Goal: Task Accomplishment & Management: Manage account settings

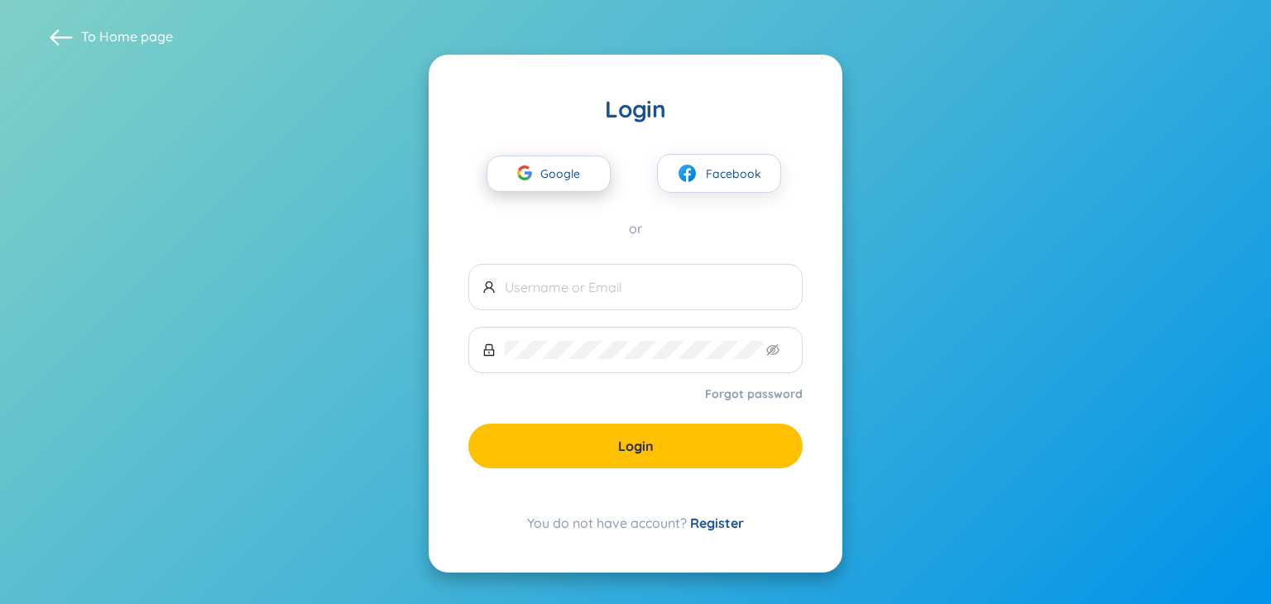
click at [556, 170] on span "Google" at bounding box center [564, 173] width 48 height 35
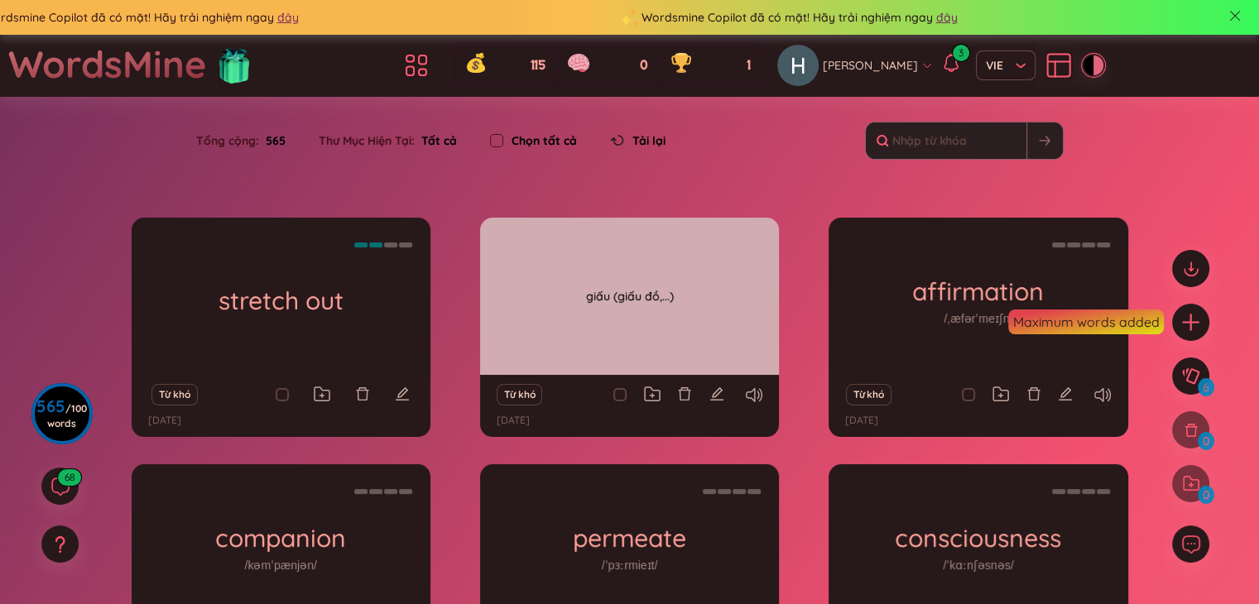
scroll to position [217, 0]
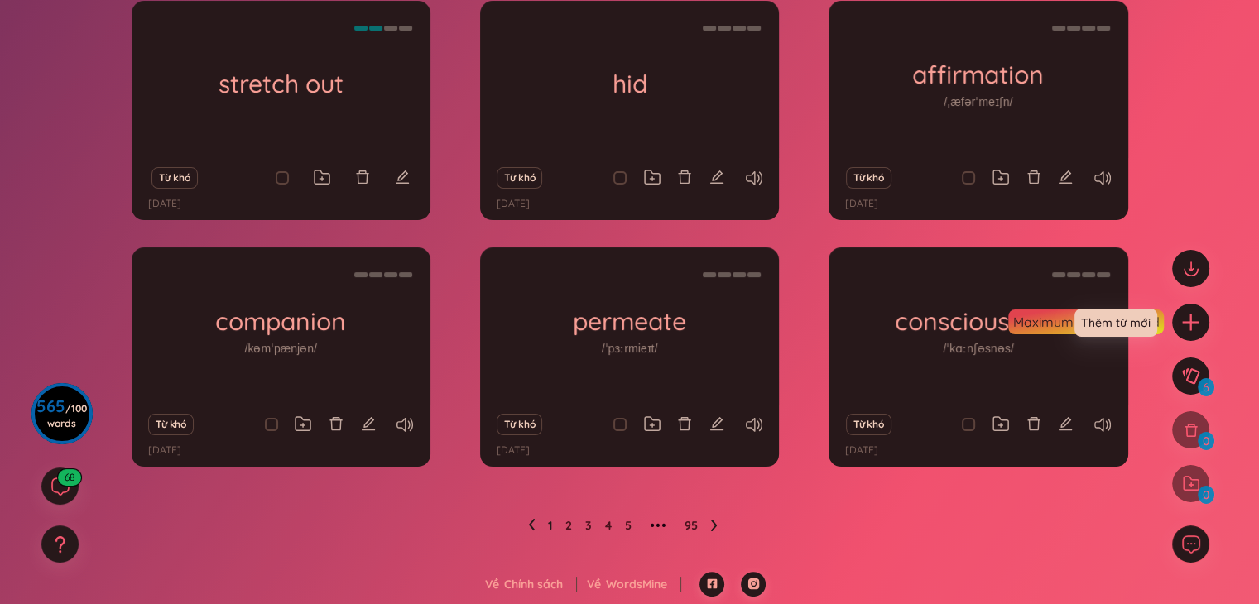
click at [1188, 323] on icon "plus" at bounding box center [1190, 322] width 21 height 21
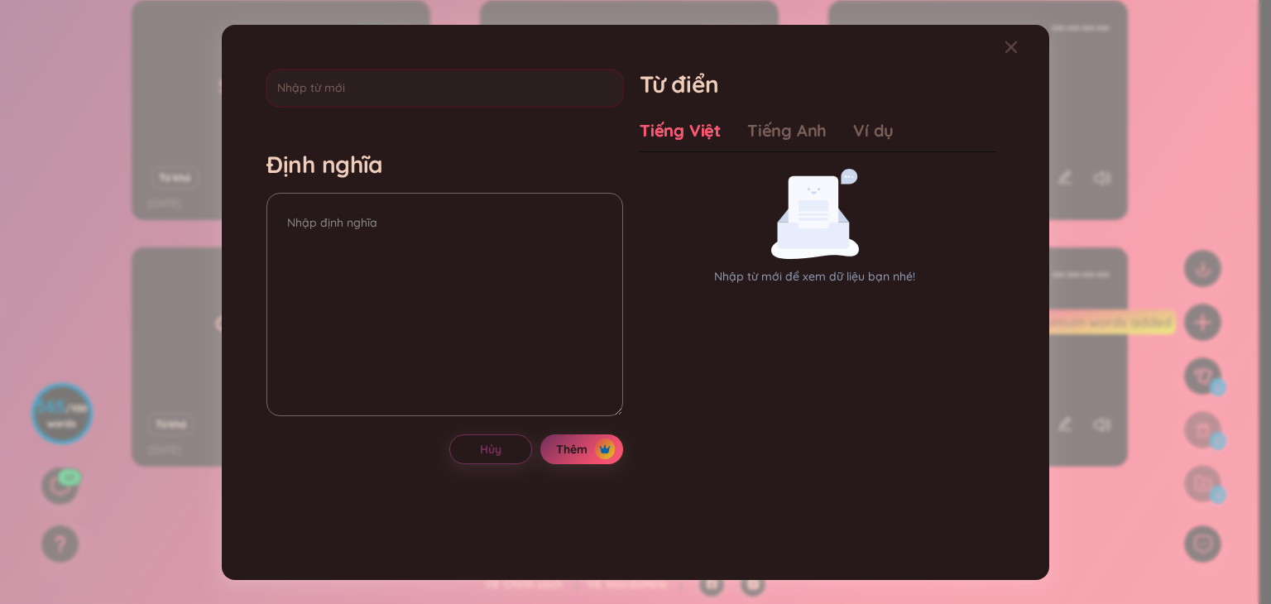
click at [1122, 193] on div "Định nghĩa Hủy Thêm Từ điển Tiếng Việt Tiếng Anh Ví dụ Nhập từ mới để xem dữ li…" at bounding box center [635, 302] width 1271 height 604
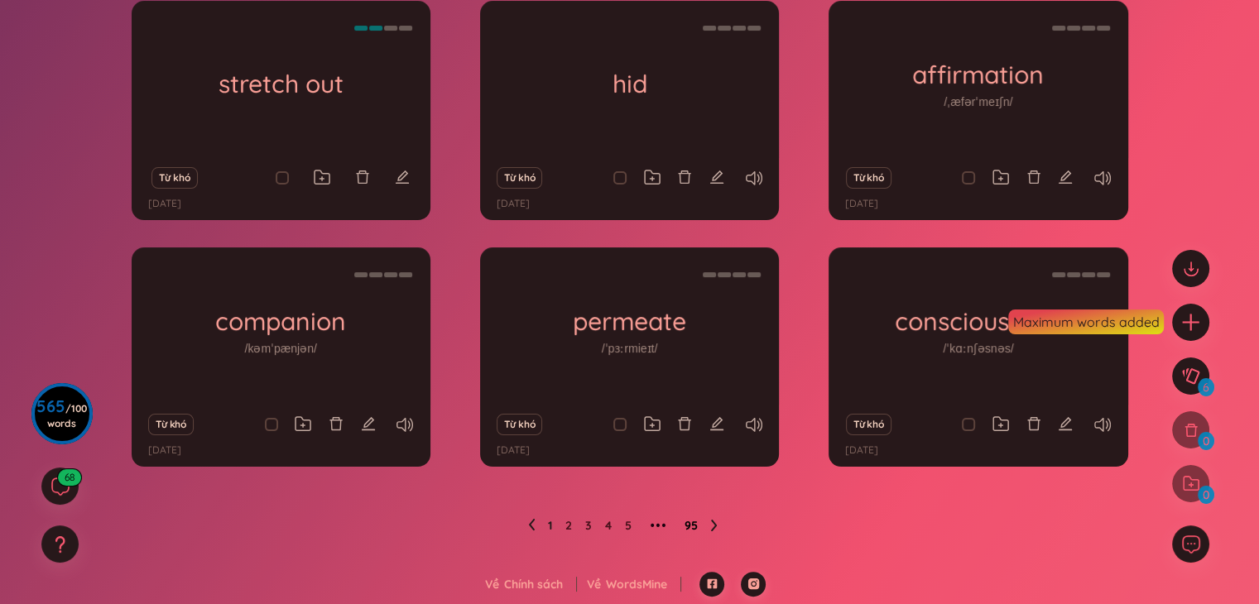
click at [686, 530] on link "95" at bounding box center [690, 525] width 13 height 25
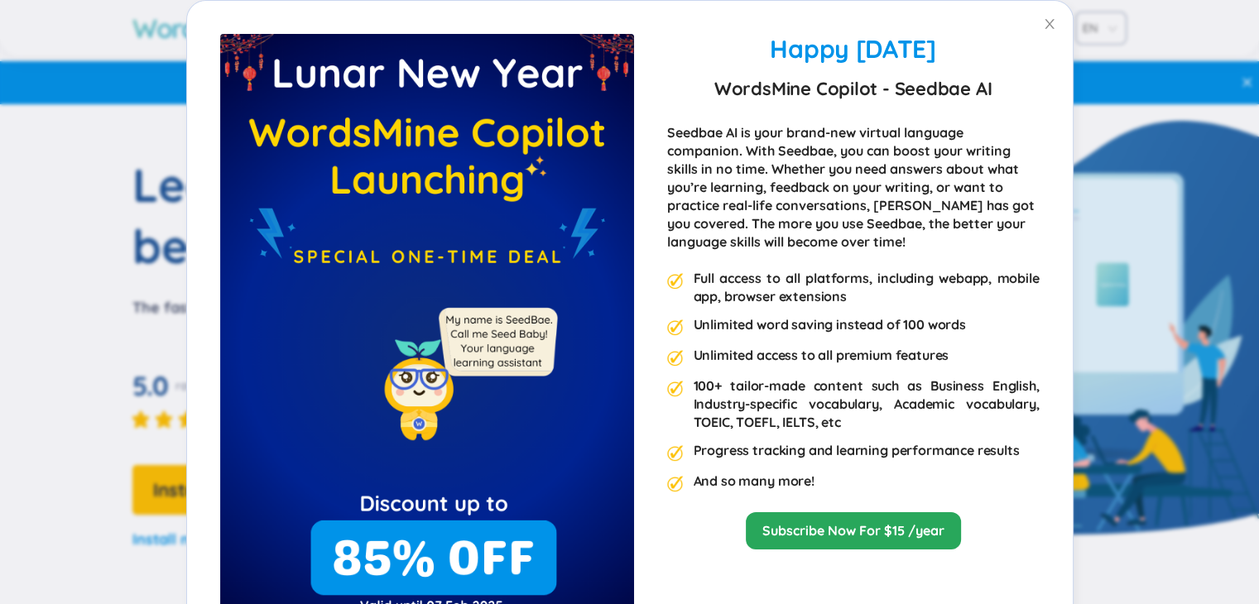
click at [1069, 31] on div "Happy Lunar New Year 2025 WordsMine Copilot - Seedbae AI Seedbae AI is your bra…" at bounding box center [629, 302] width 1259 height 604
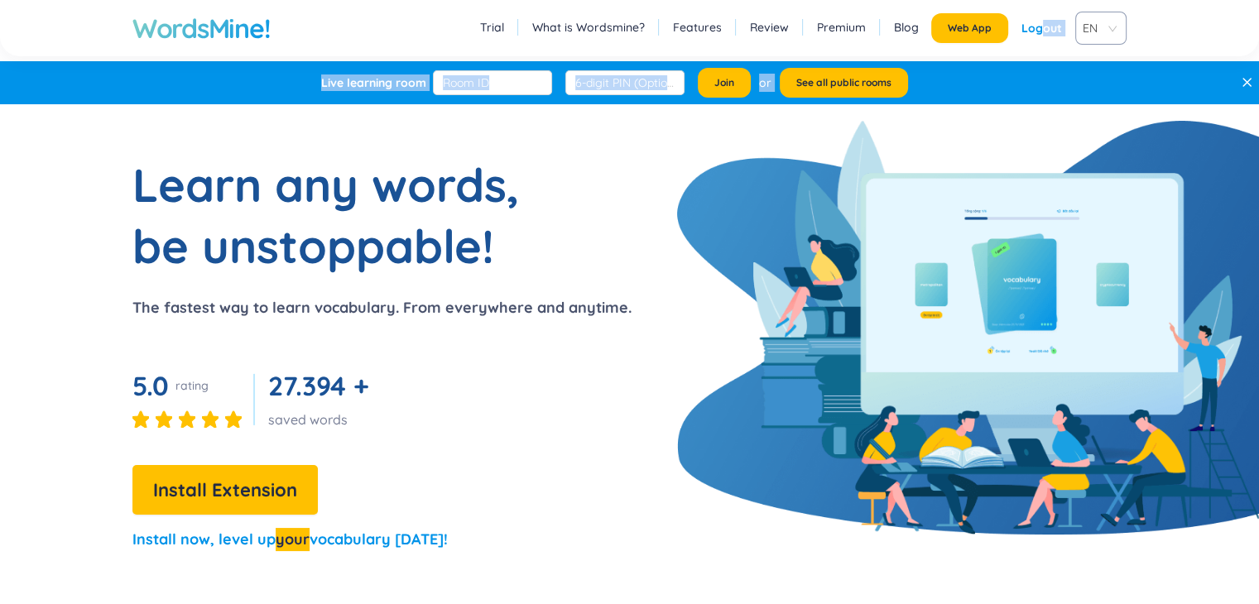
drag, startPoint x: 1045, startPoint y: 31, endPoint x: 1069, endPoint y: 77, distance: 51.5
click at [1069, 77] on div "Live learning room Join or See all public rooms" at bounding box center [614, 82] width 1228 height 43
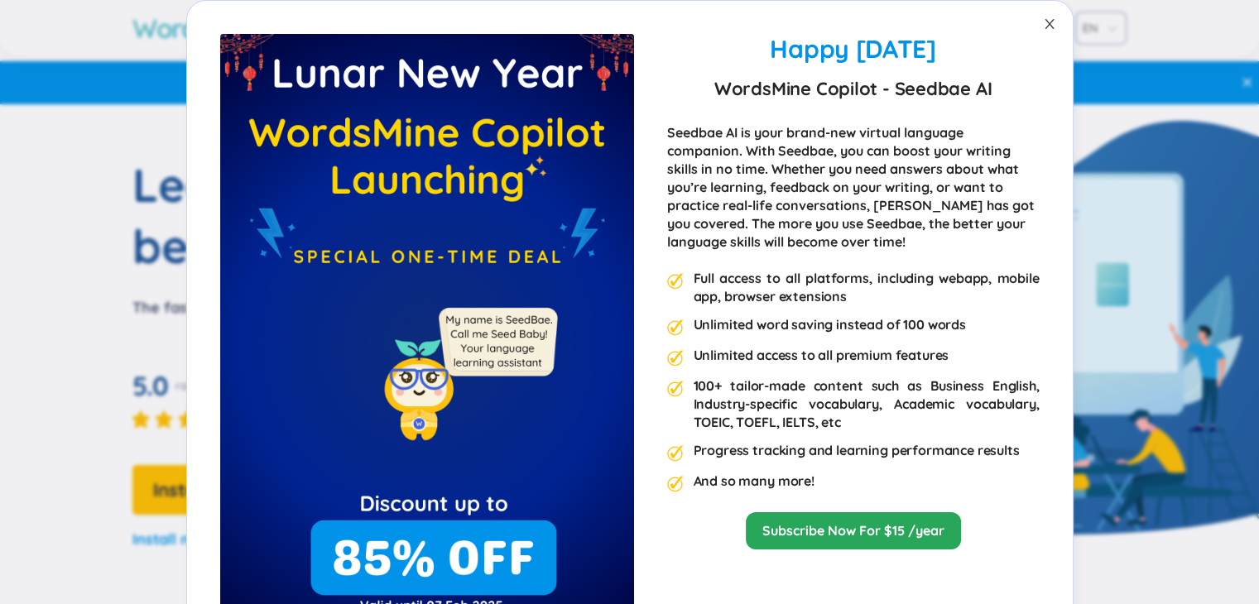
click at [1034, 31] on span "Close" at bounding box center [1049, 24] width 46 height 46
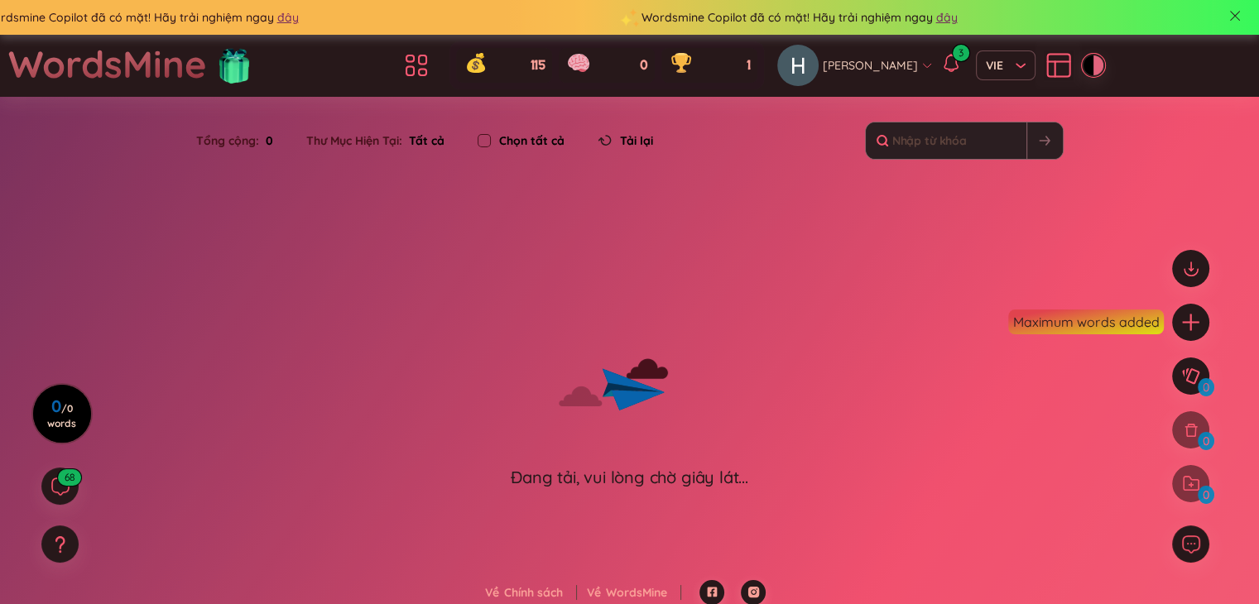
scroll to position [8, 0]
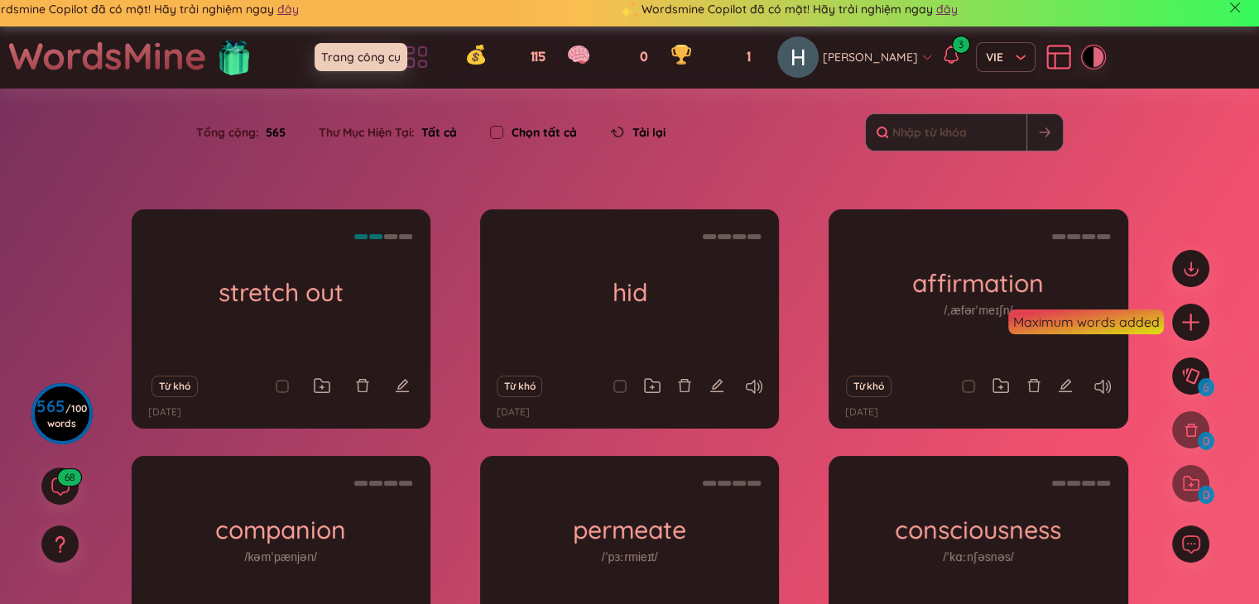
click at [414, 66] on icon at bounding box center [409, 63] width 7 height 9
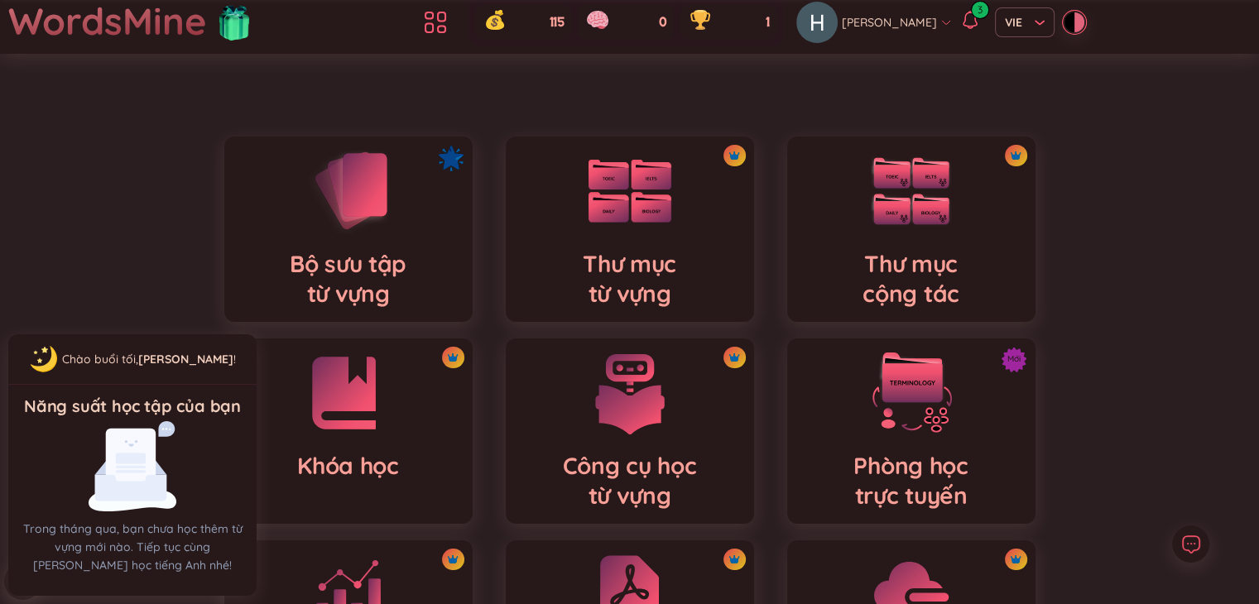
scroll to position [40, 0]
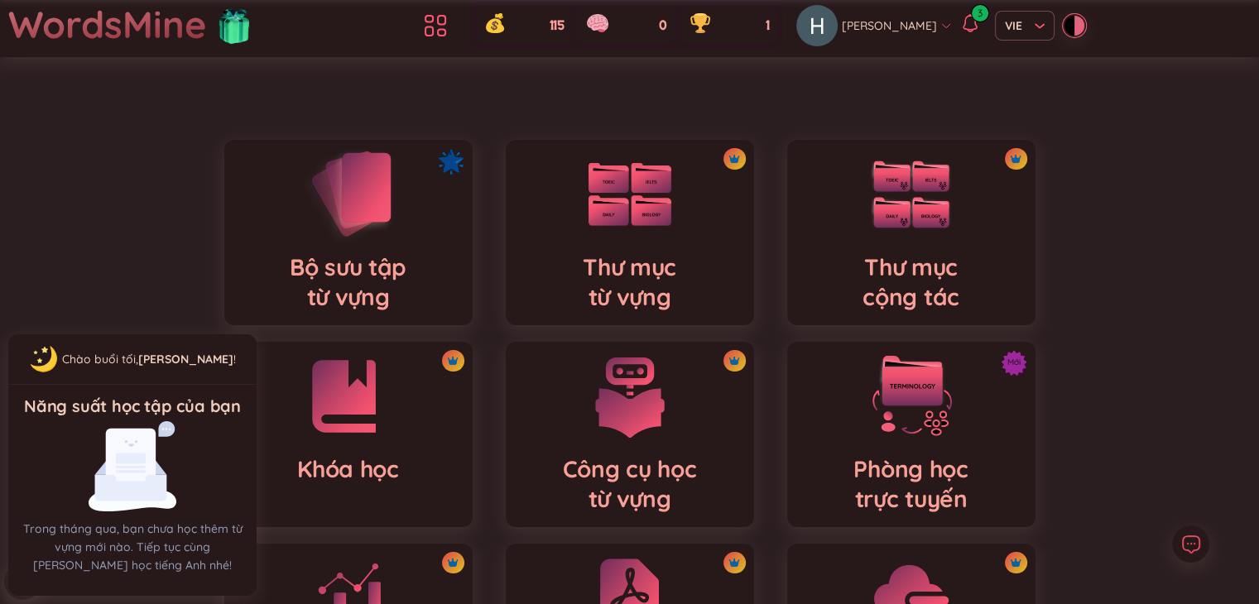
click at [357, 238] on img at bounding box center [348, 193] width 91 height 94
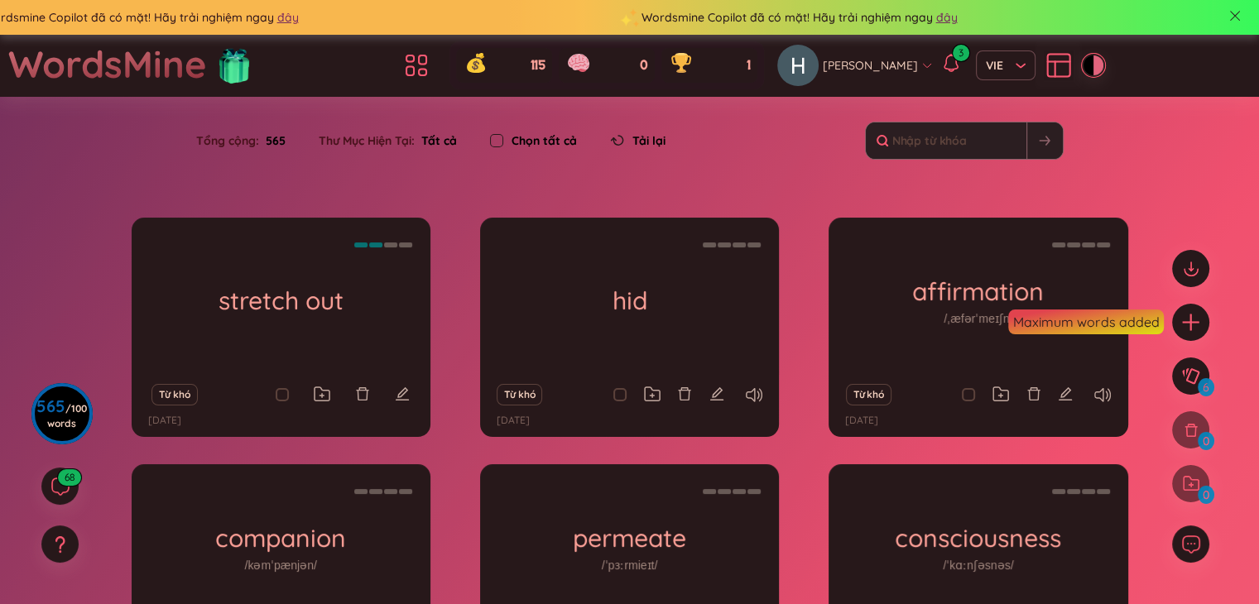
click at [497, 139] on input "checkbox" at bounding box center [496, 140] width 13 height 13
checkbox input "true"
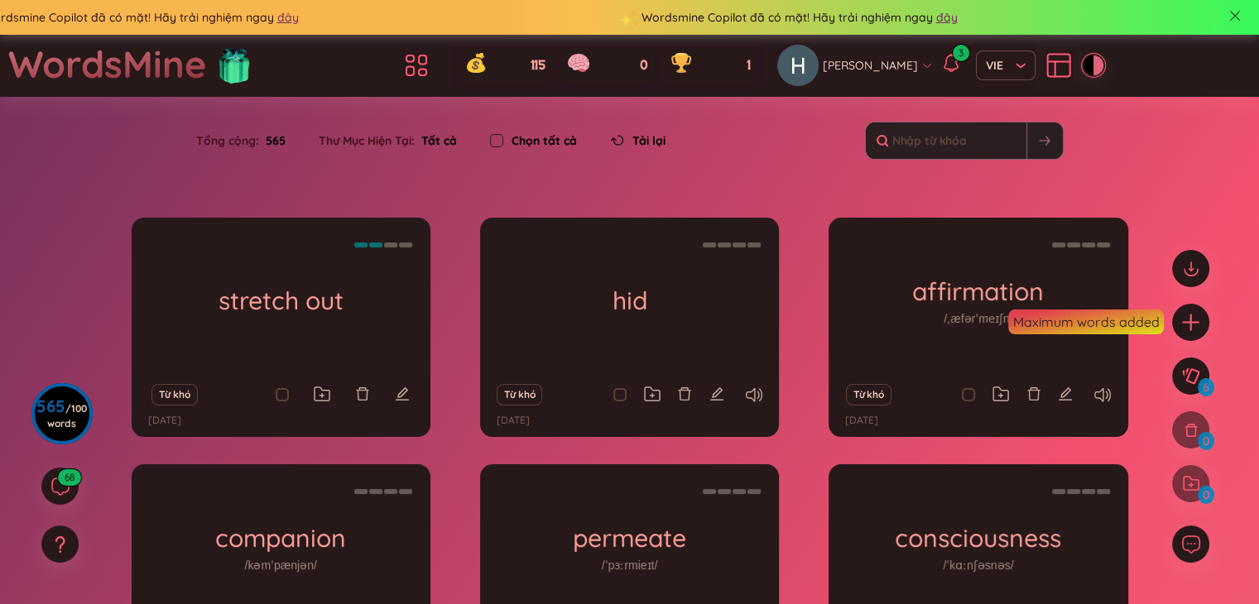
checkbox input "true"
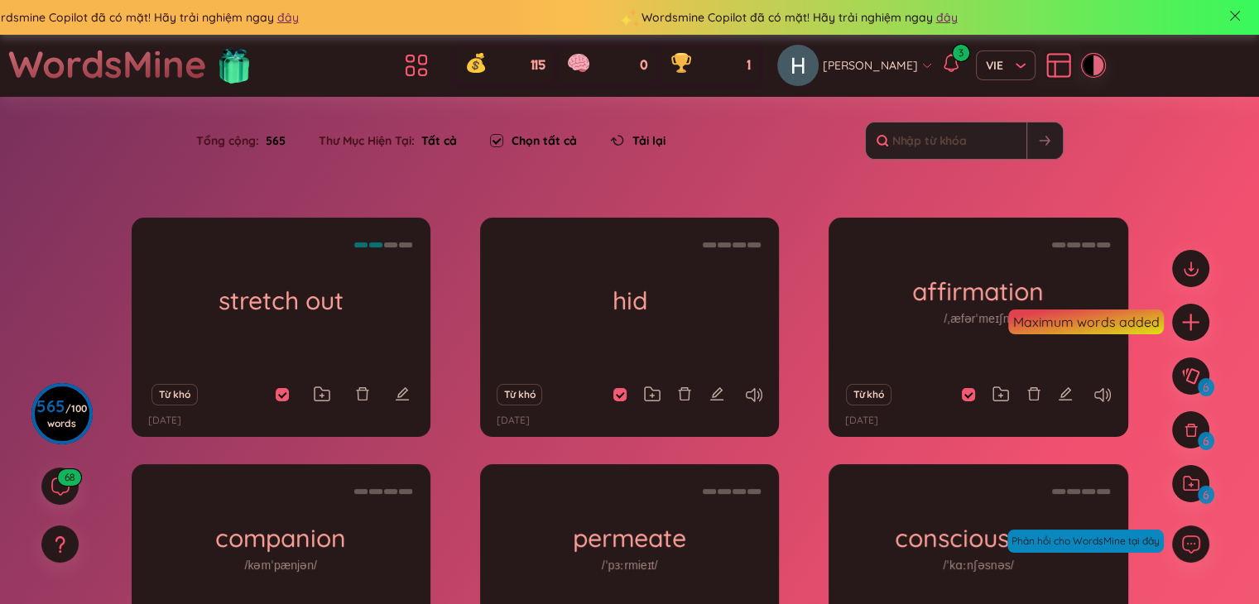
scroll to position [217, 0]
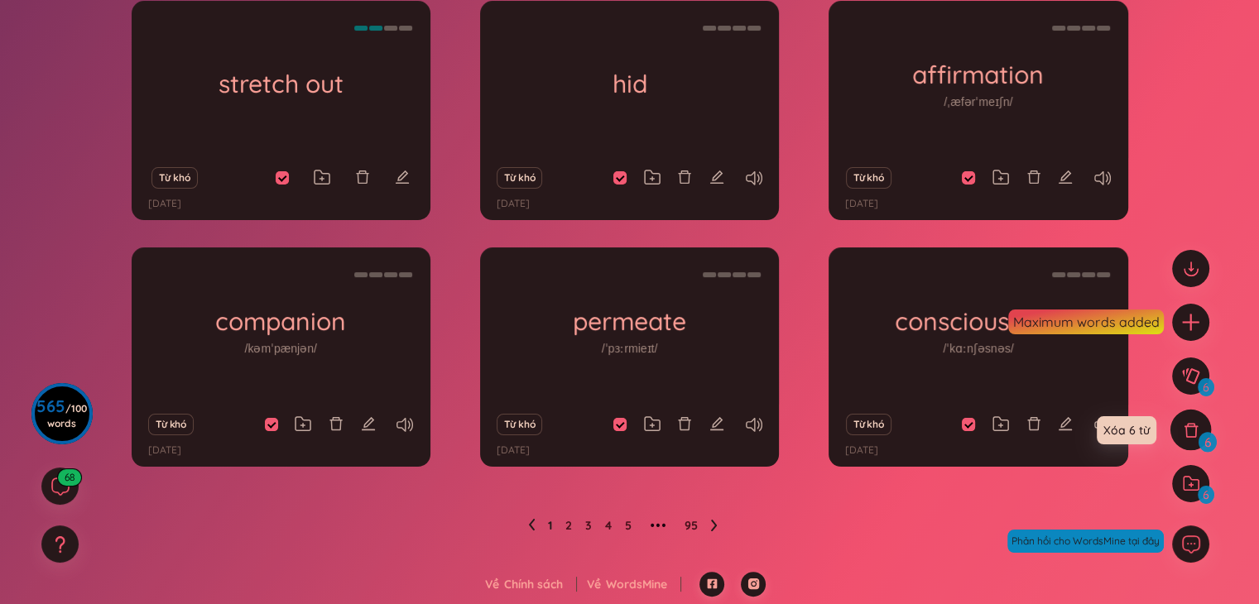
click at [1190, 425] on icon at bounding box center [1190, 430] width 14 height 14
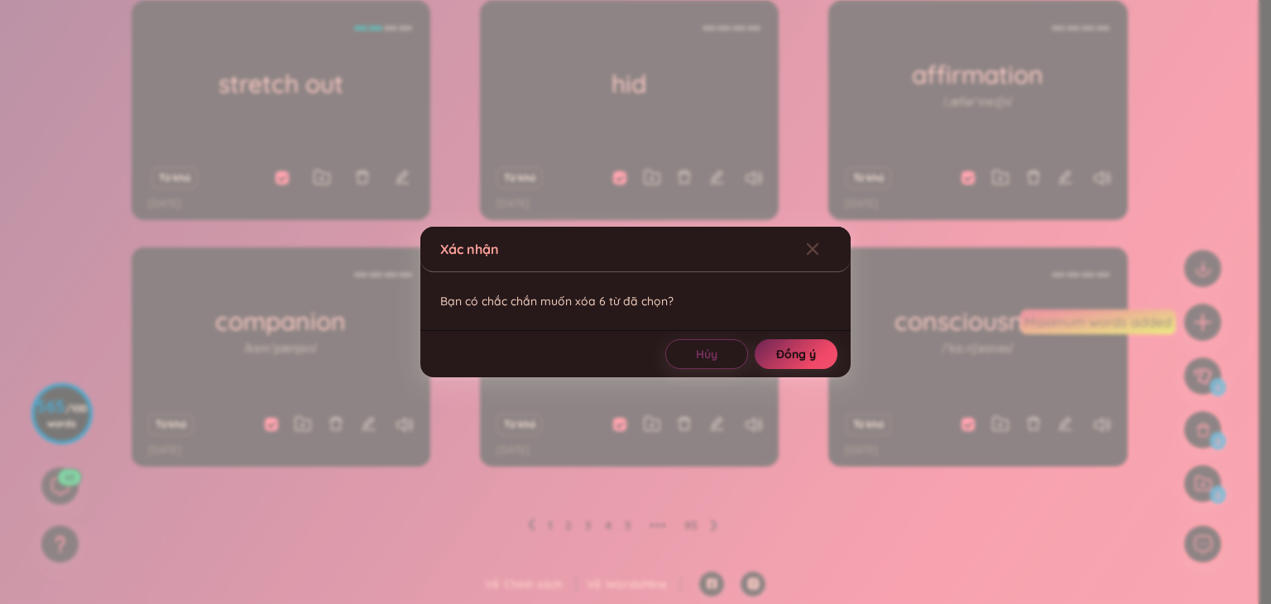
click at [785, 348] on span "Đồng ý" at bounding box center [796, 354] width 40 height 17
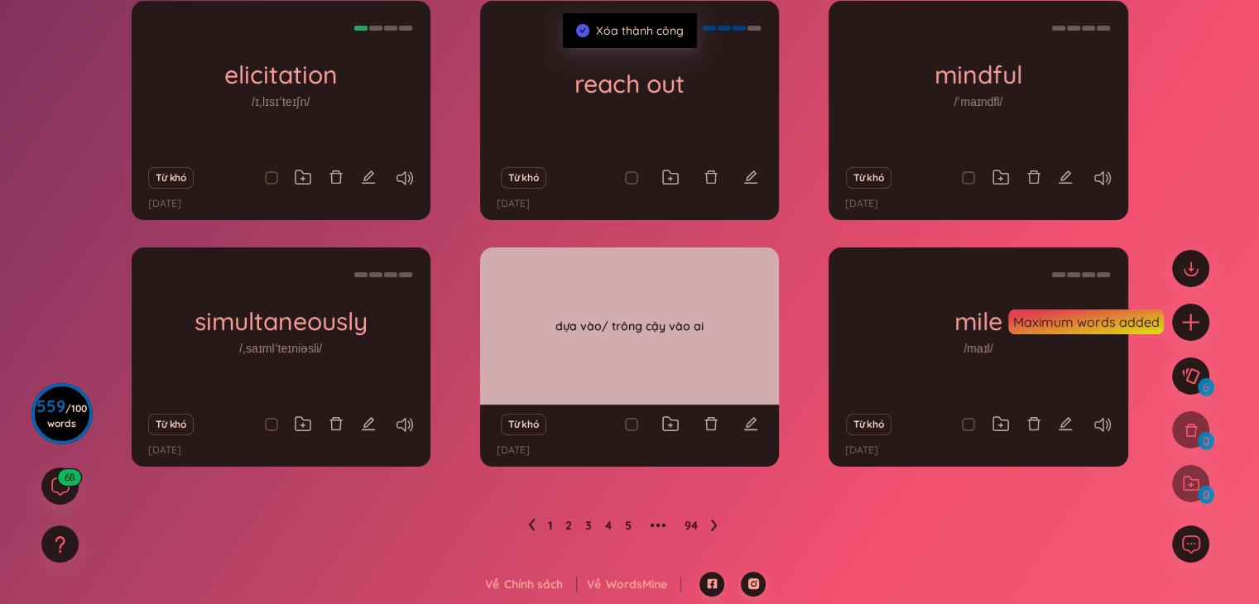
scroll to position [0, 0]
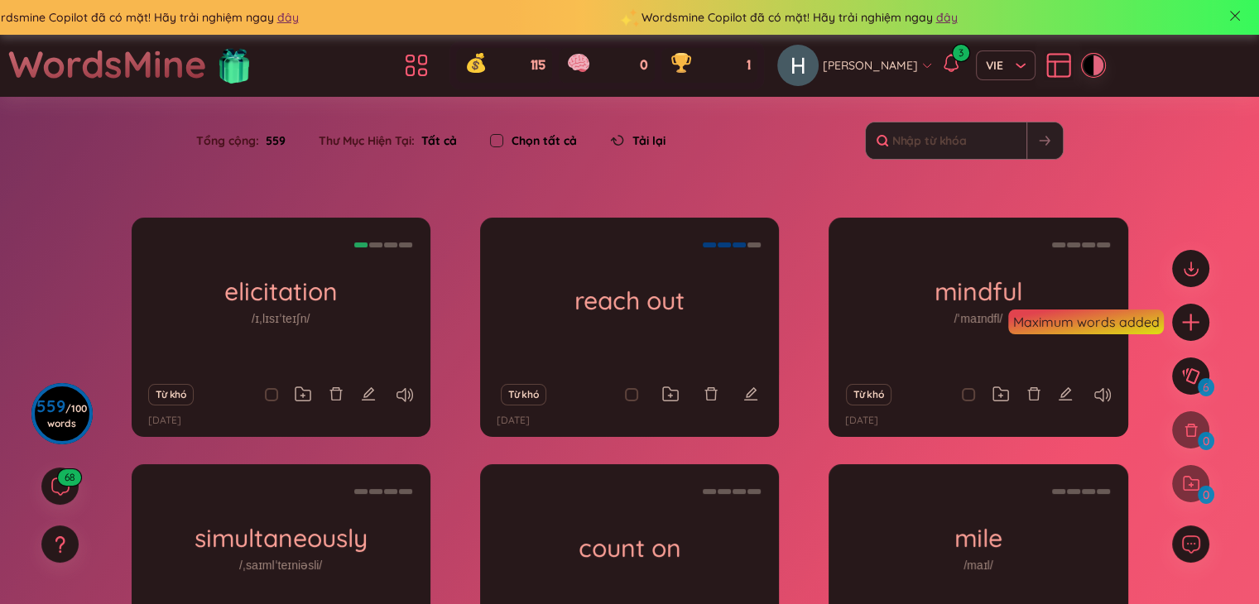
click at [500, 144] on input "checkbox" at bounding box center [496, 140] width 13 height 13
checkbox input "true"
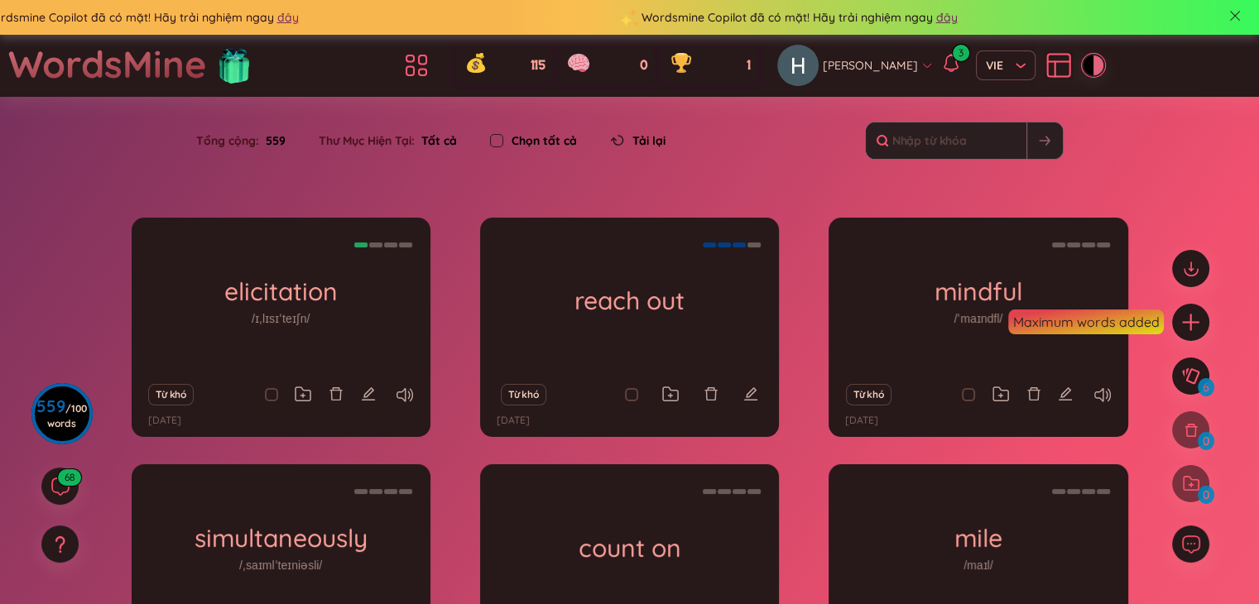
checkbox input "true"
click at [447, 140] on span "Tất cả" at bounding box center [436, 140] width 42 height 15
click at [502, 140] on input "checkbox" at bounding box center [496, 140] width 13 height 13
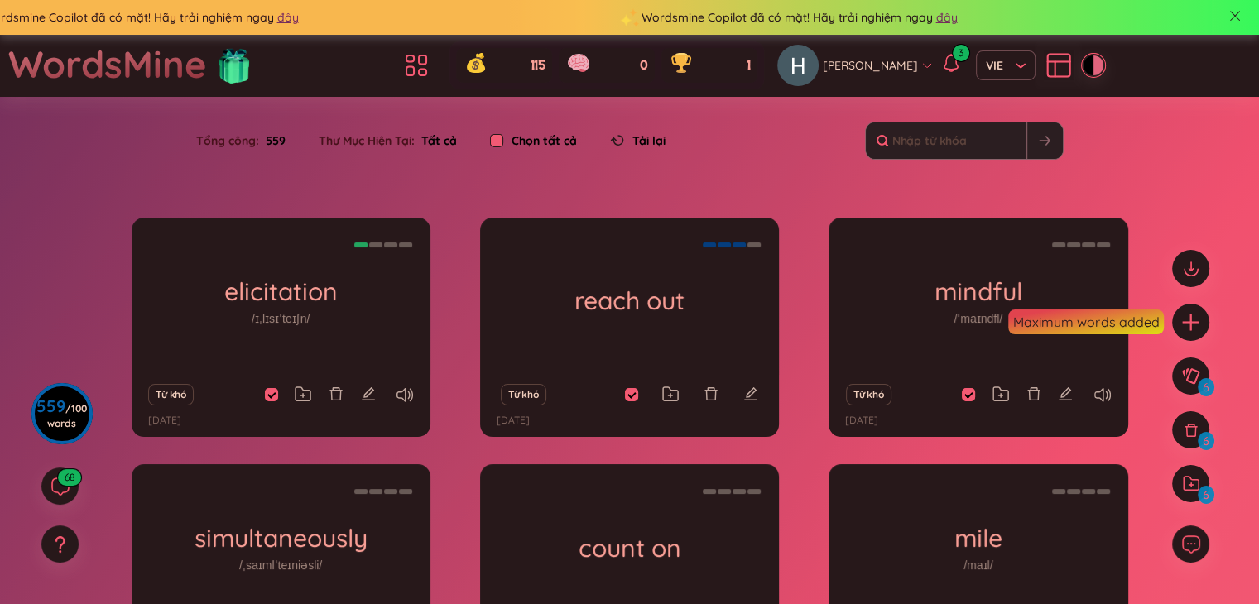
checkbox input "false"
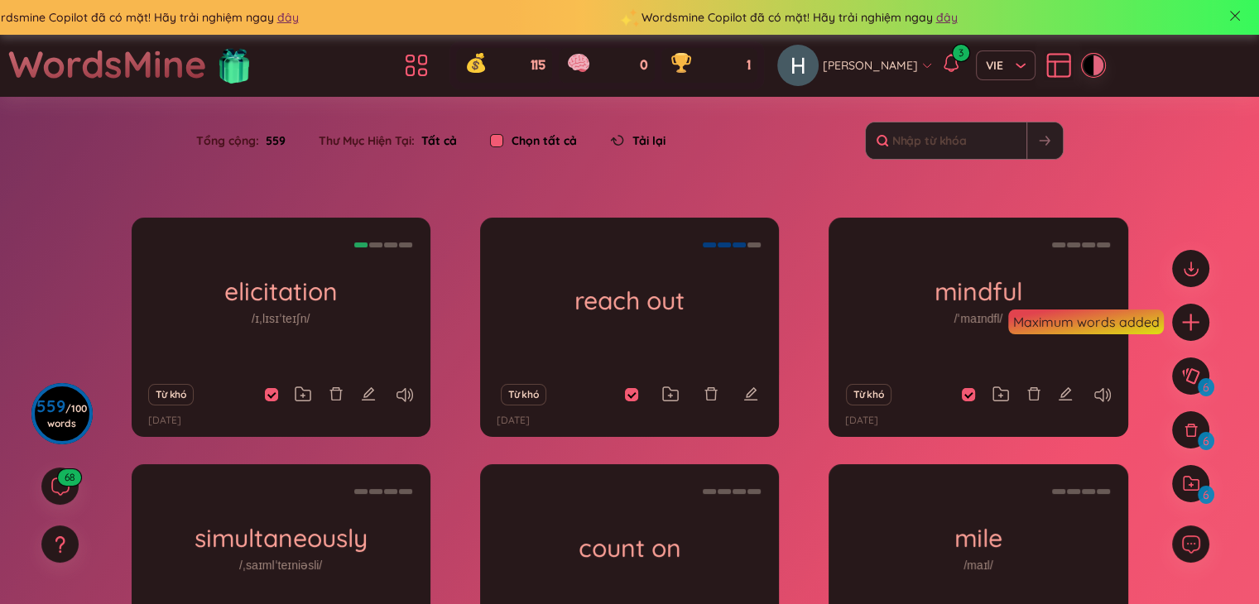
checkbox input "false"
click at [622, 137] on icon at bounding box center [617, 140] width 9 height 9
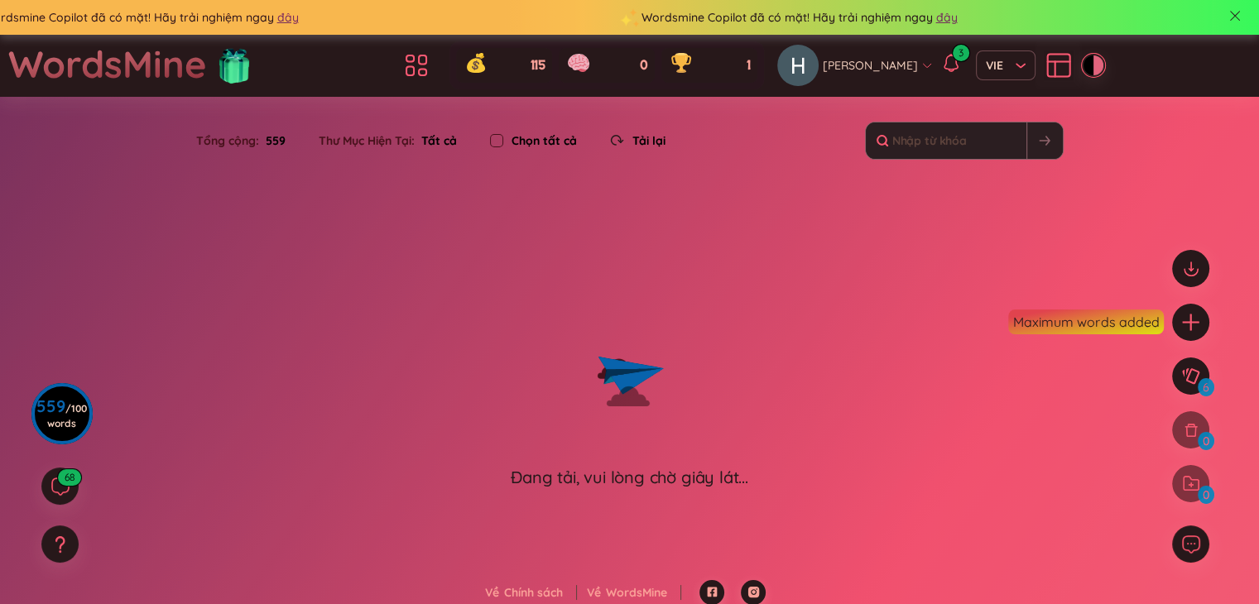
click at [521, 133] on label "Chọn tất cả" at bounding box center [543, 141] width 65 height 18
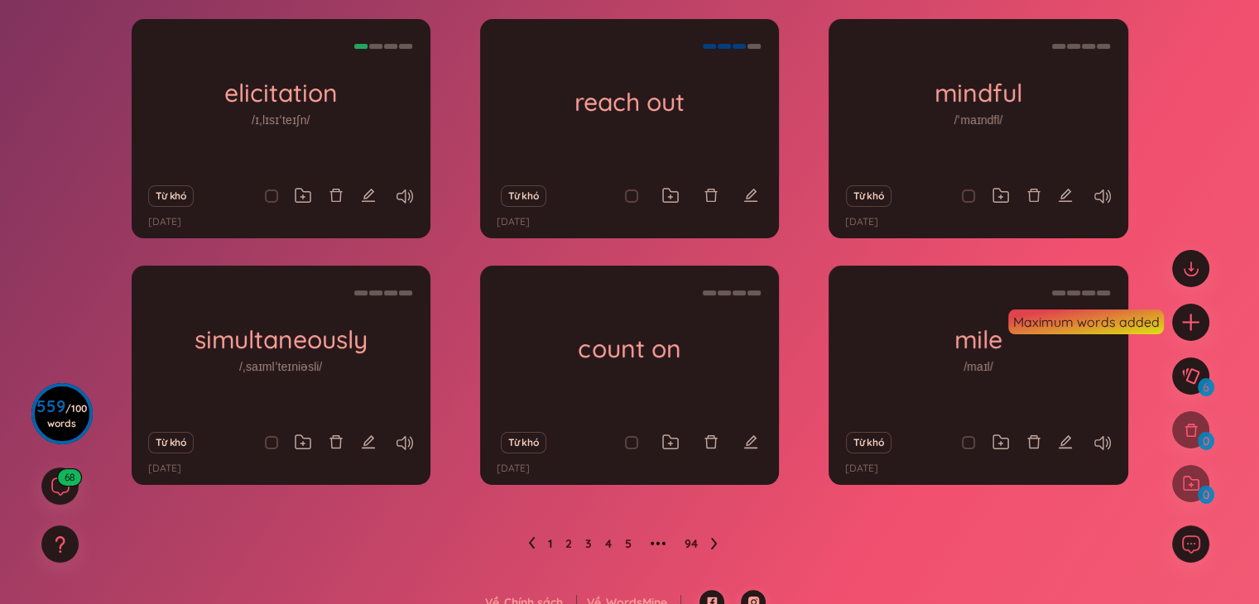
click at [507, 138] on section "Sắp xếp Chữ cái tăng dần Chữ cái giảm dần Thời gian xa nhất Thời gian gần nhất …" at bounding box center [629, 244] width 1259 height 692
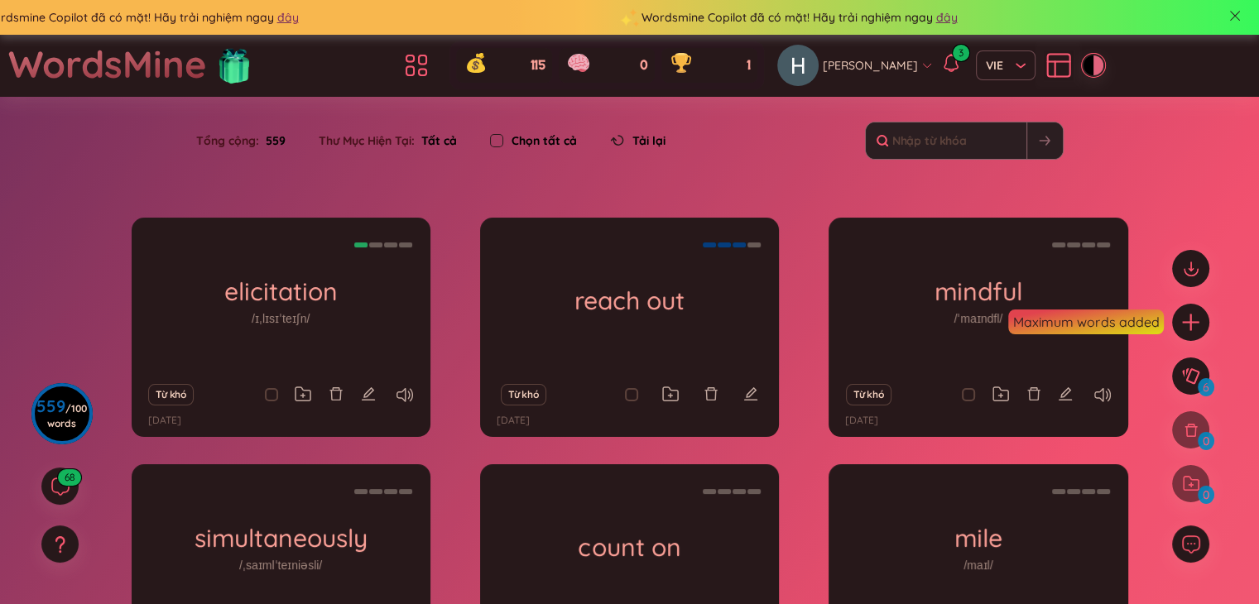
click at [497, 146] on label at bounding box center [496, 141] width 13 height 18
click at [497, 146] on input "checkbox" at bounding box center [496, 140] width 13 height 13
checkbox input "true"
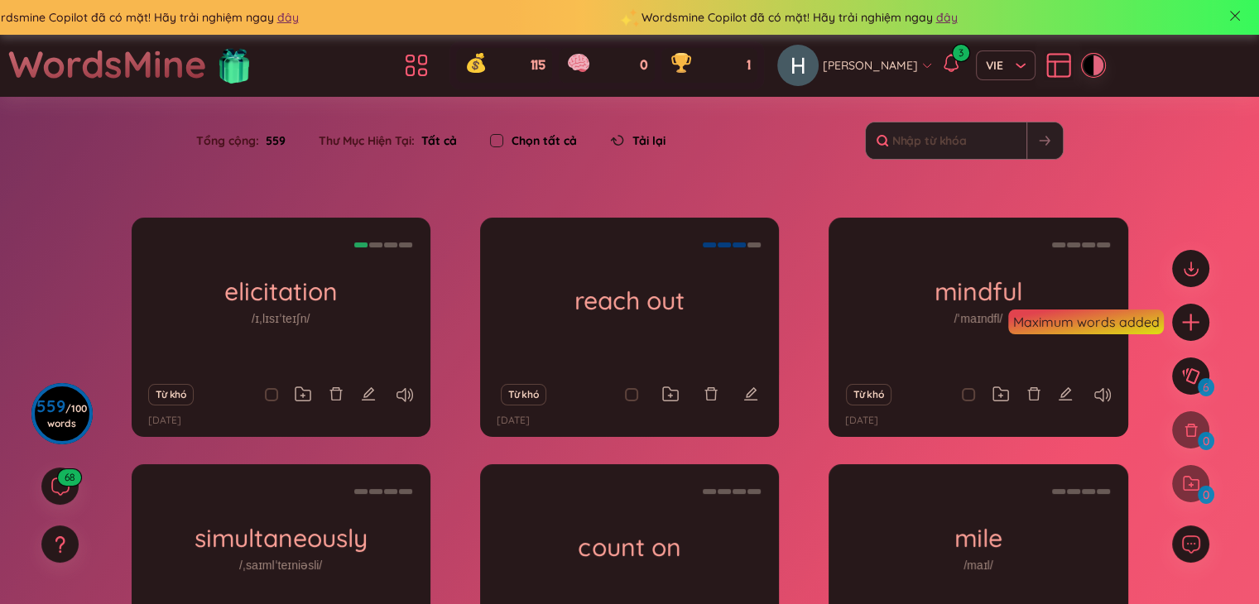
checkbox input "true"
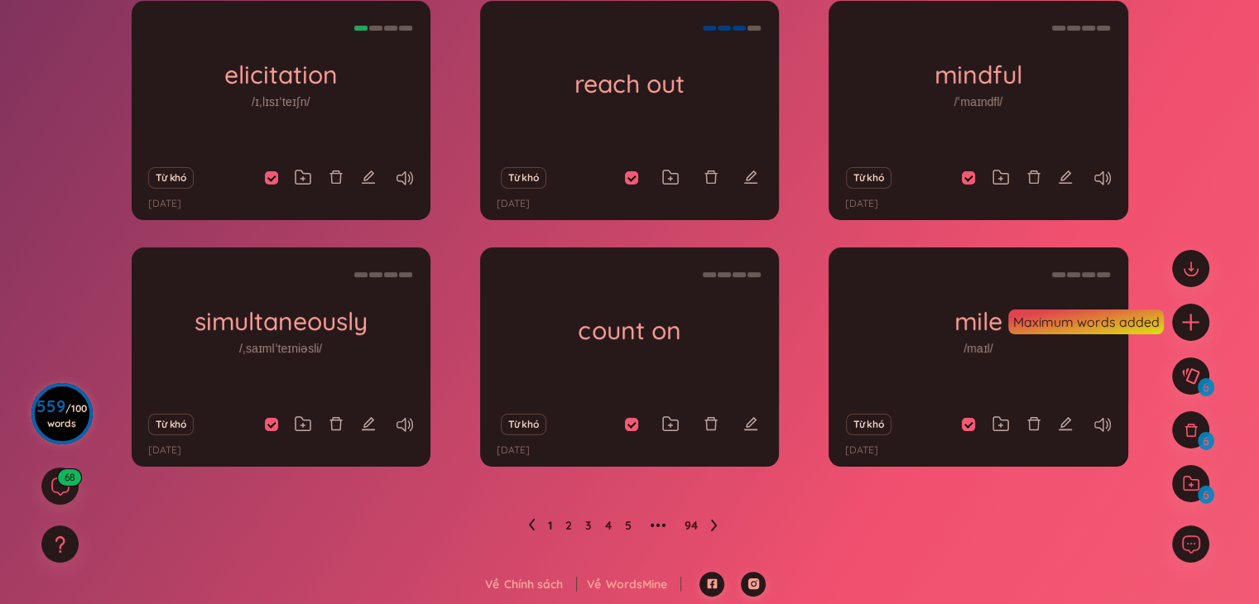
click at [65, 403] on span "/ 100 words" at bounding box center [67, 415] width 40 height 27
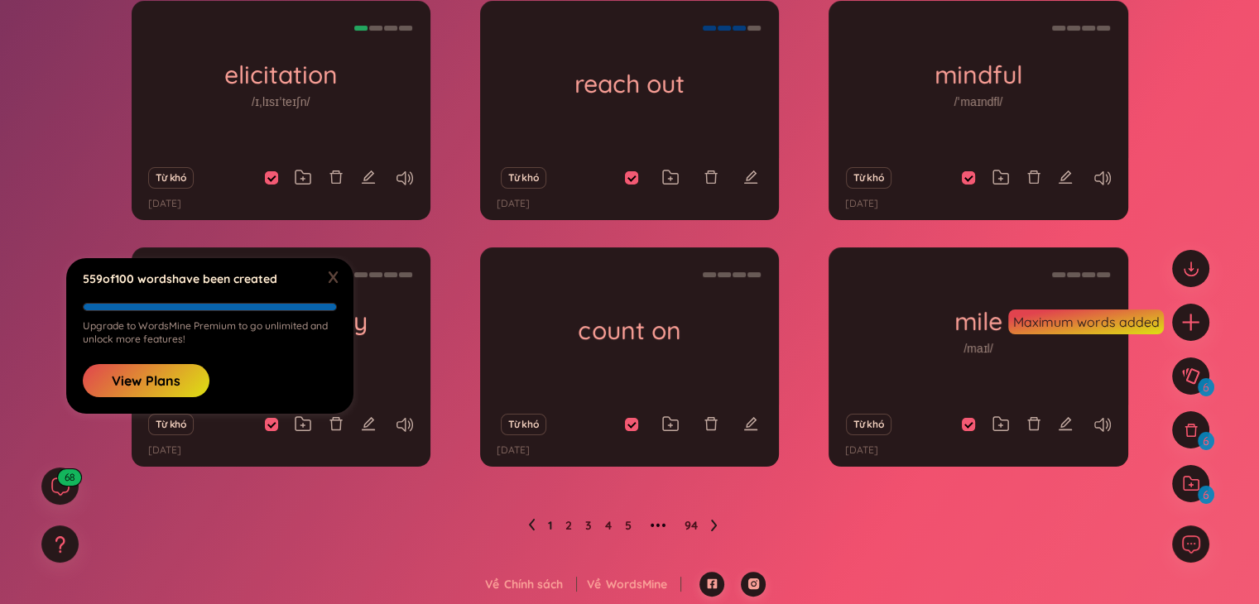
click at [242, 329] on p "Upgrade to WordsMine Premium to go unlimited and unlock more features!" at bounding box center [210, 332] width 254 height 26
click at [339, 271] on span "X" at bounding box center [332, 277] width 25 height 26
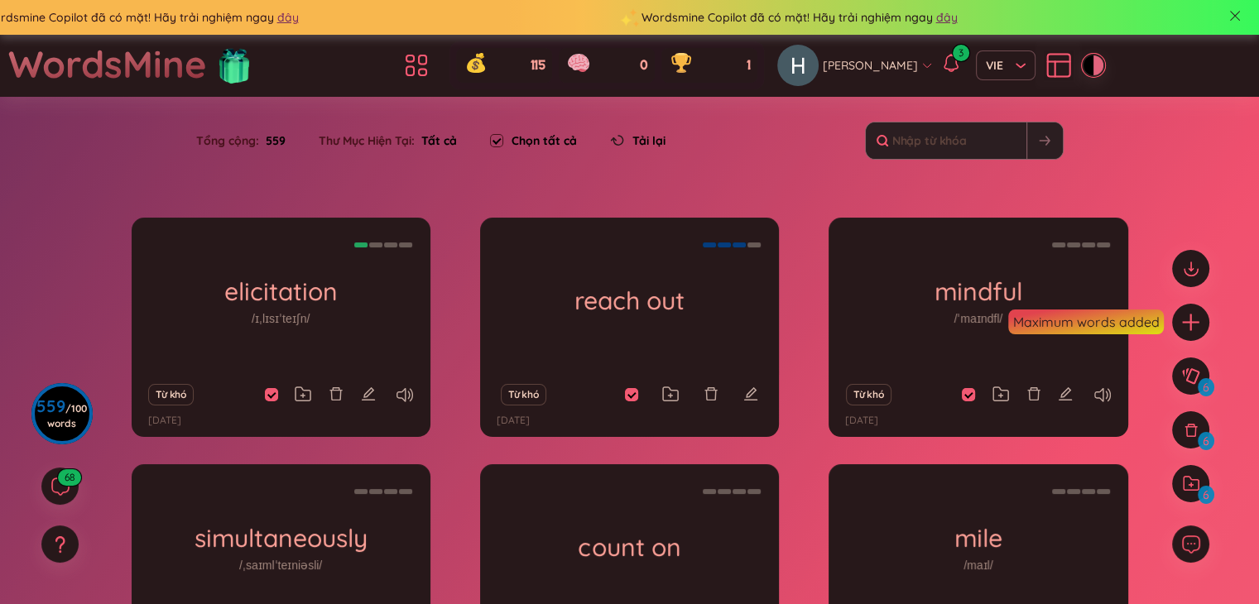
scroll to position [0, 0]
click at [431, 56] on icon at bounding box center [416, 65] width 30 height 30
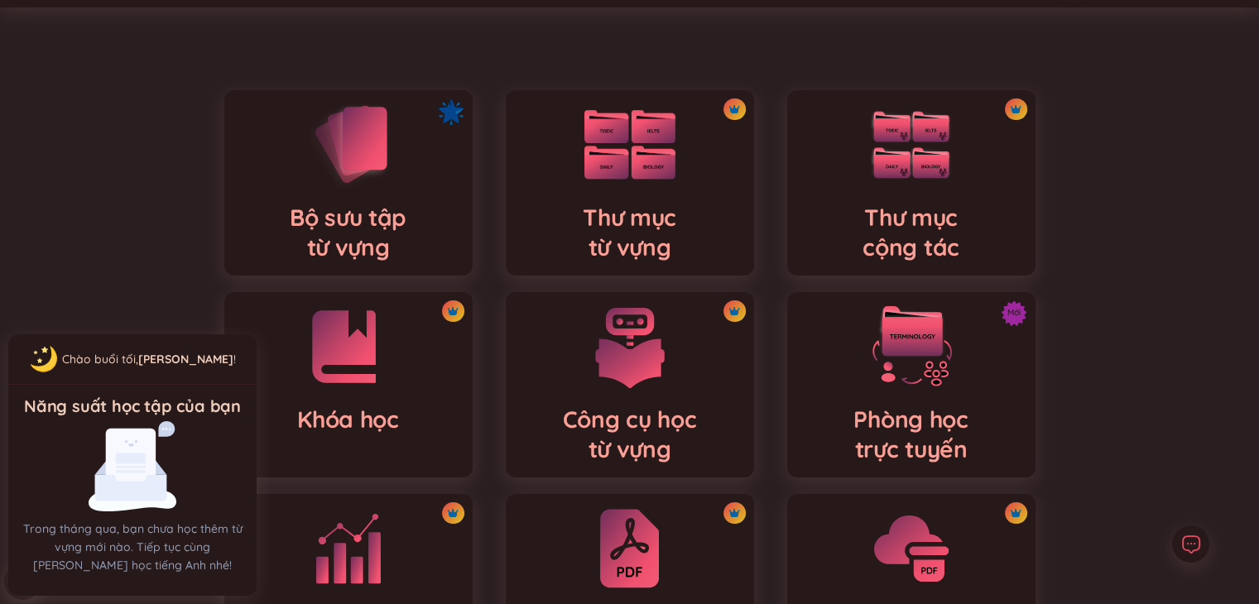
scroll to position [89, 0]
click at [679, 190] on div "Thư mục từ vựng" at bounding box center [630, 183] width 248 height 185
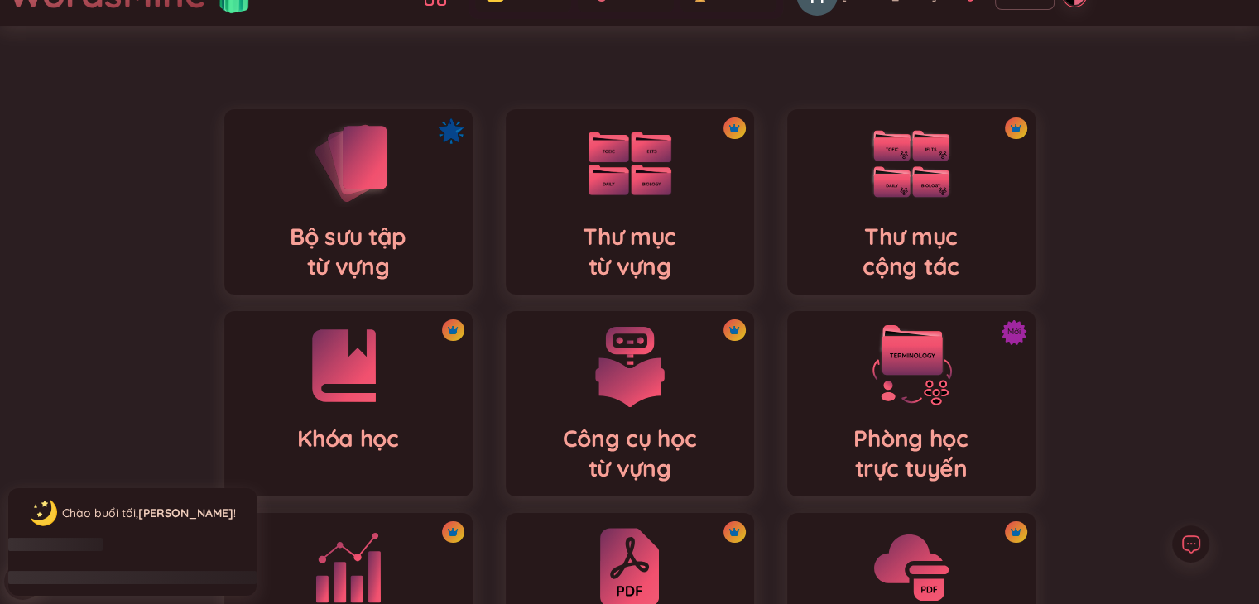
scroll to position [89, 0]
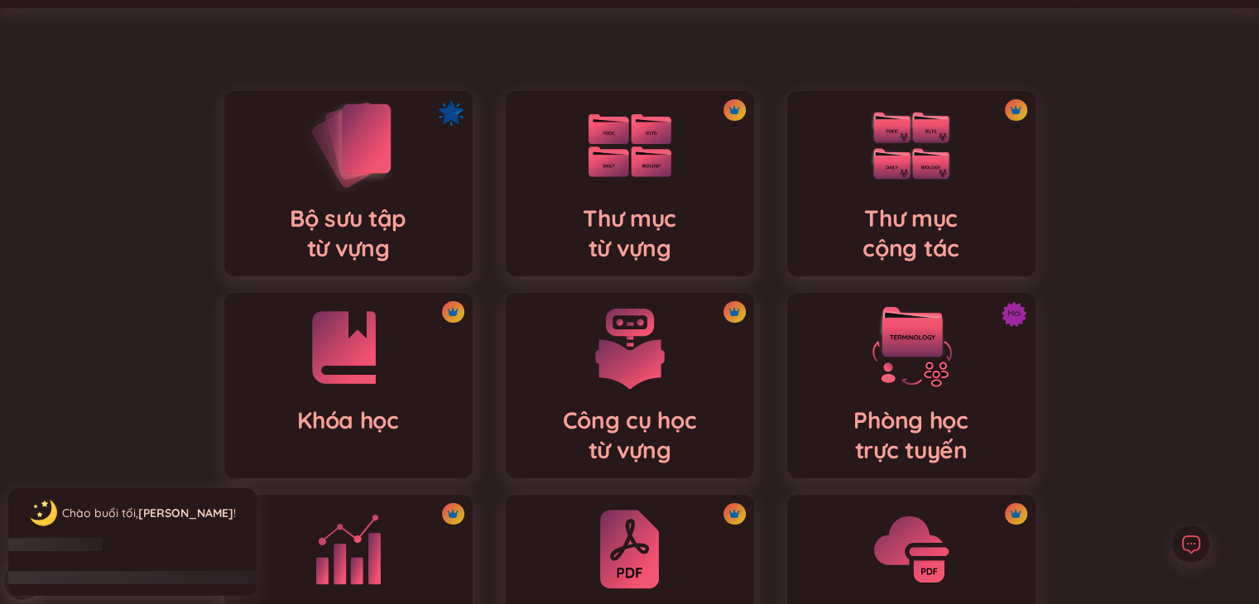
click at [252, 223] on div "Bộ sưu tập từ vựng" at bounding box center [348, 183] width 248 height 185
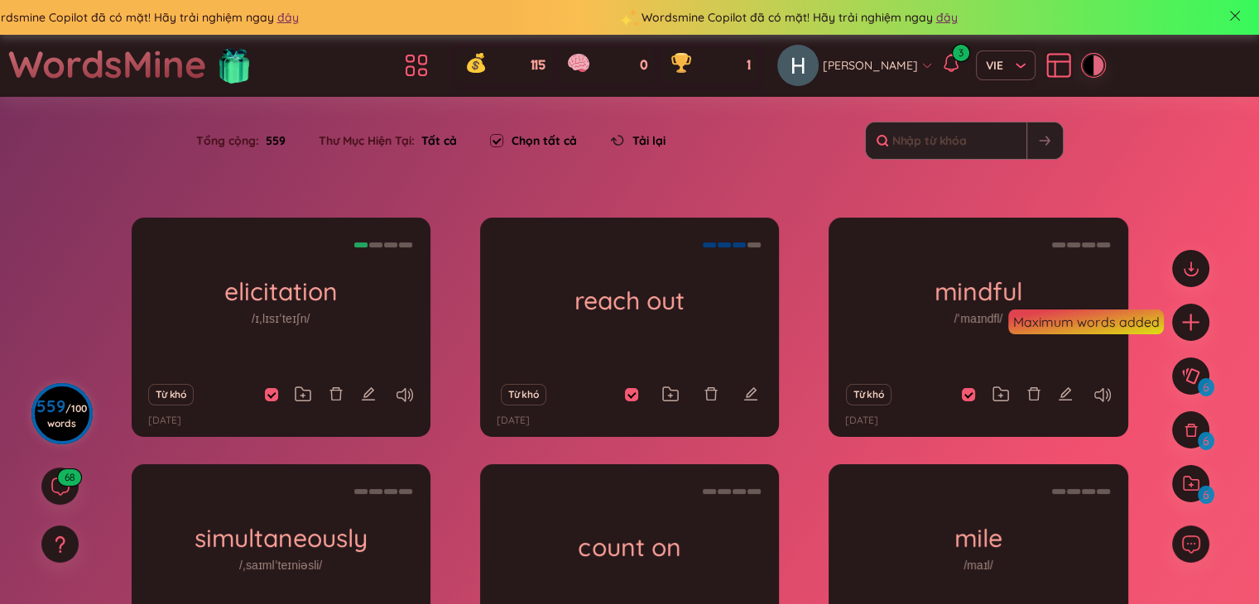
click at [68, 411] on span "/ 100 words" at bounding box center [67, 415] width 40 height 27
click at [801, 171] on div "Tổng cộng : 559 Thư Mục Hiện Tại : Tất cả Chọn tất cả Tải lại" at bounding box center [629, 148] width 1033 height 71
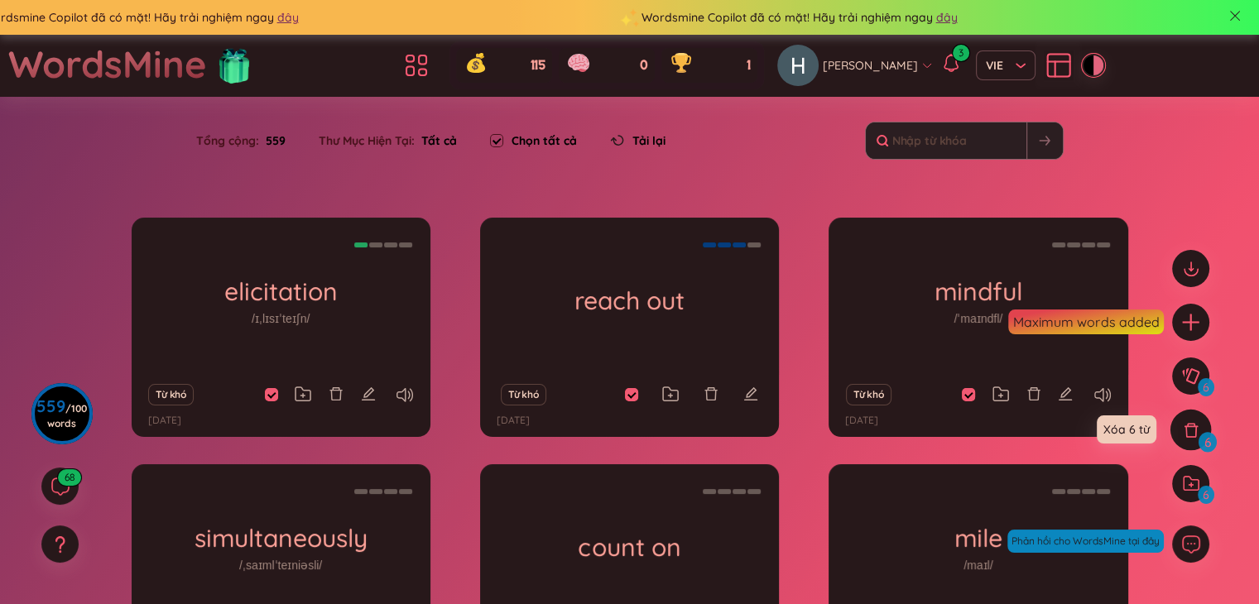
click at [1179, 434] on div at bounding box center [1190, 430] width 41 height 41
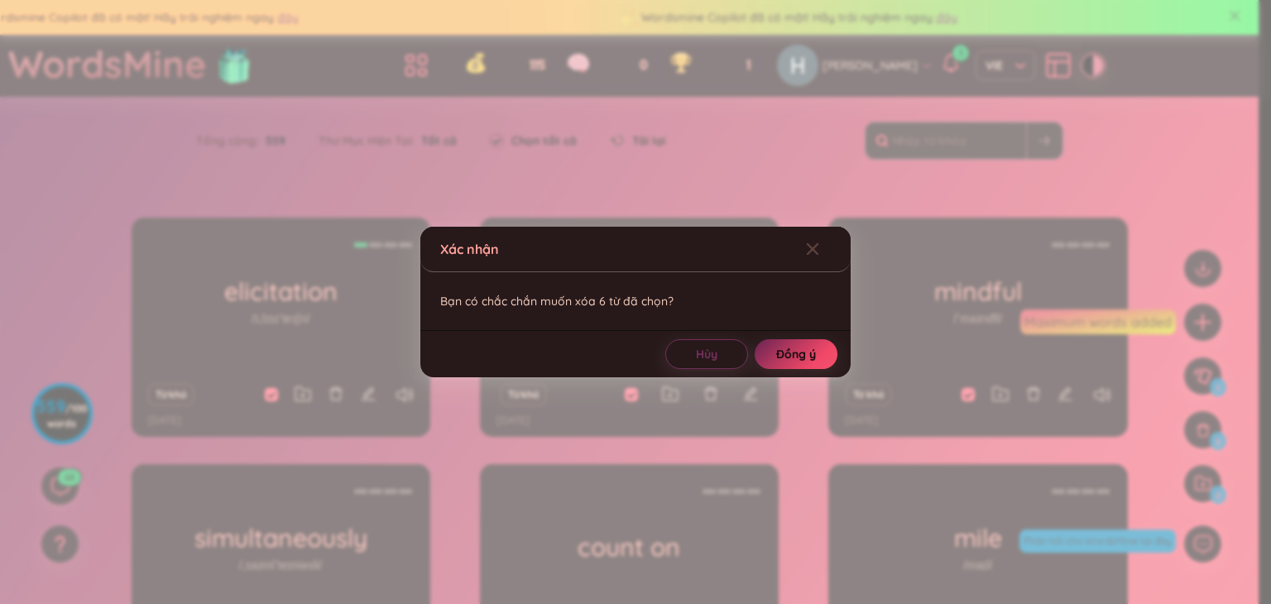
click at [783, 353] on span "Đồng ý" at bounding box center [796, 354] width 40 height 17
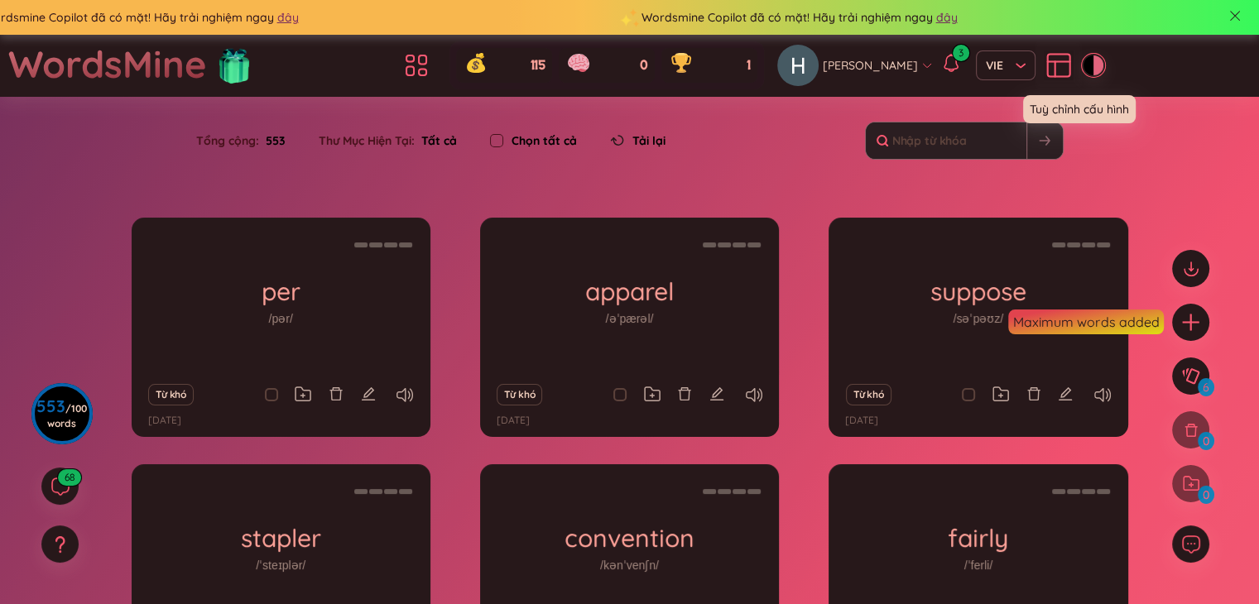
click at [1044, 72] on icon at bounding box center [1059, 65] width 30 height 30
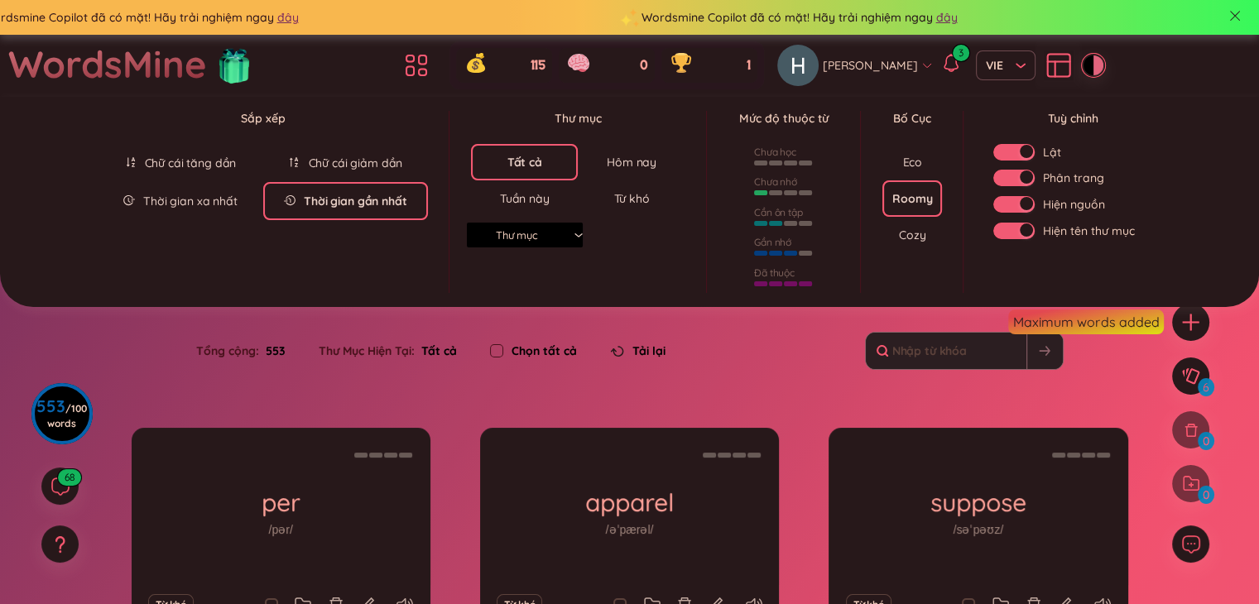
click at [516, 162] on div "Tất cả" at bounding box center [524, 162] width 35 height 17
click at [914, 116] on div "Bố Cục" at bounding box center [912, 118] width 60 height 18
click at [905, 233] on div "Cozy" at bounding box center [912, 235] width 26 height 17
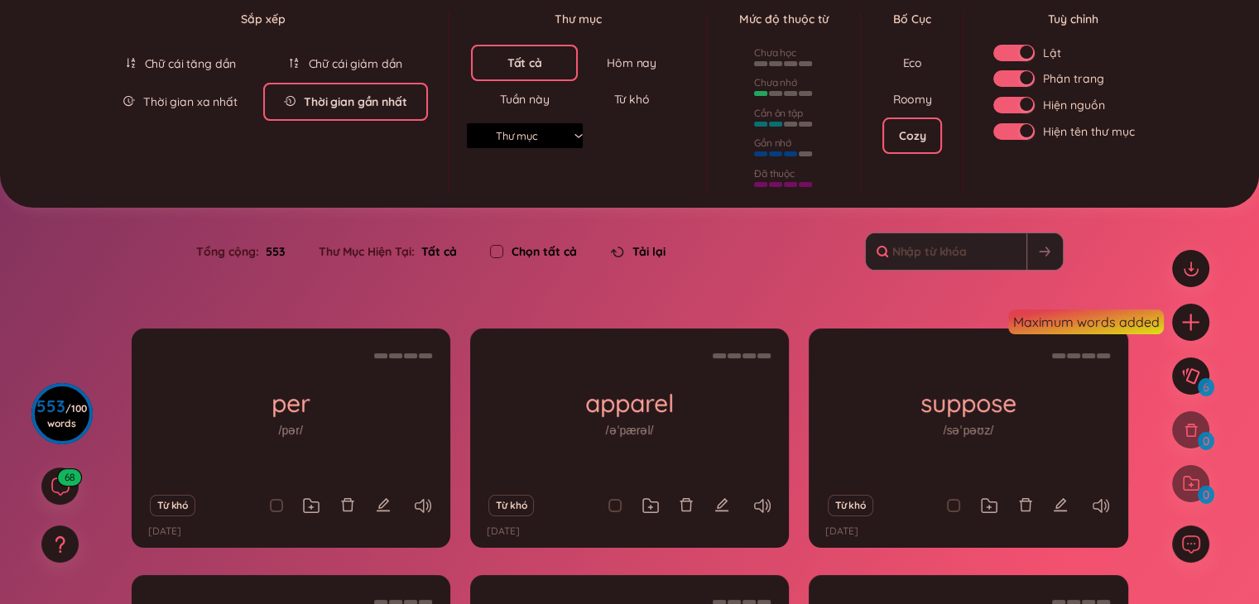
scroll to position [96, 0]
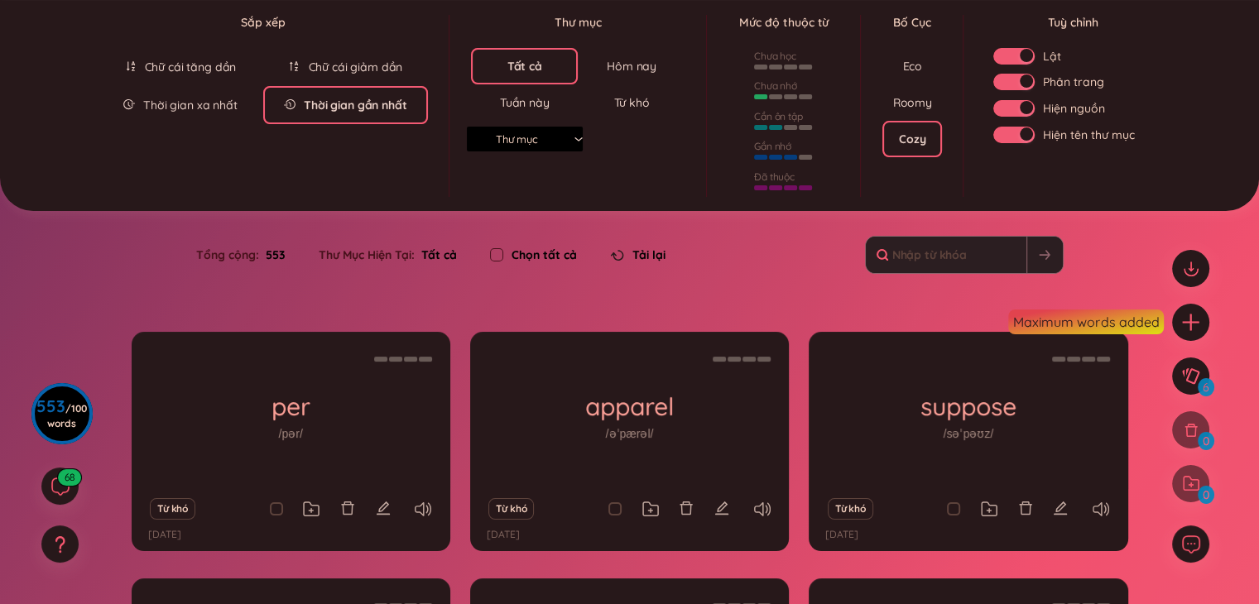
click at [902, 65] on div "Eco" at bounding box center [912, 66] width 20 height 17
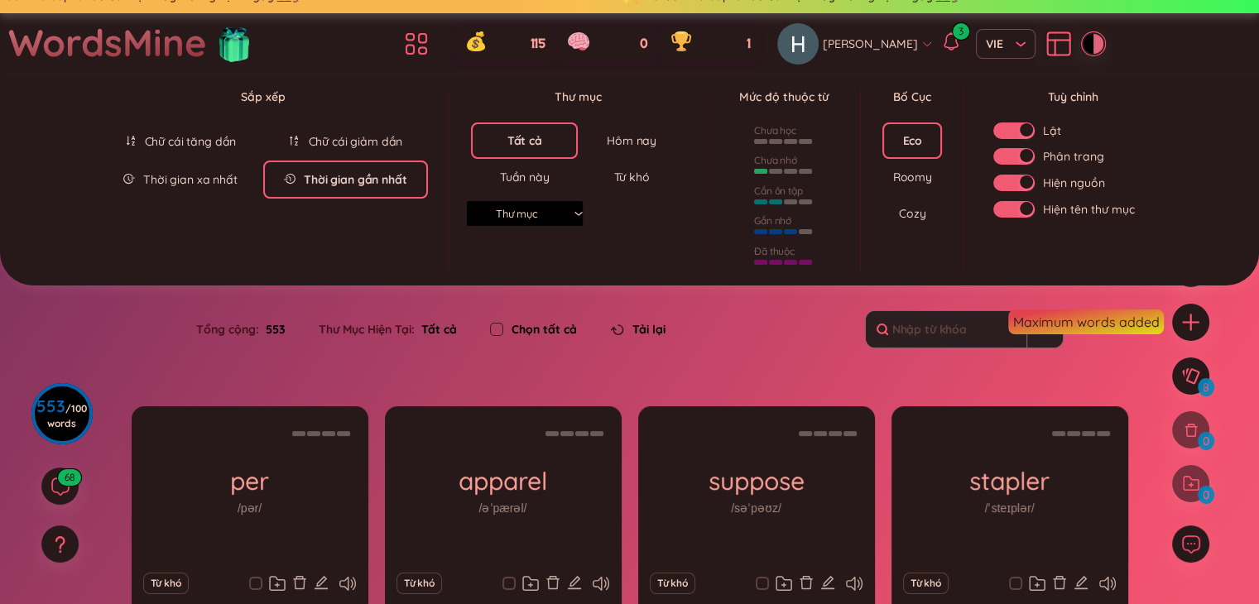
scroll to position [15, 0]
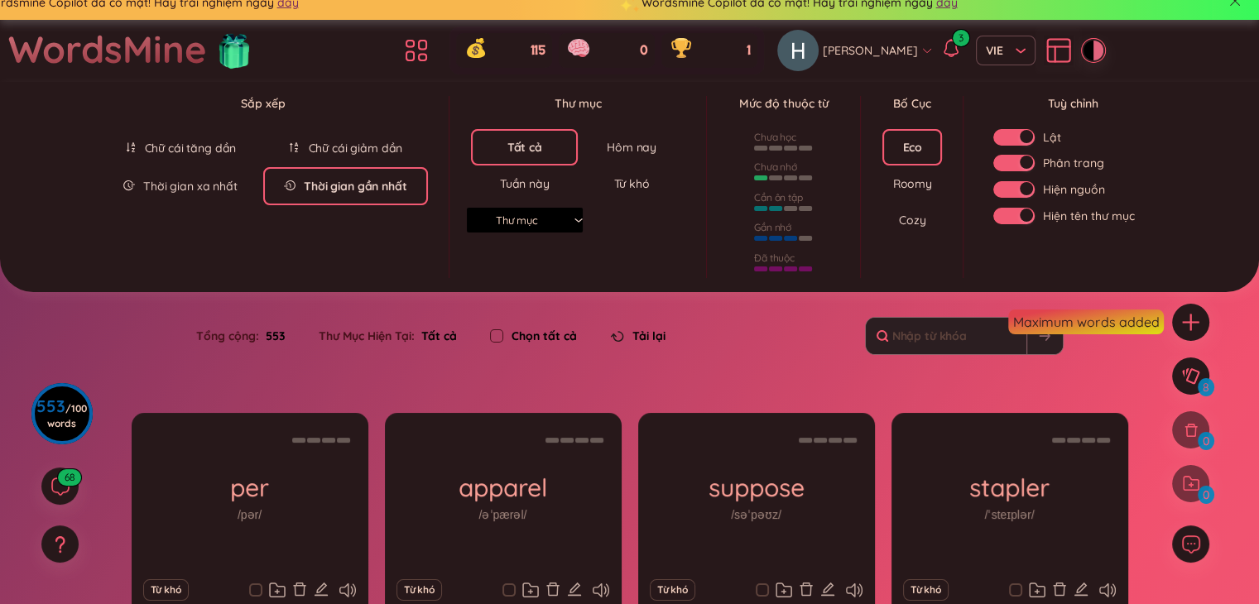
click at [1028, 161] on div "button" at bounding box center [1026, 162] width 13 height 13
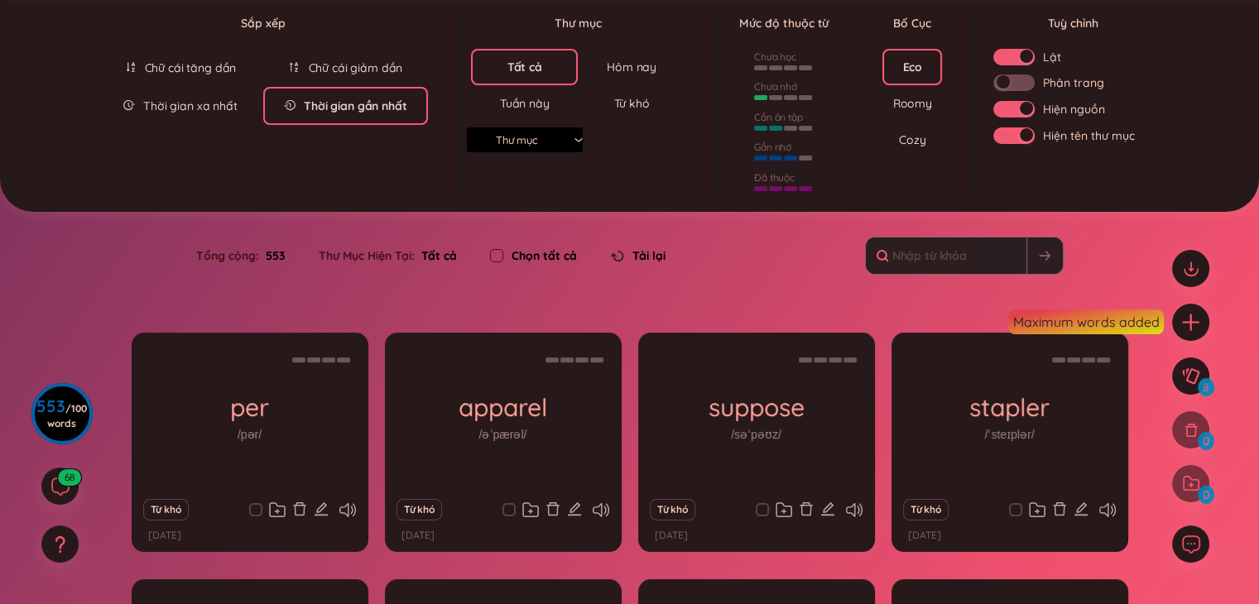
scroll to position [96, 0]
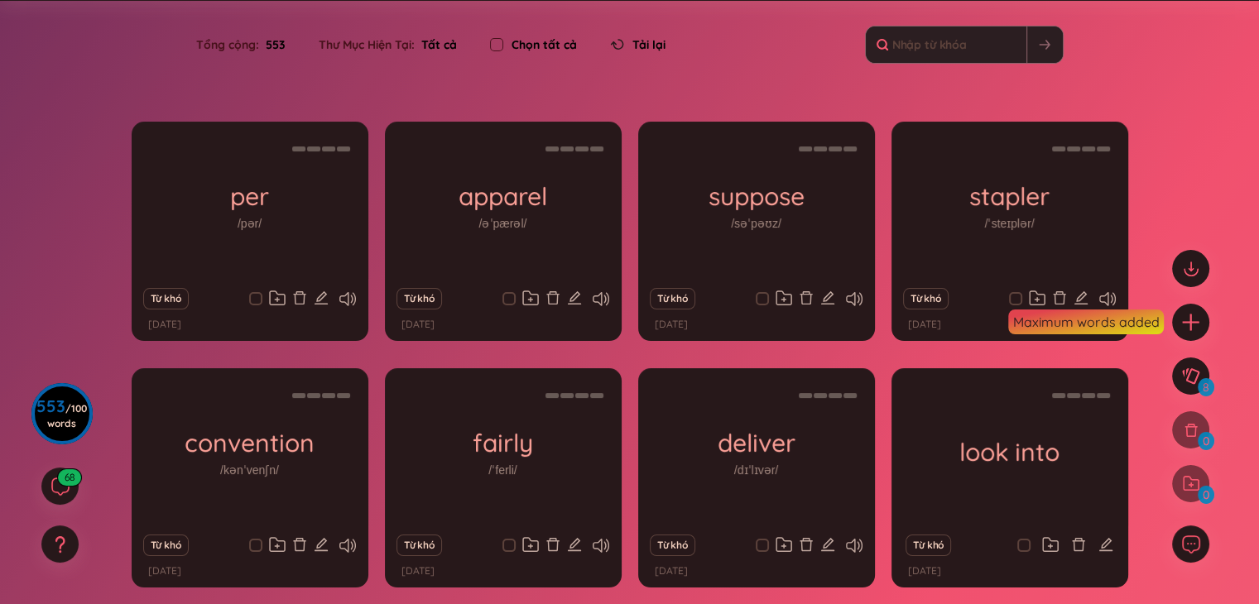
click at [1131, 252] on section "Sắp xếp Chữ cái tăng dần Chữ cái giảm dần Thời gian xa nhất Thời gian gần nhất …" at bounding box center [629, 354] width 1259 height 707
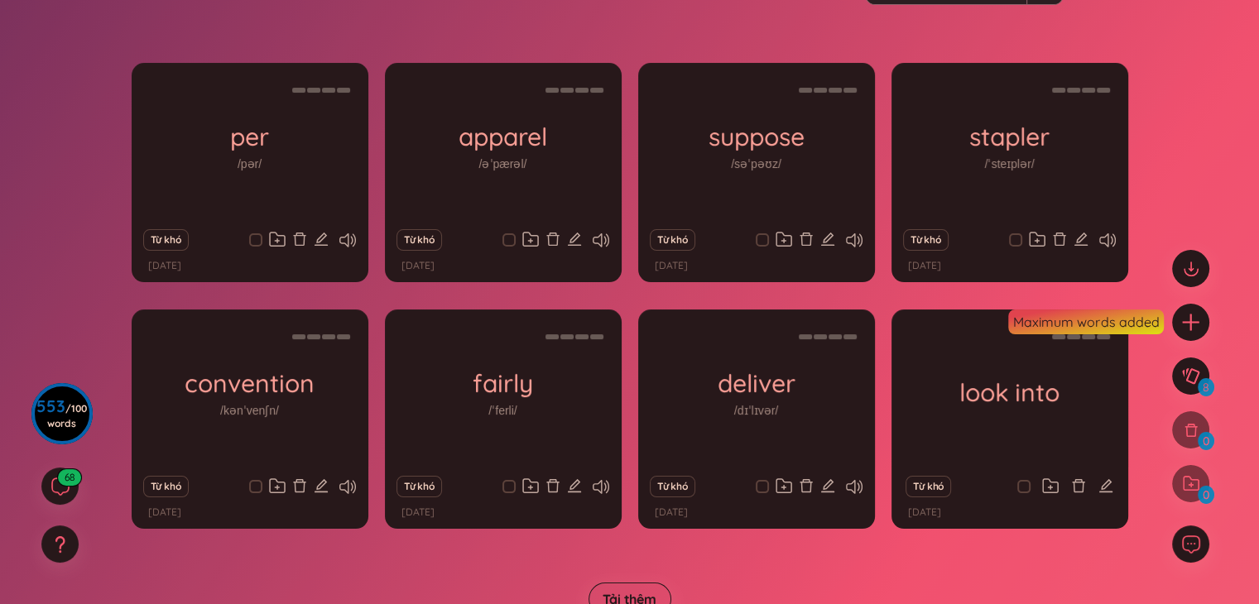
scroll to position [17, 0]
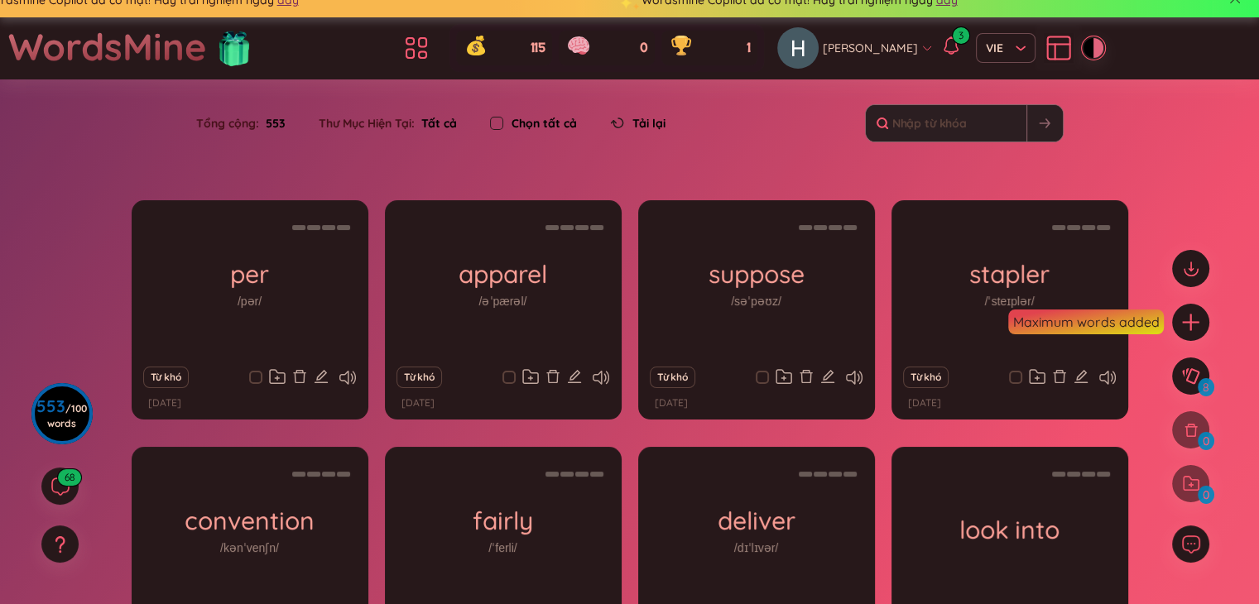
click at [494, 124] on input "checkbox" at bounding box center [496, 123] width 13 height 13
checkbox input "true"
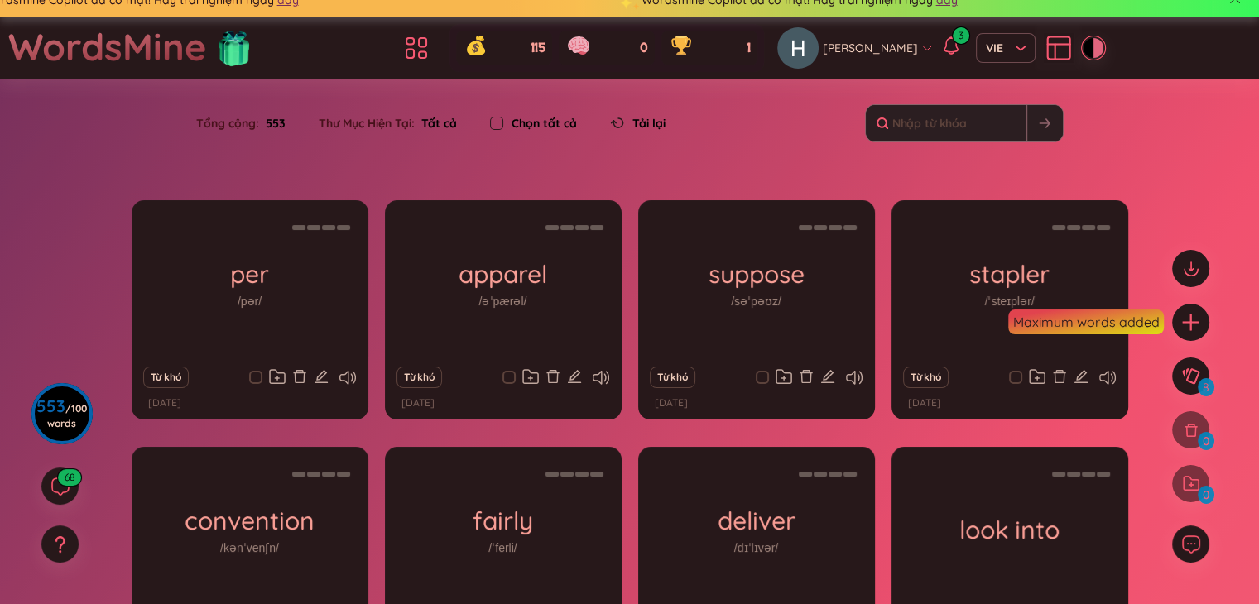
checkbox input "true"
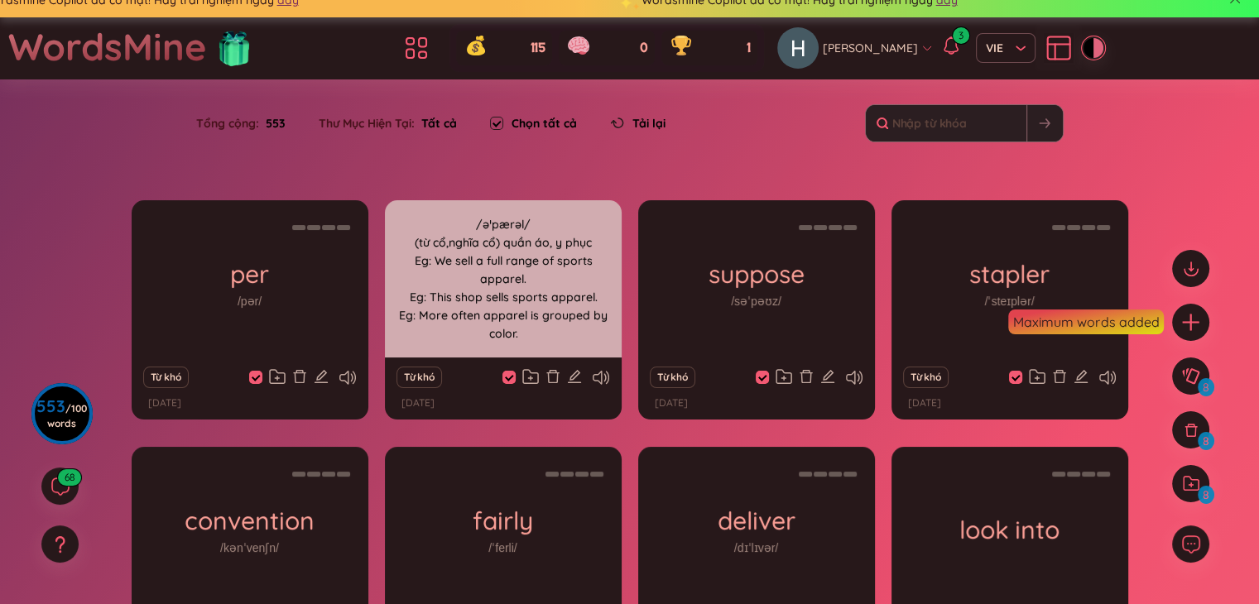
scroll to position [232, 0]
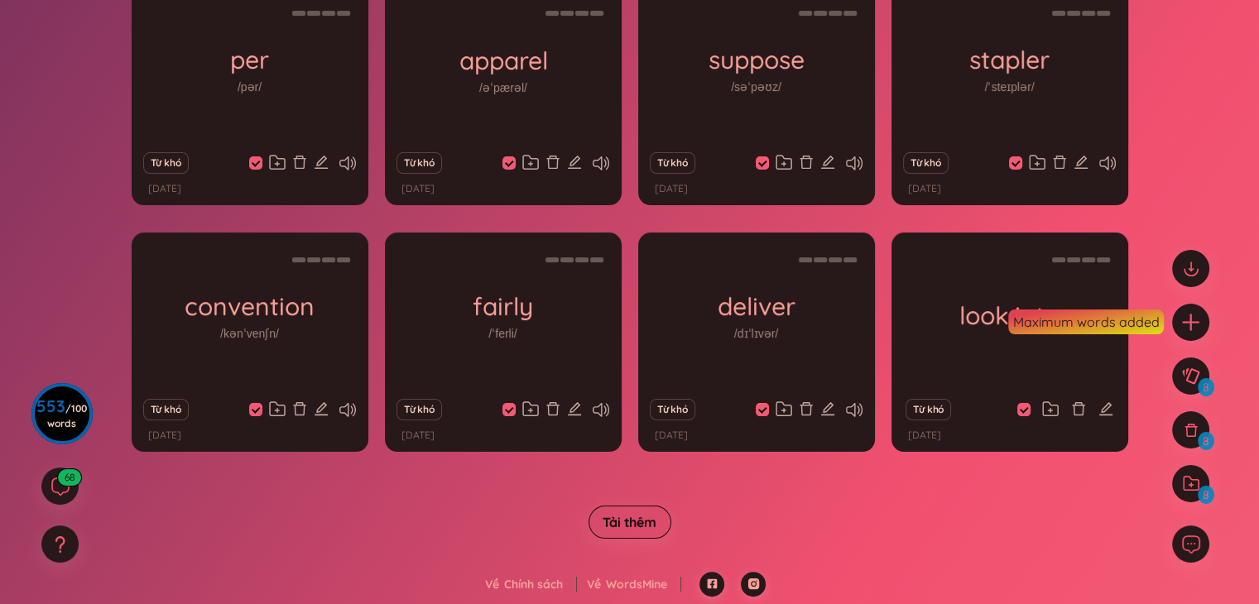
click at [653, 531] on button "Tải thêm" at bounding box center [629, 522] width 83 height 33
checkbox input "false"
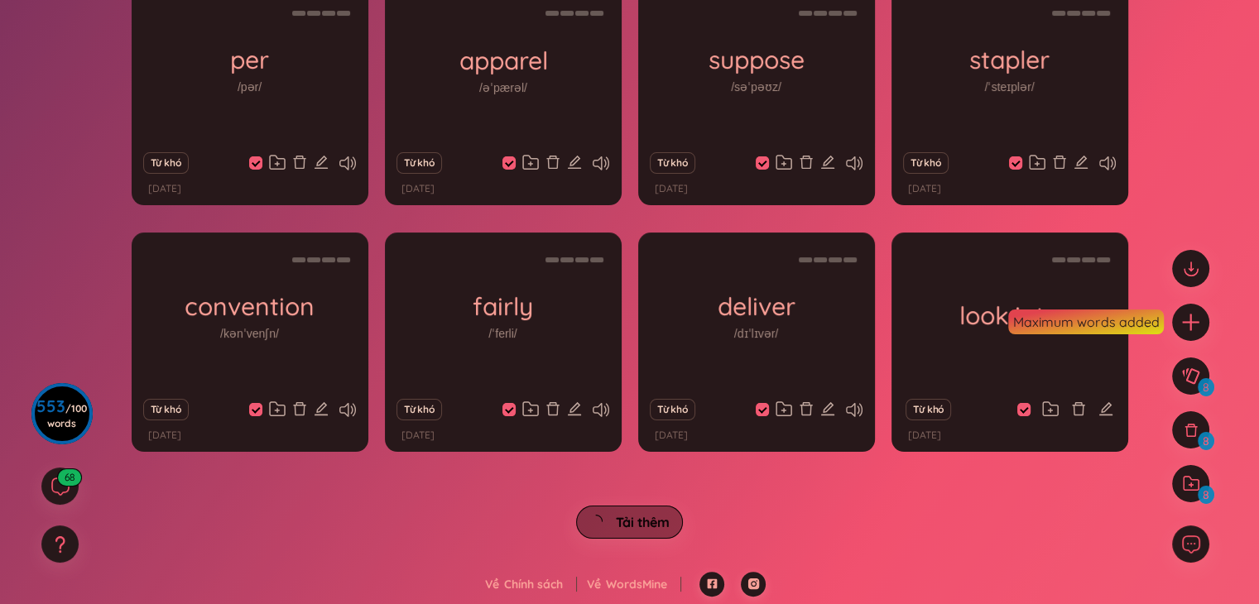
checkbox input "false"
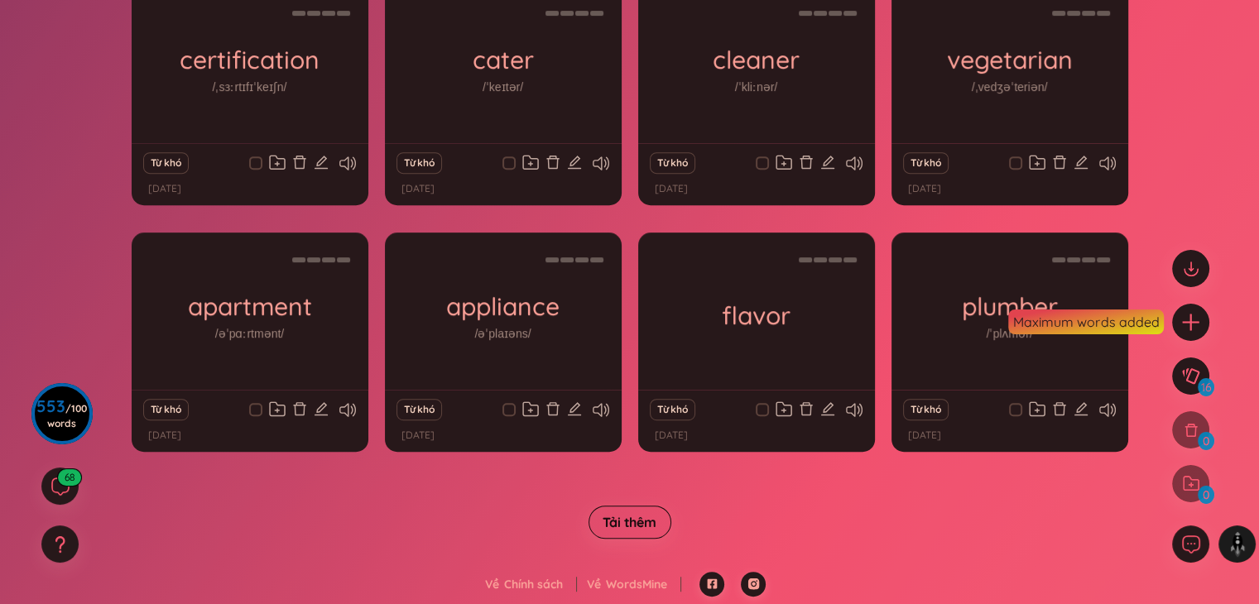
scroll to position [725, 0]
click at [643, 529] on span "Tải thêm" at bounding box center [629, 522] width 54 height 18
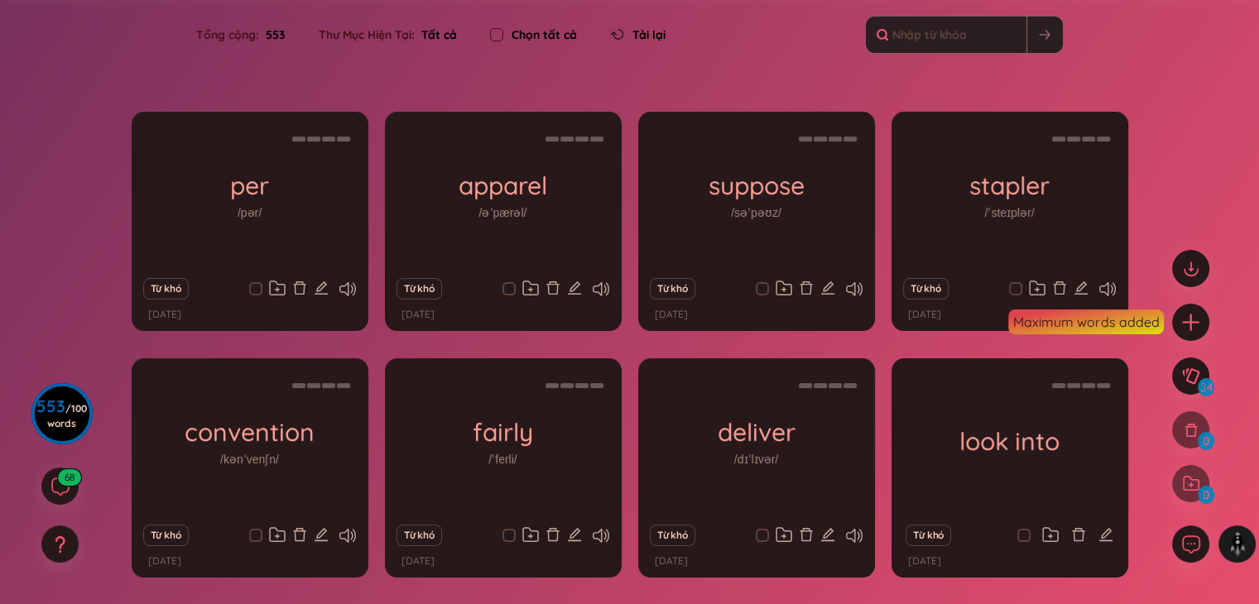
scroll to position [0, 0]
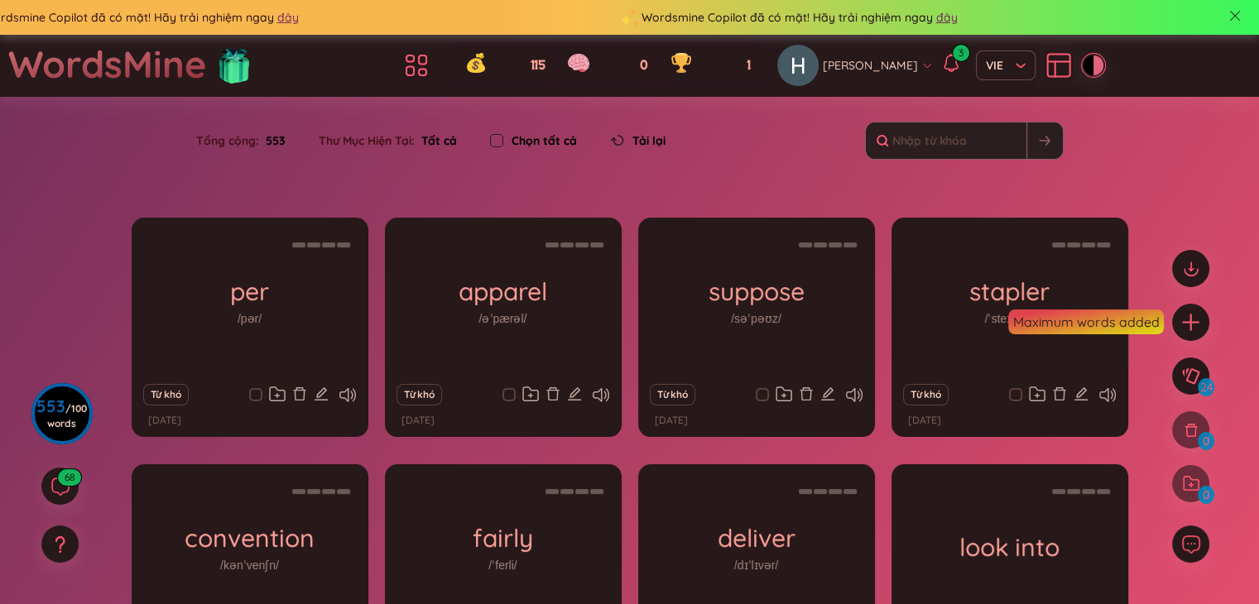
click at [501, 145] on input "checkbox" at bounding box center [496, 140] width 13 height 13
checkbox input "true"
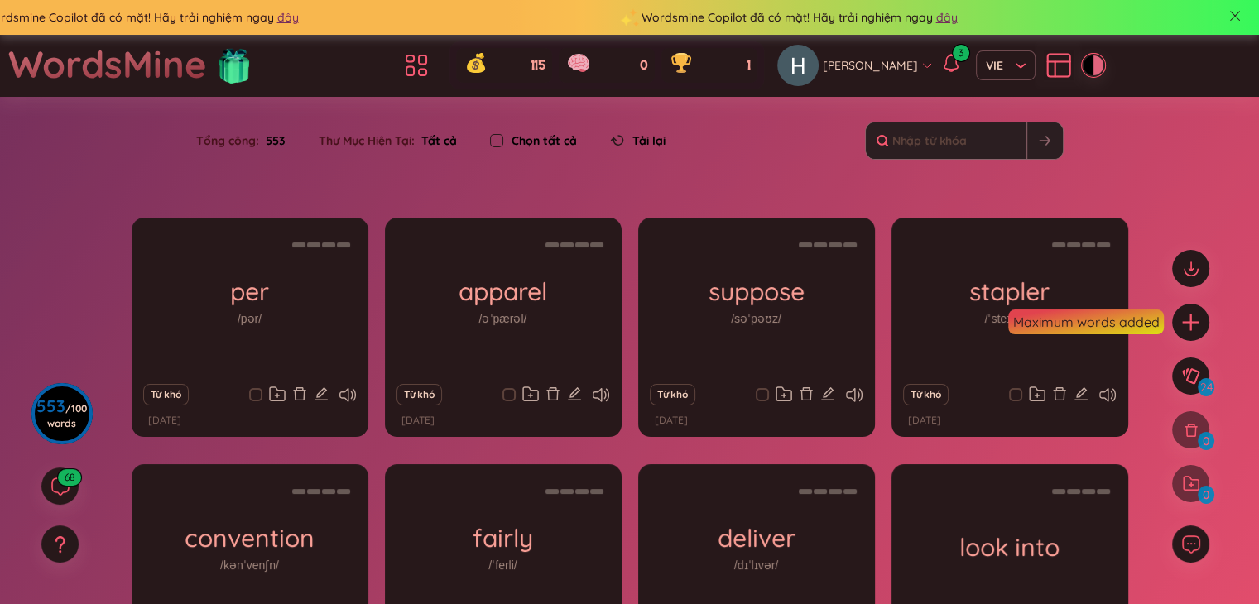
checkbox input "true"
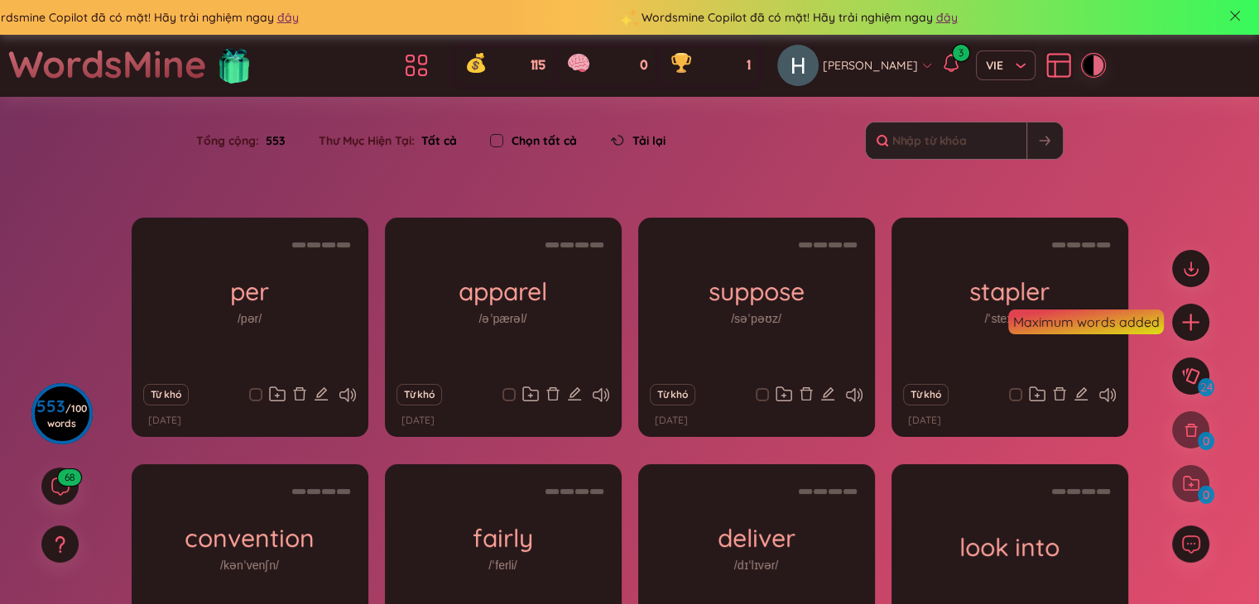
checkbox input "true"
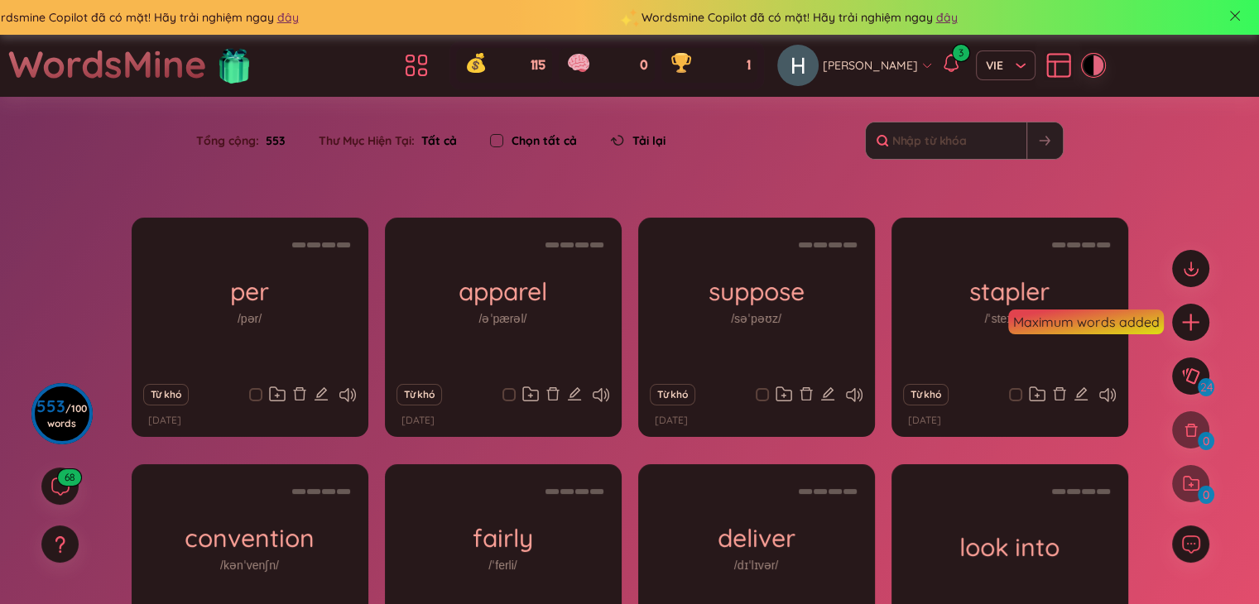
checkbox input "true"
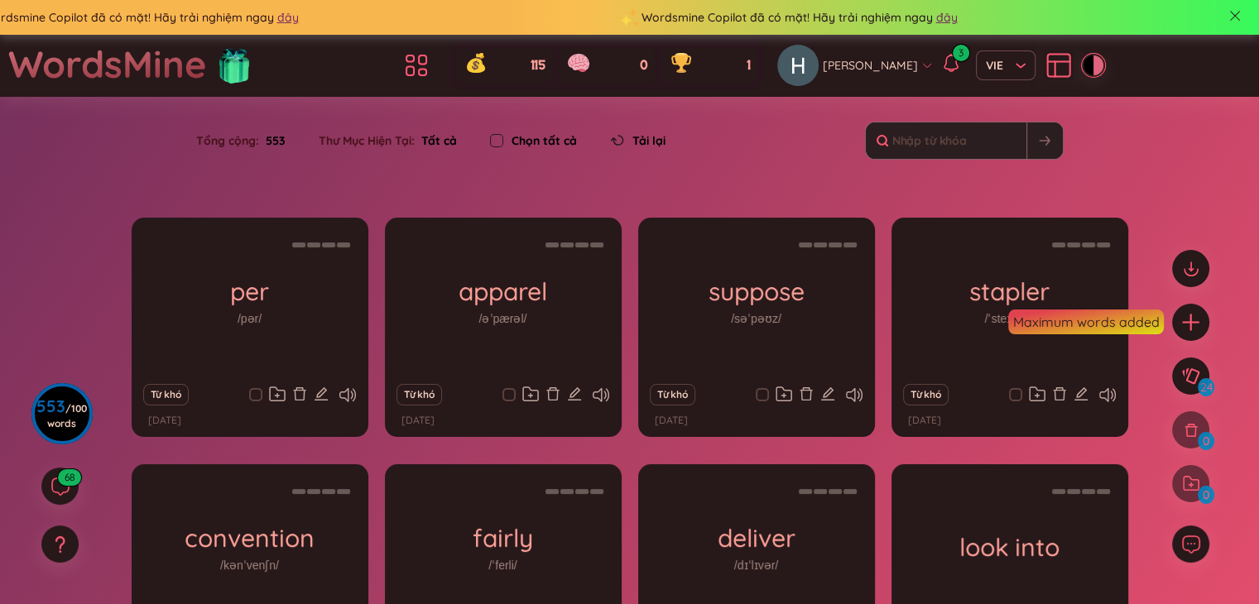
checkbox input "true"
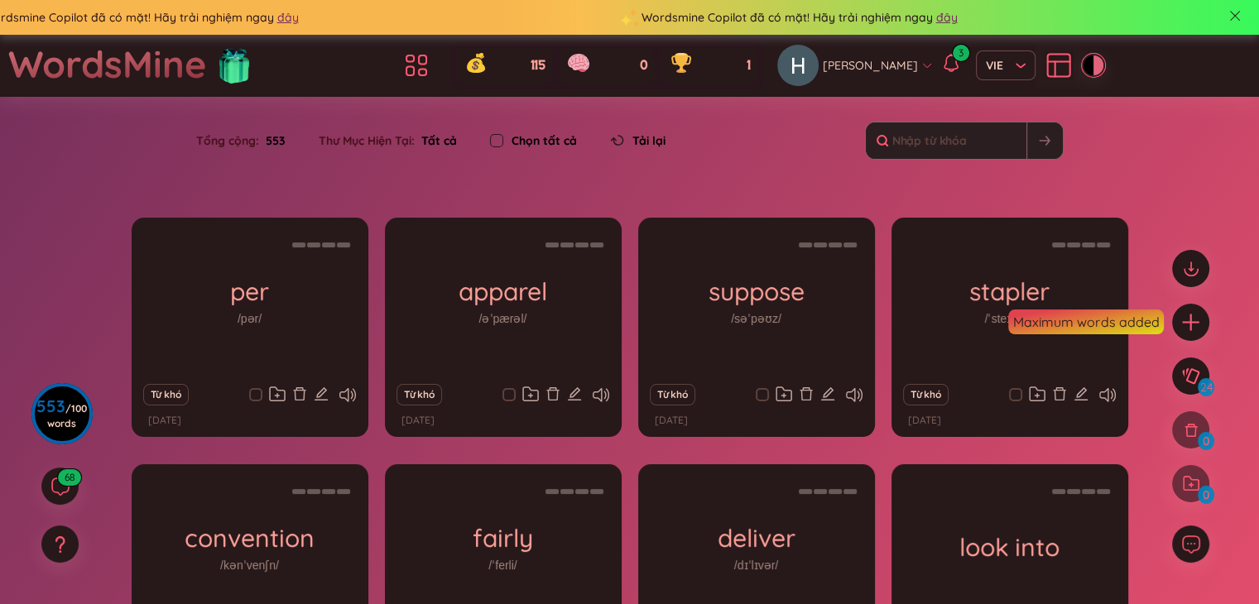
checkbox input "true"
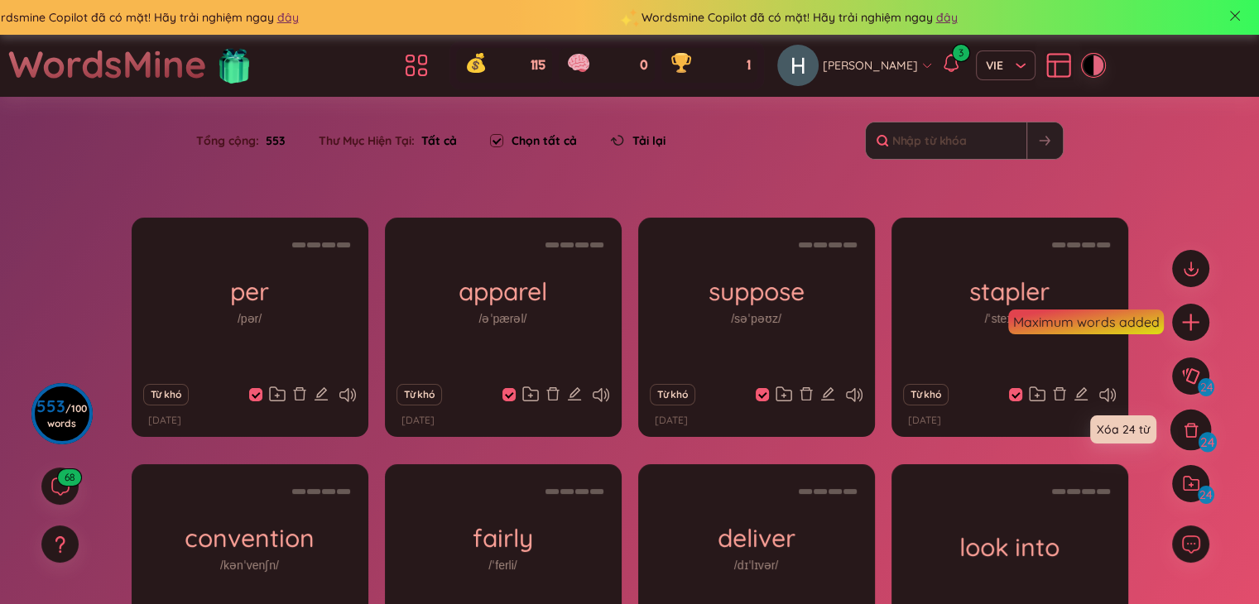
click at [1194, 434] on icon at bounding box center [1191, 430] width 18 height 18
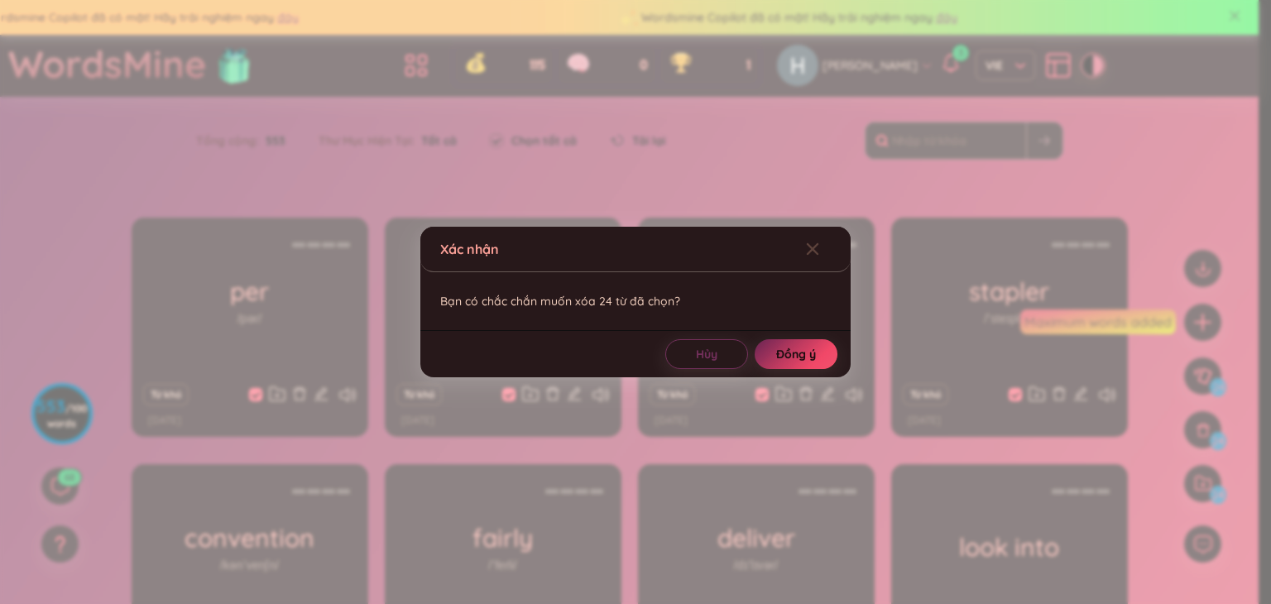
click at [794, 348] on span "Đồng ý" at bounding box center [796, 354] width 40 height 17
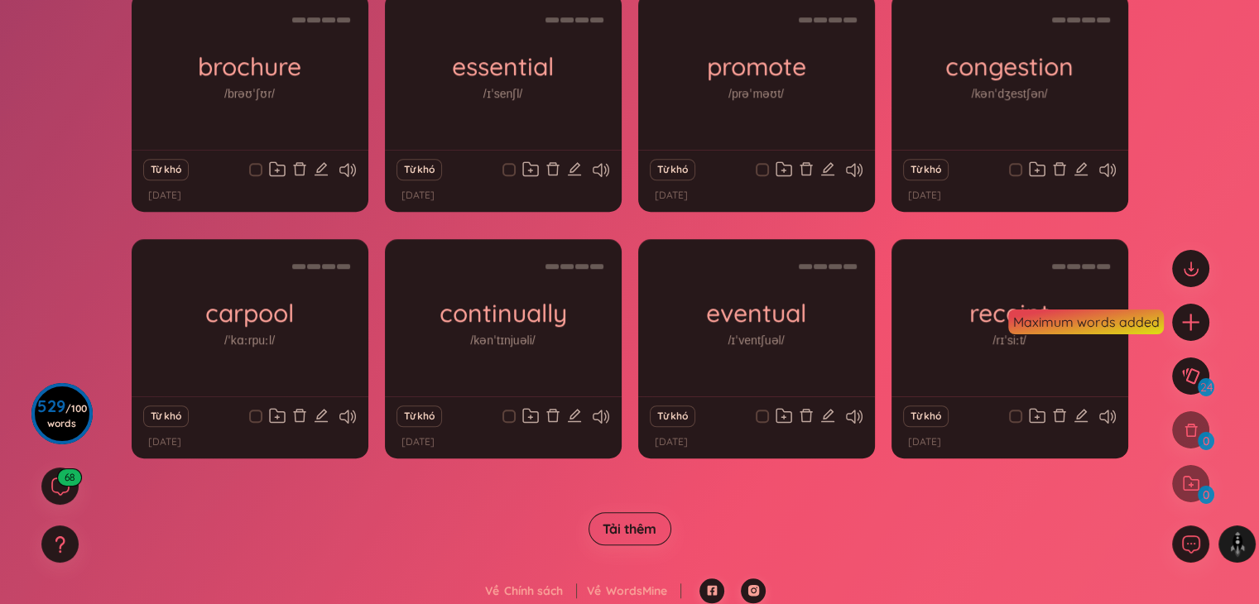
scroll to position [1218, 0]
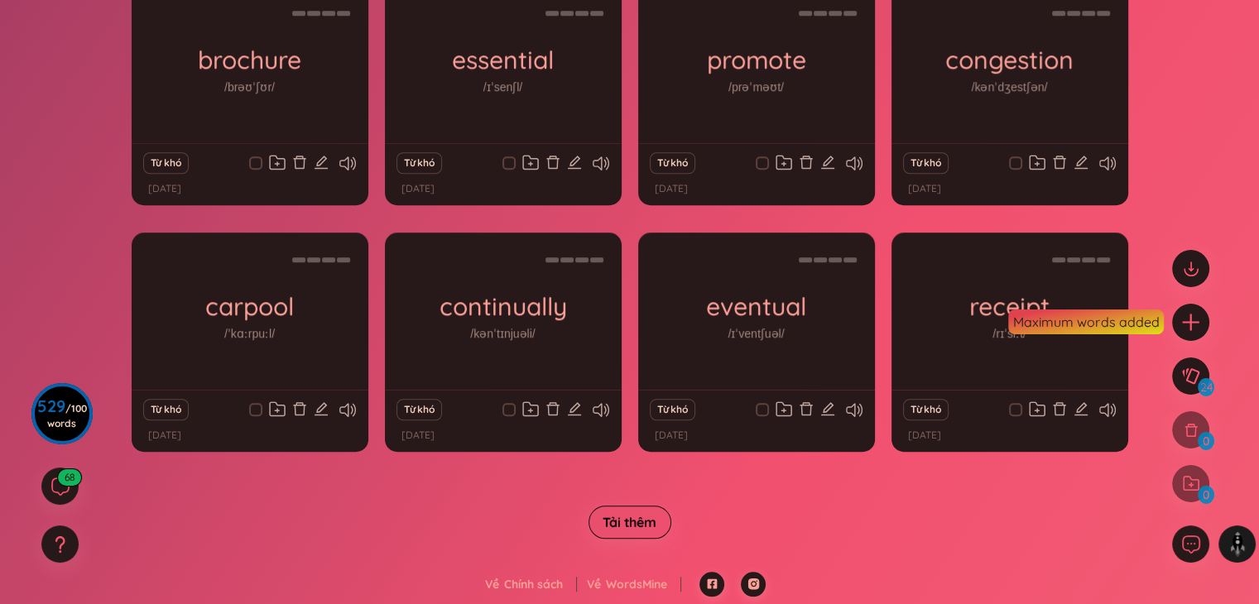
click at [636, 532] on button "Tải thêm" at bounding box center [629, 522] width 83 height 33
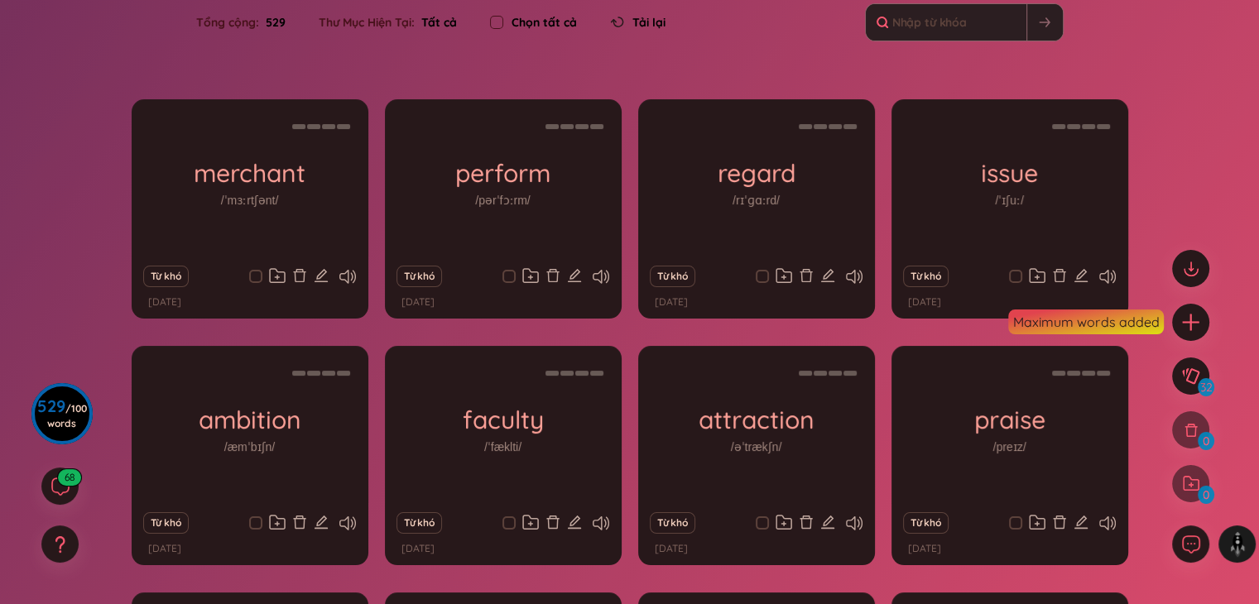
scroll to position [0, 0]
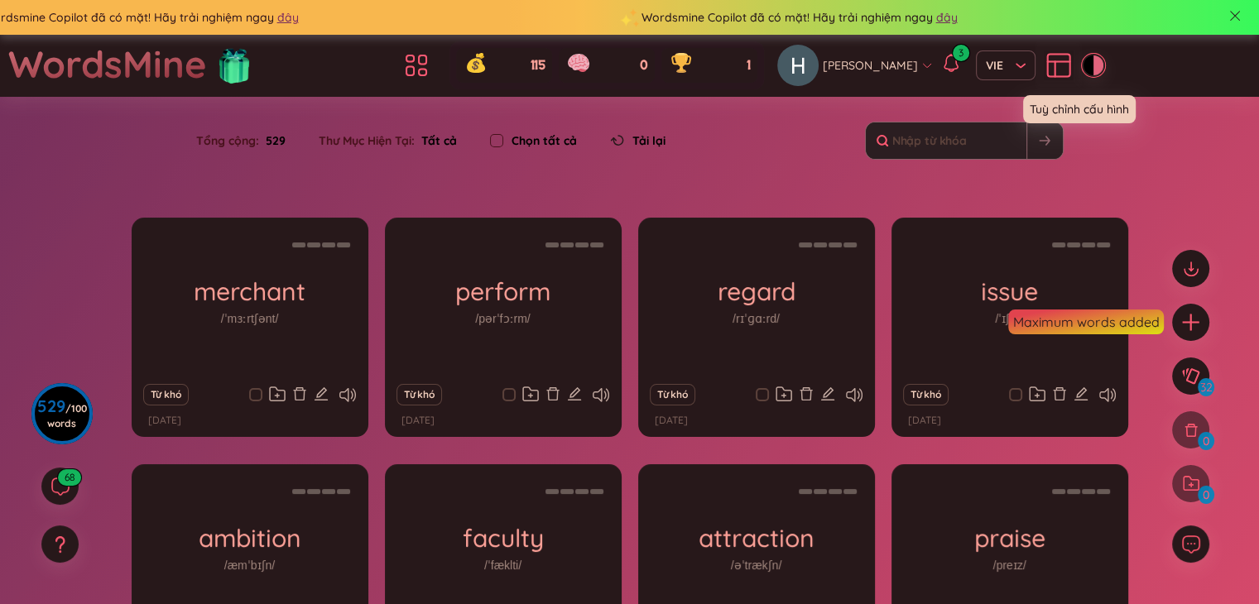
click at [1044, 60] on icon at bounding box center [1059, 65] width 30 height 30
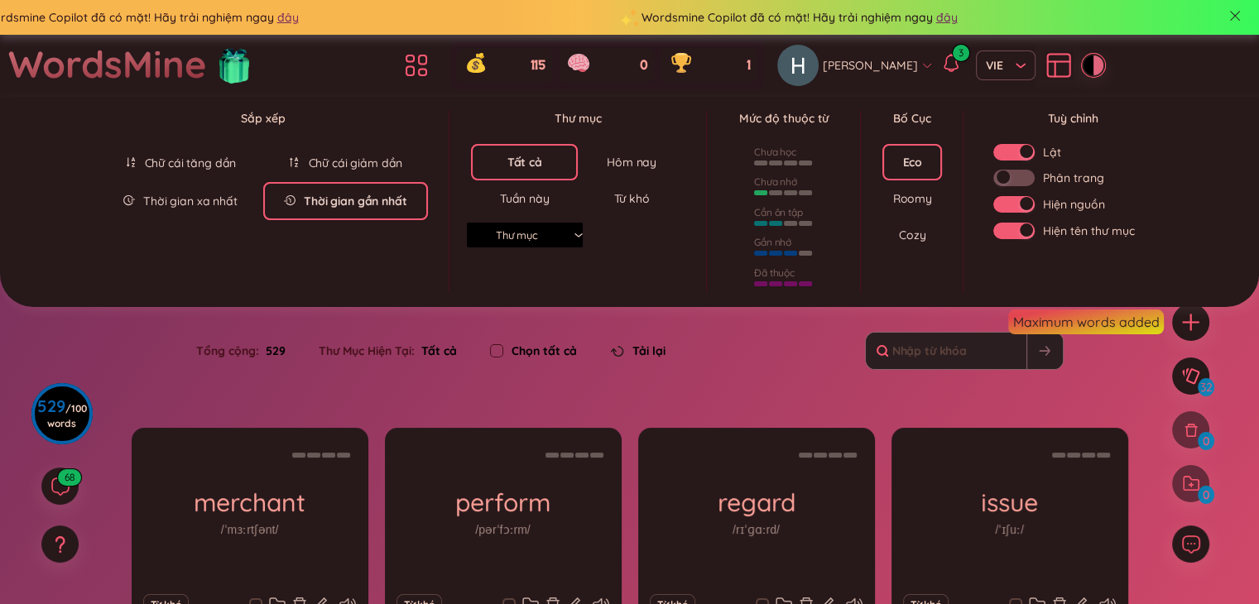
click at [528, 239] on input "search" at bounding box center [519, 235] width 86 height 25
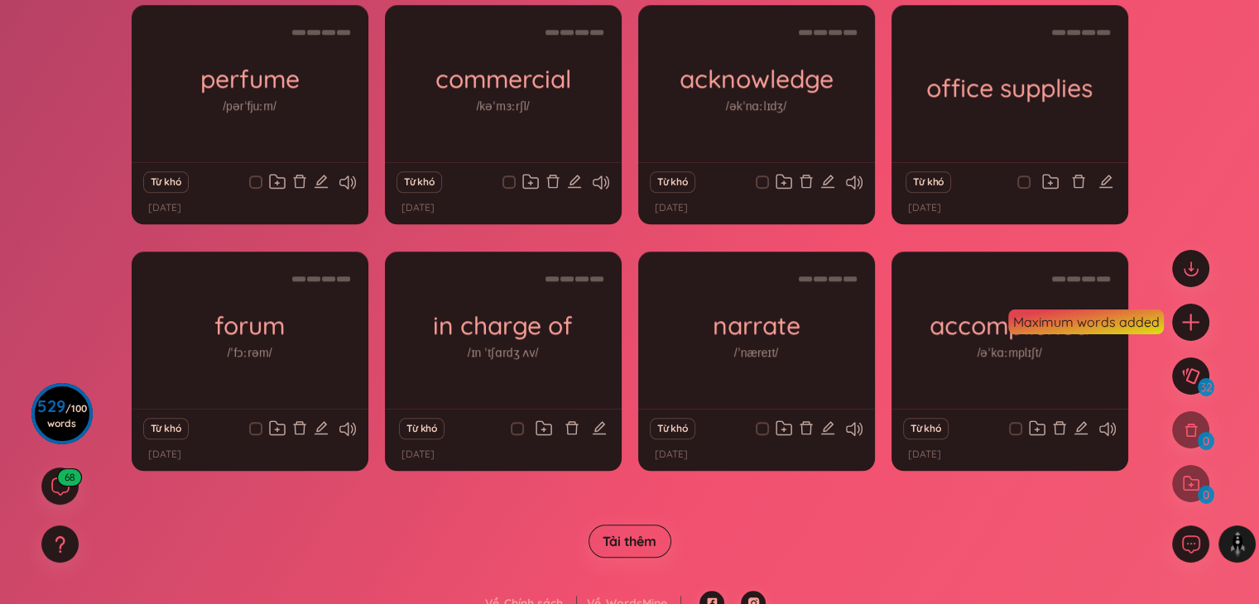
scroll to position [1711, 0]
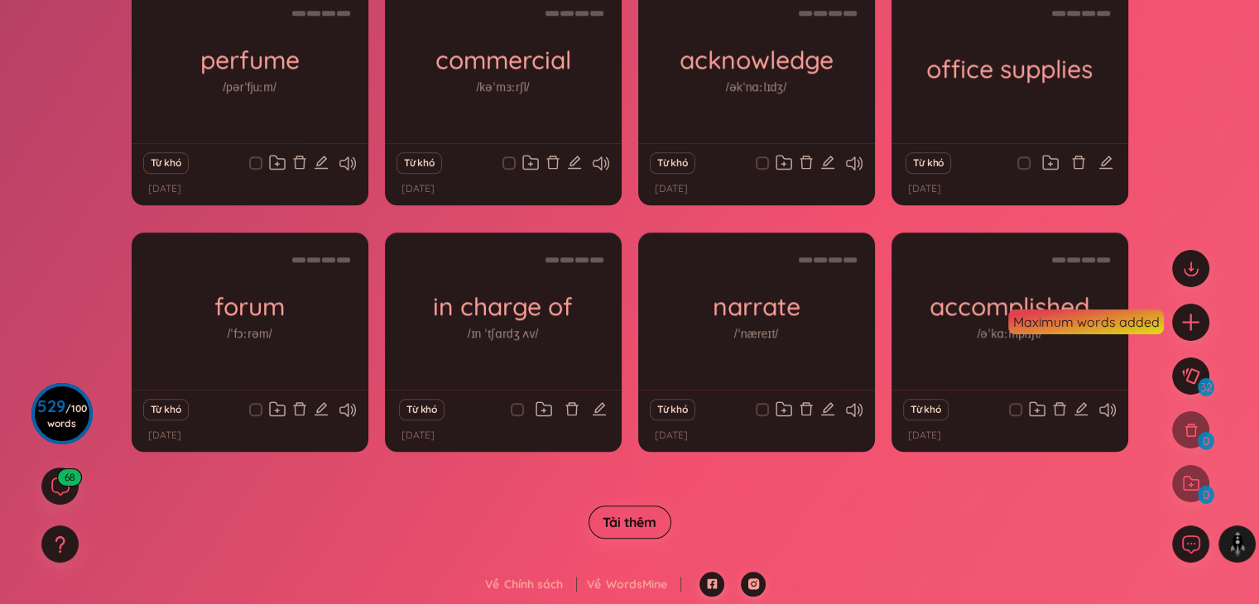
click at [633, 535] on button "Tải thêm" at bounding box center [629, 522] width 83 height 33
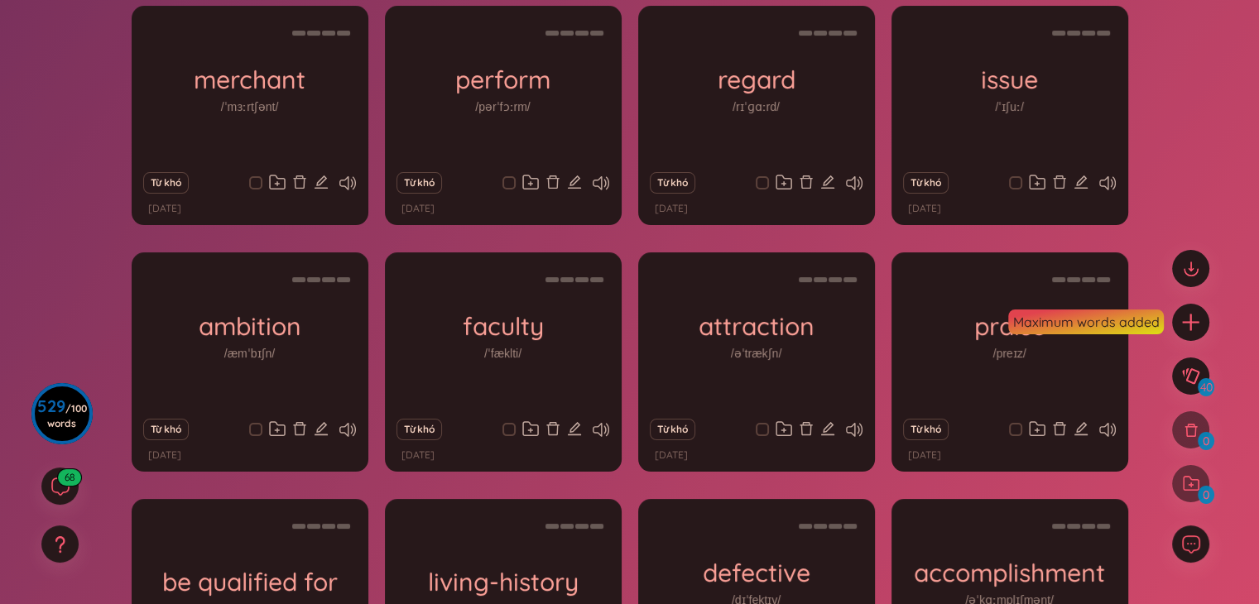
scroll to position [0, 0]
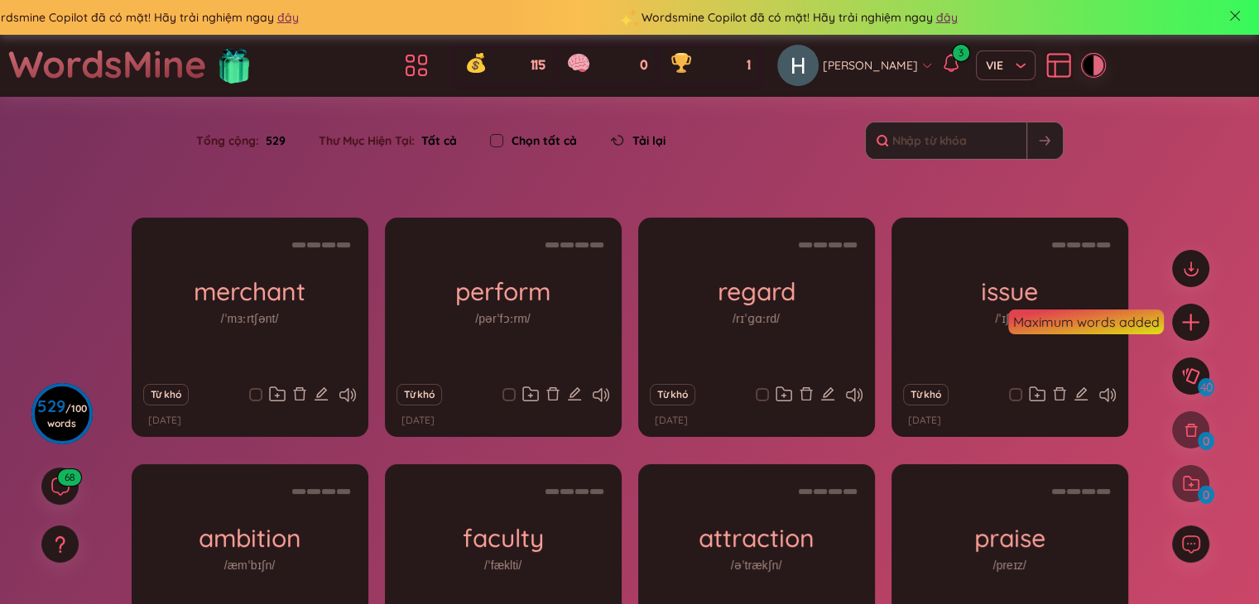
click at [499, 140] on input "checkbox" at bounding box center [496, 140] width 13 height 13
checkbox input "true"
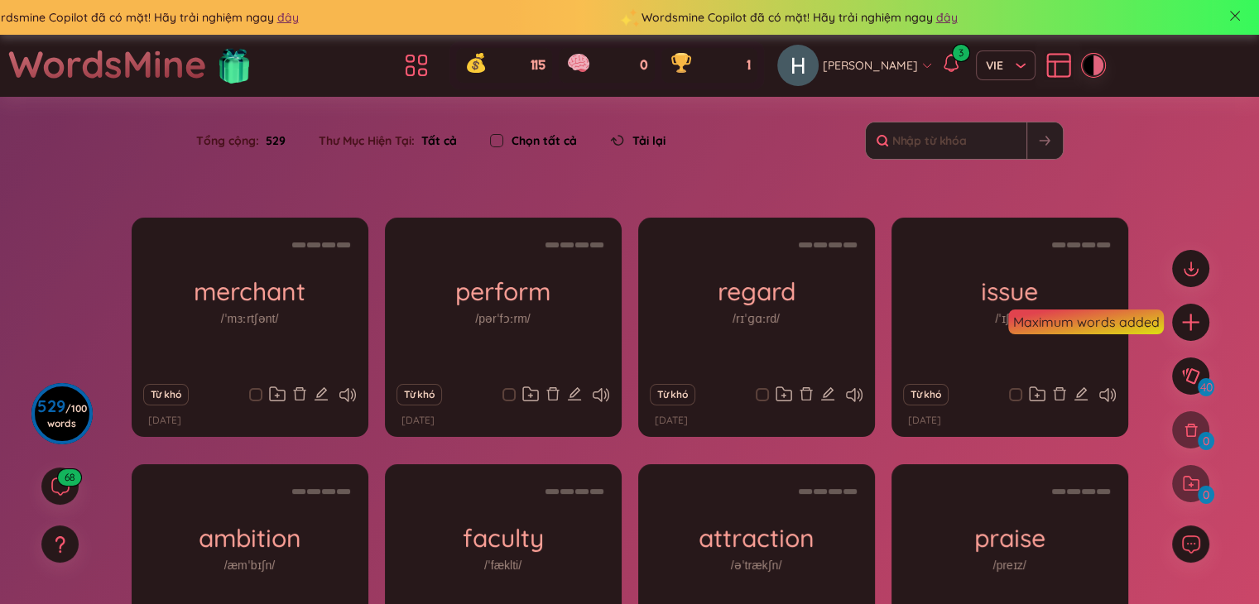
checkbox input "true"
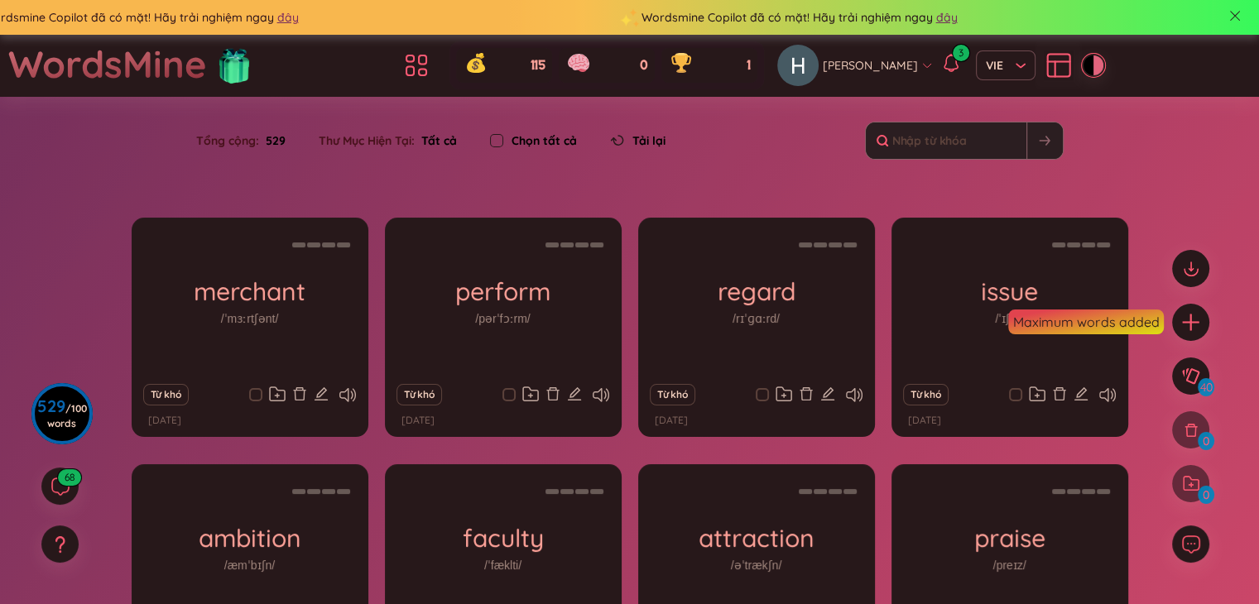
checkbox input "true"
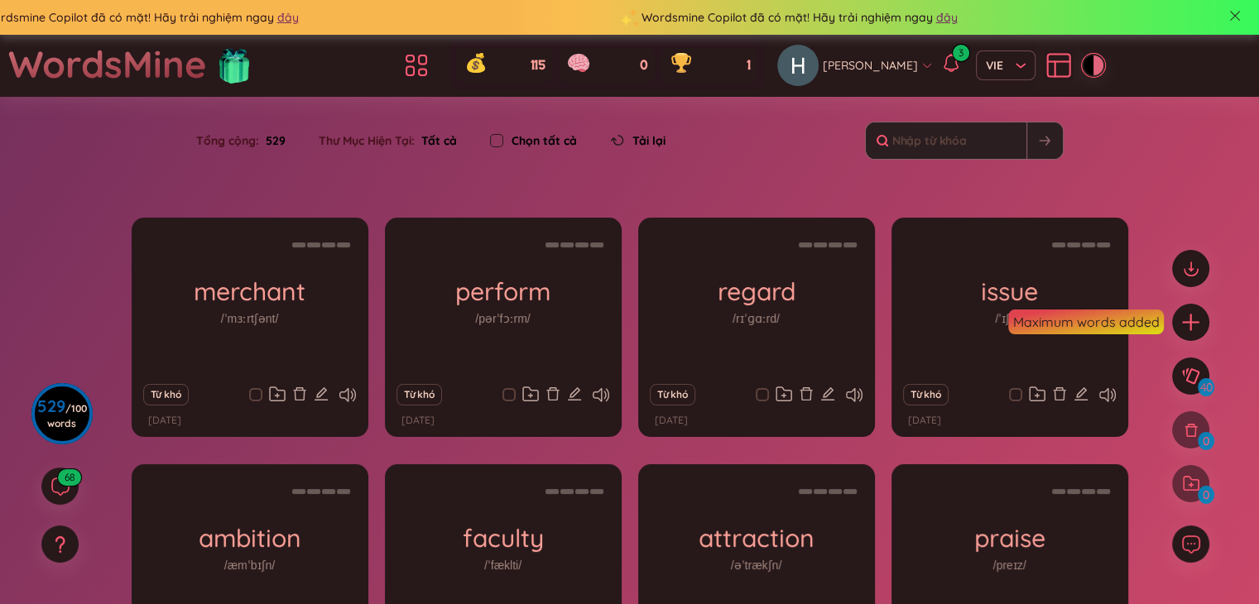
checkbox input "true"
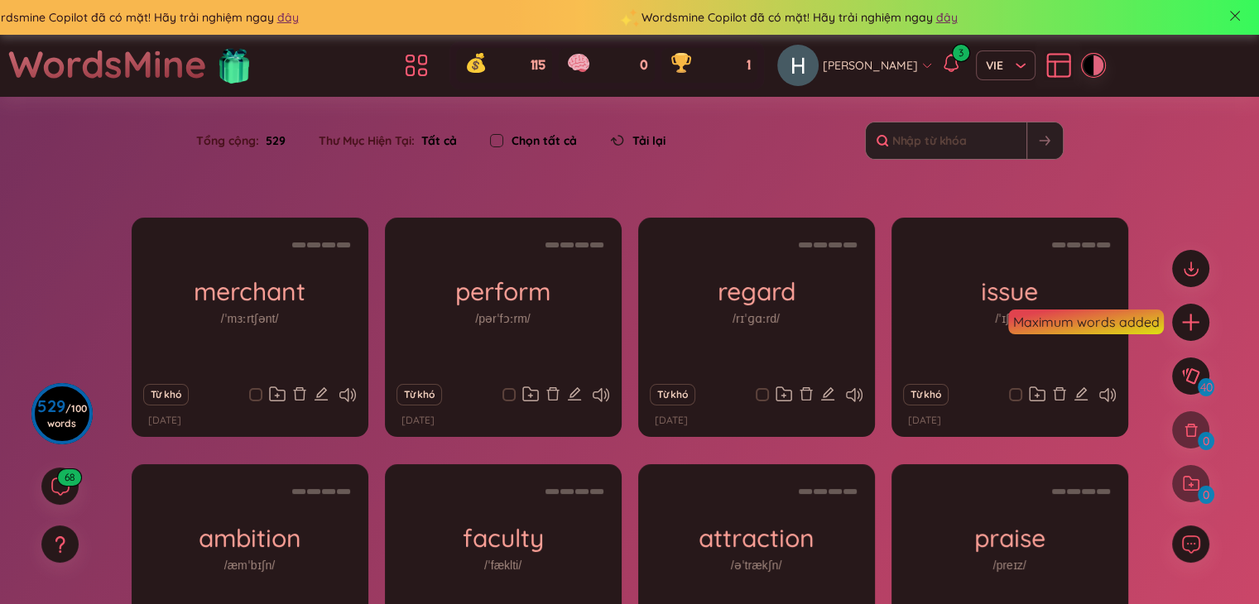
checkbox input "true"
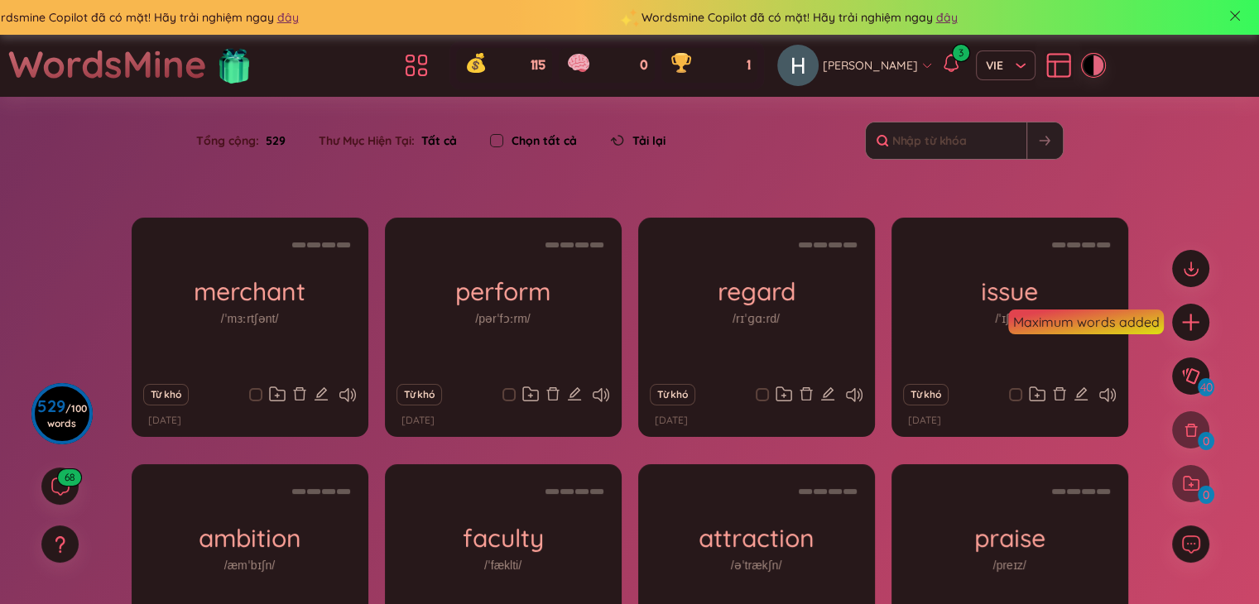
checkbox input "true"
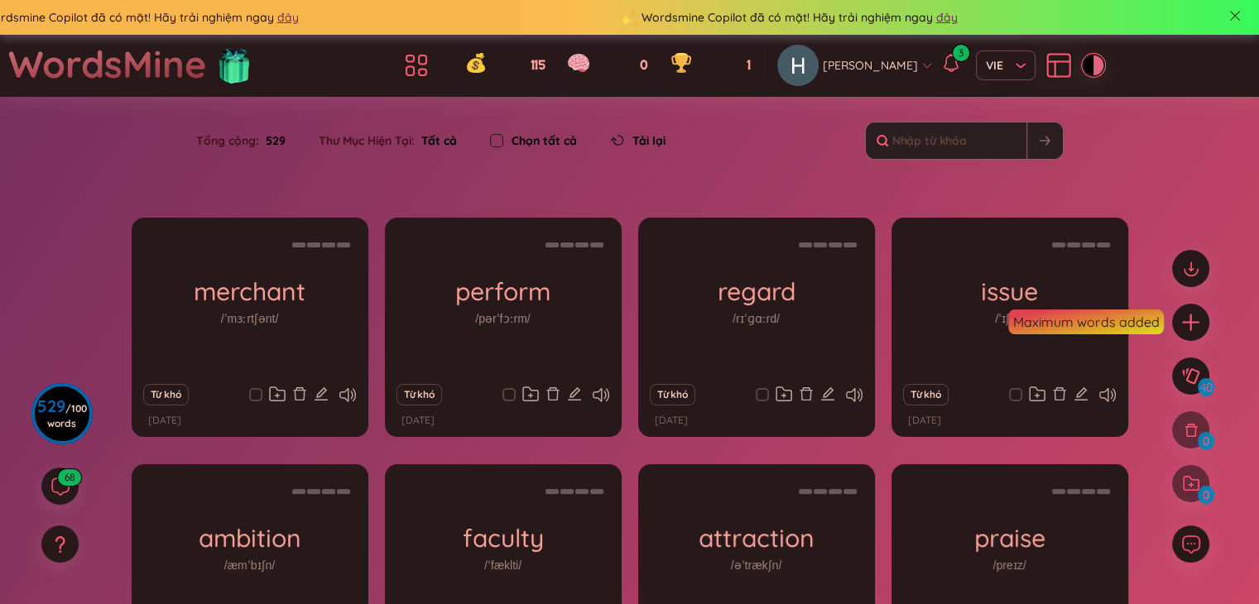
checkbox input "true"
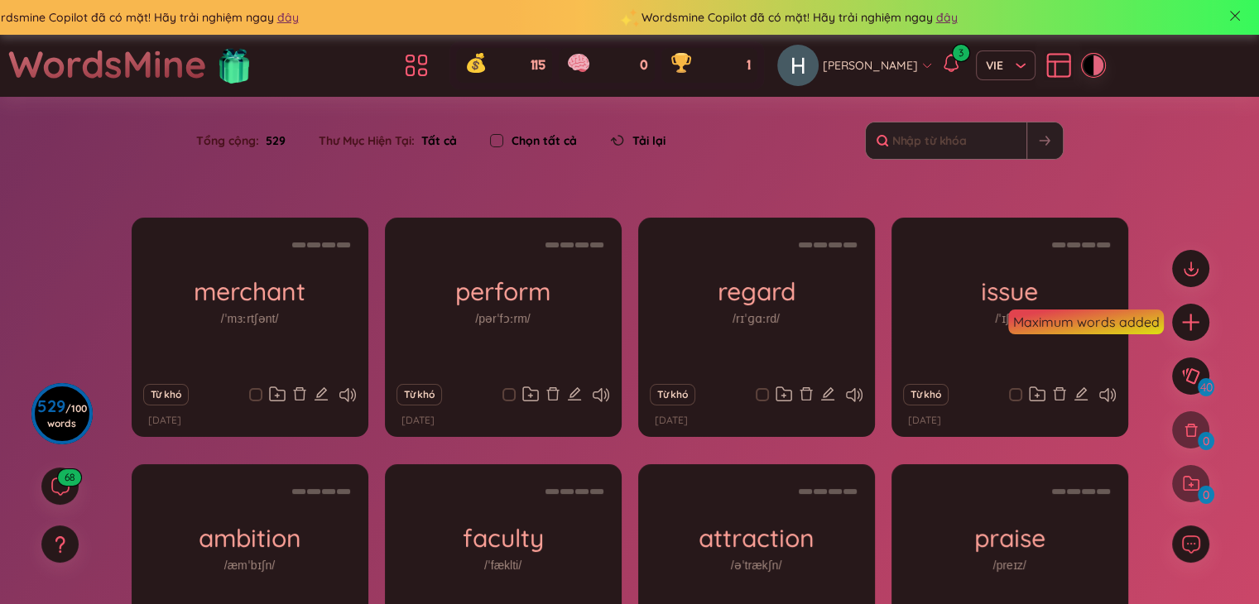
checkbox input "true"
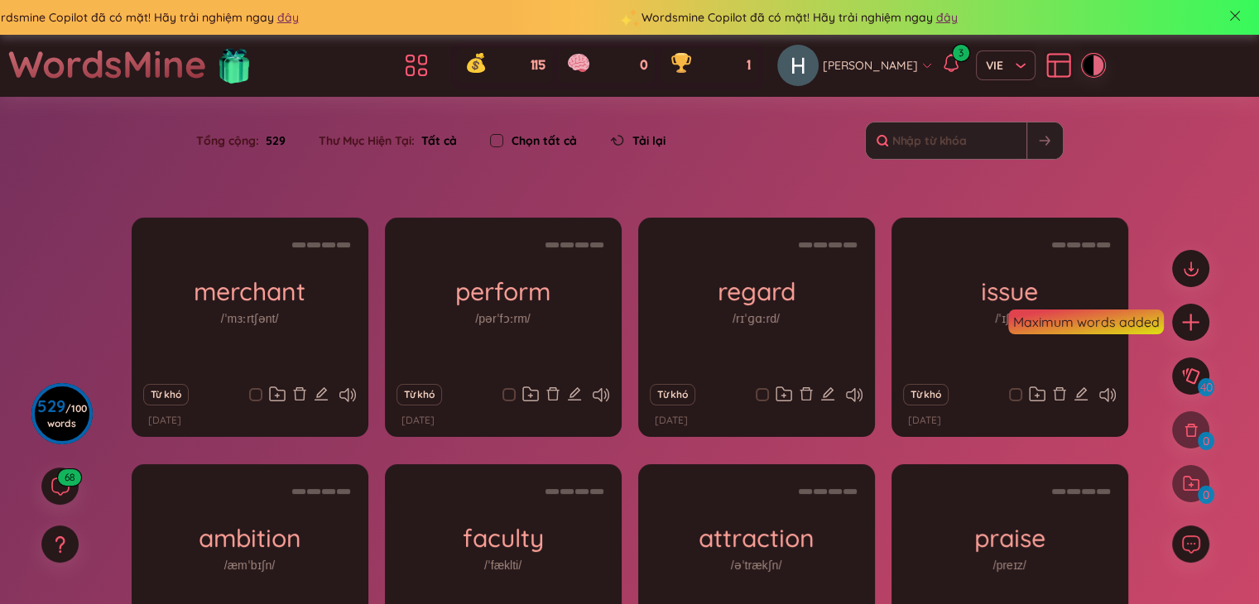
checkbox input "true"
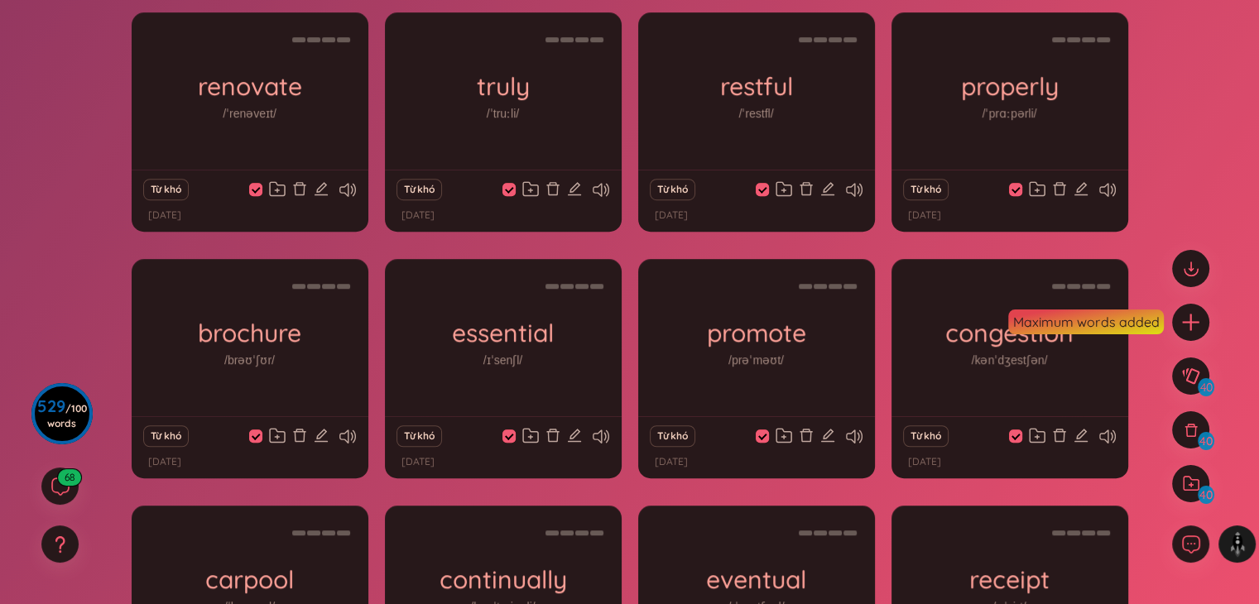
scroll to position [949, 0]
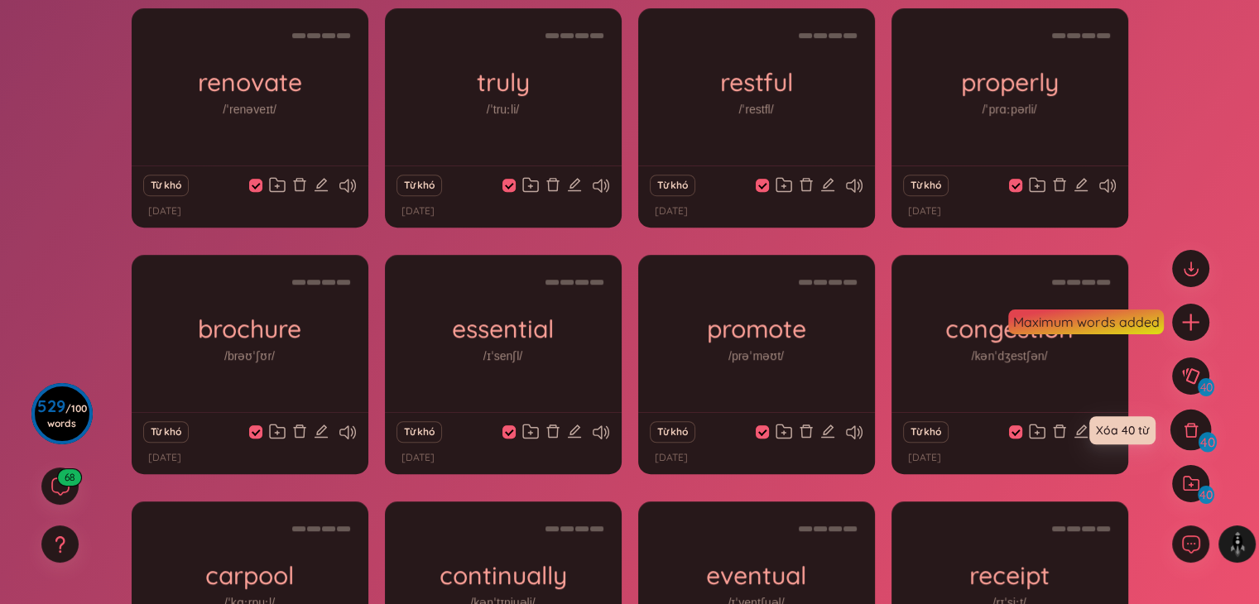
click at [1197, 428] on icon at bounding box center [1191, 430] width 18 height 18
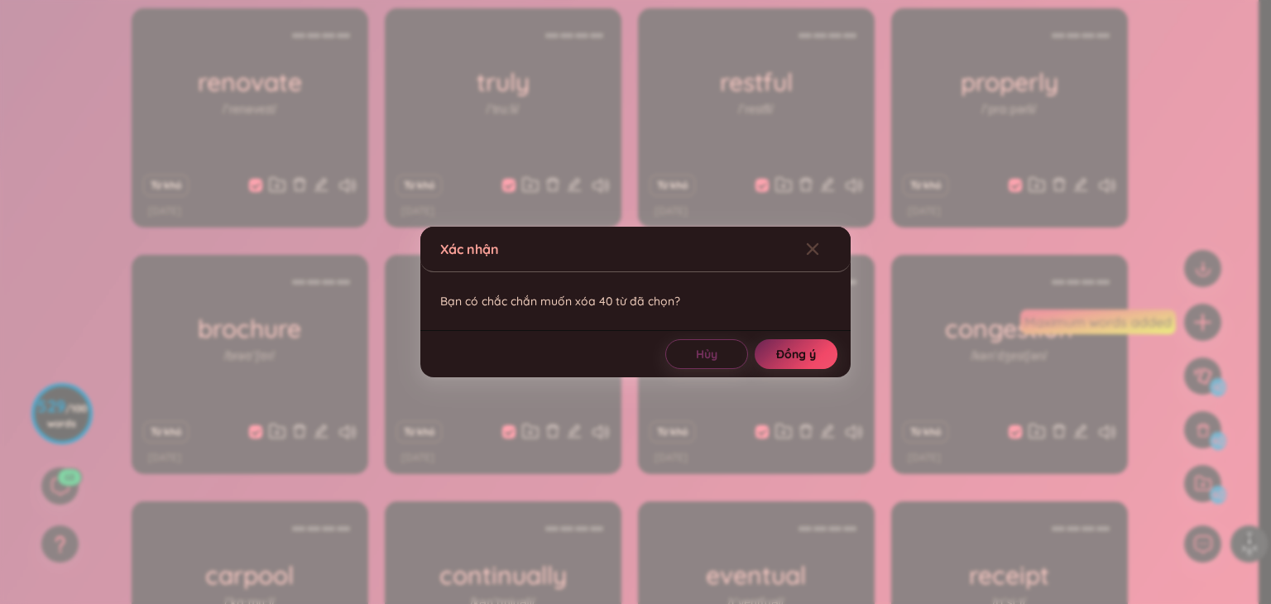
click at [818, 356] on button "Đồng ý" at bounding box center [796, 354] width 83 height 30
checkbox input "false"
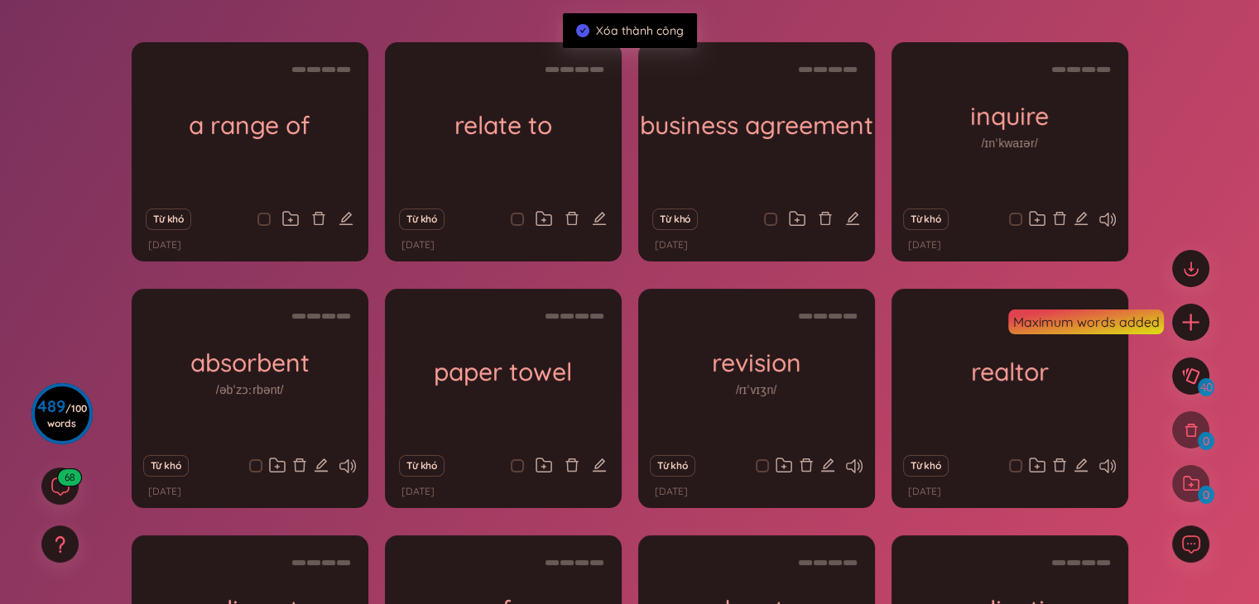
scroll to position [0, 0]
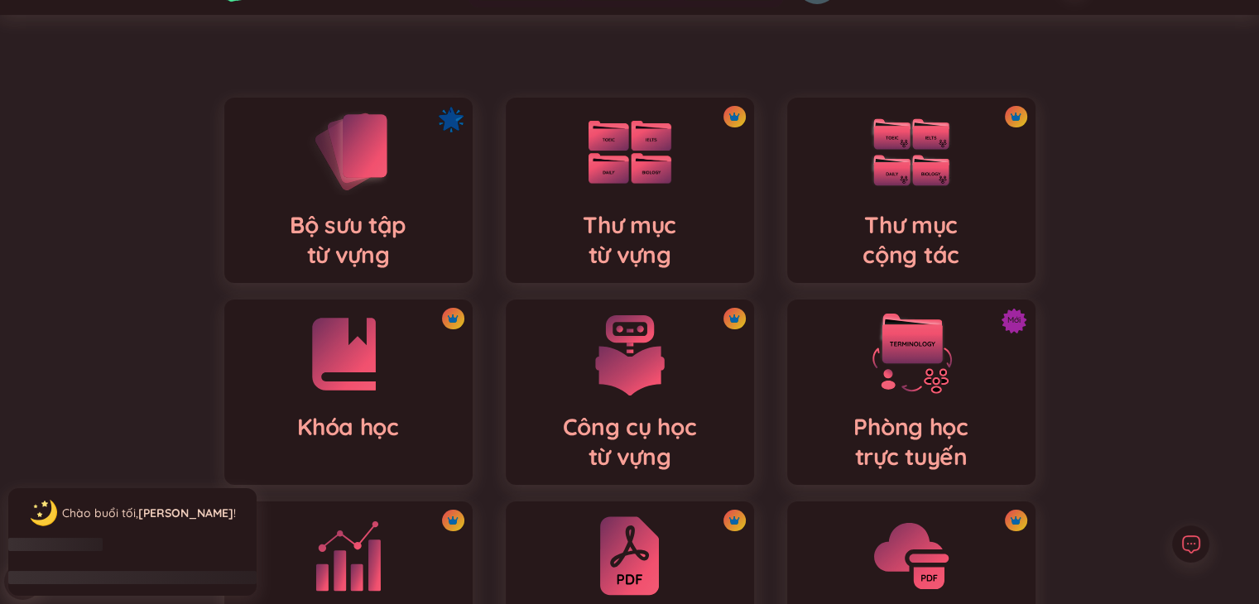
scroll to position [89, 0]
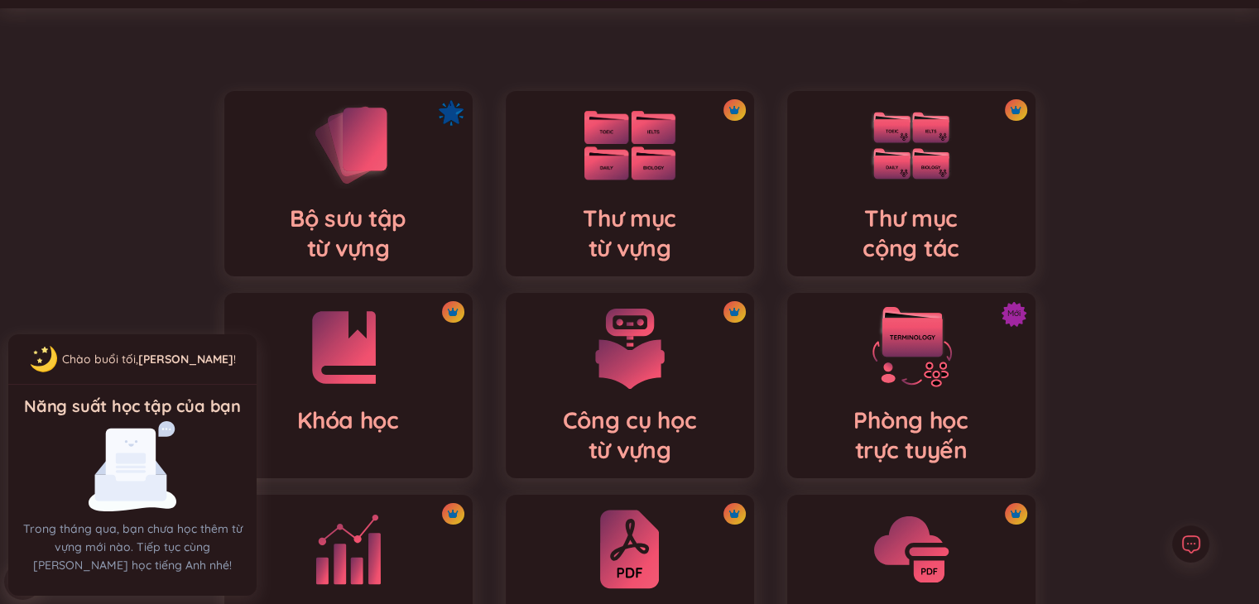
click at [573, 223] on div "Thư mục từ vựng" at bounding box center [630, 183] width 248 height 185
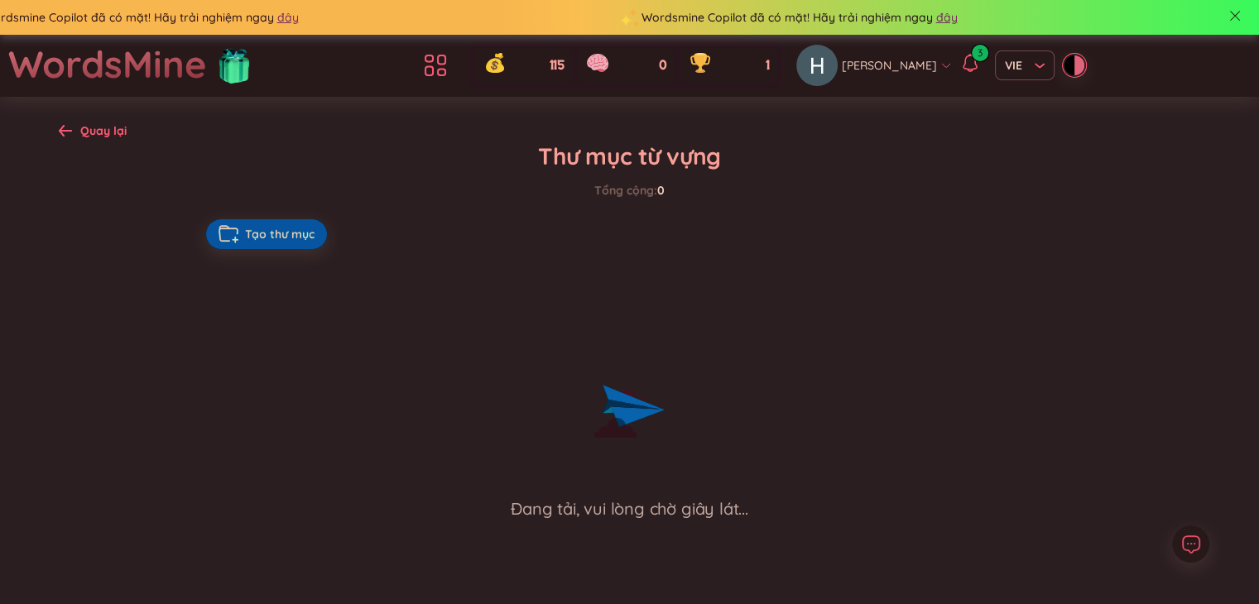
click at [313, 228] on span "Tạo thư mục" at bounding box center [280, 234] width 70 height 17
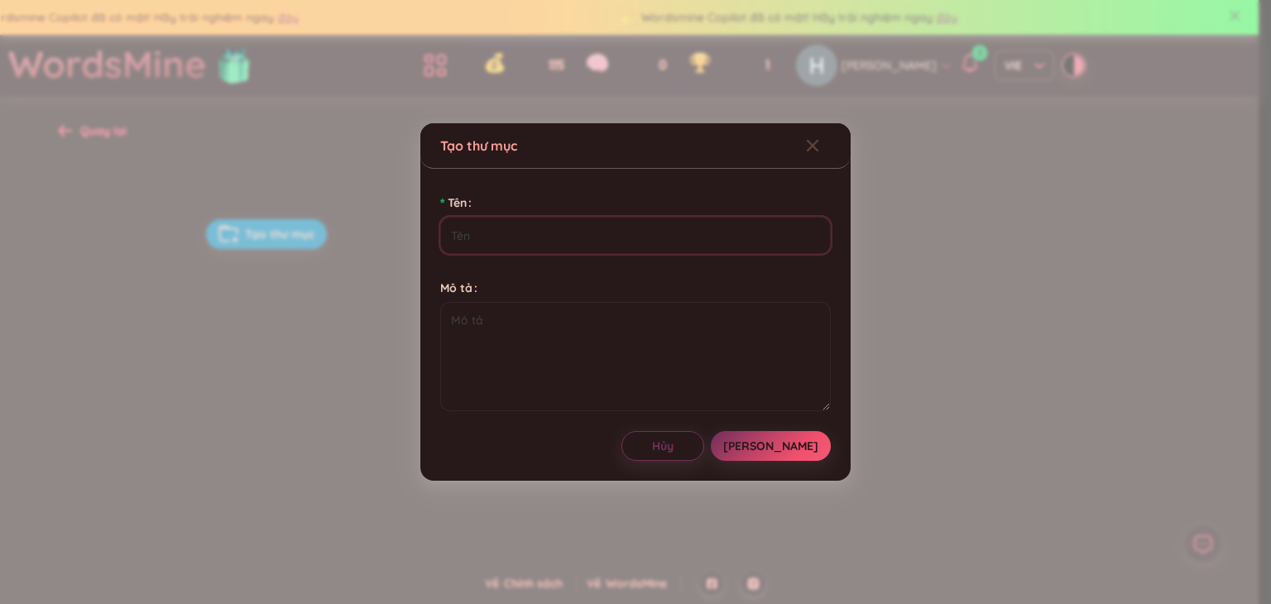
click at [540, 243] on input "Tên" at bounding box center [635, 235] width 391 height 37
type input "Tiếng Anh giao tiếp"
click at [530, 326] on textarea "Mô tả" at bounding box center [635, 356] width 391 height 109
click at [832, 458] on div "Tên Tiếng Anh giao tiếp Mô tả Hủy Lưu" at bounding box center [635, 325] width 430 height 312
click at [791, 447] on span "Lưu" at bounding box center [770, 446] width 95 height 17
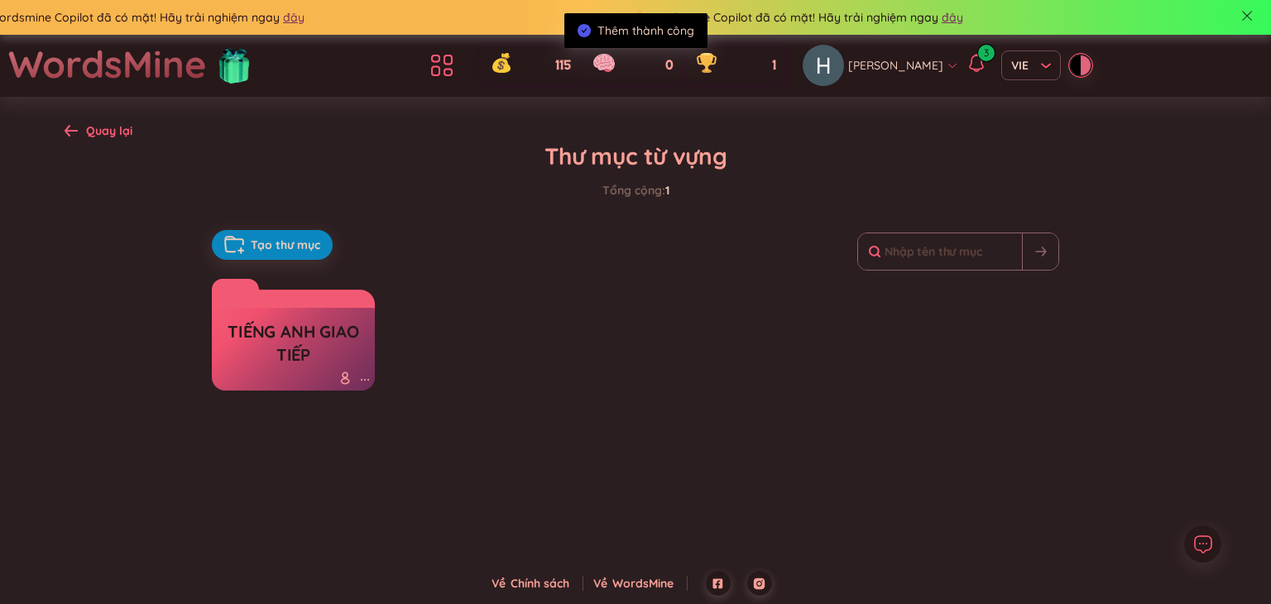
click at [277, 348] on h3 "Tiếng Anh giao tiếp" at bounding box center [293, 343] width 146 height 46
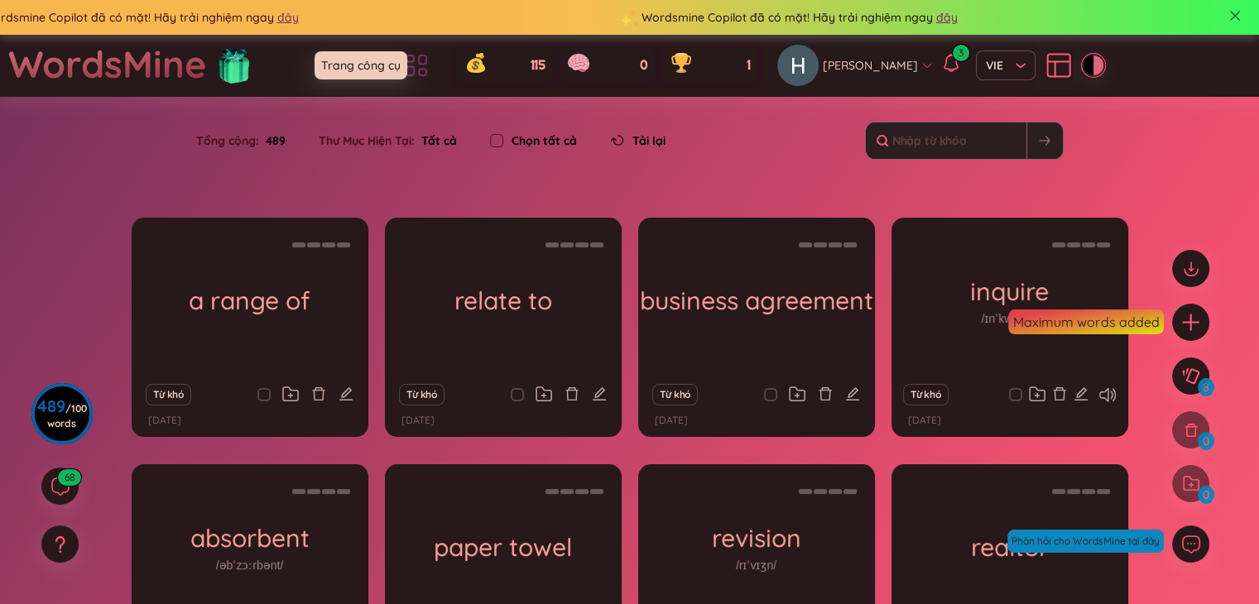
click at [431, 54] on icon at bounding box center [416, 65] width 30 height 30
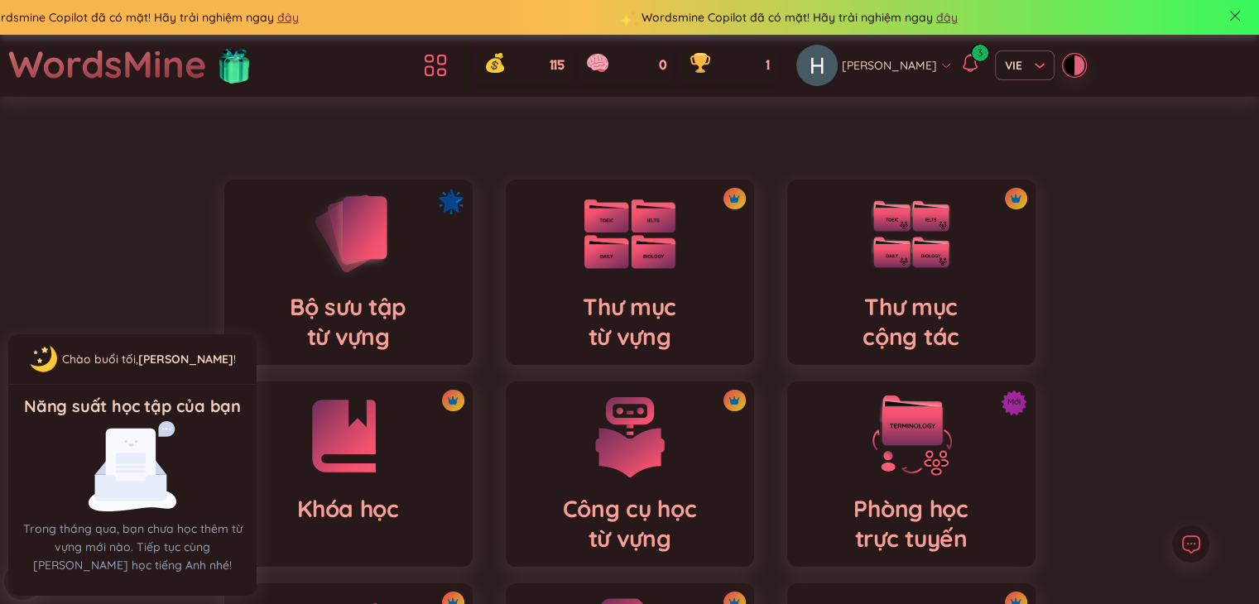
click at [722, 302] on div "Thư mục từ vựng" at bounding box center [630, 272] width 248 height 185
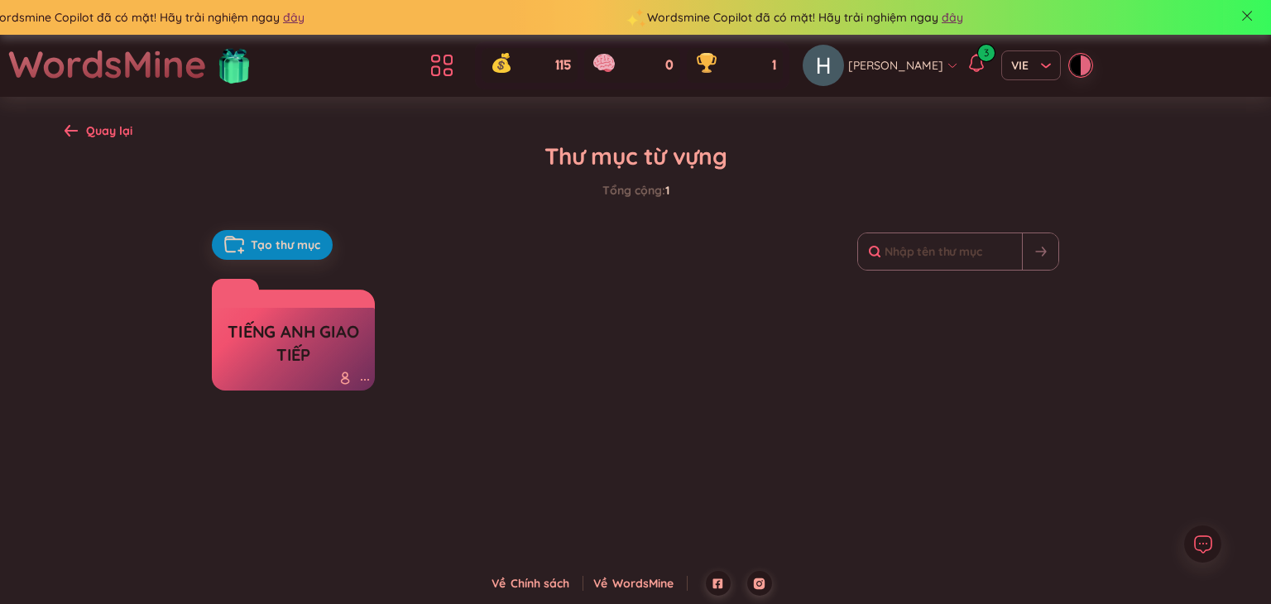
click at [297, 312] on div "Tiếng Anh giao tiếp" at bounding box center [293, 349] width 163 height 83
click at [278, 348] on h3 "Tiếng Anh giao tiếp" at bounding box center [293, 343] width 146 height 46
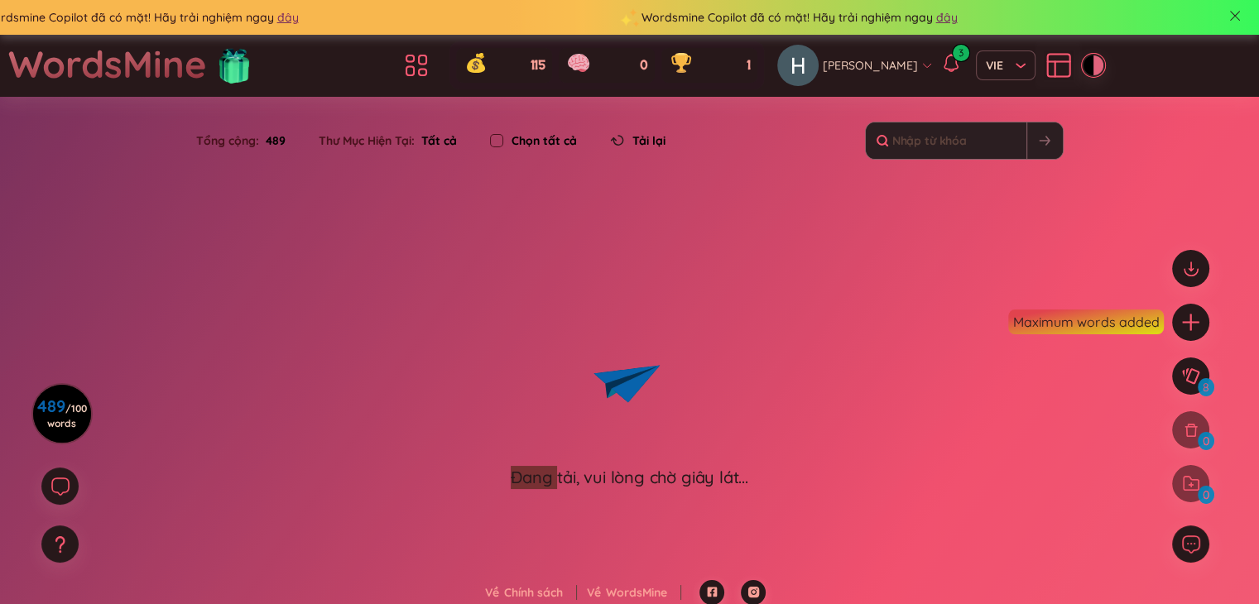
click at [278, 348] on div "Đang tải, vui lòng chờ giây lát..." at bounding box center [629, 353] width 1259 height 271
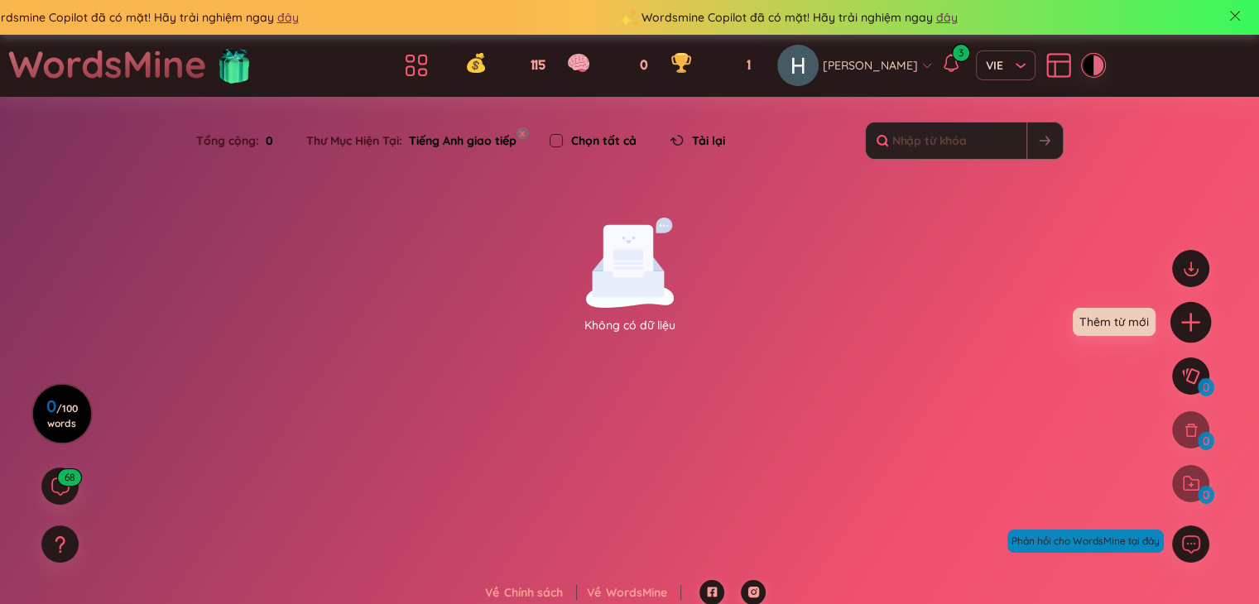
click at [1193, 335] on div at bounding box center [1190, 322] width 41 height 41
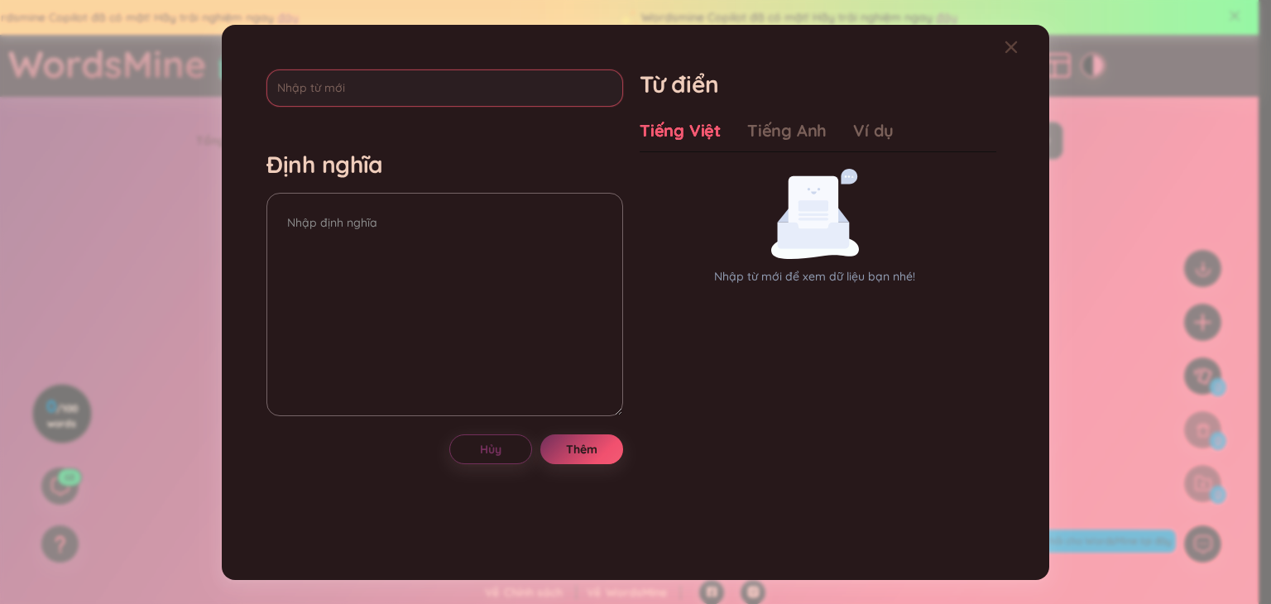
type input "a"
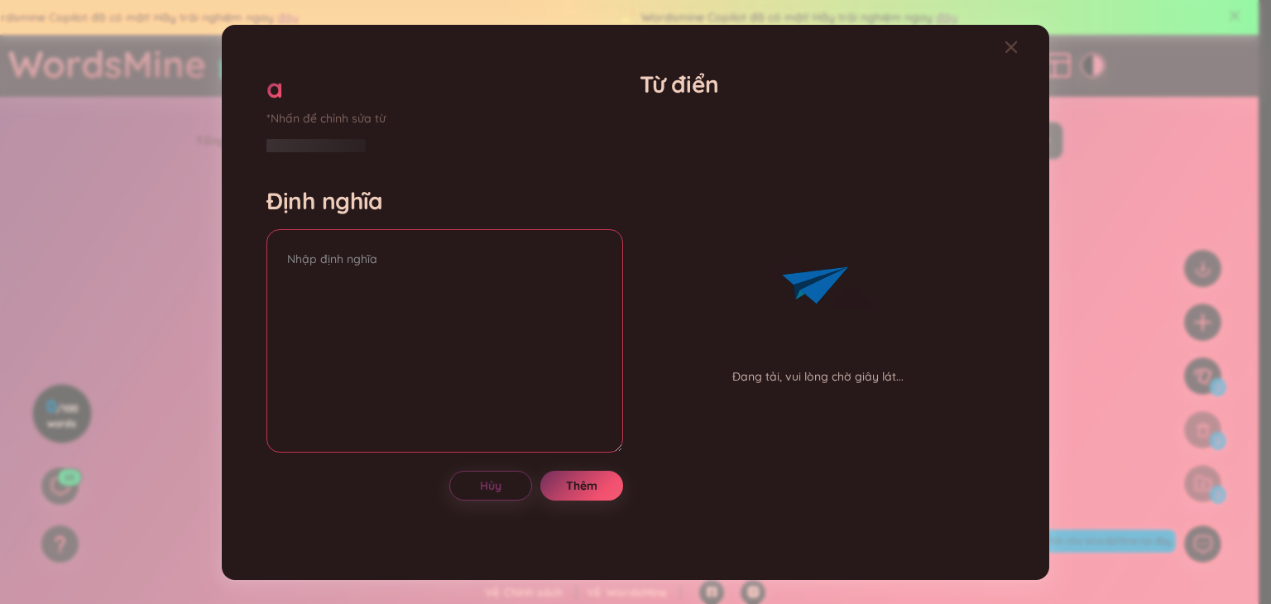
click at [393, 203] on div "Định nghĩa" at bounding box center [444, 321] width 357 height 271
type textarea "a"
click at [602, 494] on button "Thêm" at bounding box center [581, 486] width 83 height 30
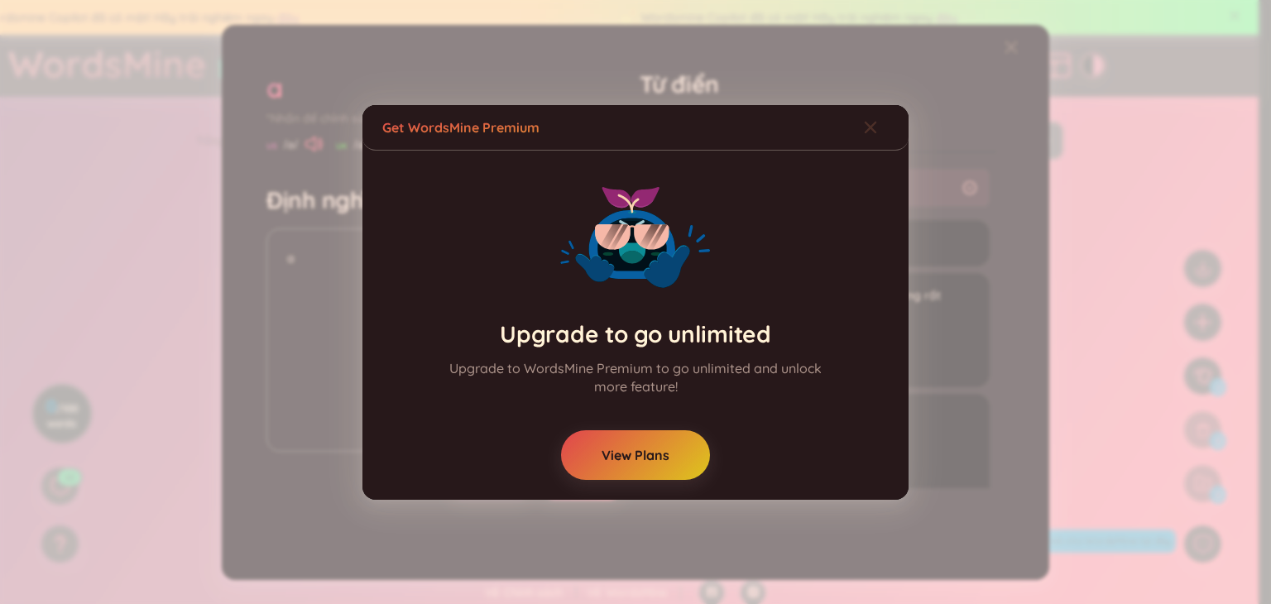
click at [884, 127] on span "Close" at bounding box center [886, 127] width 45 height 45
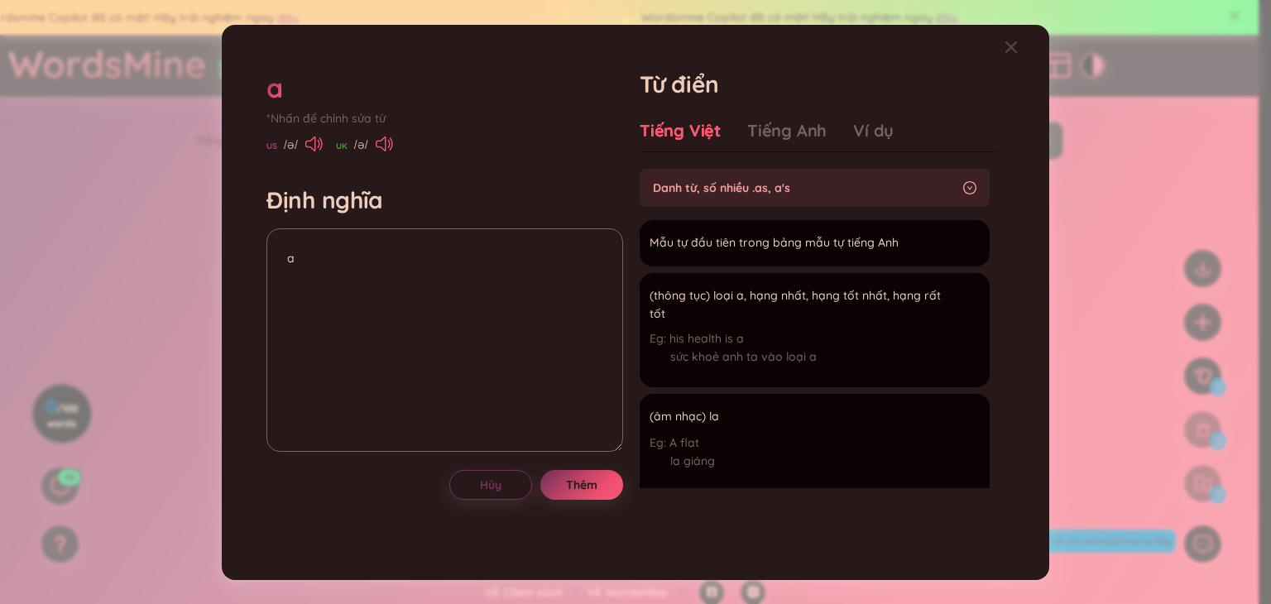
click at [997, 50] on div "a *Nhấn để chỉnh sửa từ US /ə/ UK /ə/ Định nghĩa a Hủy Thêm Từ điển Tiếng Việt …" at bounding box center [636, 303] width 788 height 516
click at [1009, 49] on icon "Close" at bounding box center [1011, 47] width 12 height 12
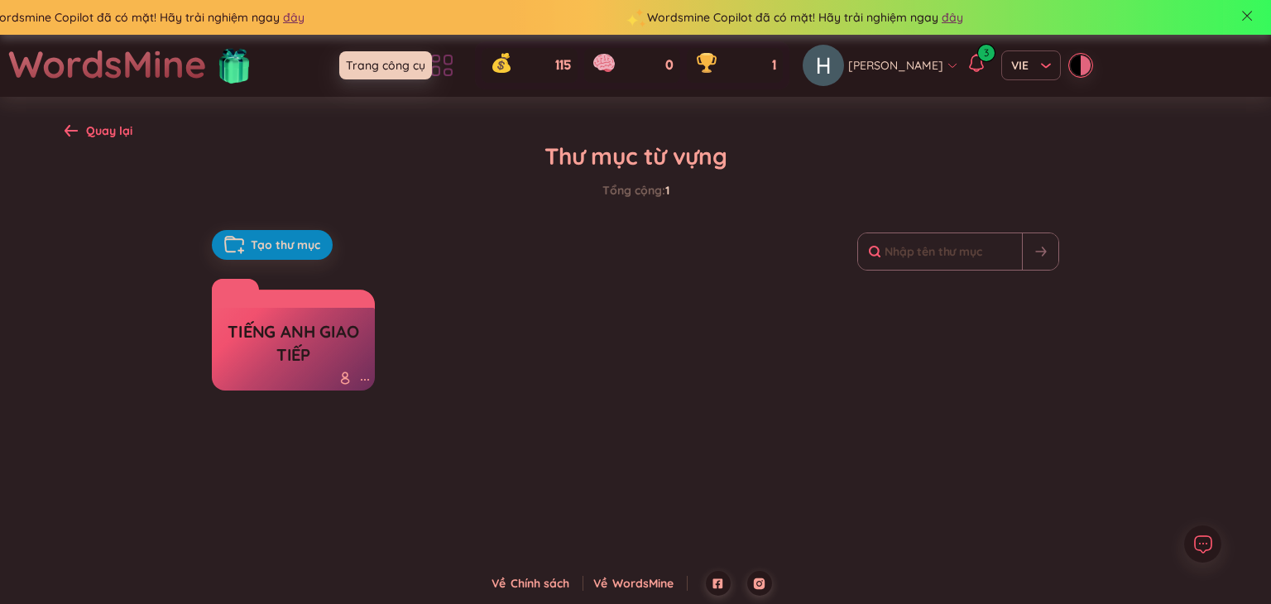
click at [457, 73] on icon at bounding box center [442, 65] width 30 height 30
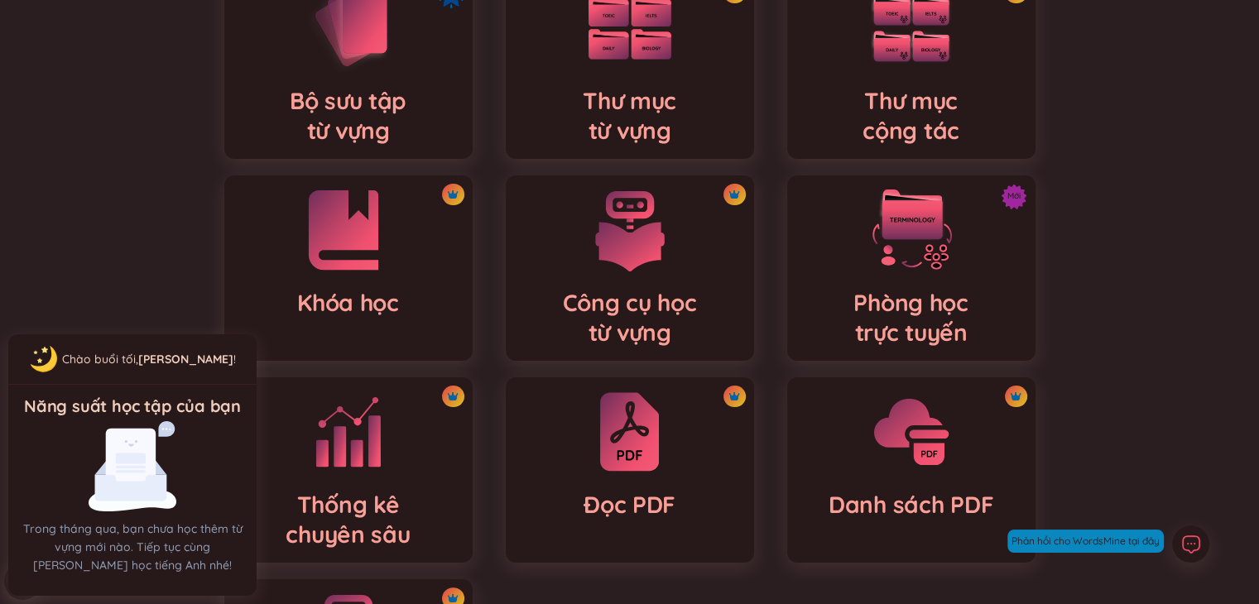
scroll to position [208, 0]
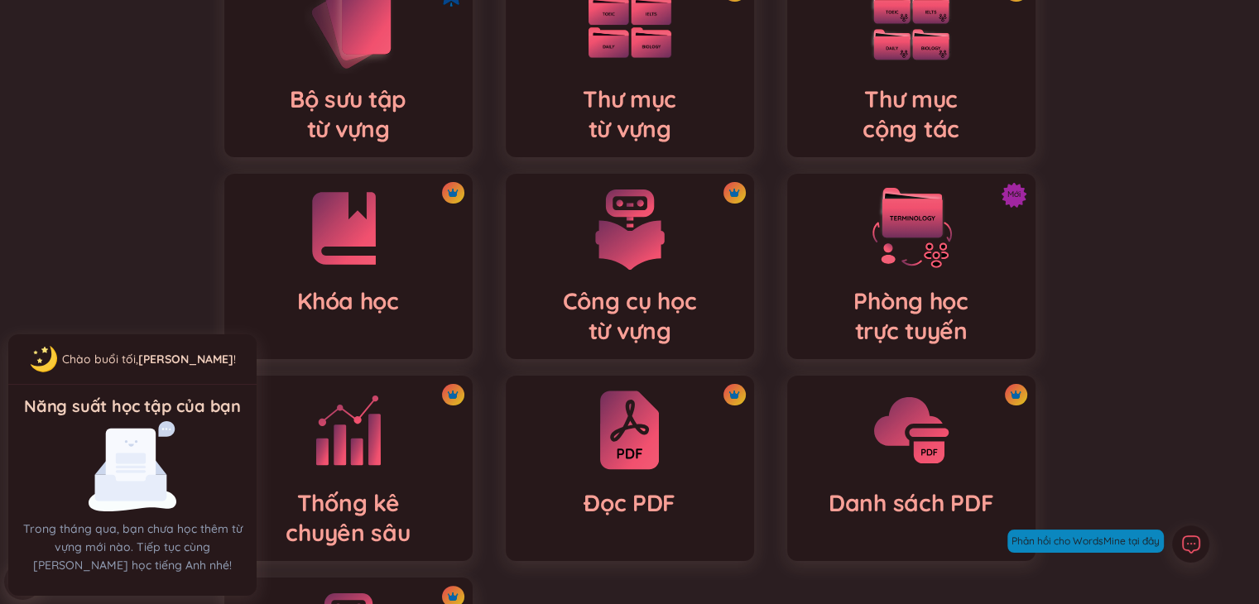
click at [337, 132] on h4 "Bộ sưu tập từ vựng" at bounding box center [348, 114] width 117 height 60
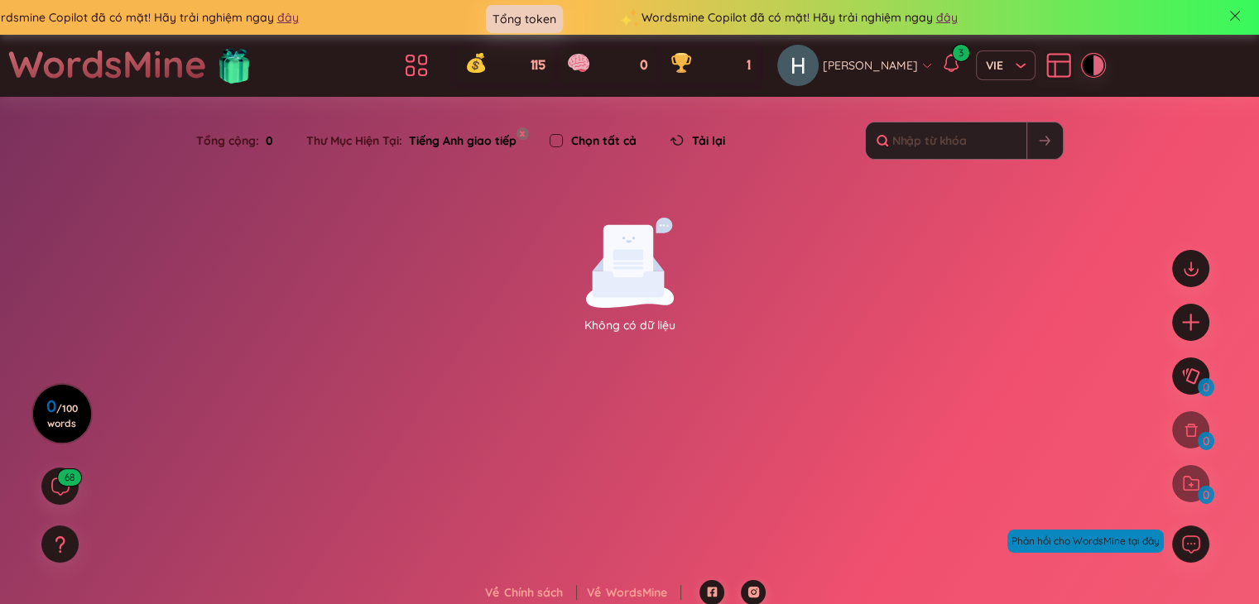
click at [528, 54] on div "115" at bounding box center [504, 65] width 96 height 35
click at [426, 64] on icon at bounding box center [422, 59] width 7 height 9
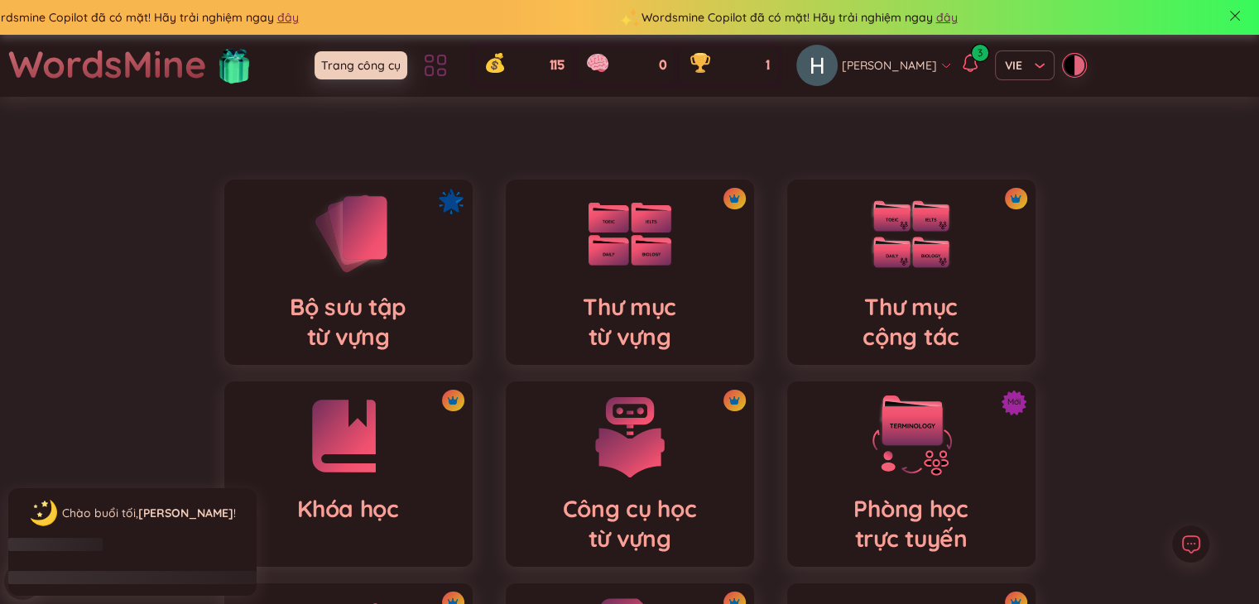
click at [439, 64] on icon at bounding box center [435, 65] width 30 height 30
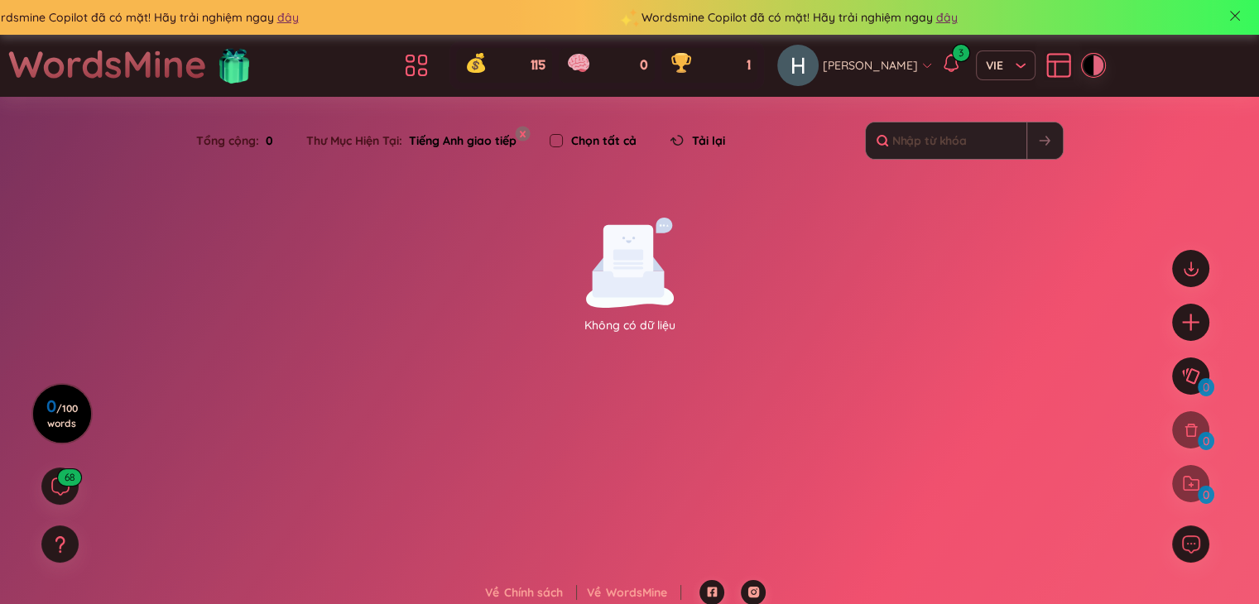
click at [523, 133] on button "x" at bounding box center [522, 133] width 15 height 15
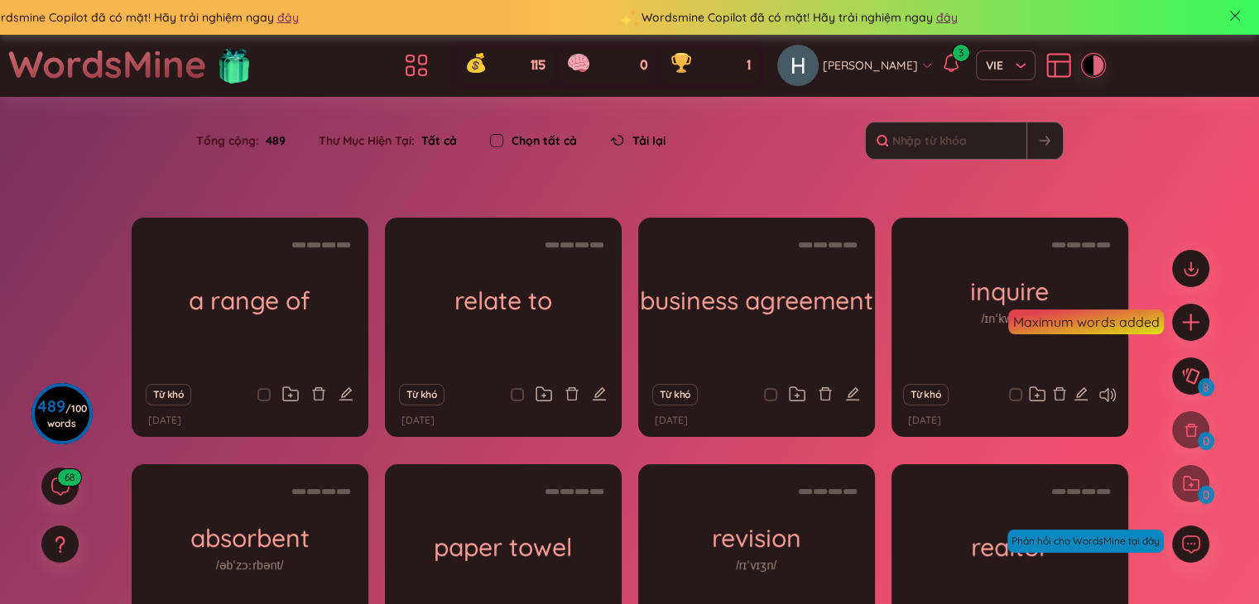
click at [493, 138] on input "checkbox" at bounding box center [496, 140] width 13 height 13
checkbox input "true"
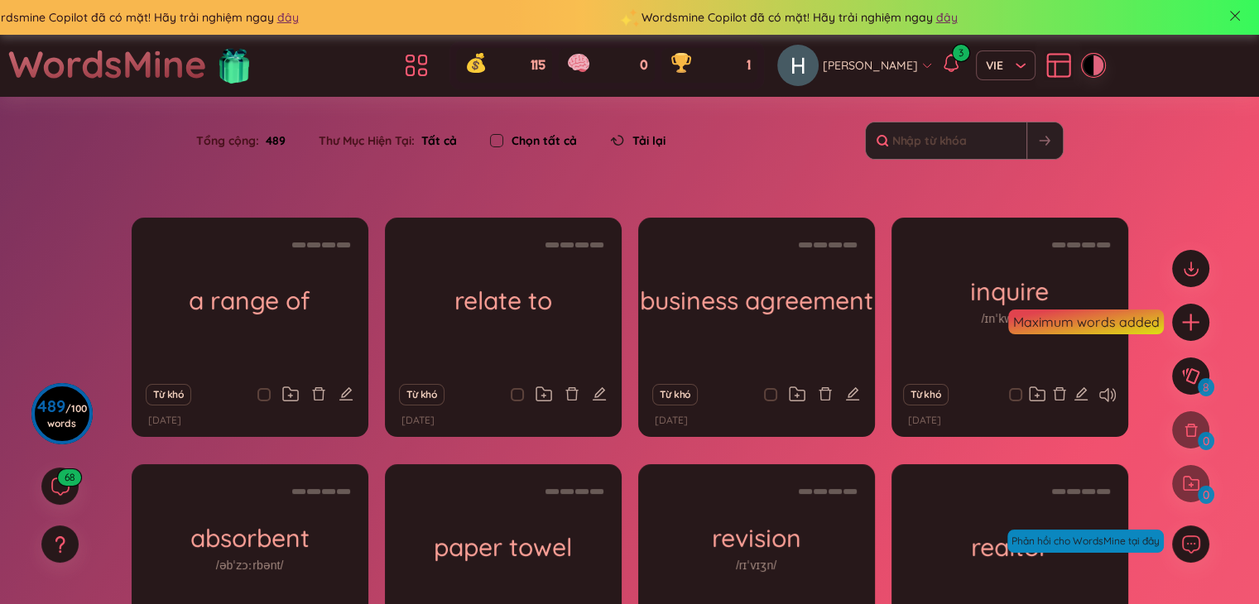
checkbox input "true"
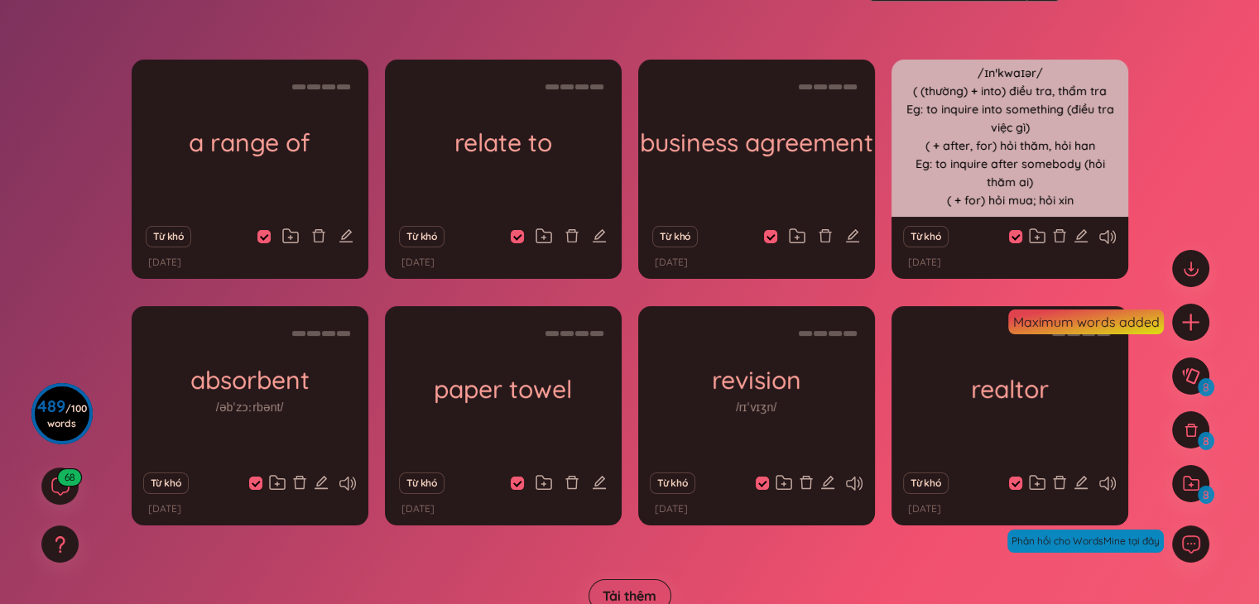
scroll to position [159, 0]
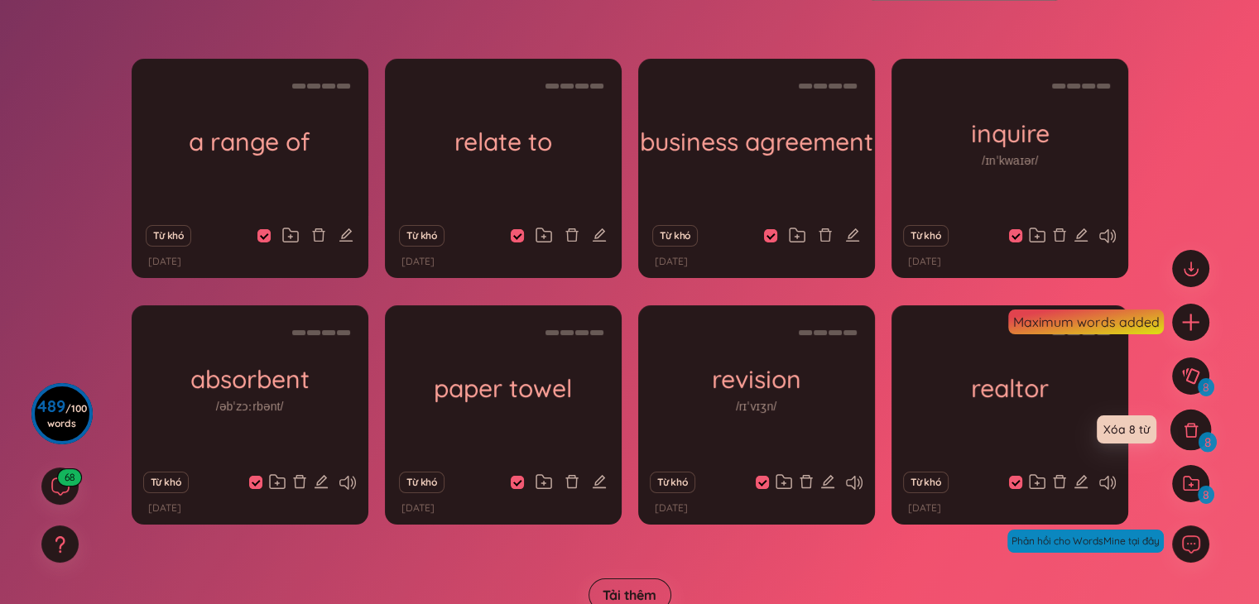
click at [1198, 426] on icon at bounding box center [1191, 430] width 18 height 18
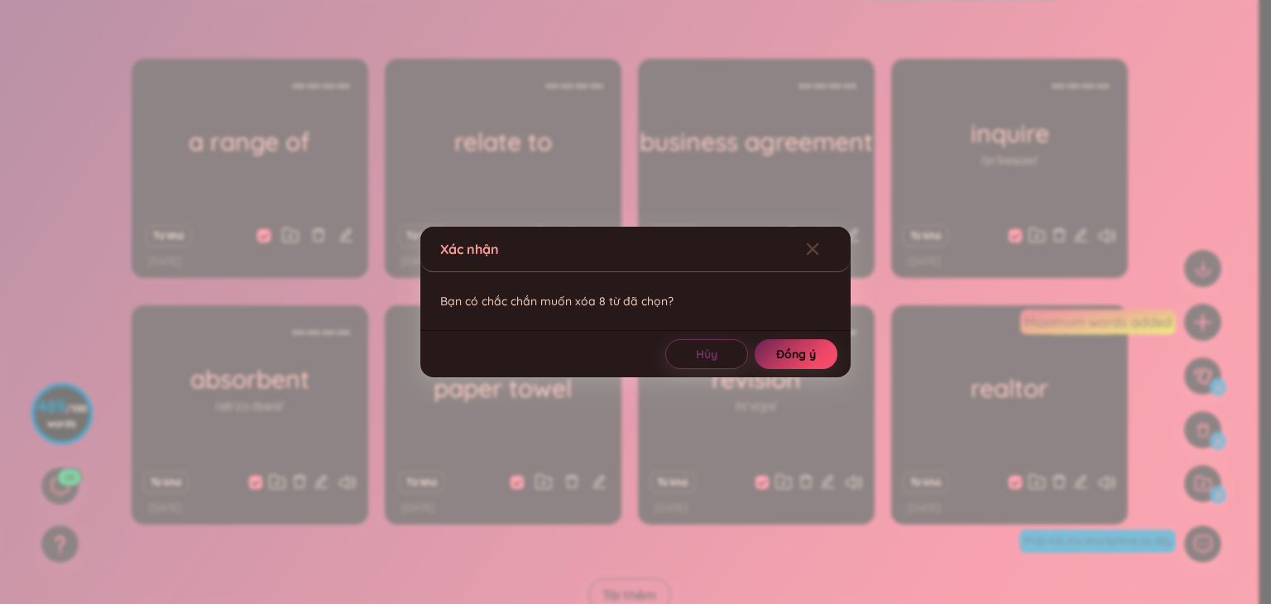
click at [823, 361] on button "Đồng ý" at bounding box center [796, 354] width 83 height 30
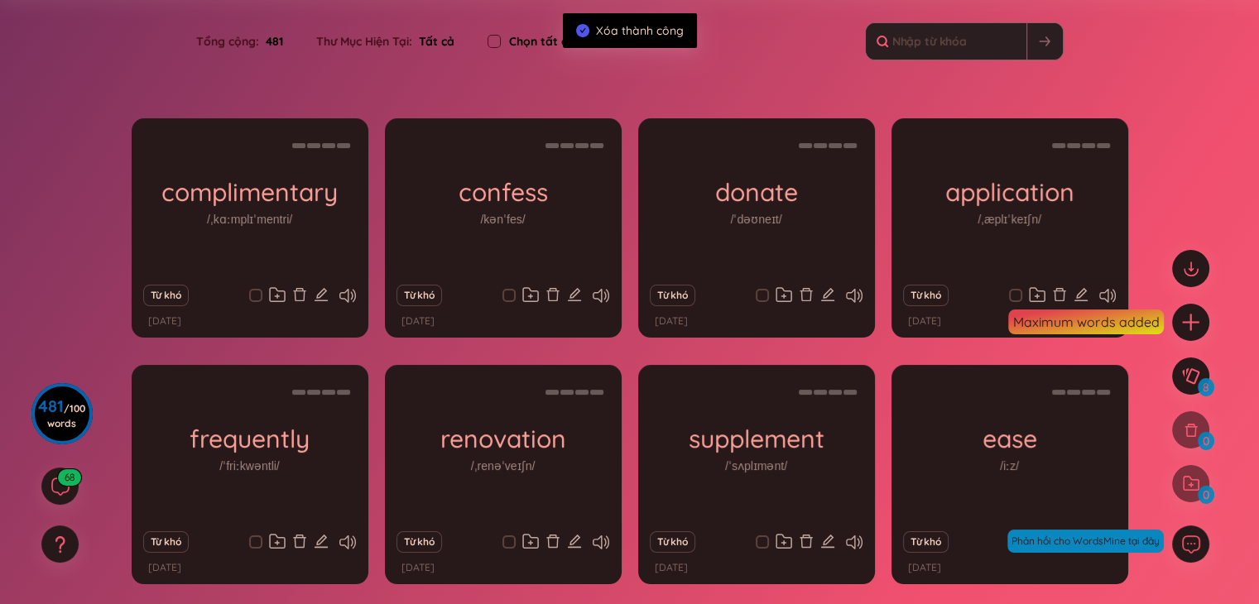
scroll to position [0, 0]
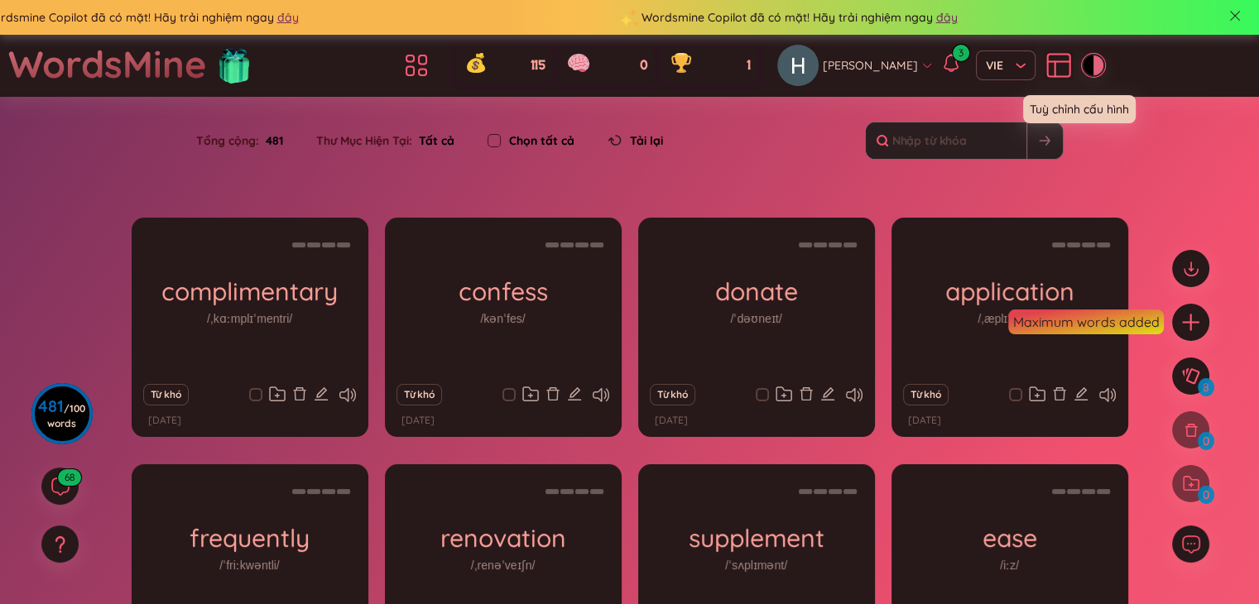
click at [1049, 64] on icon at bounding box center [1059, 66] width 22 height 22
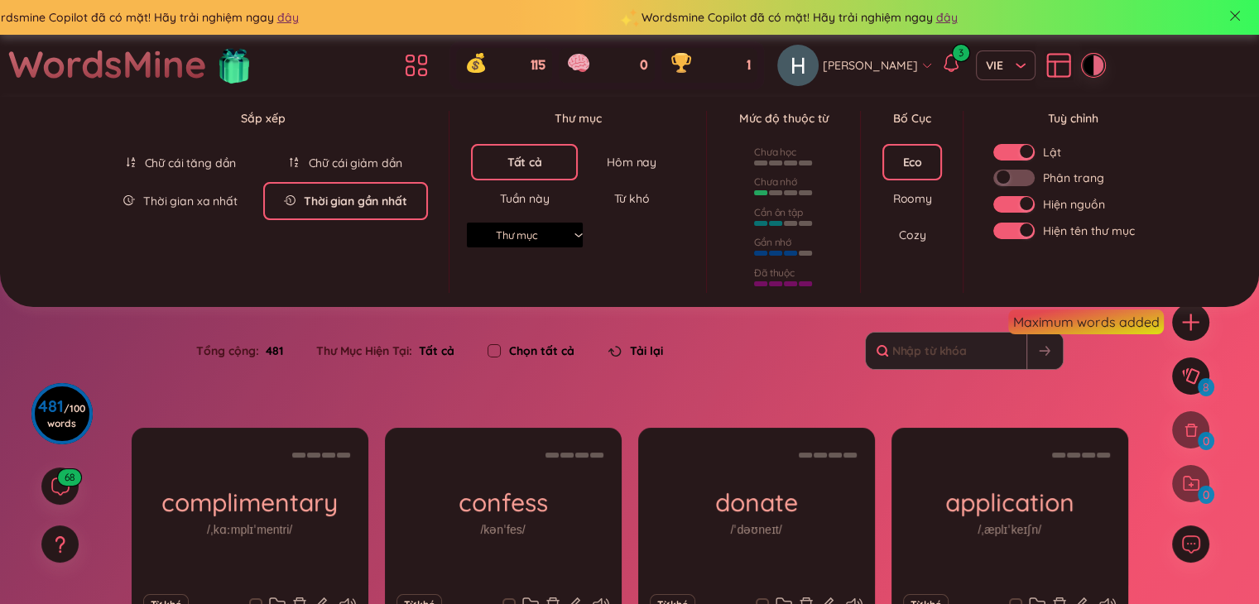
click at [910, 238] on div "Cozy" at bounding box center [912, 235] width 26 height 17
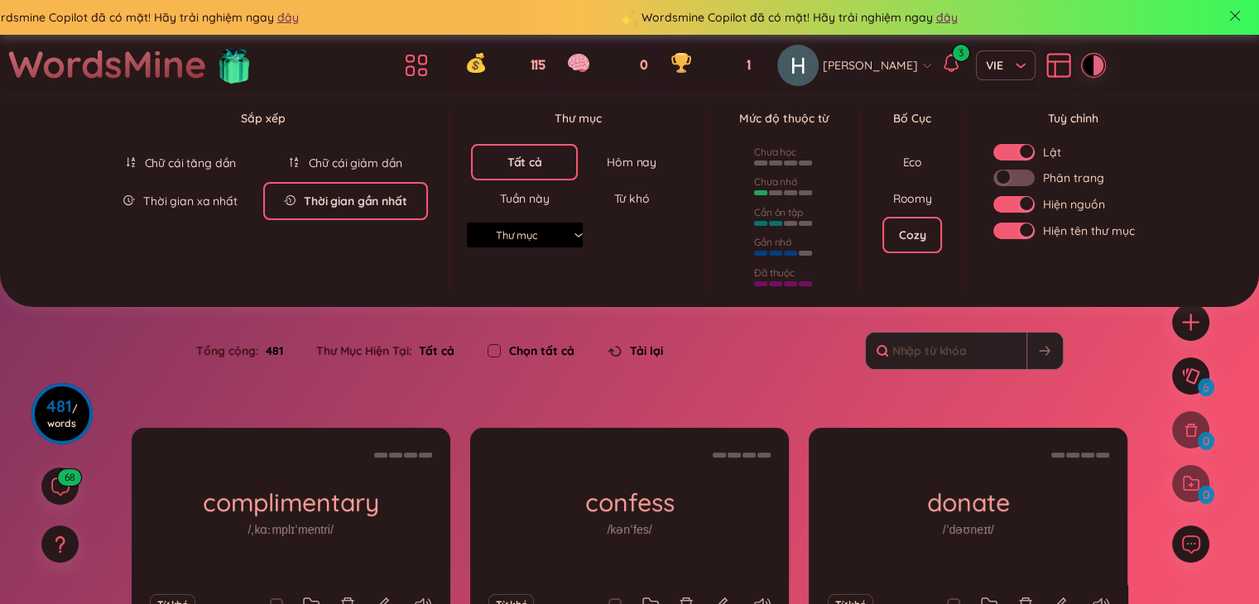
click at [917, 194] on div "Roomy" at bounding box center [912, 198] width 39 height 17
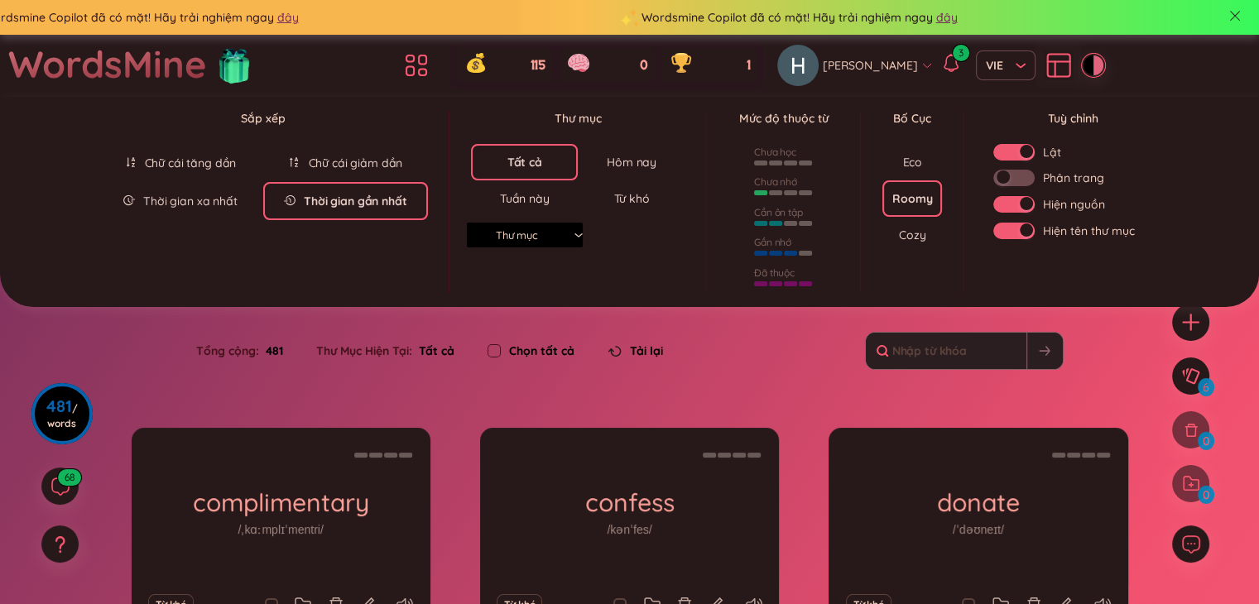
scroll to position [56, 0]
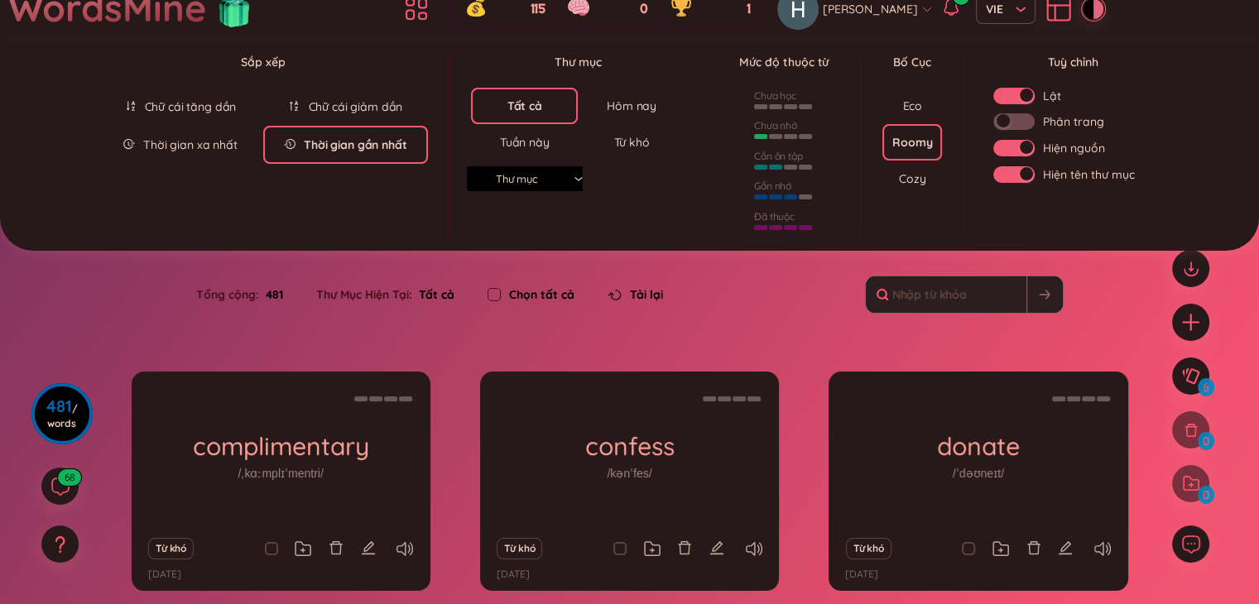
click at [914, 103] on div "Eco" at bounding box center [912, 106] width 20 height 17
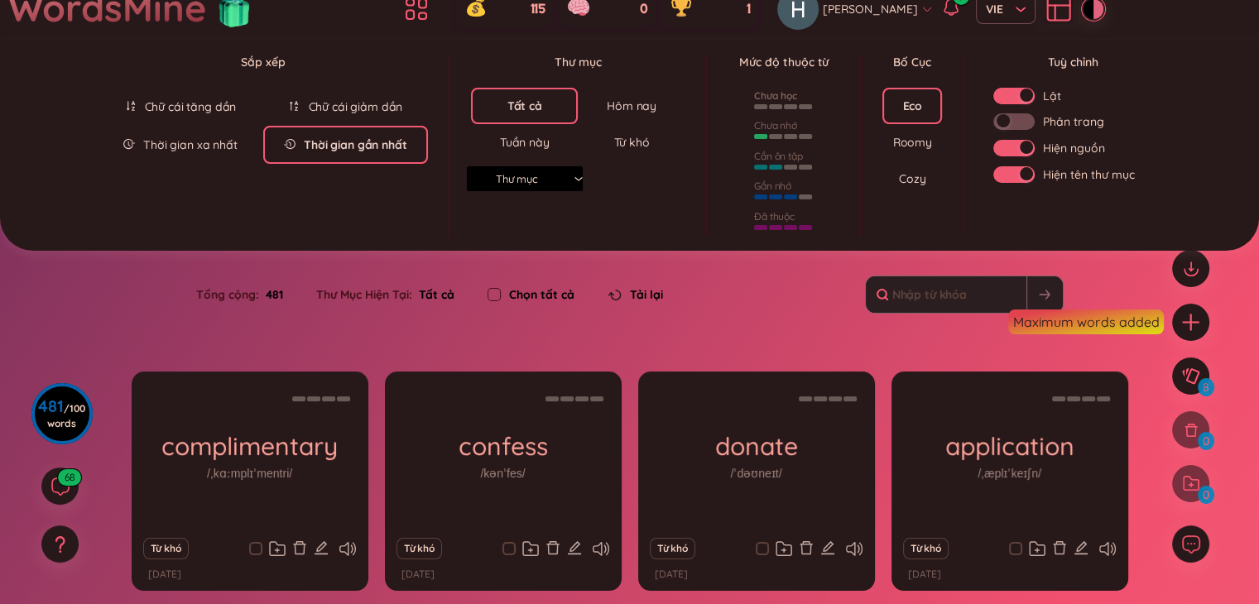
click at [772, 109] on div at bounding box center [784, 105] width 60 height 18
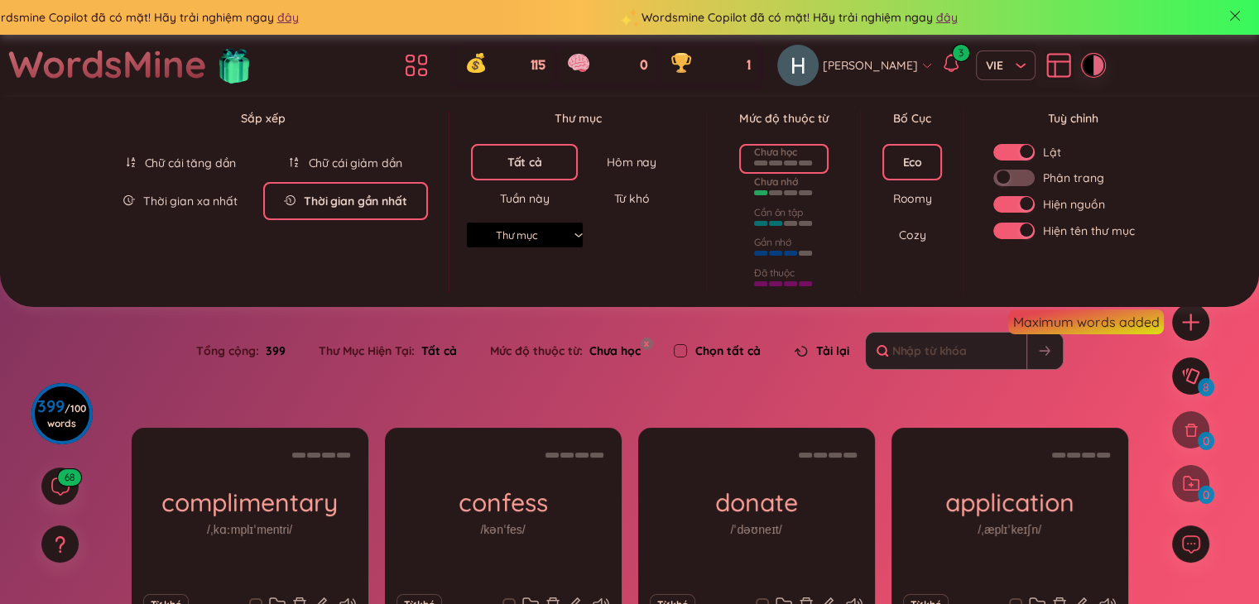
click at [773, 195] on div at bounding box center [784, 191] width 60 height 18
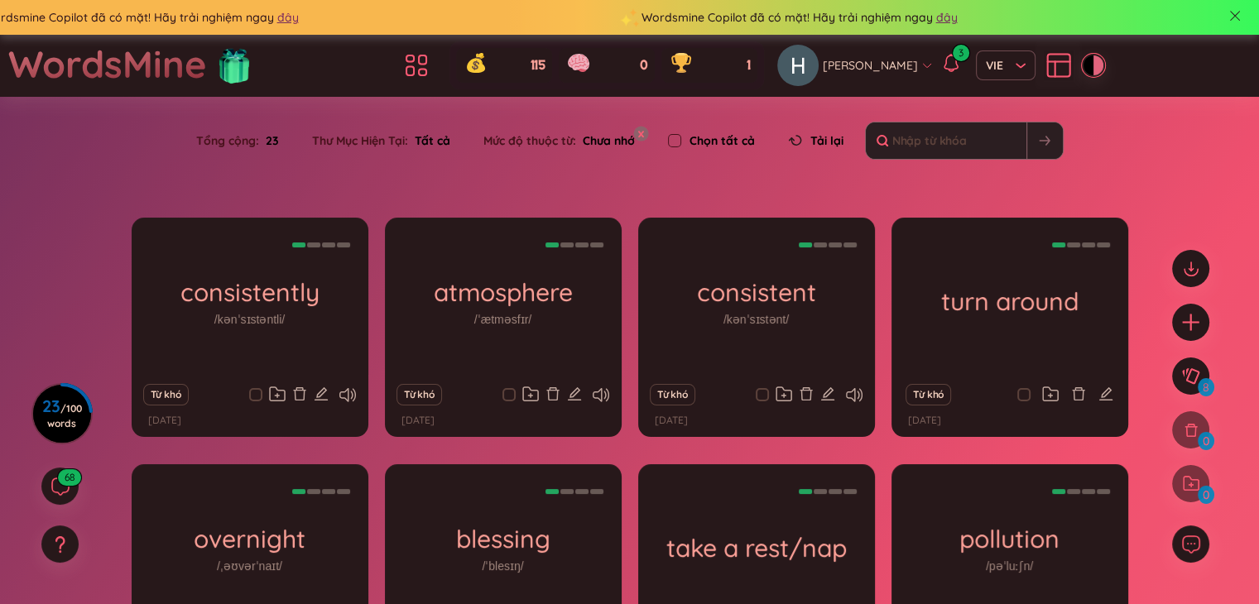
click at [639, 338] on section "Sắp xếp Chữ cái tăng dần Chữ cái giảm dần Thời gian xa nhất Thời gian gần nhất …" at bounding box center [629, 450] width 1259 height 707
click at [633, 136] on span "Chưa nhớ" at bounding box center [605, 140] width 59 height 15
click at [642, 129] on button "x" at bounding box center [640, 133] width 15 height 15
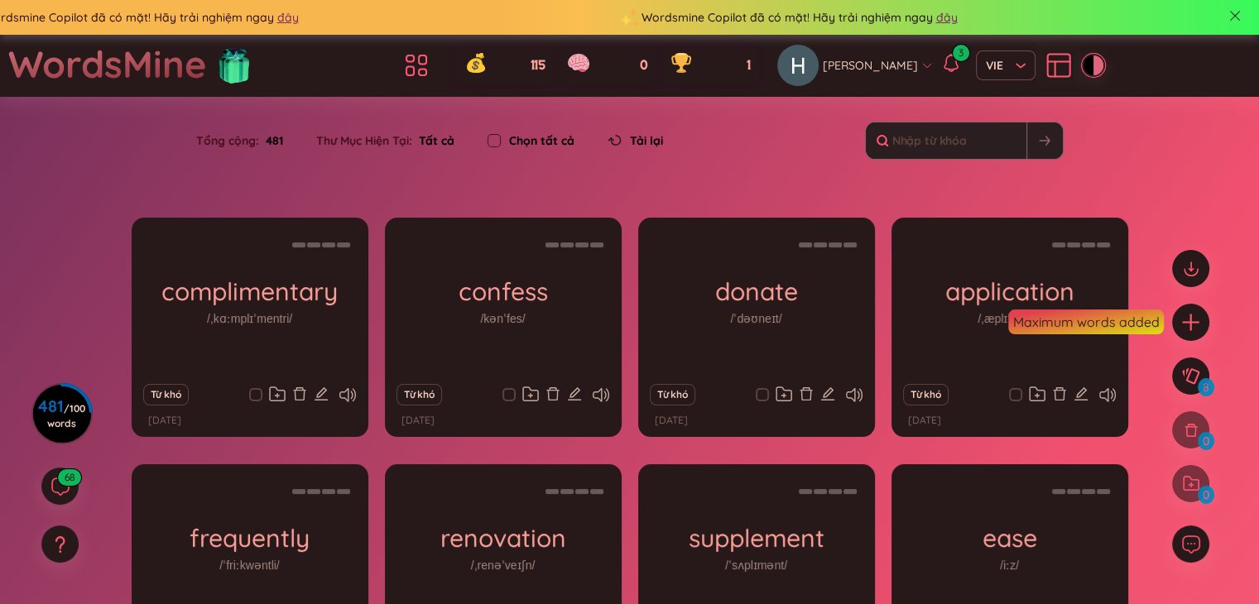
click at [530, 142] on label "Chọn tất cả" at bounding box center [541, 141] width 65 height 18
checkbox input "true"
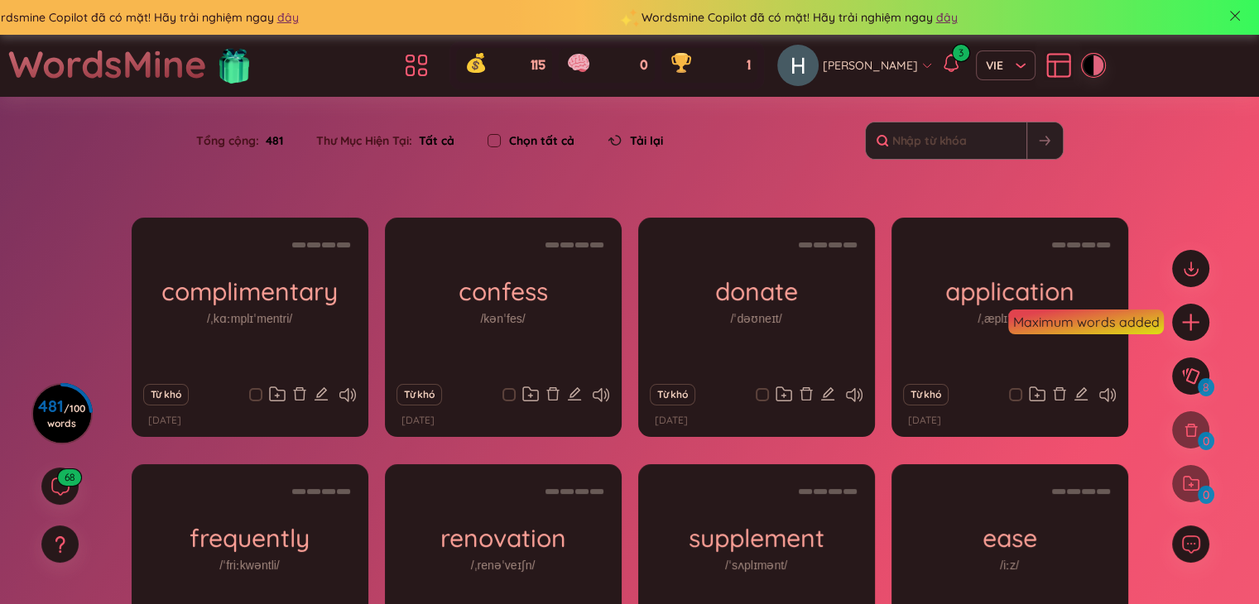
checkbox input "true"
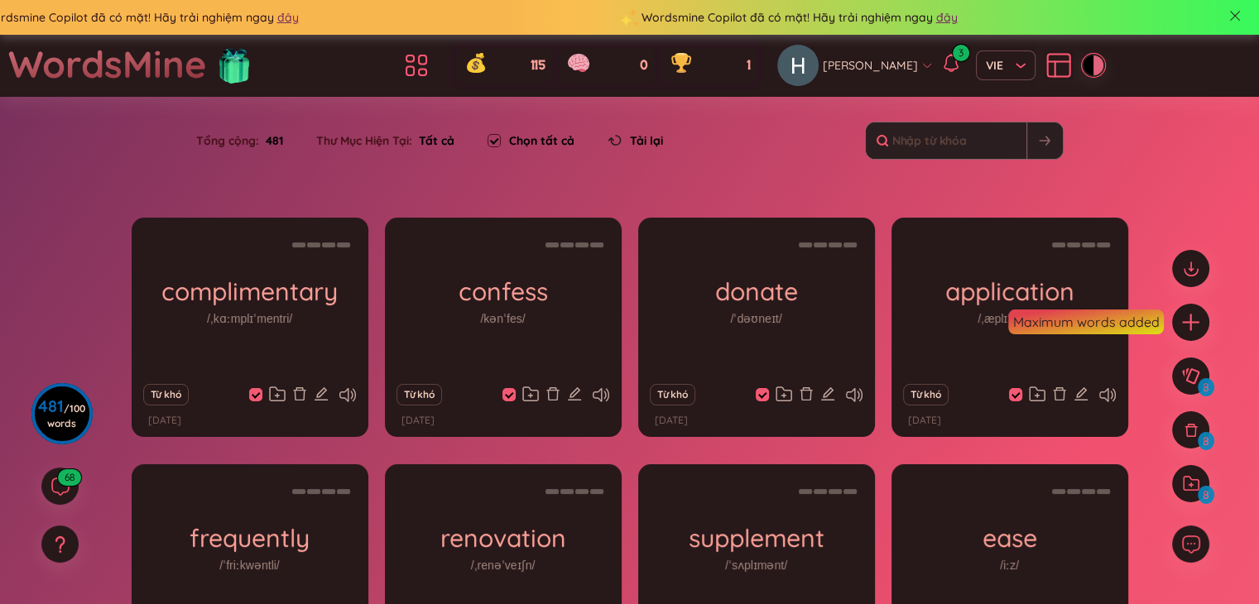
scroll to position [232, 0]
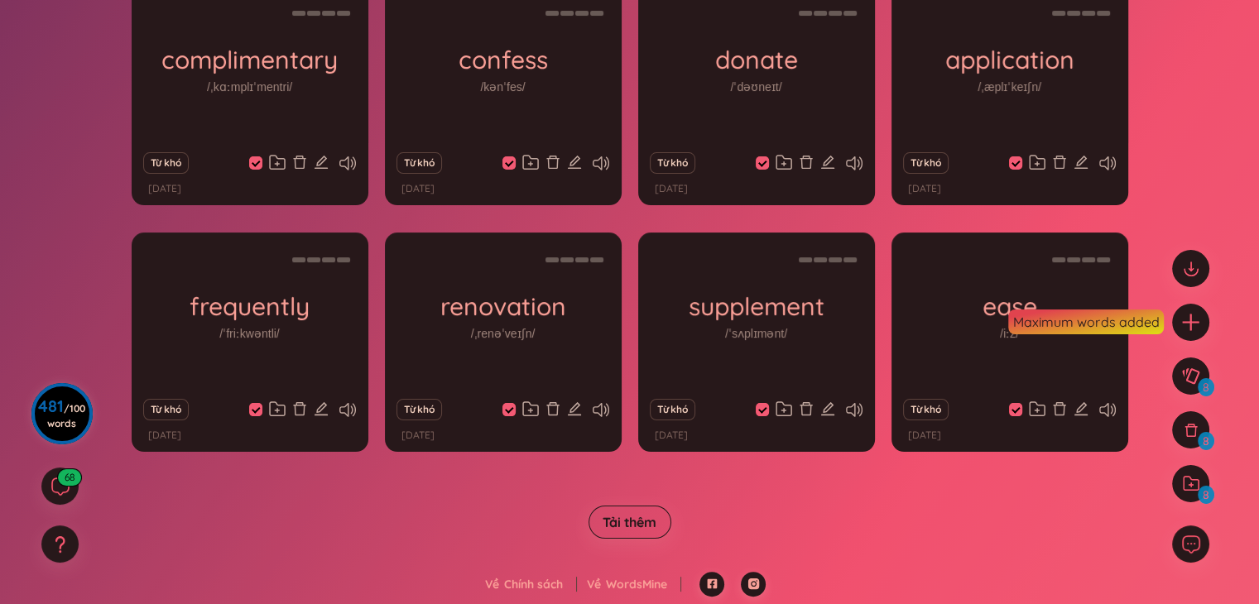
click at [52, 408] on h3 "481 / 100 words" at bounding box center [61, 415] width 47 height 30
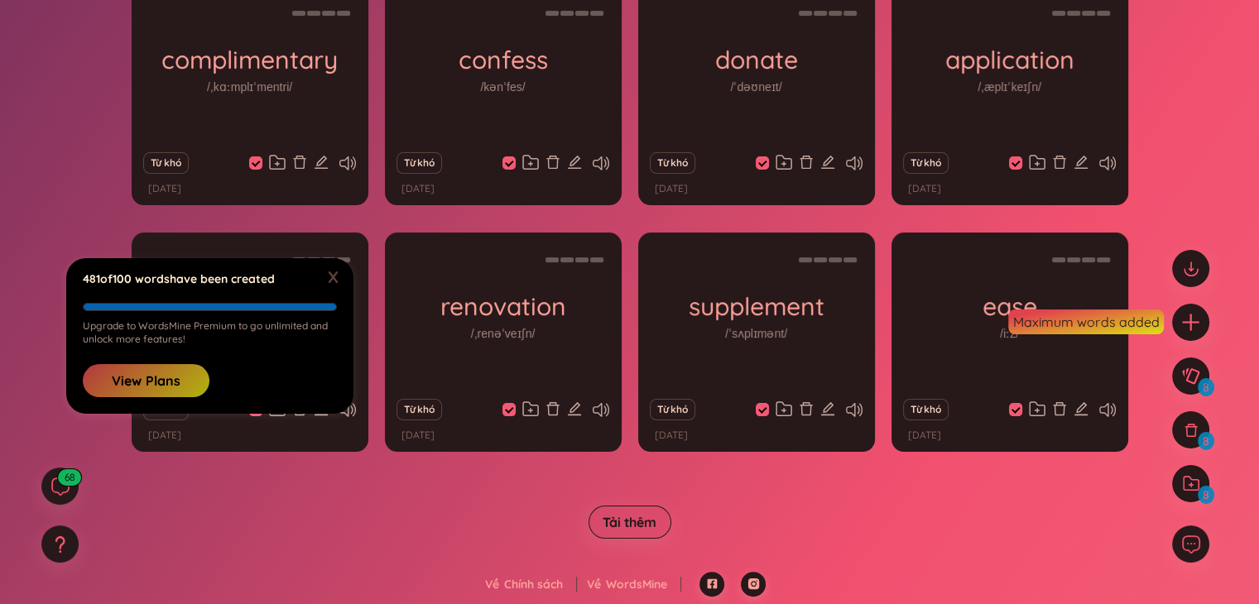
click at [162, 371] on button "View Plans" at bounding box center [146, 380] width 127 height 33
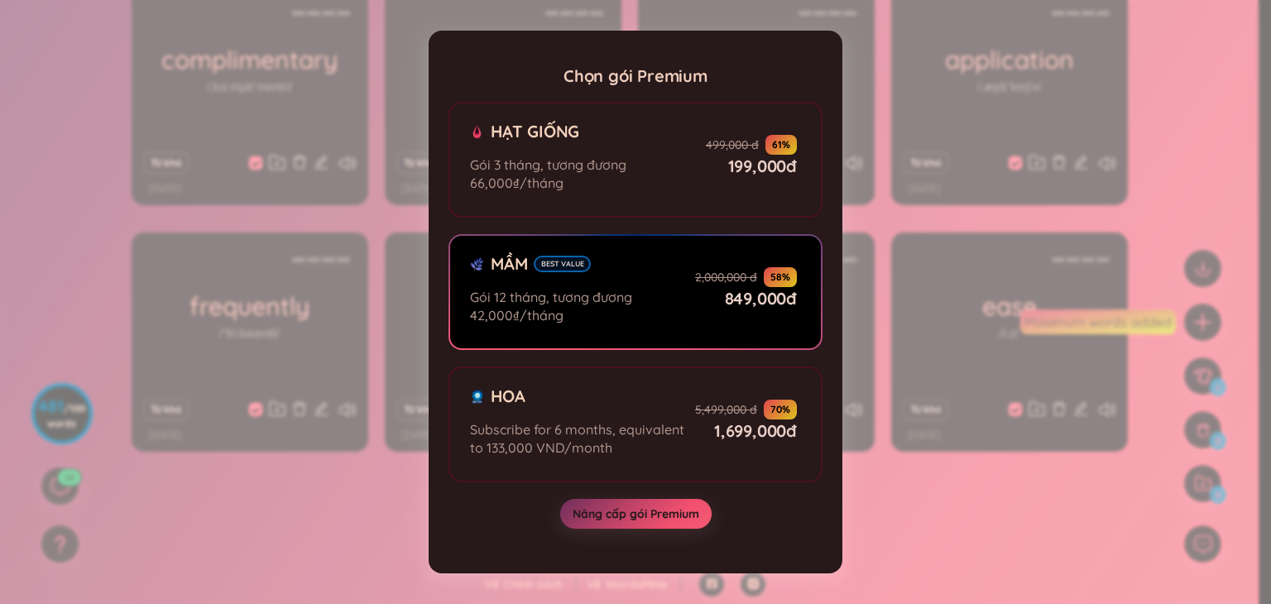
click at [990, 507] on div "Chọn gói Premium Hạt giống Gói 3 tháng, tương đương 66,000₫/tháng 499,000 đ 61 …" at bounding box center [635, 302] width 1271 height 604
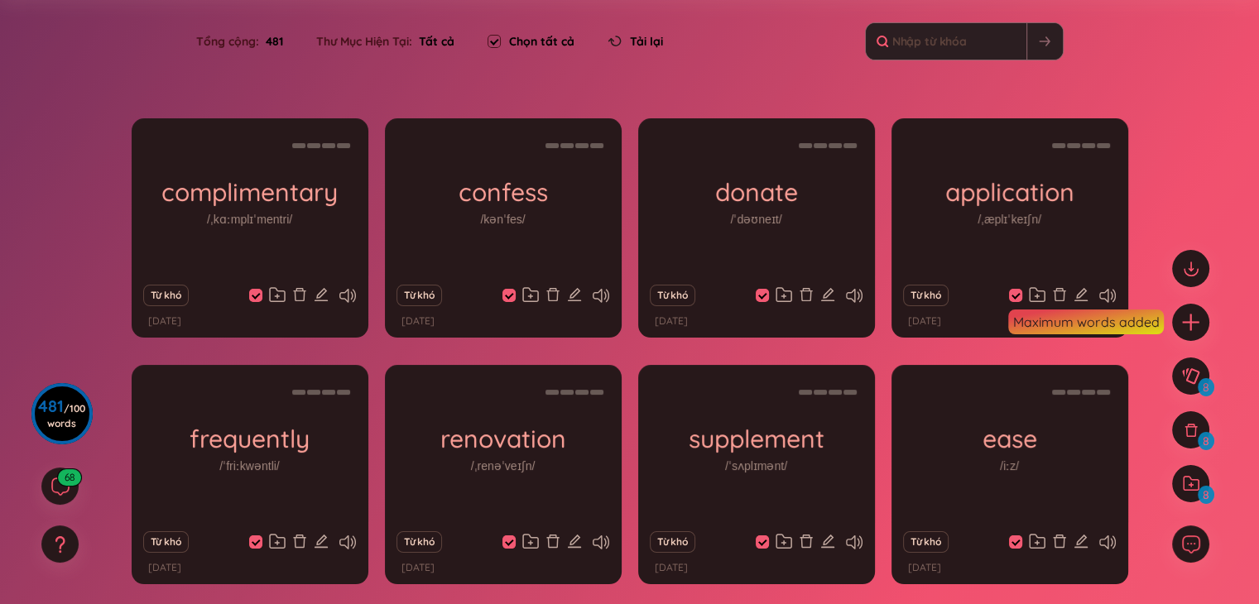
scroll to position [0, 0]
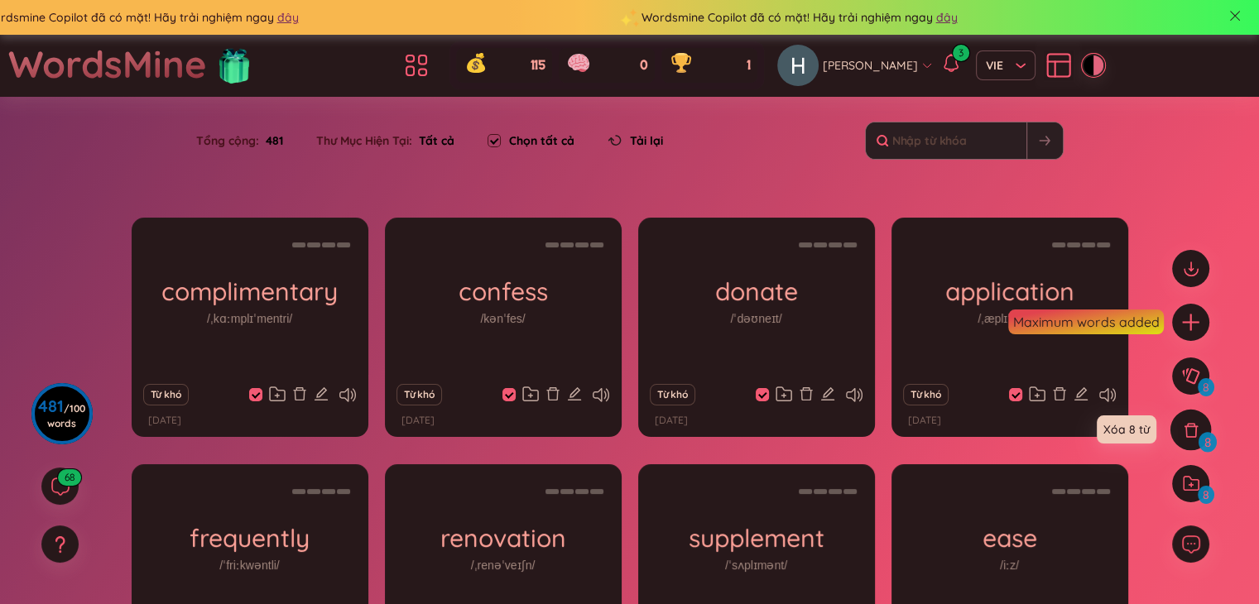
click at [1188, 434] on icon at bounding box center [1191, 430] width 18 height 18
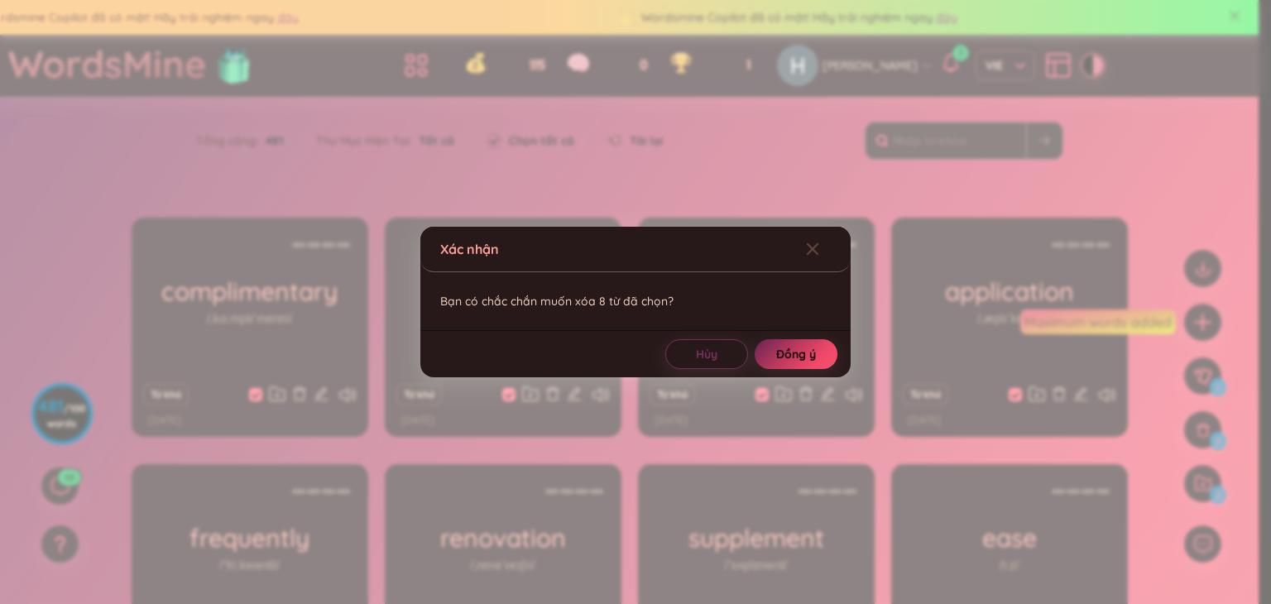
click at [808, 341] on button "Đồng ý" at bounding box center [796, 354] width 83 height 30
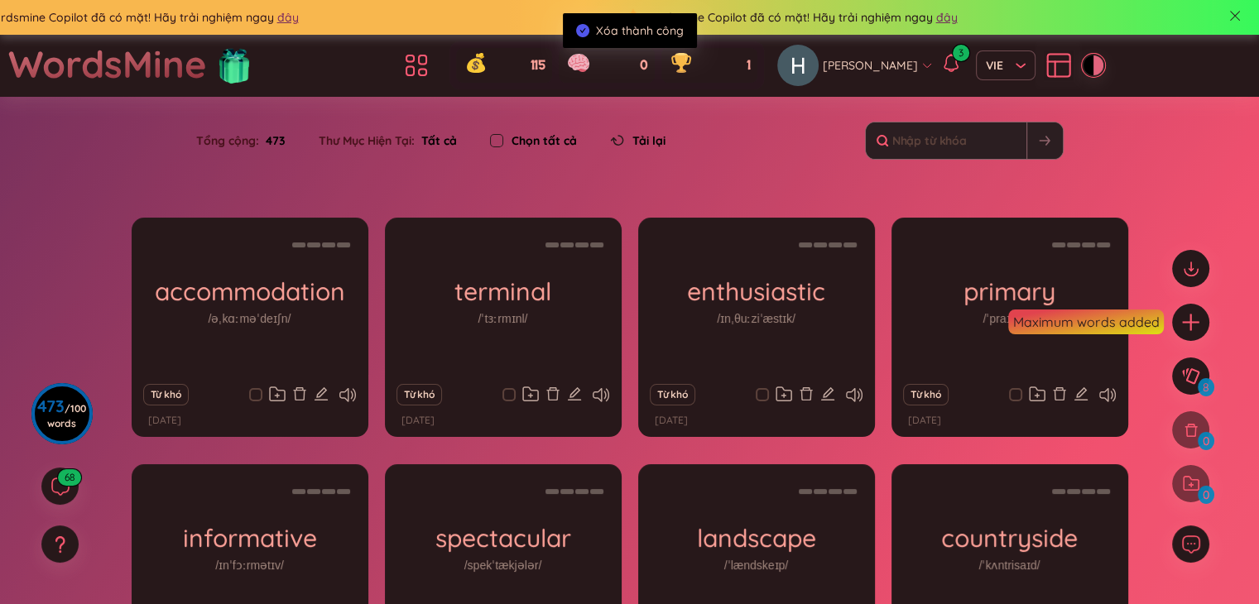
click at [497, 141] on input "checkbox" at bounding box center [496, 140] width 13 height 13
checkbox input "true"
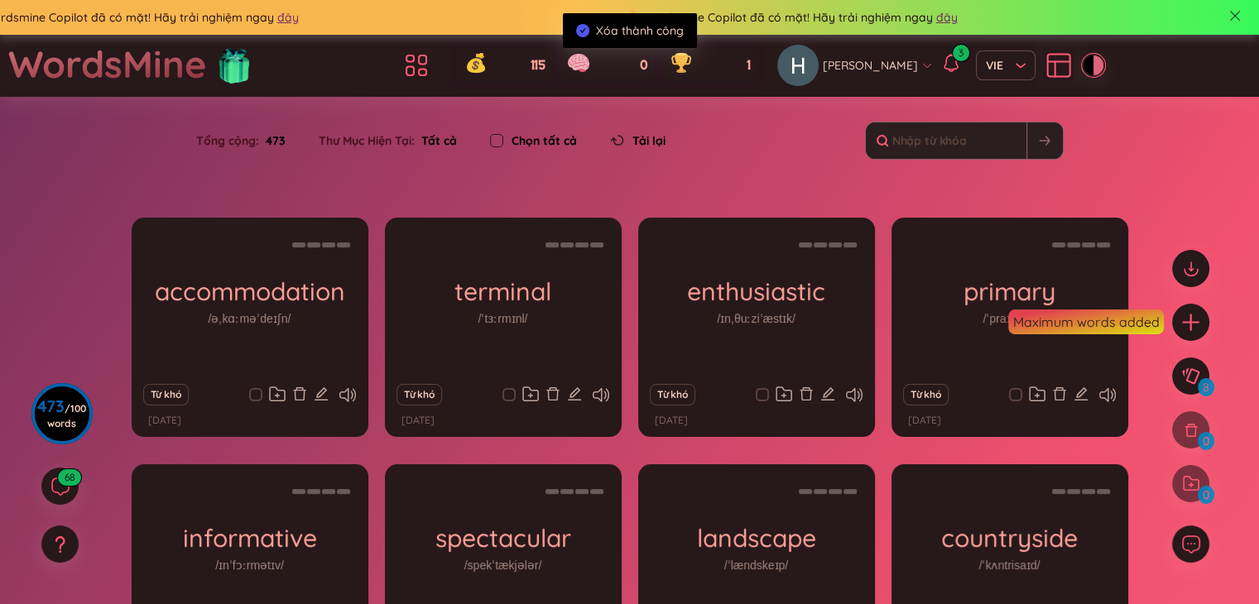
checkbox input "true"
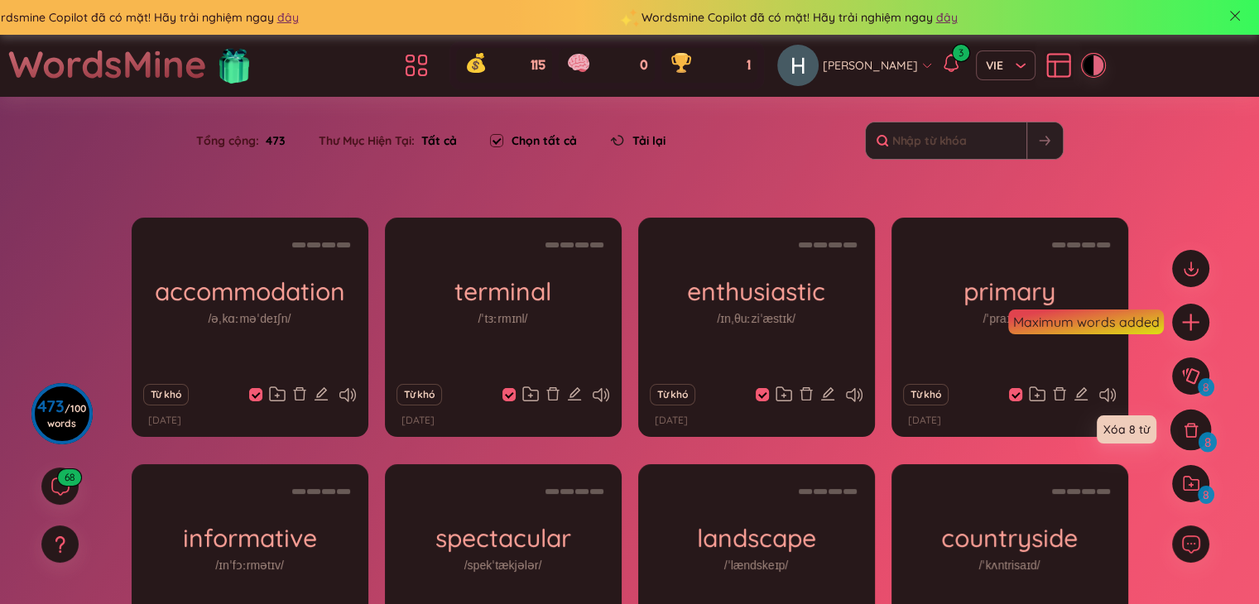
click at [1189, 435] on icon at bounding box center [1190, 430] width 14 height 14
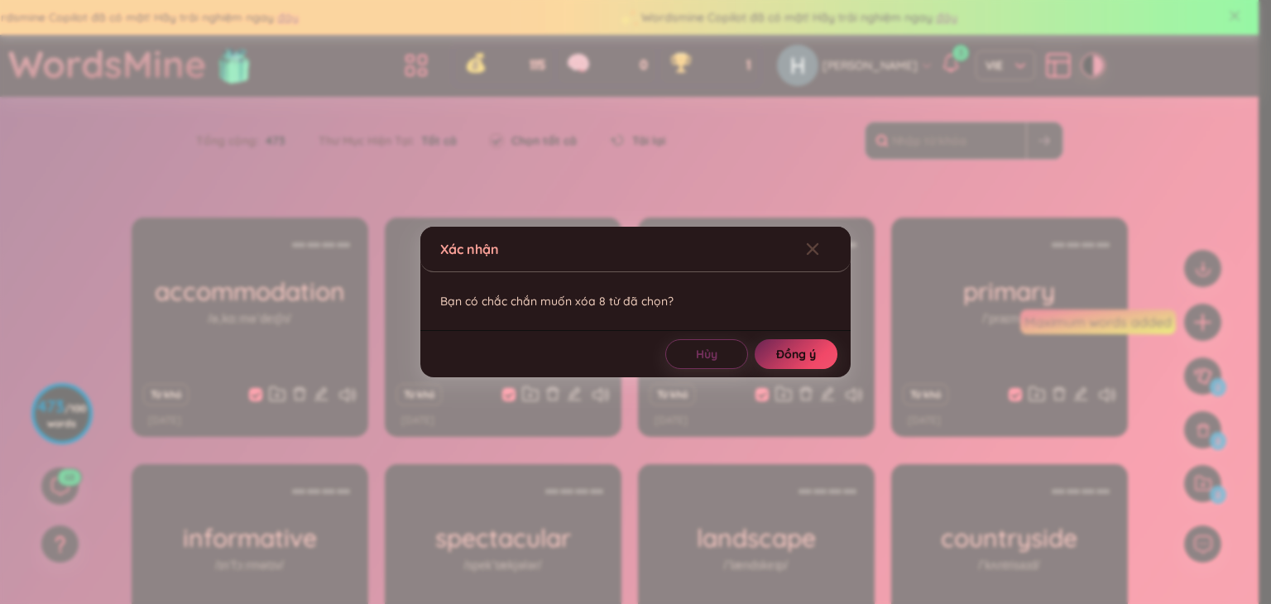
click at [814, 352] on span "Đồng ý" at bounding box center [796, 354] width 40 height 17
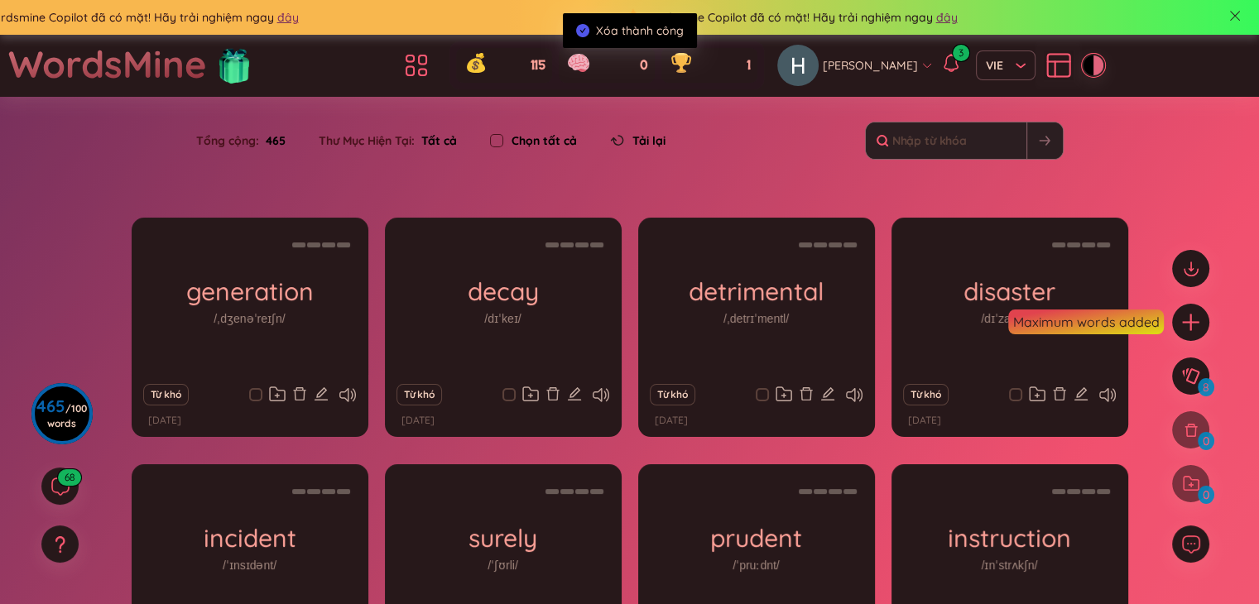
click at [511, 136] on div "Chọn tất cả" at bounding box center [533, 141] width 87 height 18
click at [493, 143] on input "checkbox" at bounding box center [496, 140] width 13 height 13
checkbox input "true"
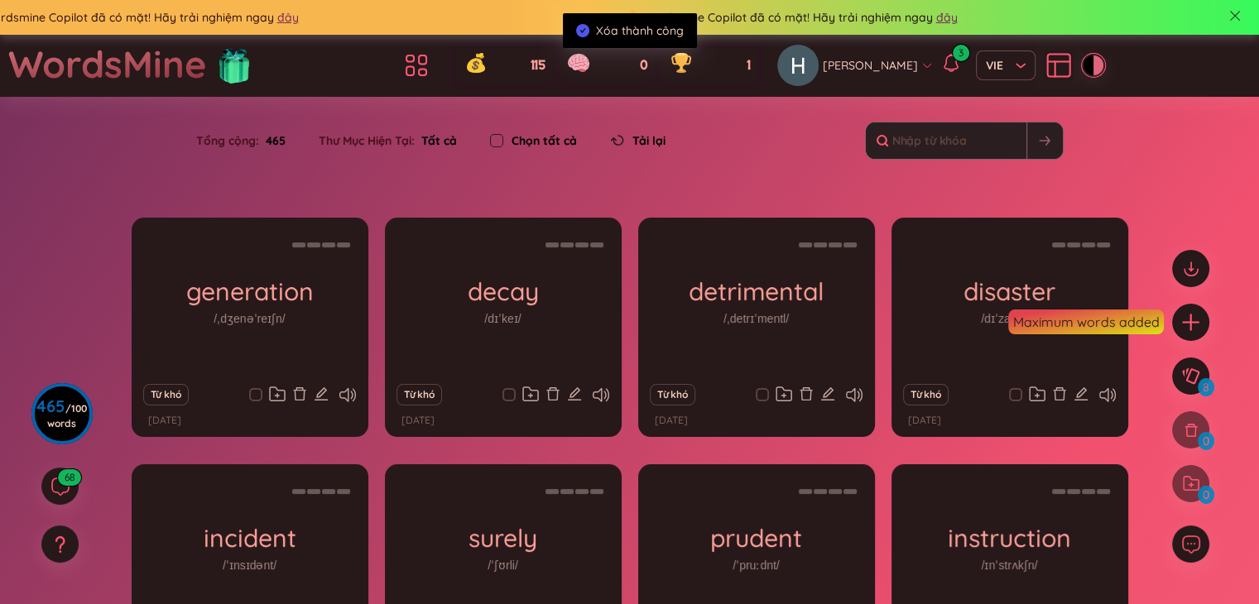
checkbox input "true"
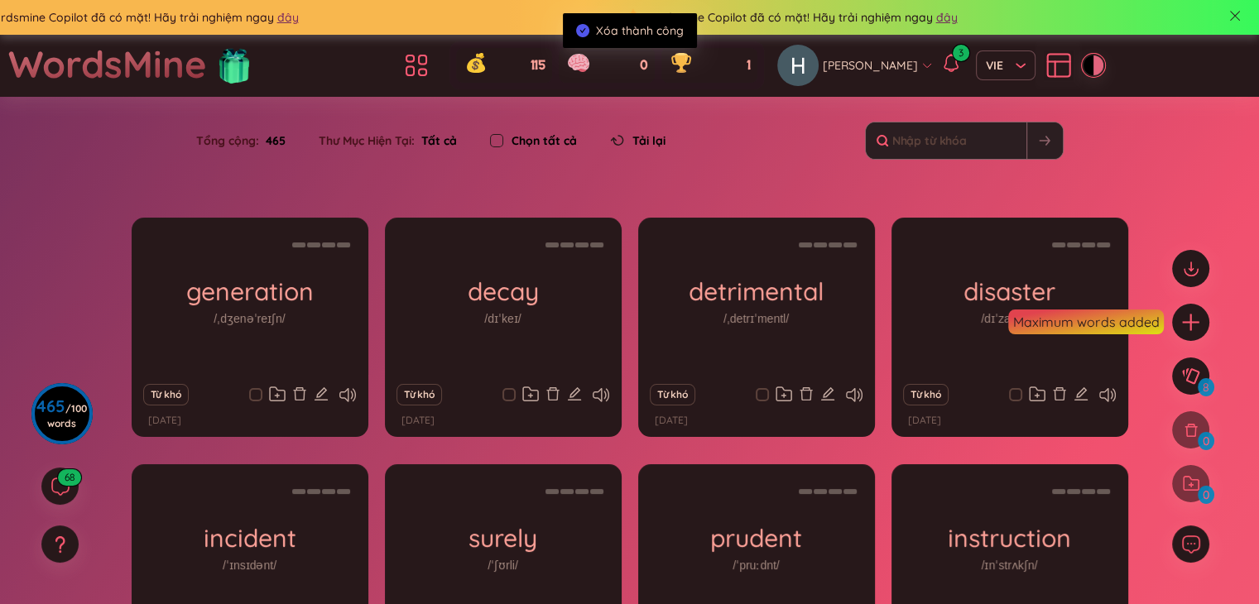
checkbox input "true"
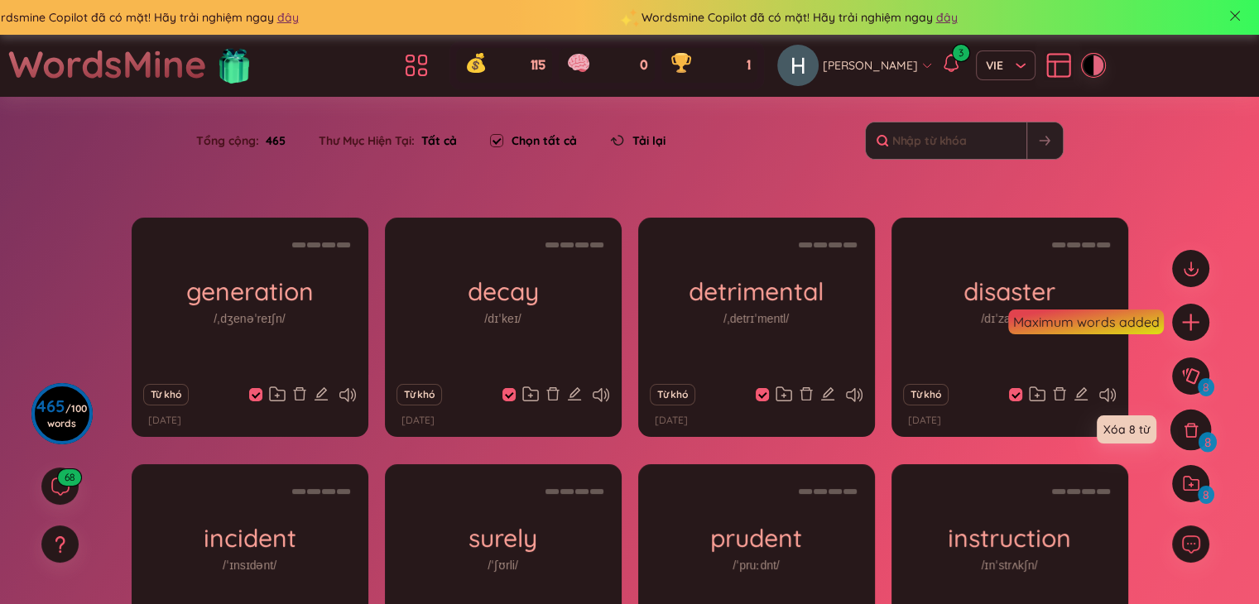
click at [1207, 431] on div at bounding box center [1190, 430] width 41 height 41
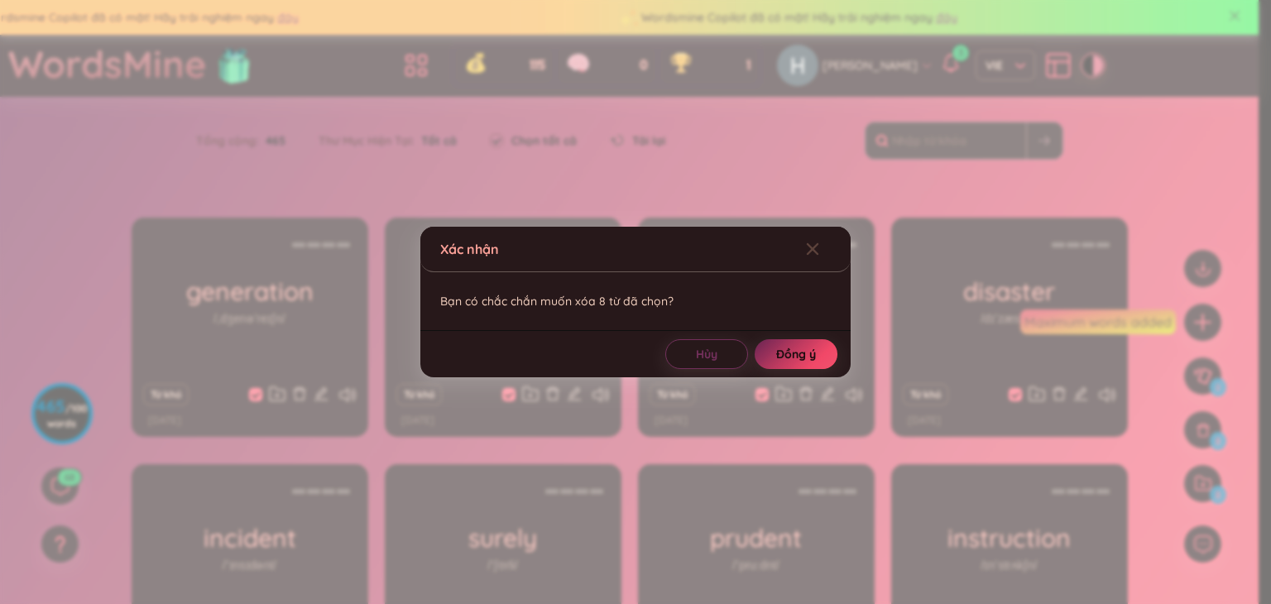
click at [806, 357] on span "Đồng ý" at bounding box center [796, 354] width 40 height 17
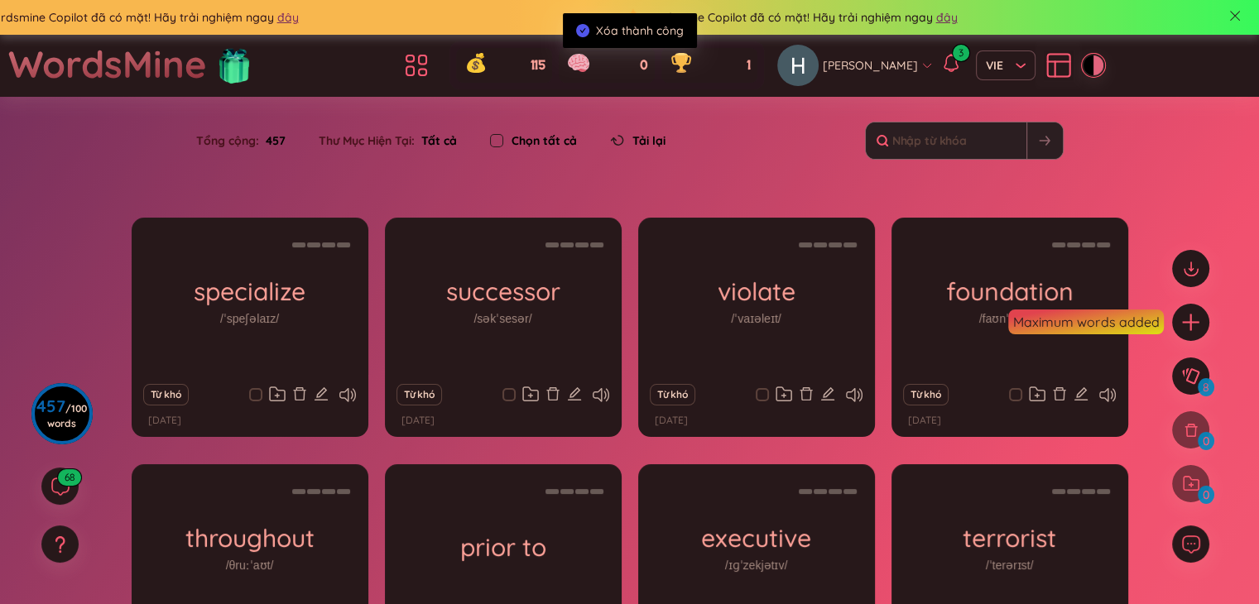
click at [498, 140] on input "checkbox" at bounding box center [496, 140] width 13 height 13
checkbox input "true"
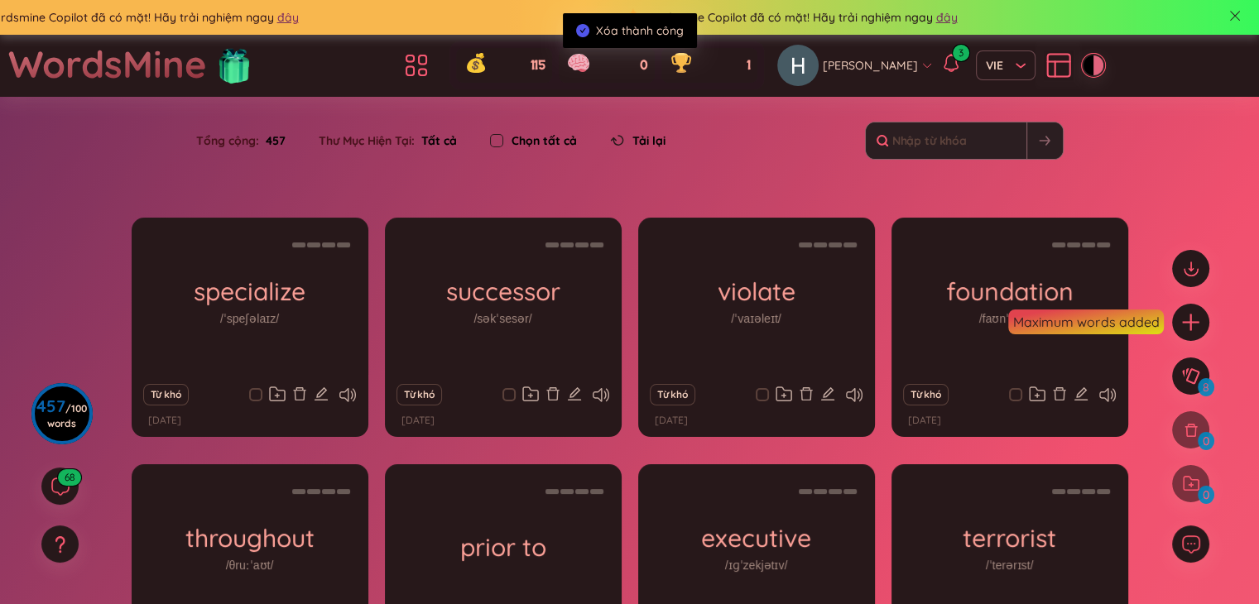
checkbox input "true"
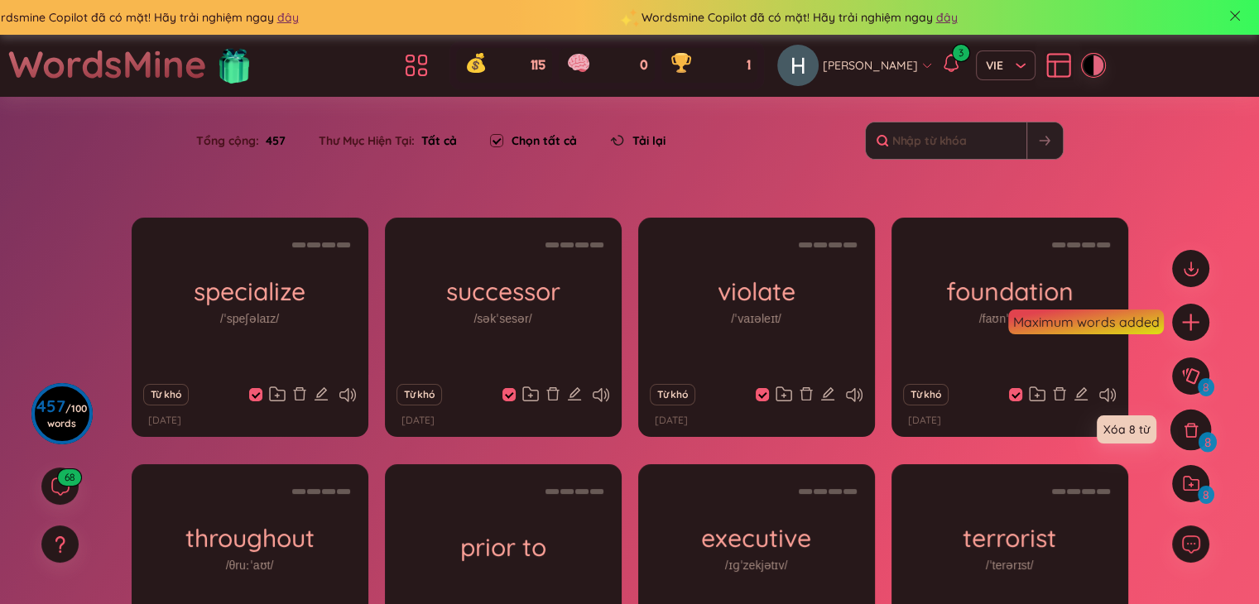
click at [1190, 438] on icon at bounding box center [1191, 430] width 18 height 18
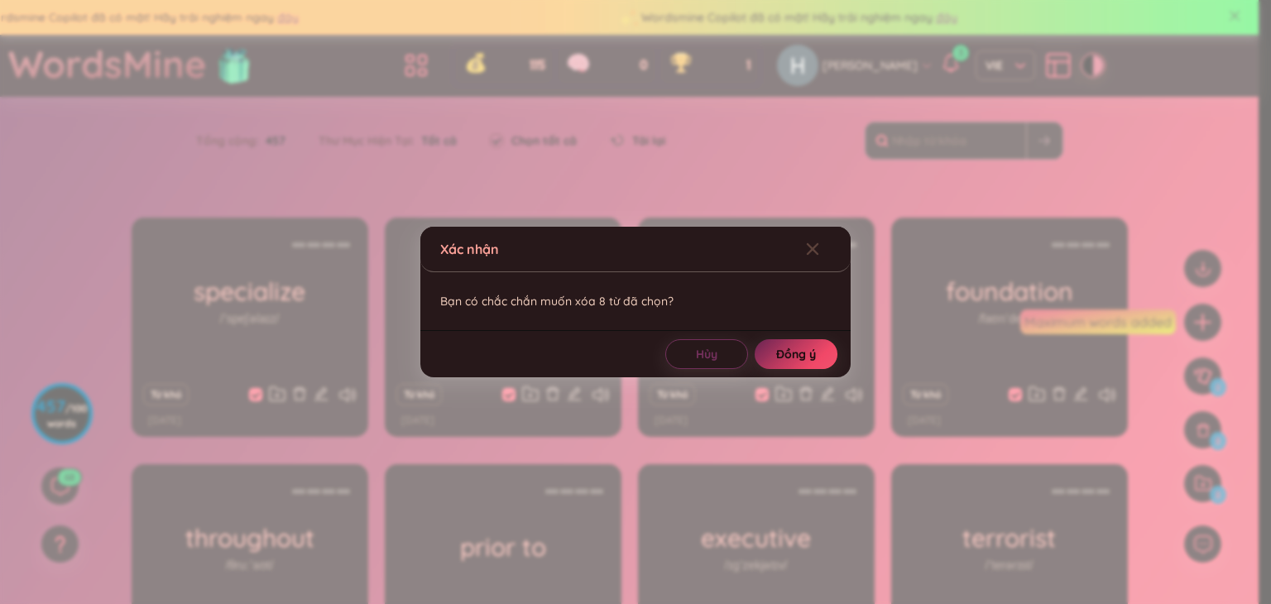
click at [799, 348] on span "Đồng ý" at bounding box center [796, 354] width 40 height 17
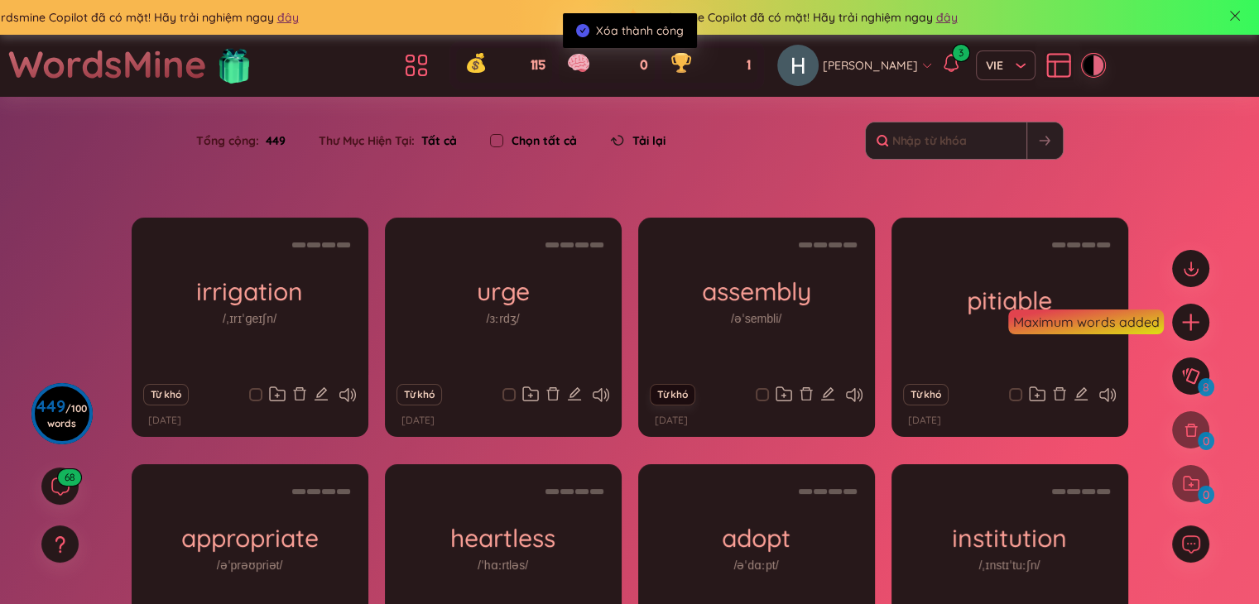
scroll to position [232, 0]
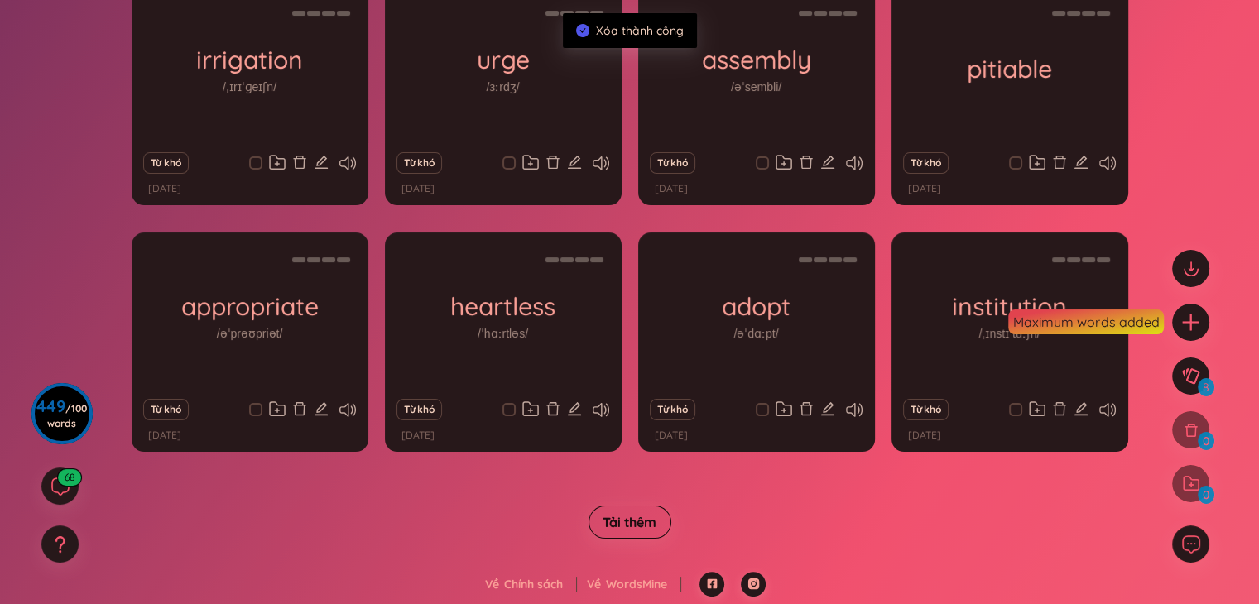
click at [656, 532] on button "Tải thêm" at bounding box center [629, 522] width 83 height 33
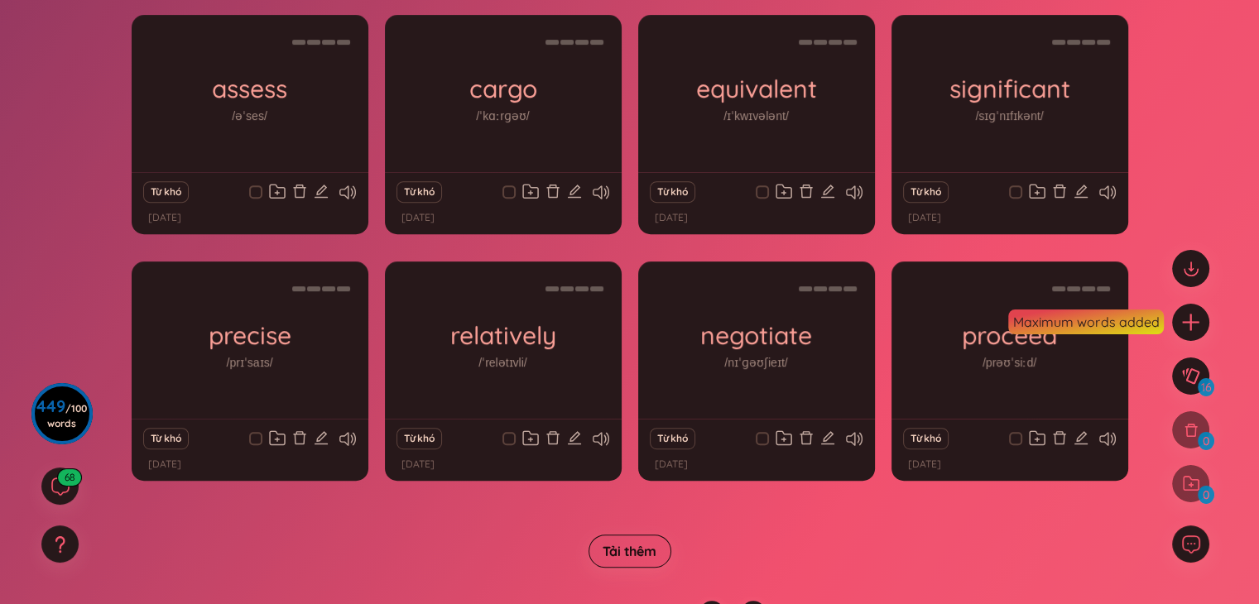
scroll to position [725, 0]
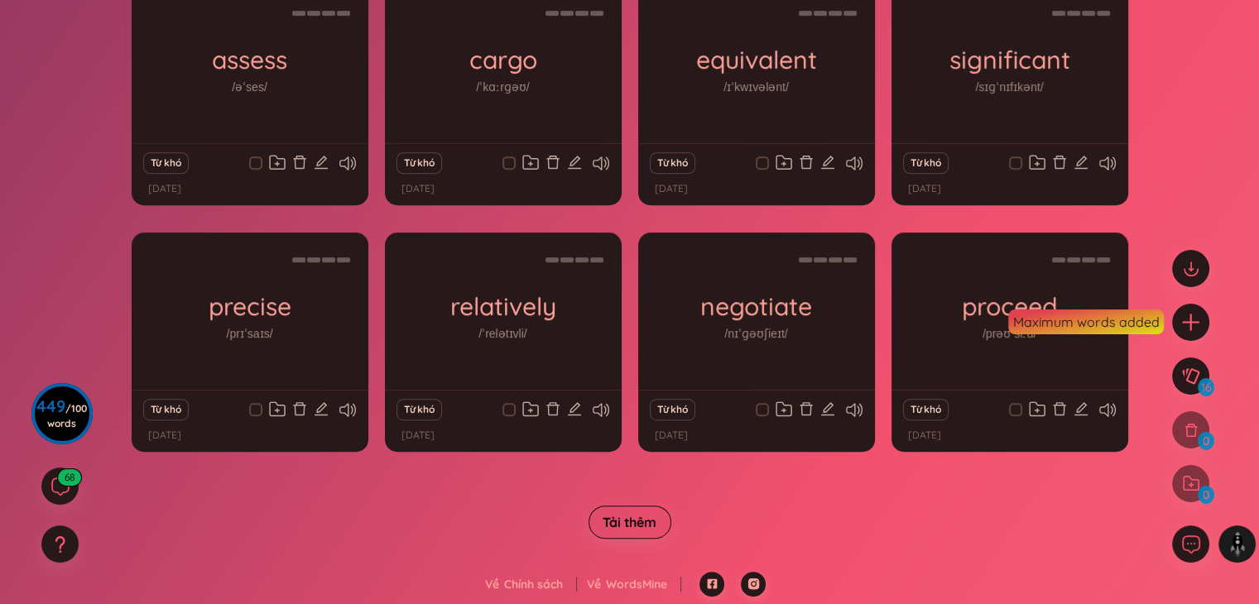
click at [641, 530] on span "Tải thêm" at bounding box center [629, 522] width 54 height 18
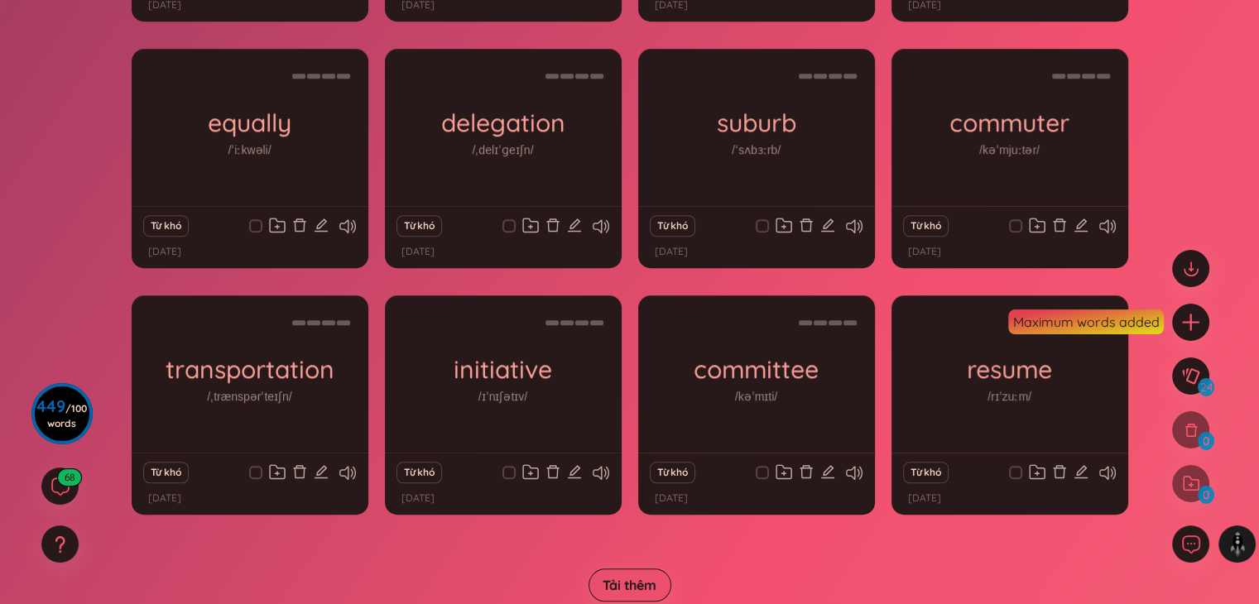
scroll to position [1218, 0]
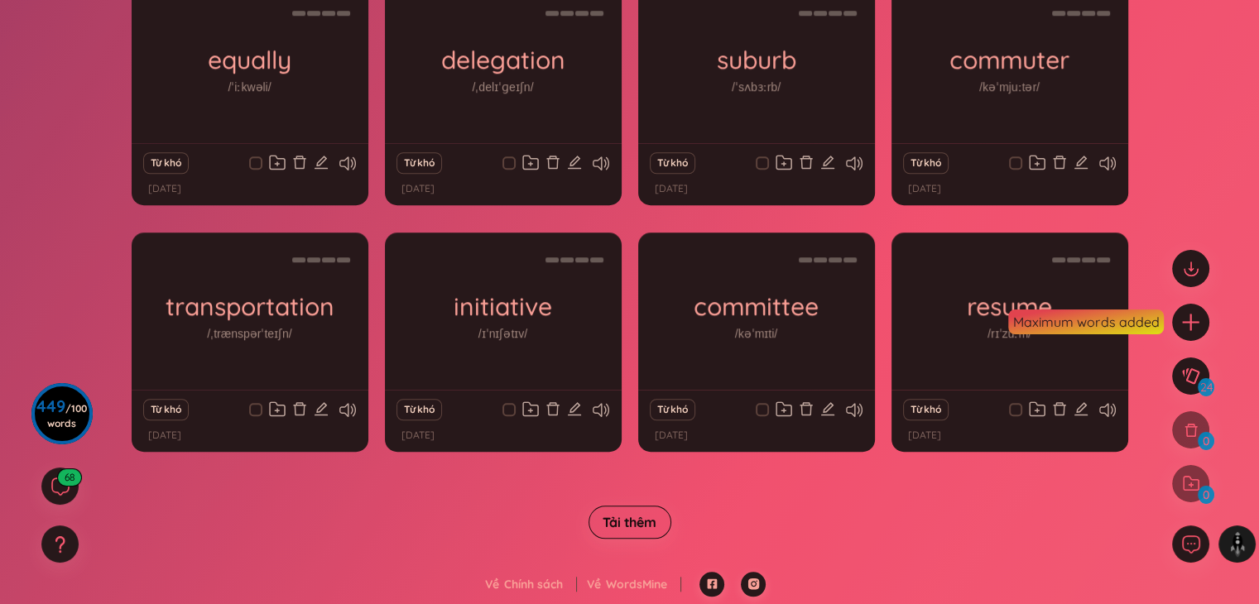
click at [653, 530] on button "Tải thêm" at bounding box center [629, 522] width 83 height 33
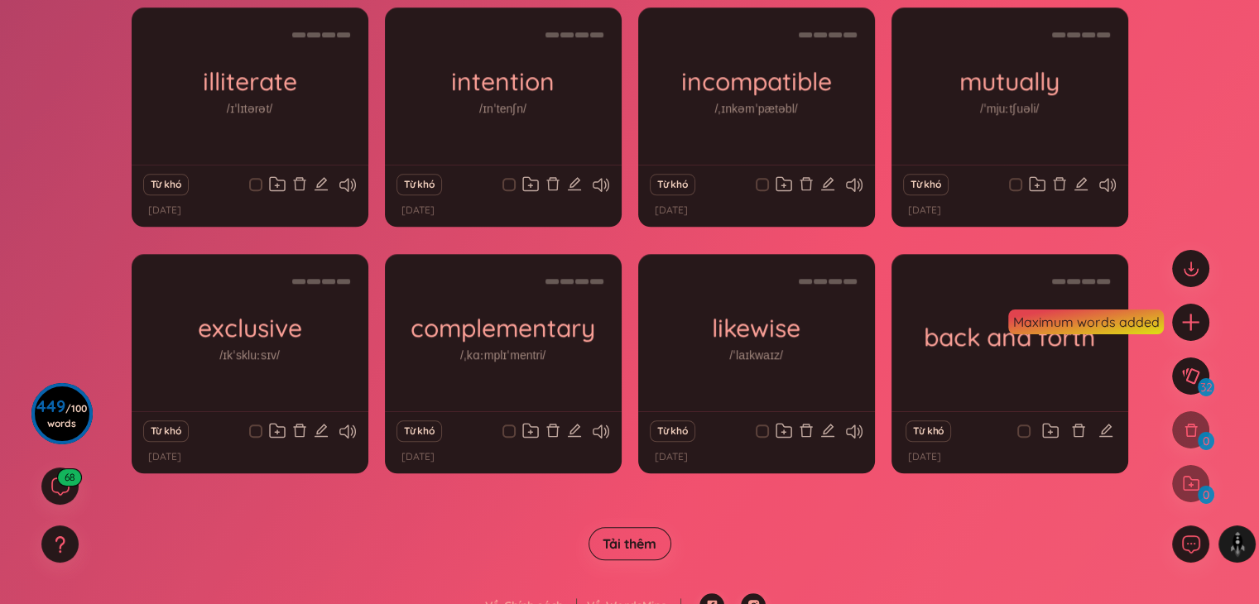
scroll to position [1711, 0]
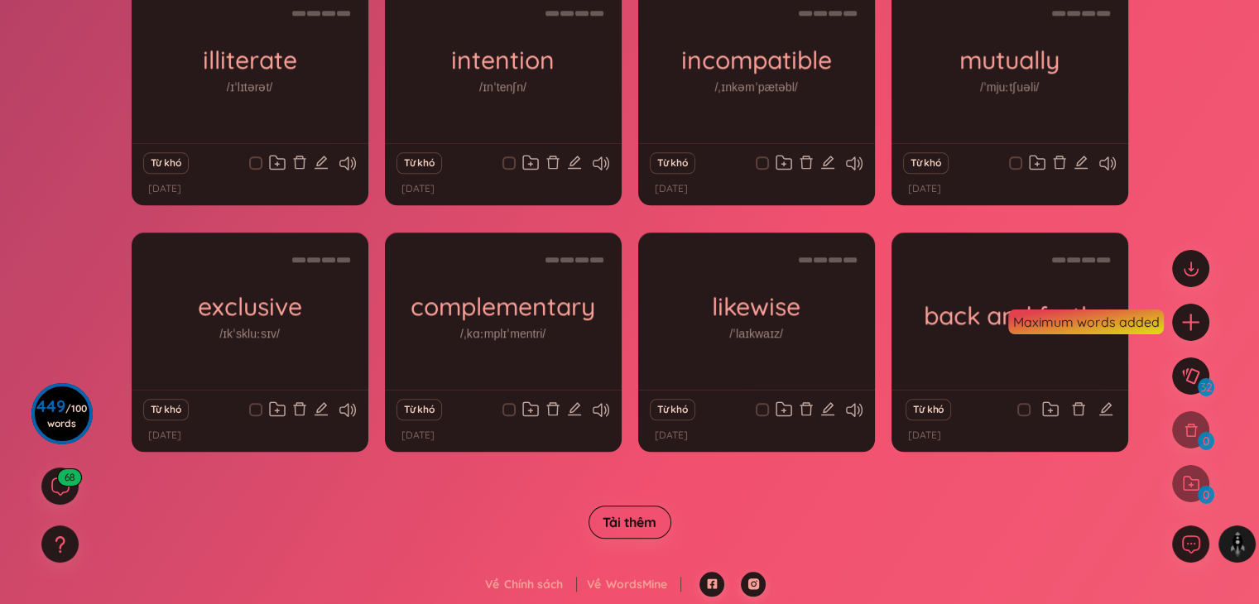
click at [650, 524] on span "Tải thêm" at bounding box center [629, 522] width 54 height 18
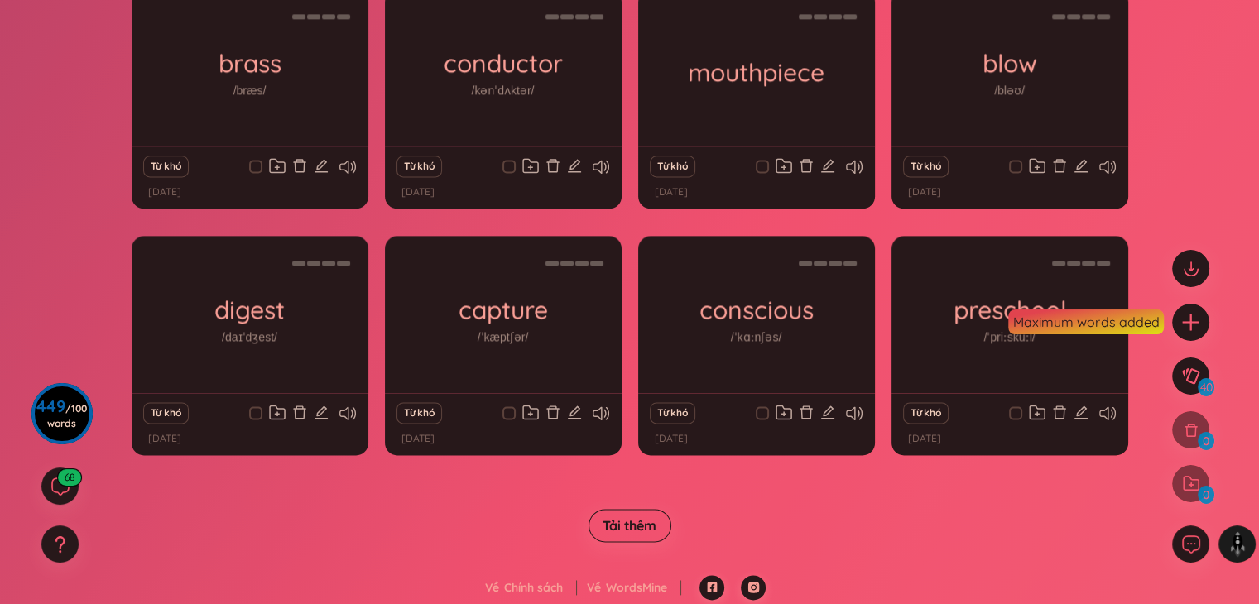
scroll to position [2205, 0]
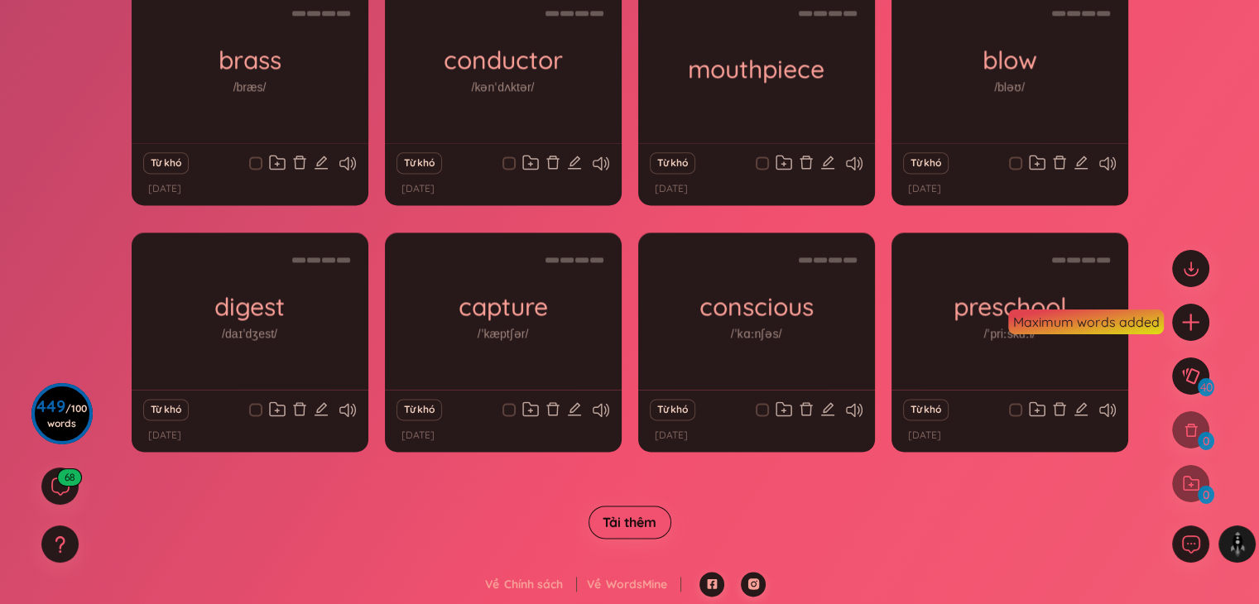
click at [626, 535] on button "Tải thêm" at bounding box center [629, 522] width 83 height 33
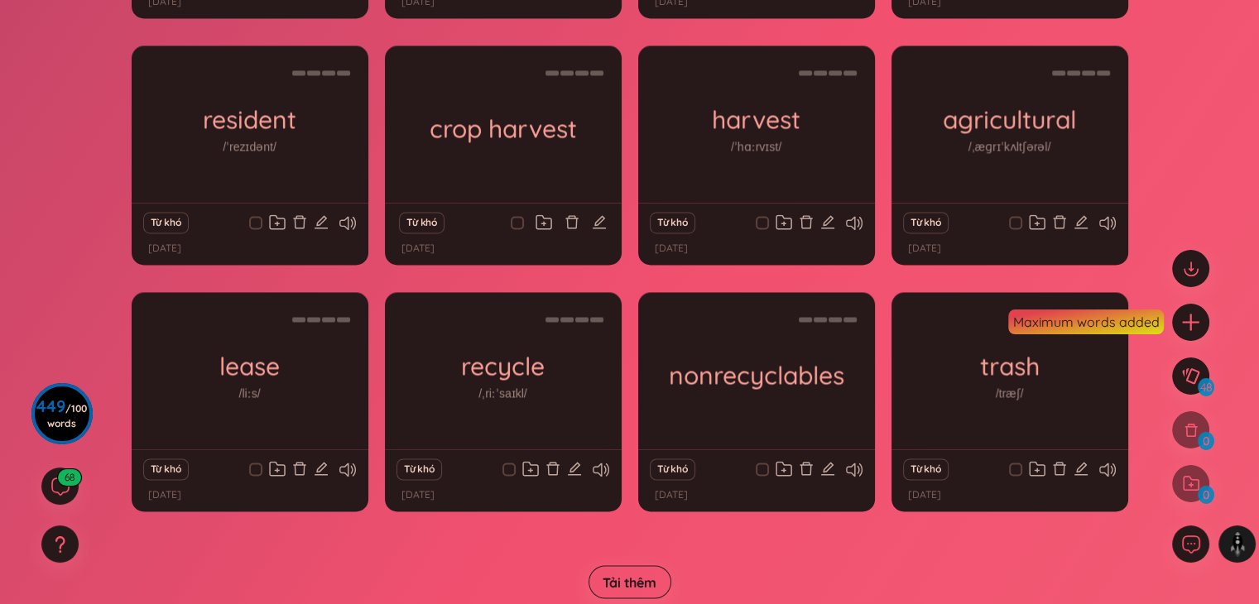
scroll to position [2698, 0]
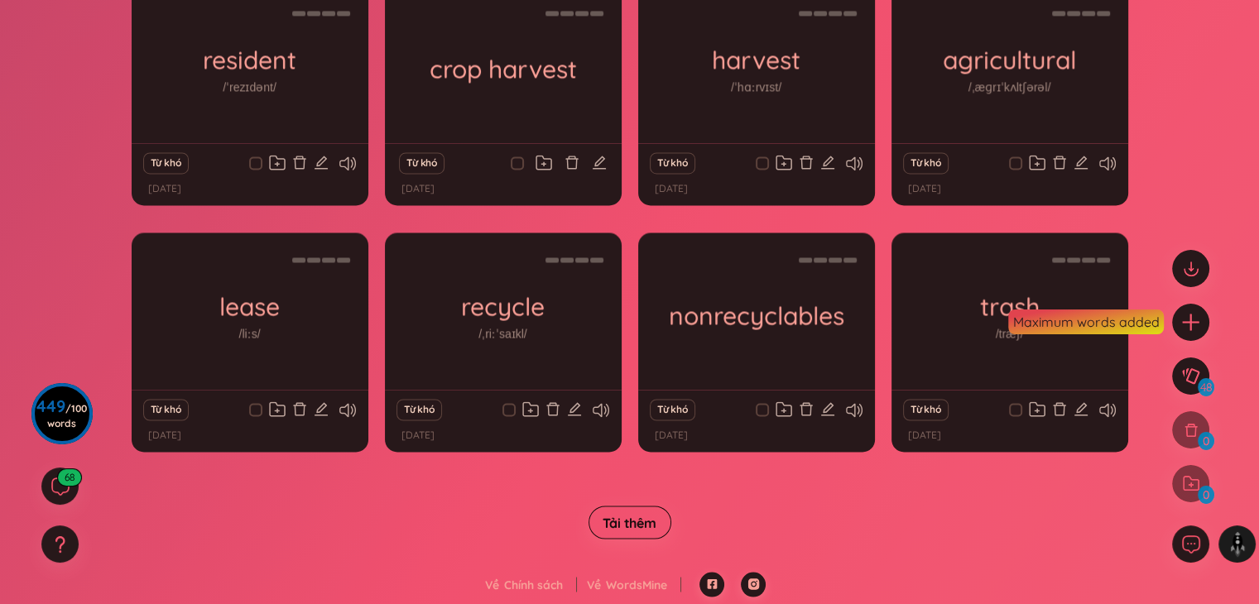
click at [636, 521] on span "Tải thêm" at bounding box center [629, 522] width 54 height 18
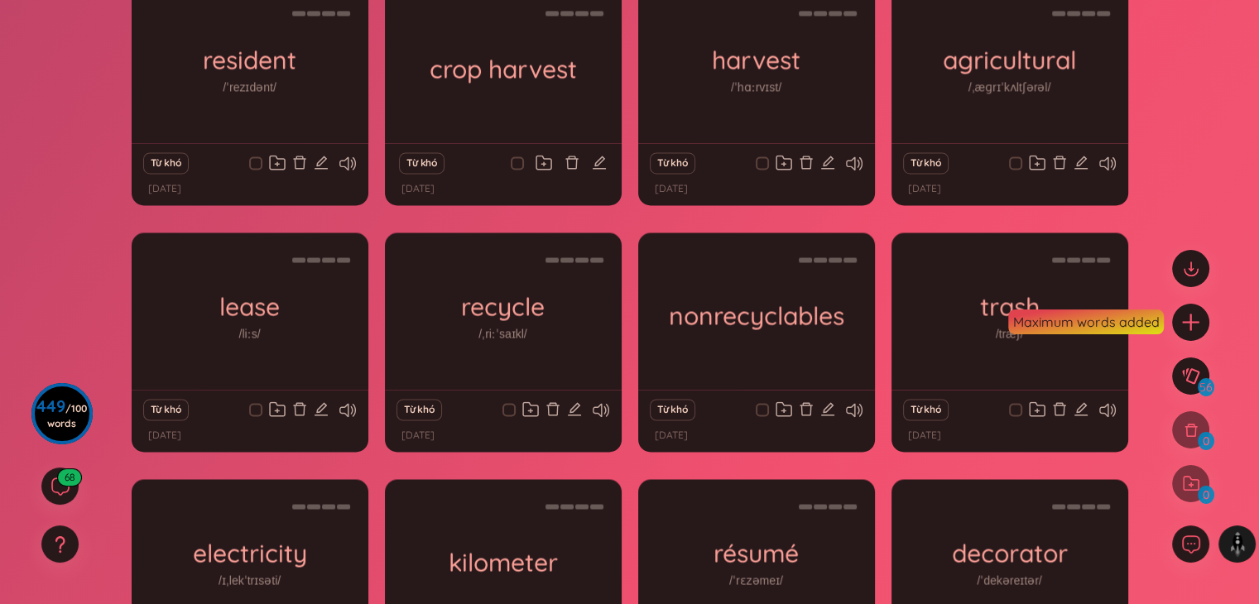
scroll to position [3191, 0]
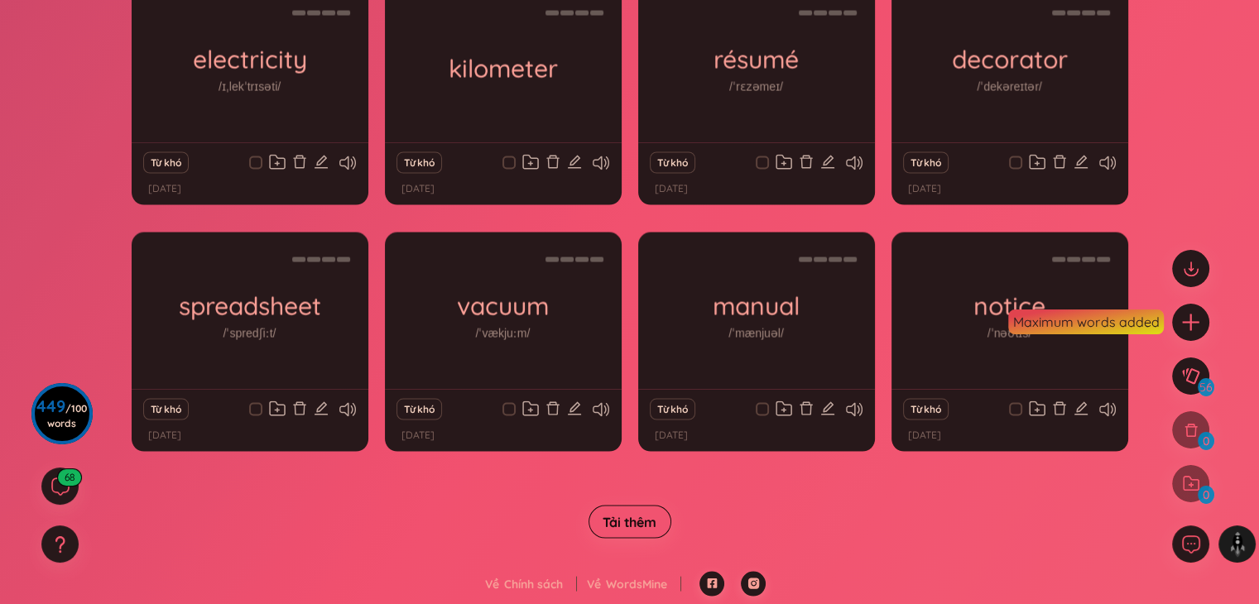
click at [642, 513] on span "Tải thêm" at bounding box center [629, 522] width 54 height 18
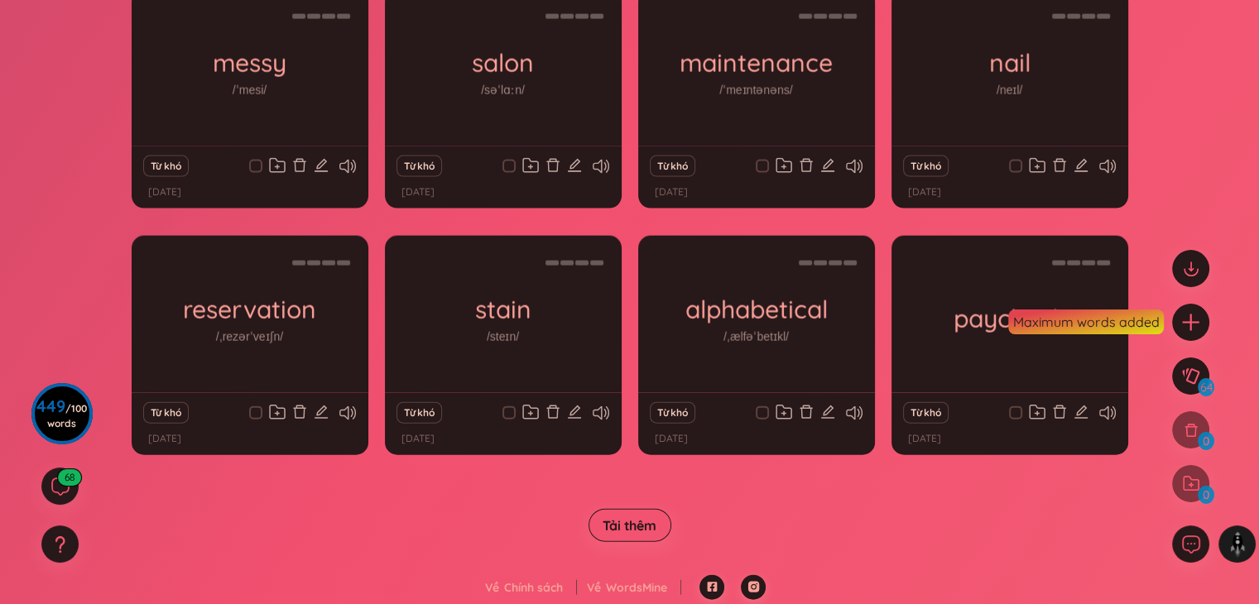
scroll to position [3684, 0]
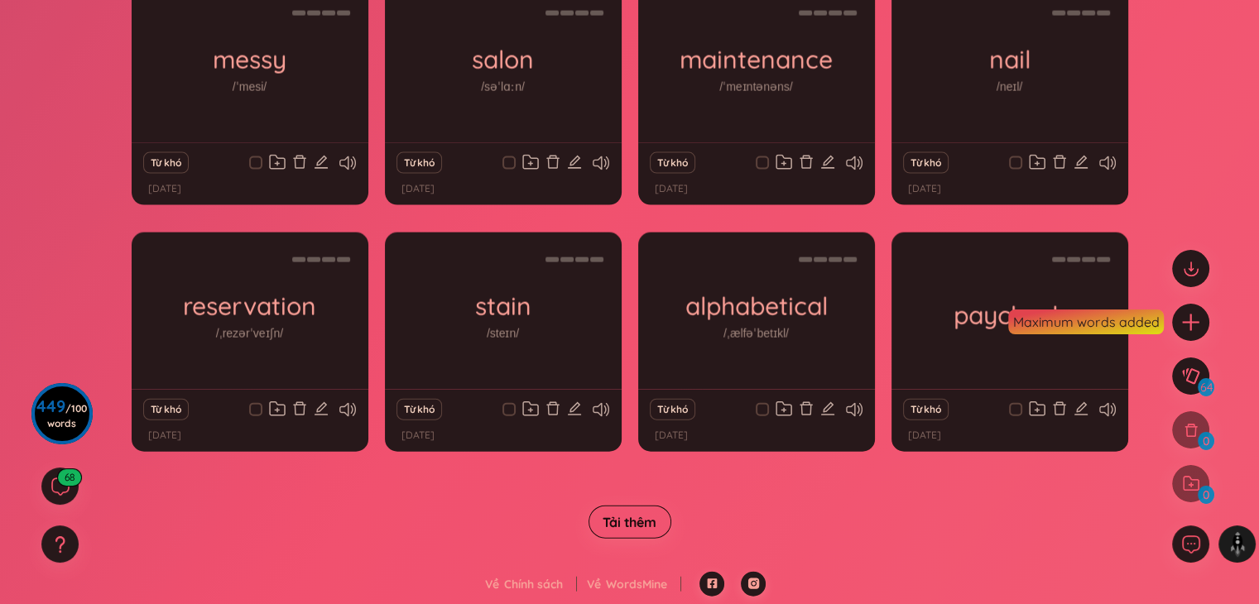
click at [630, 517] on span "Tải thêm" at bounding box center [629, 522] width 54 height 18
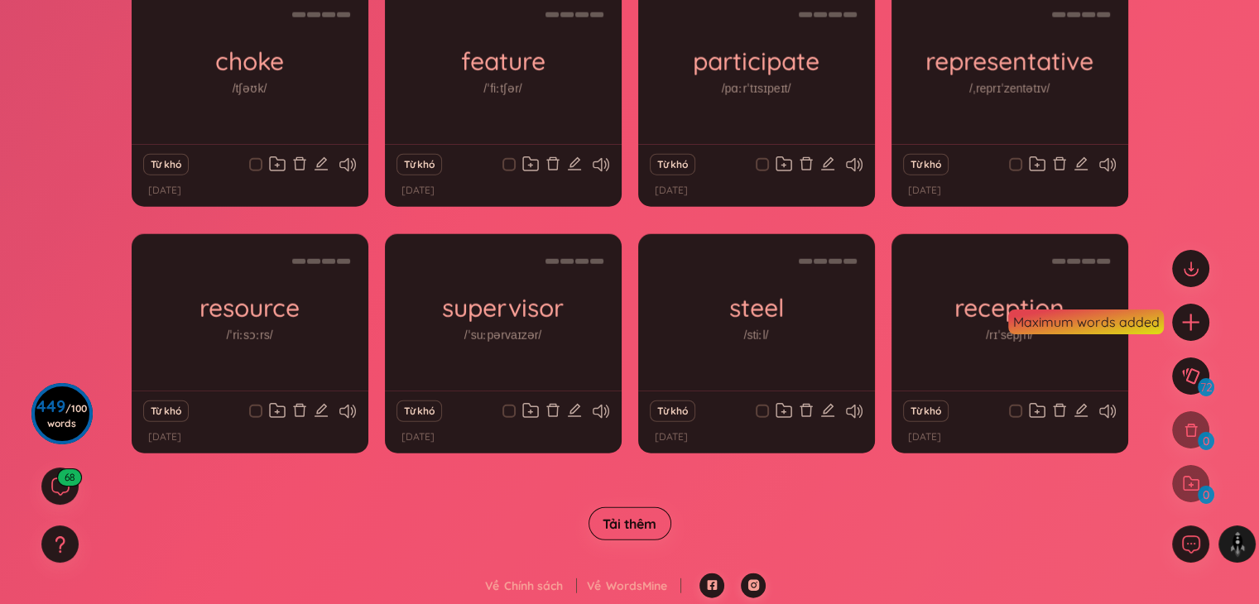
scroll to position [4177, 0]
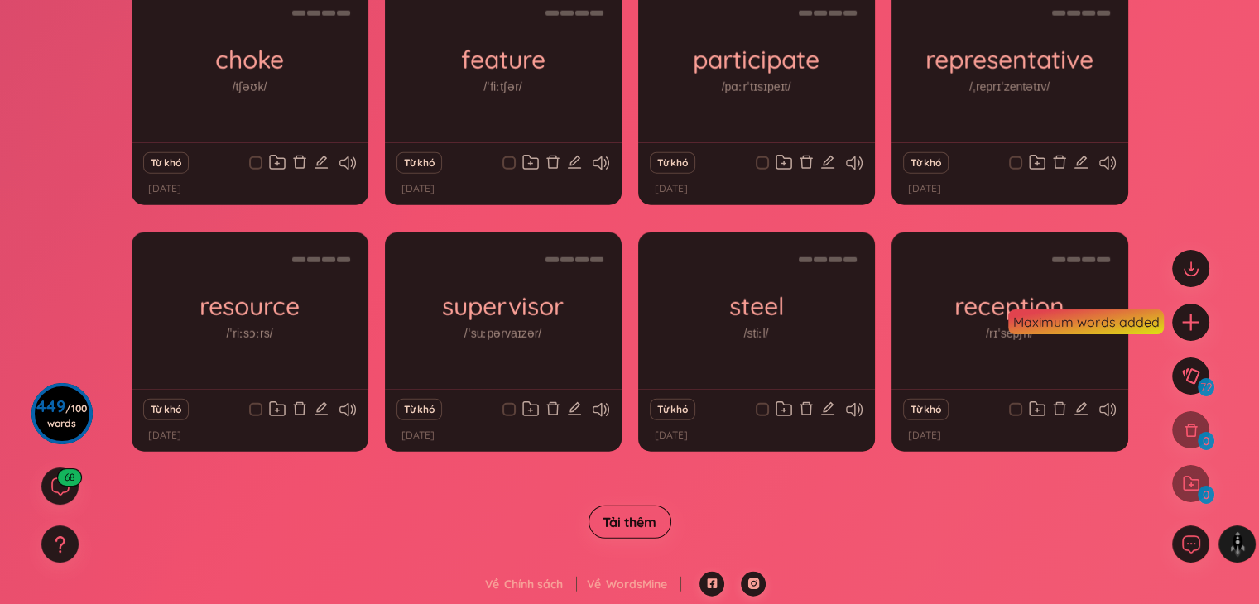
click at [645, 513] on span "Tải thêm" at bounding box center [629, 522] width 54 height 18
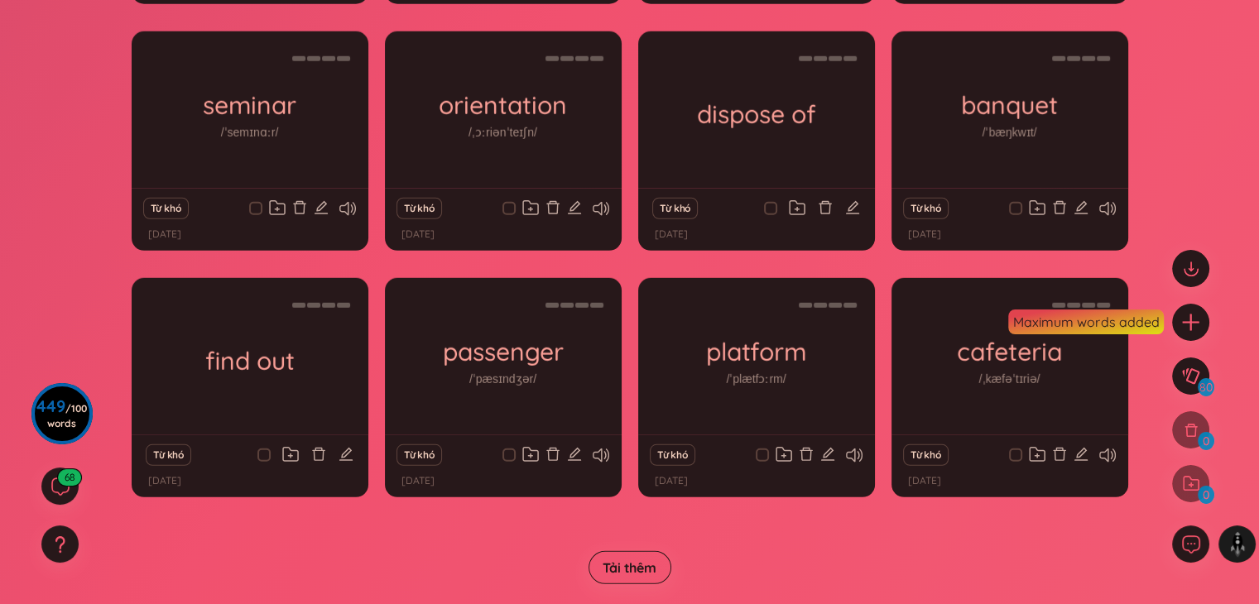
scroll to position [4671, 0]
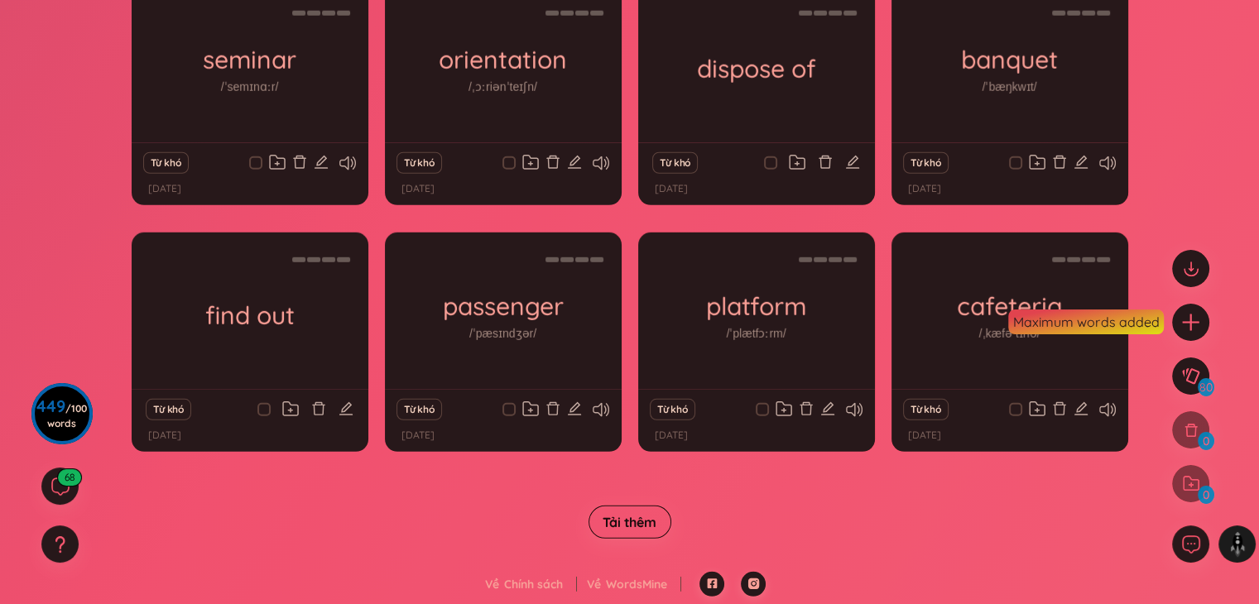
click at [639, 519] on span "Tải thêm" at bounding box center [629, 522] width 54 height 18
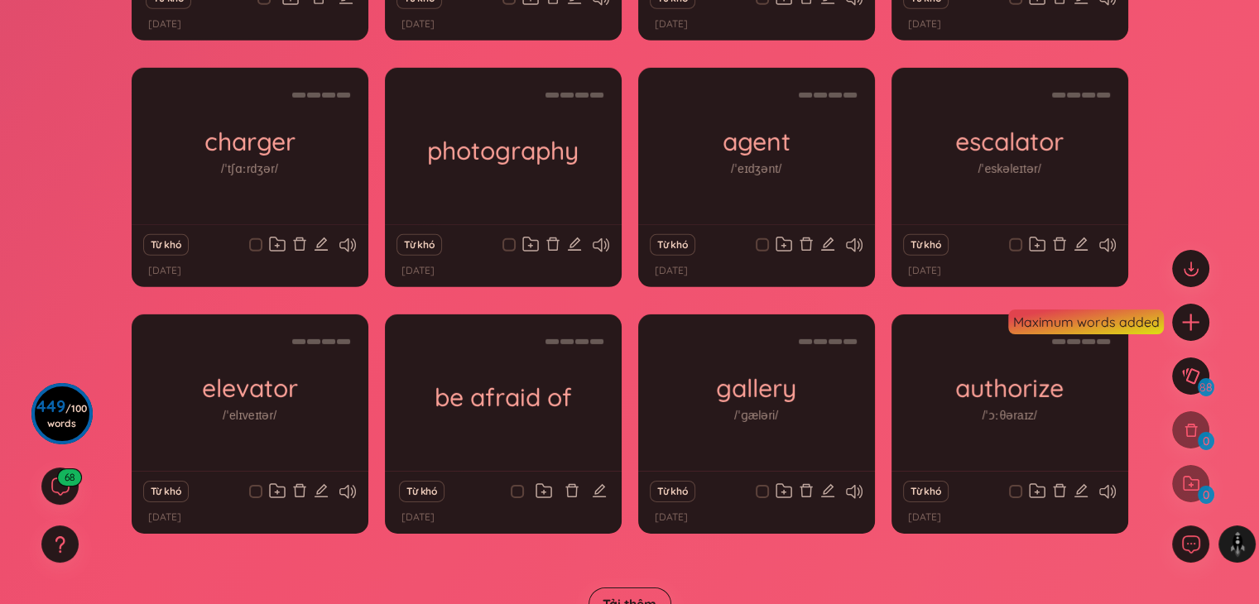
scroll to position [5164, 0]
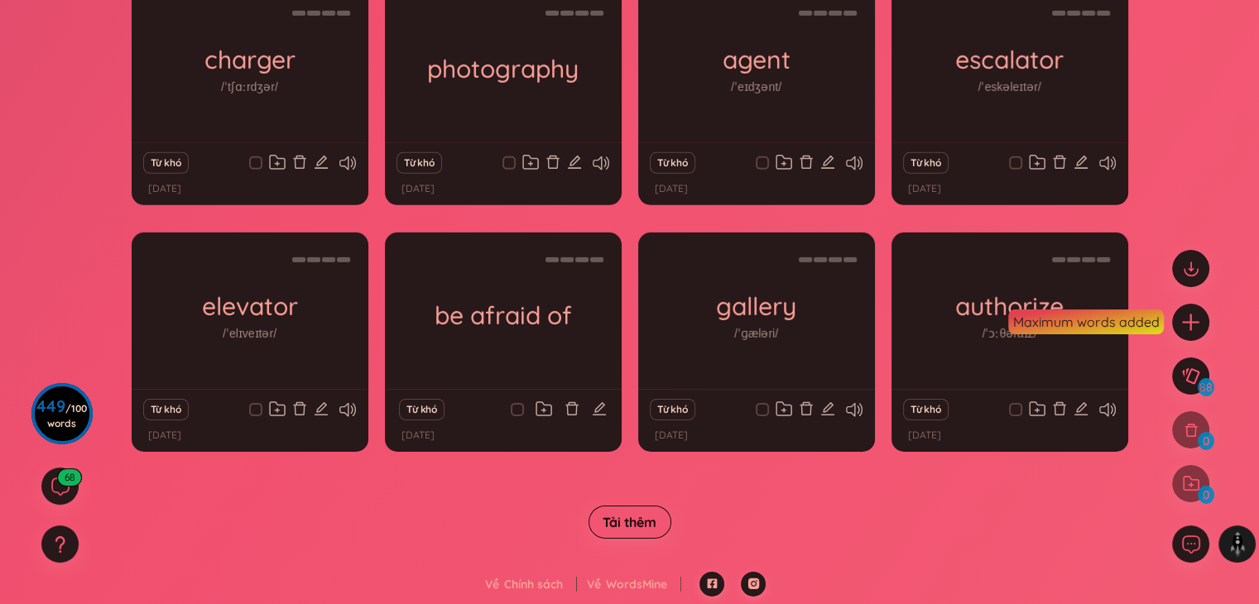
click at [659, 506] on button "Tải thêm" at bounding box center [629, 522] width 83 height 33
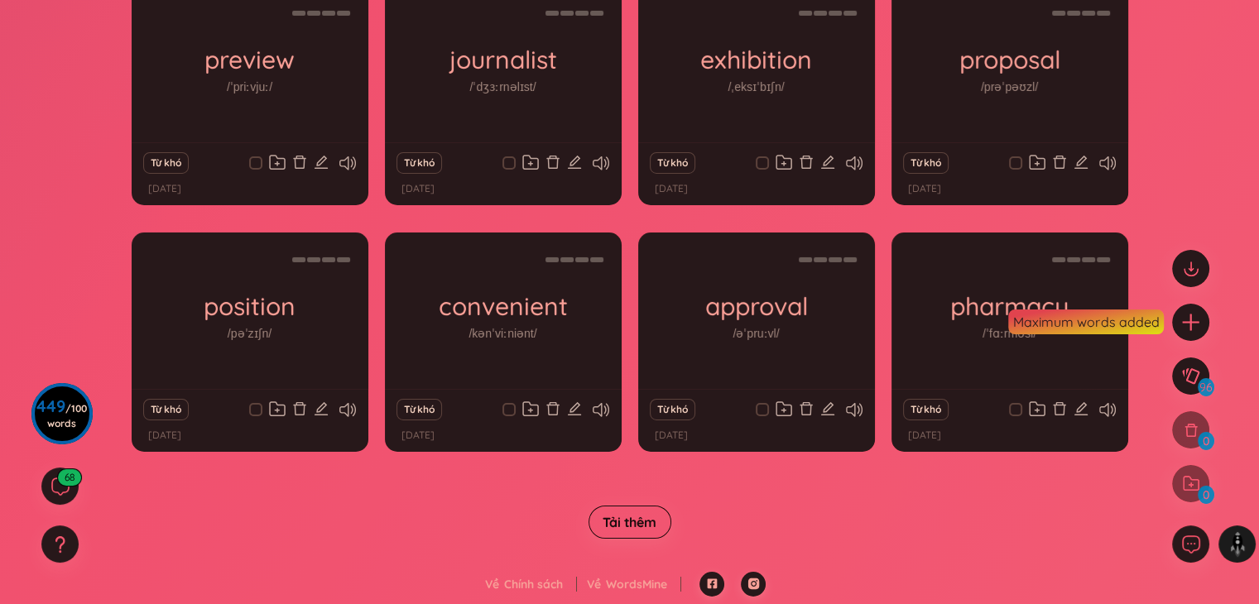
scroll to position [5657, 0]
click at [636, 513] on span "Tải thêm" at bounding box center [629, 522] width 54 height 18
click at [630, 519] on span "Tải thêm" at bounding box center [629, 522] width 54 height 18
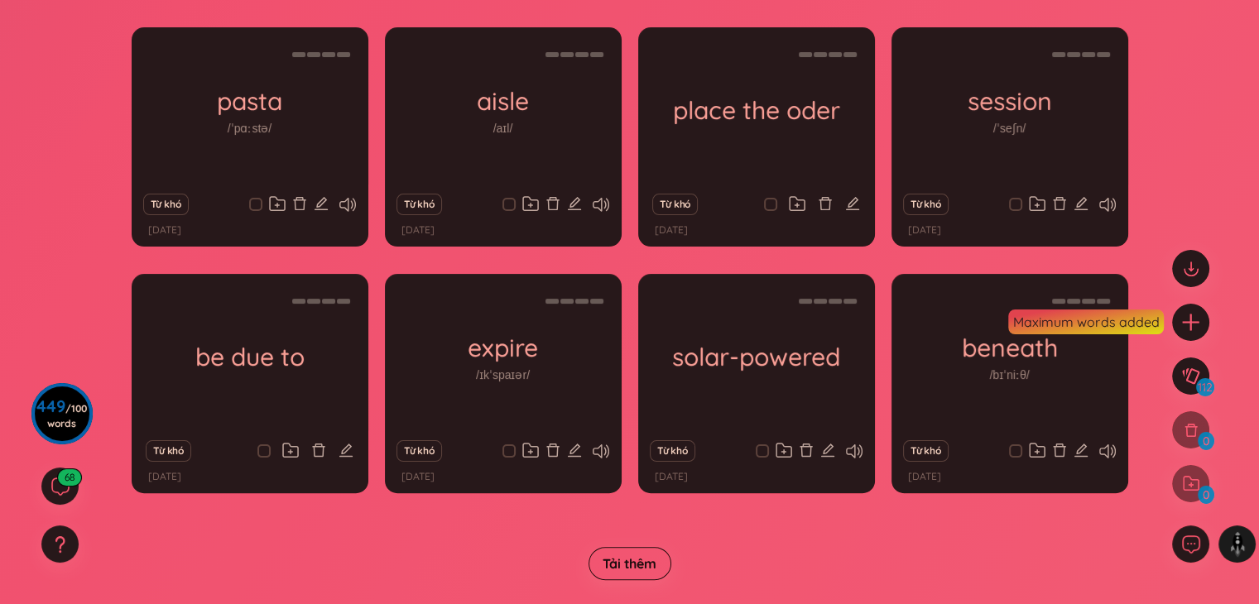
scroll to position [6643, 0]
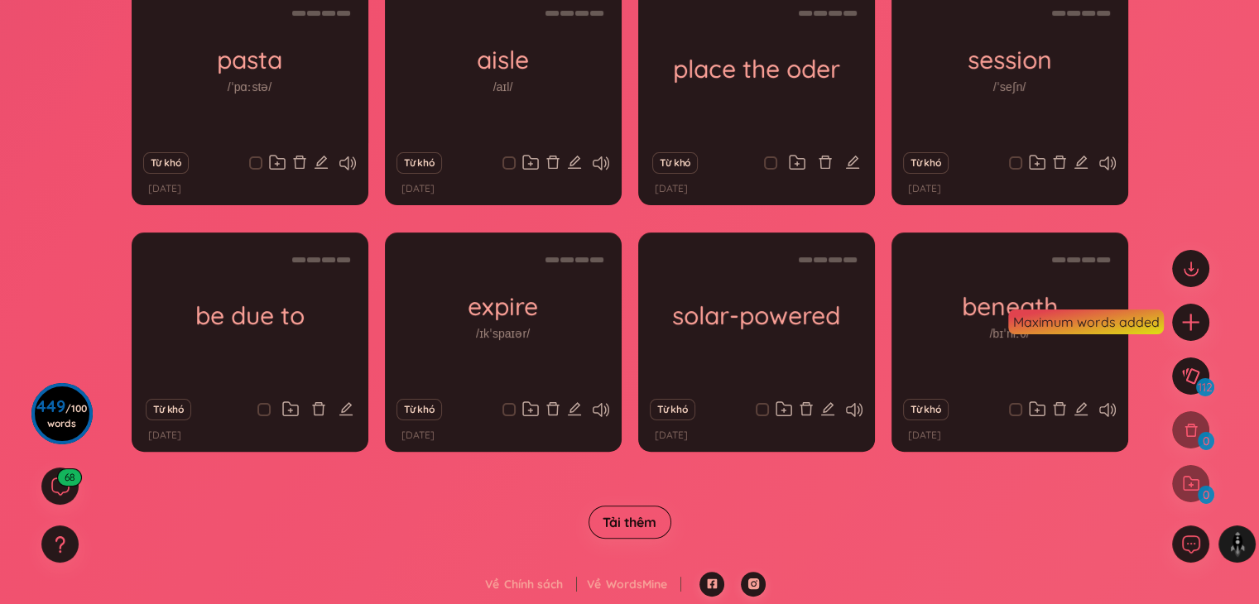
click at [644, 524] on span "Tải thêm" at bounding box center [629, 522] width 54 height 18
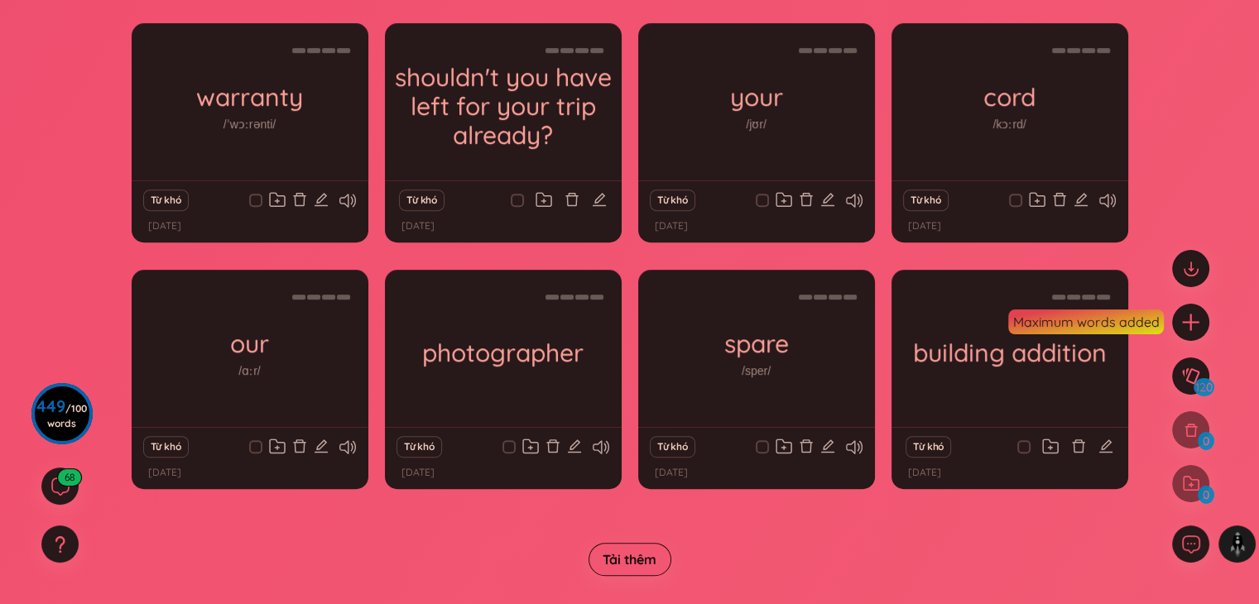
scroll to position [7137, 0]
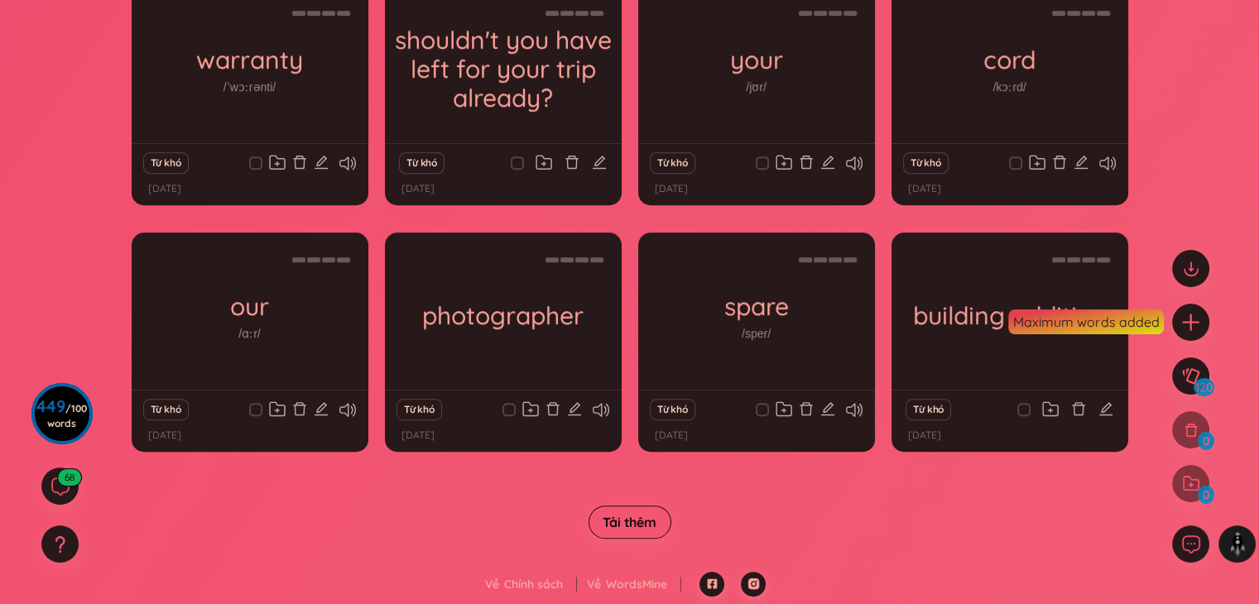
click at [645, 506] on button "Tải thêm" at bounding box center [629, 522] width 83 height 33
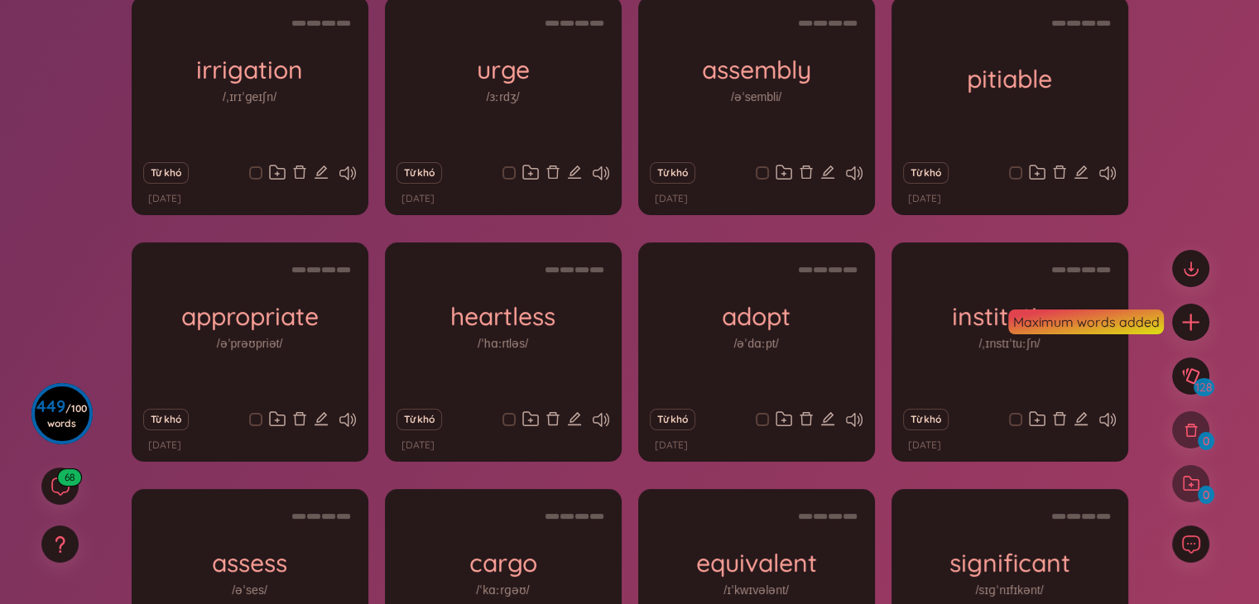
scroll to position [0, 0]
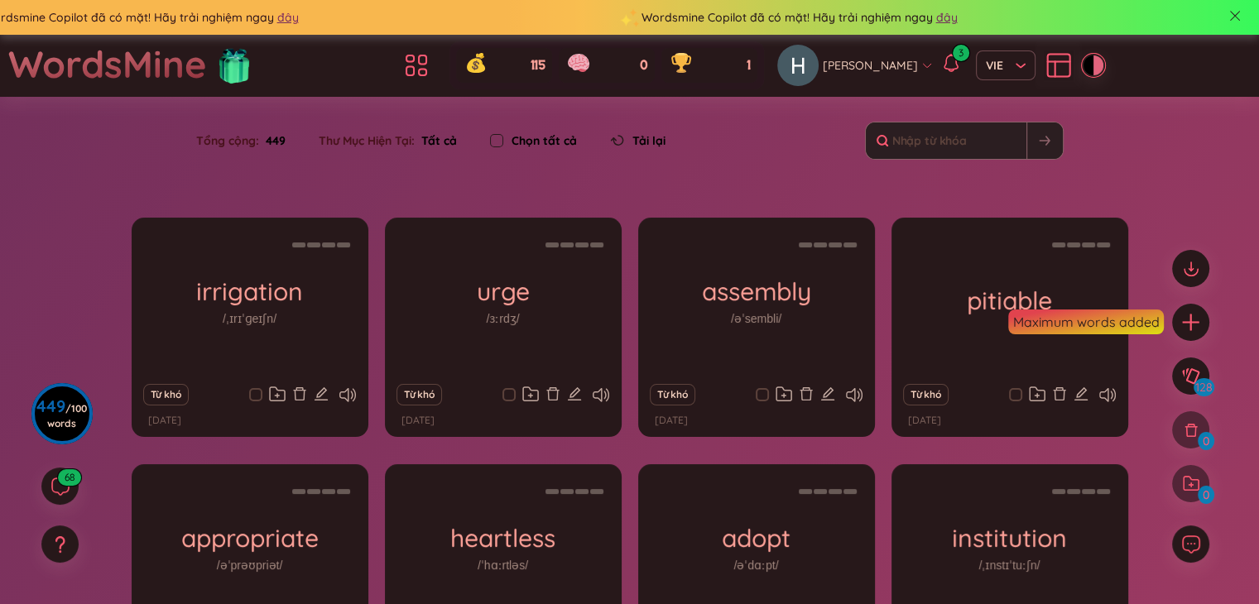
click at [501, 139] on input "checkbox" at bounding box center [496, 140] width 13 height 13
checkbox input "true"
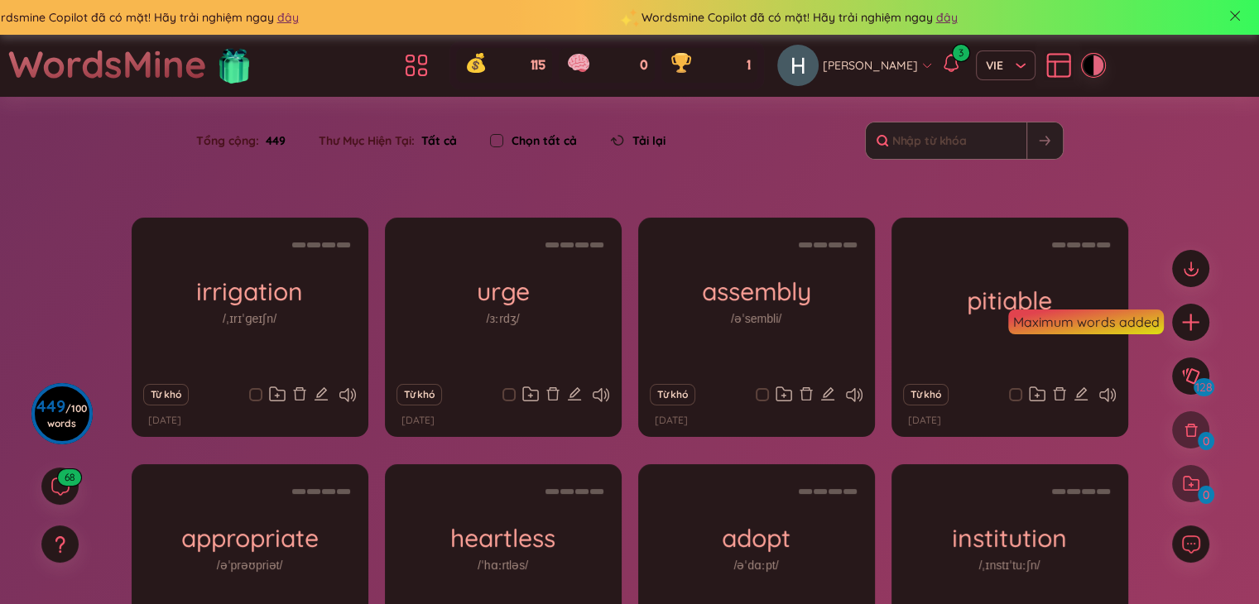
checkbox input "true"
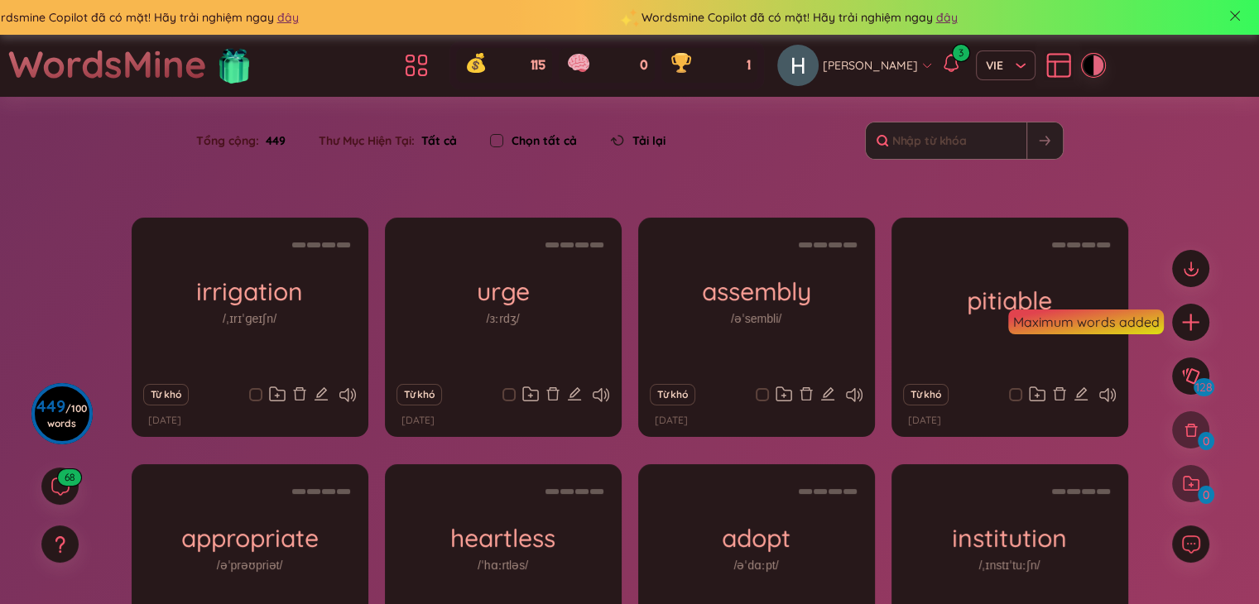
checkbox input "true"
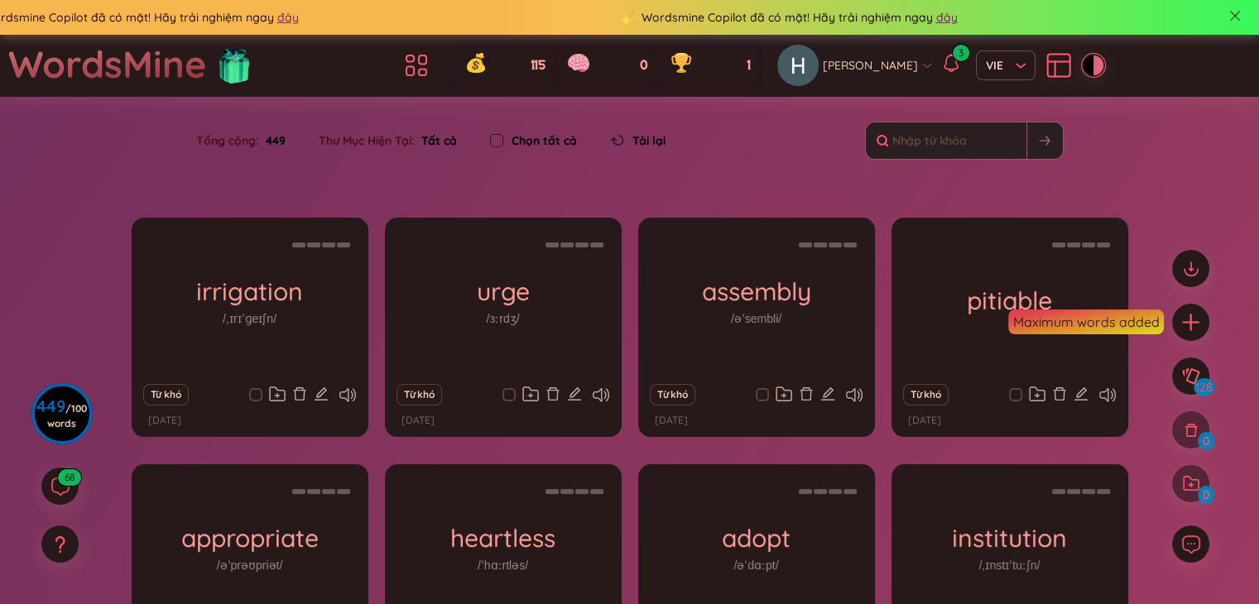
checkbox input "true"
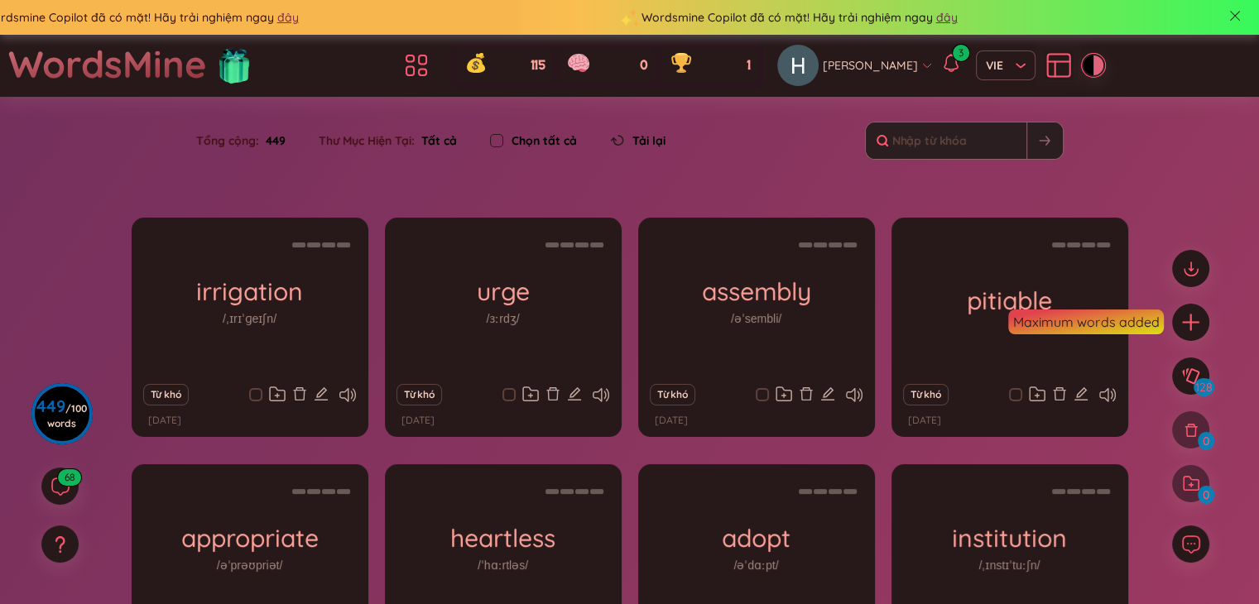
checkbox input "true"
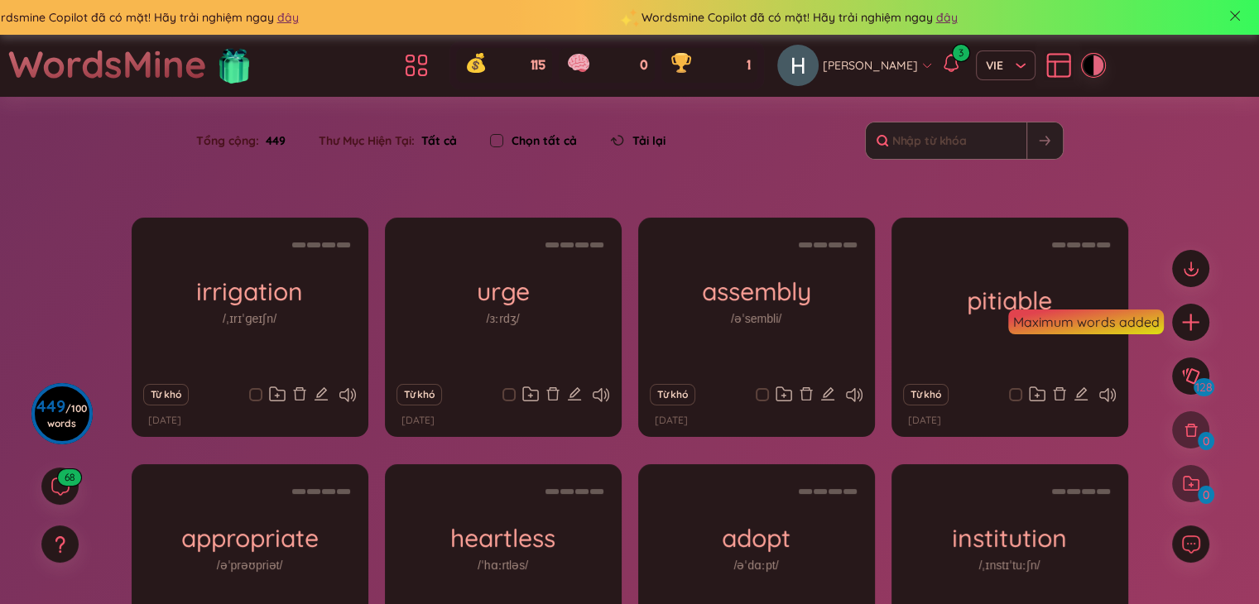
checkbox input "true"
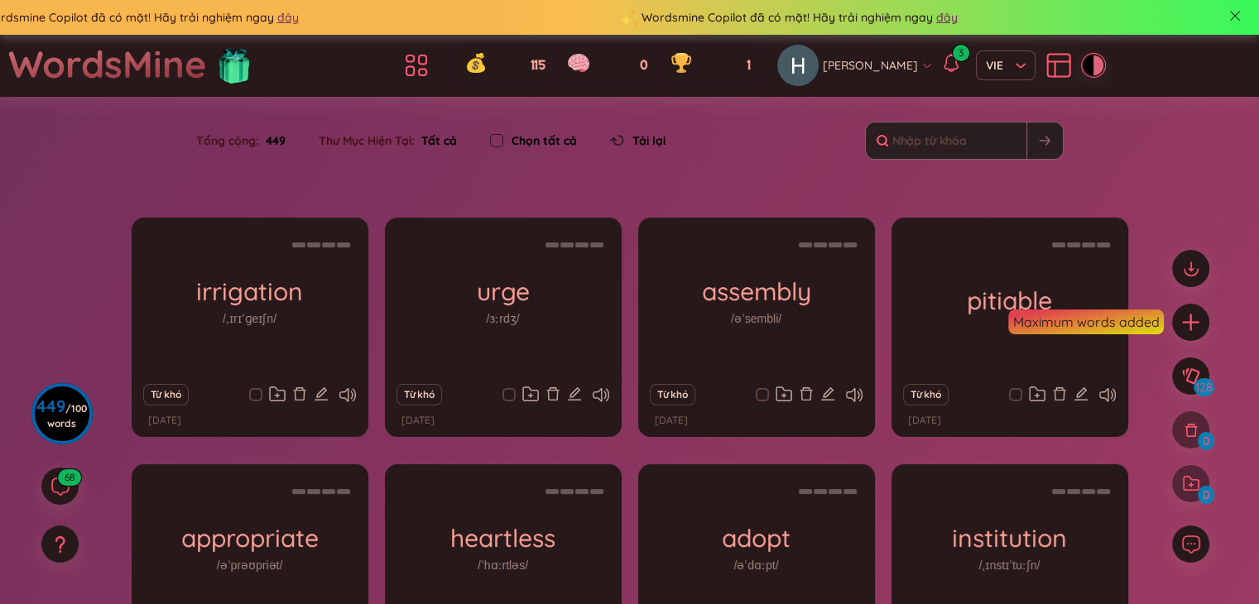
checkbox input "true"
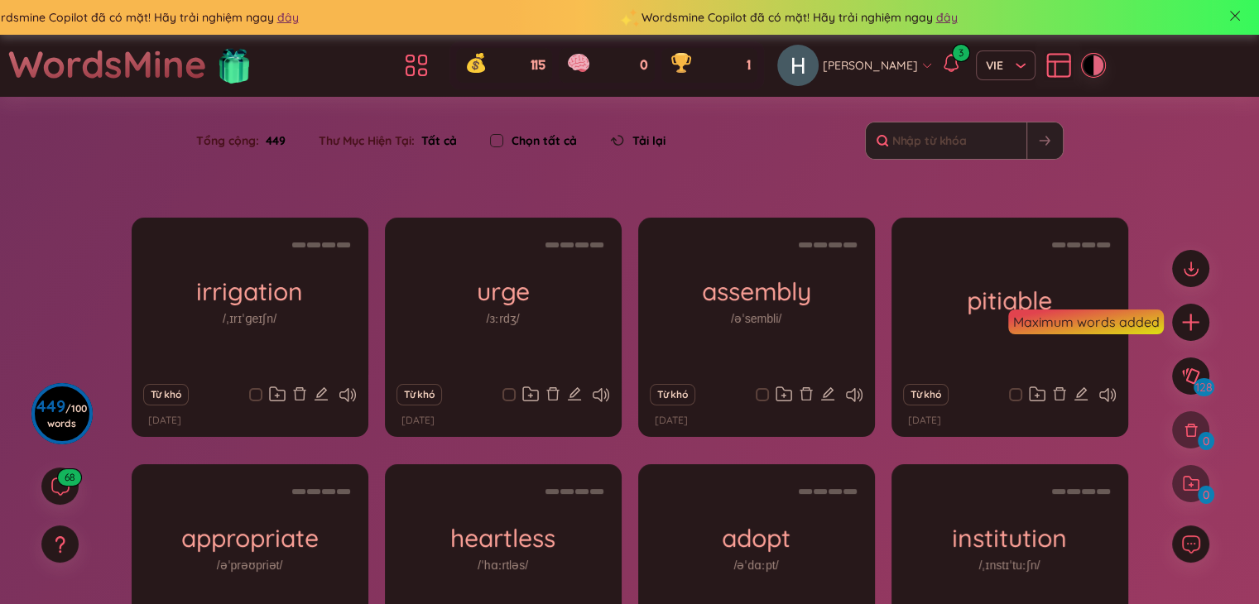
checkbox input "true"
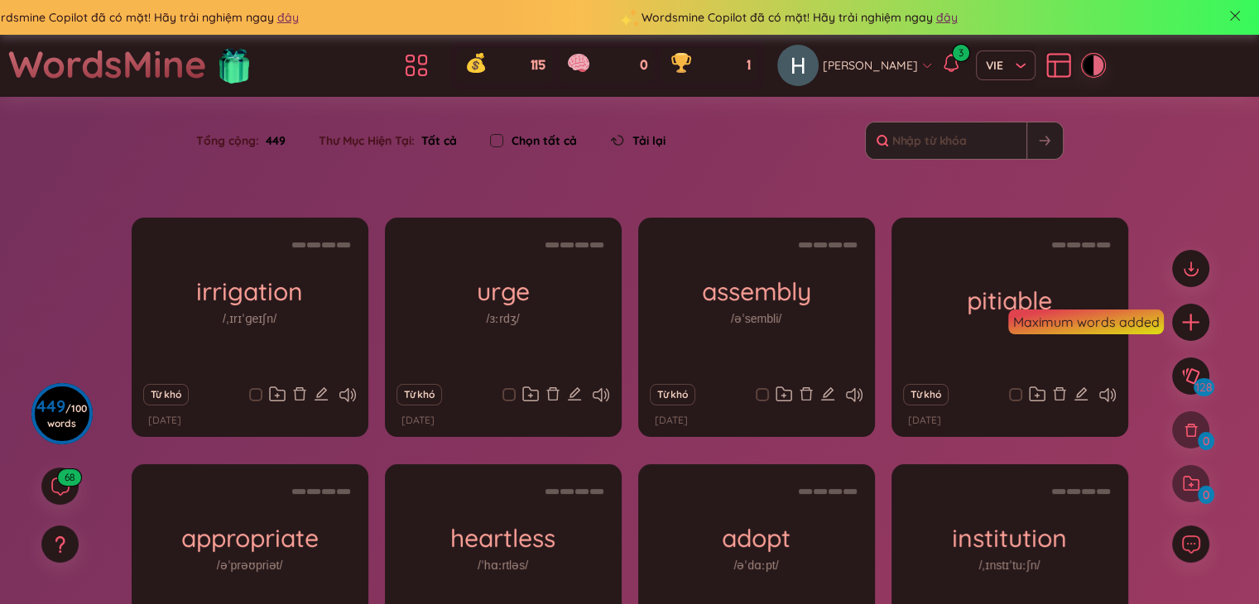
checkbox input "true"
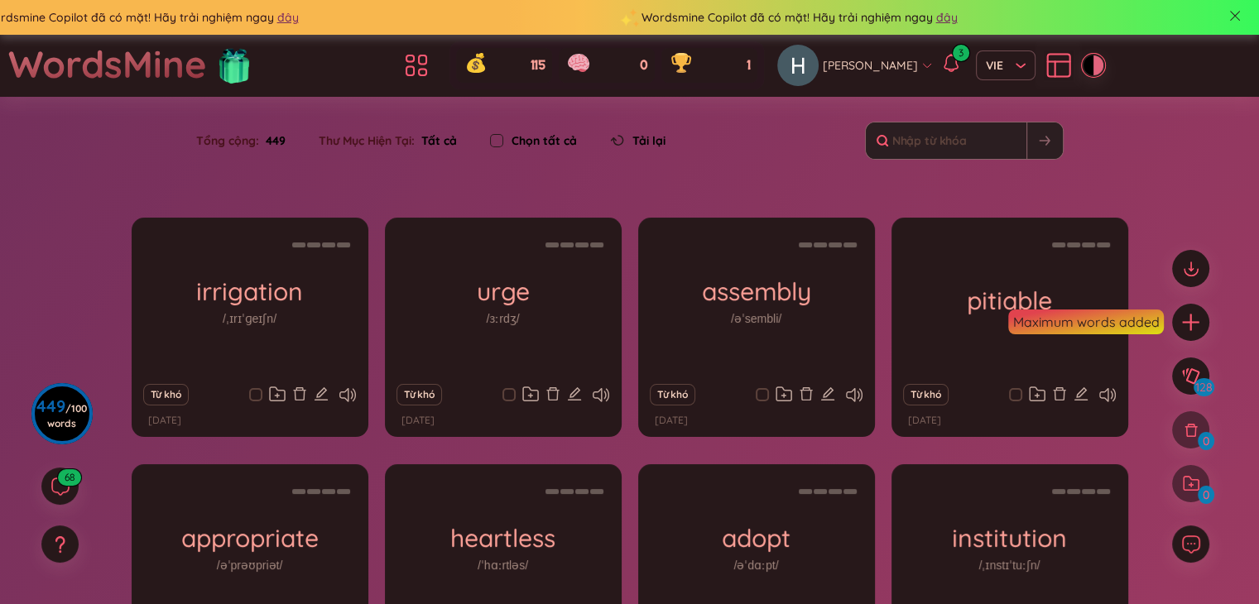
checkbox input "true"
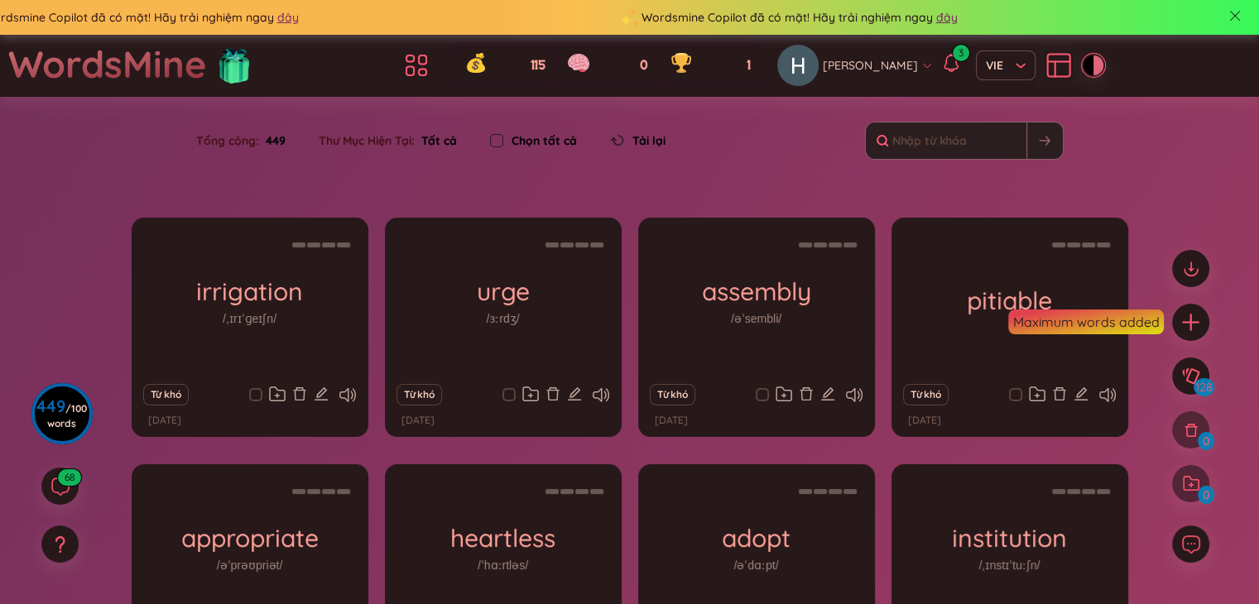
checkbox input "true"
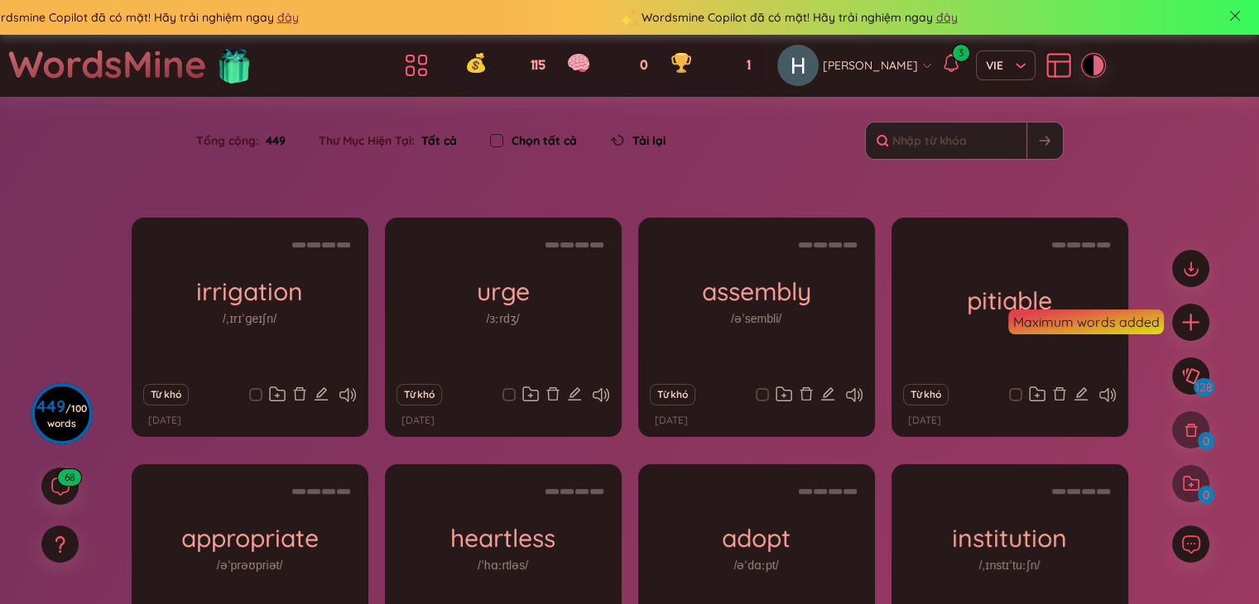
checkbox input "true"
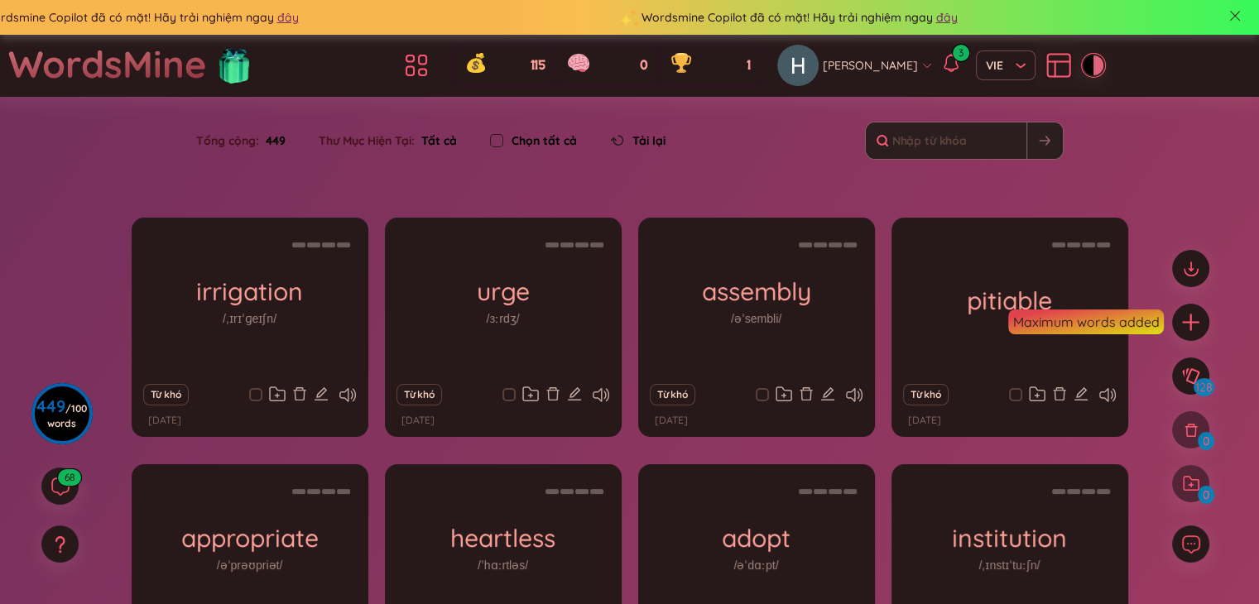
checkbox input "true"
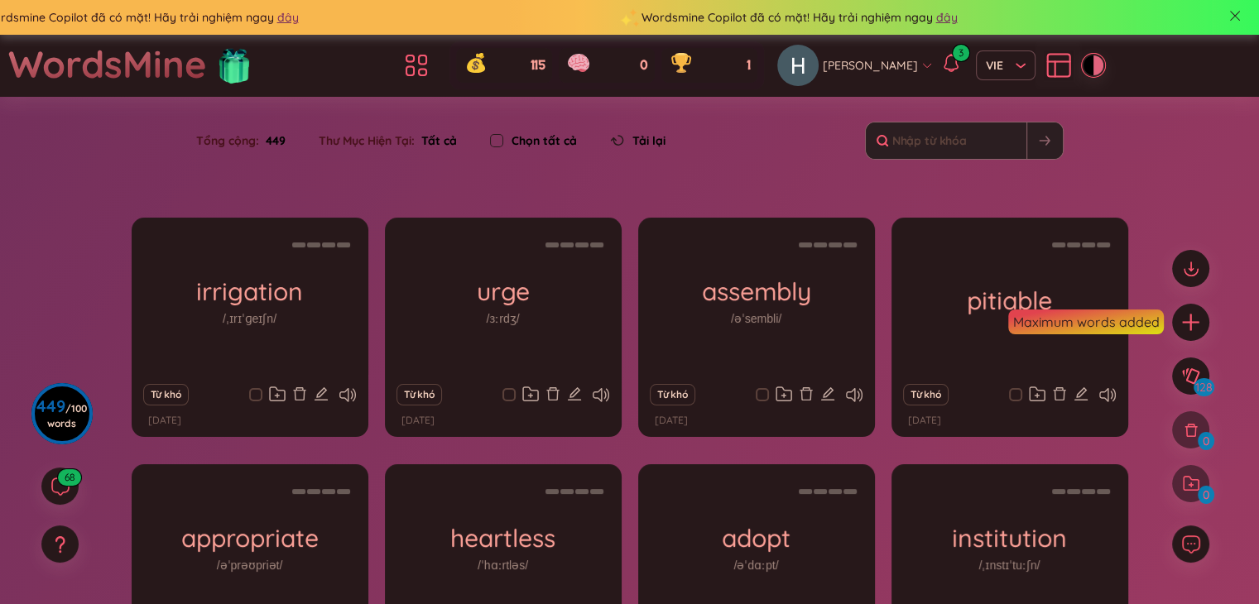
checkbox input "true"
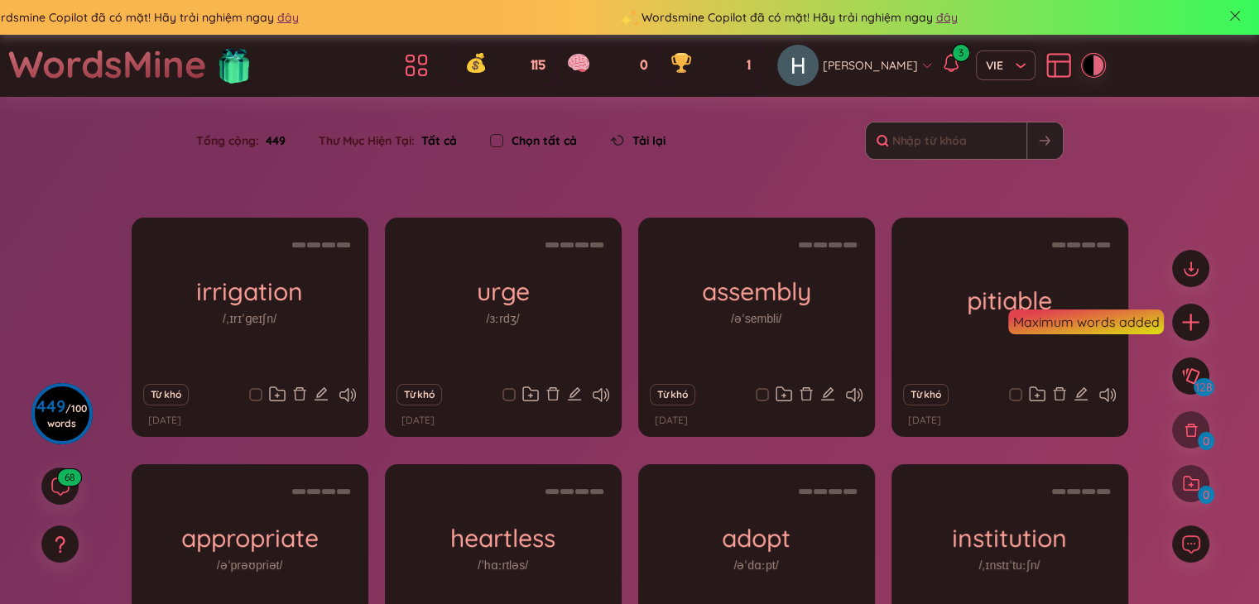
checkbox input "true"
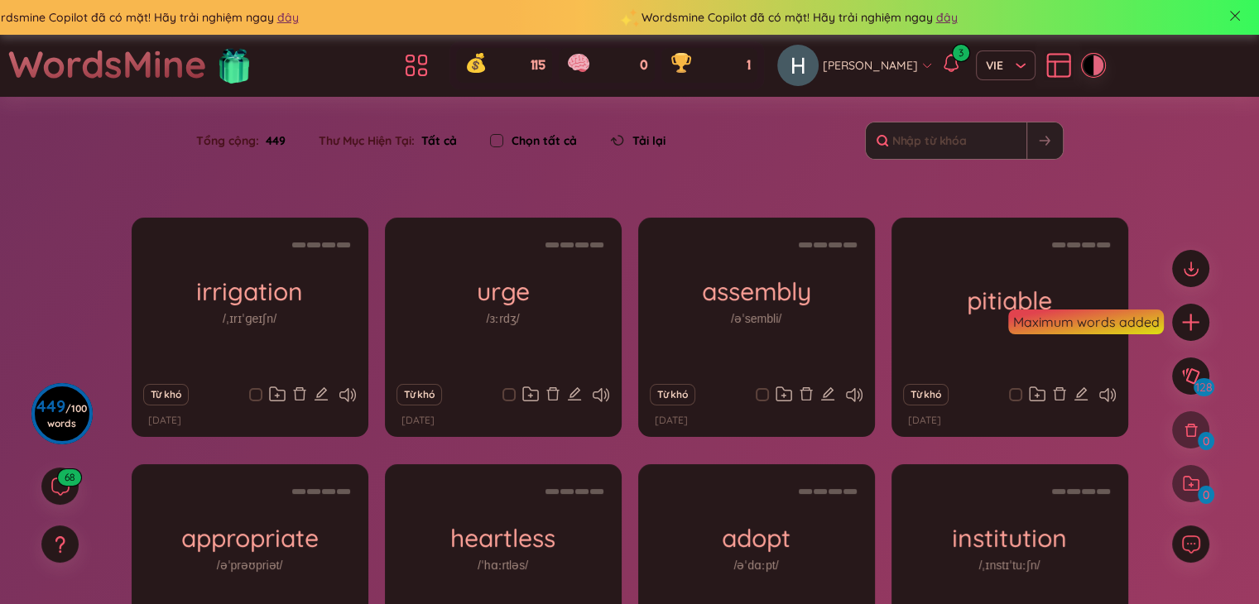
checkbox input "true"
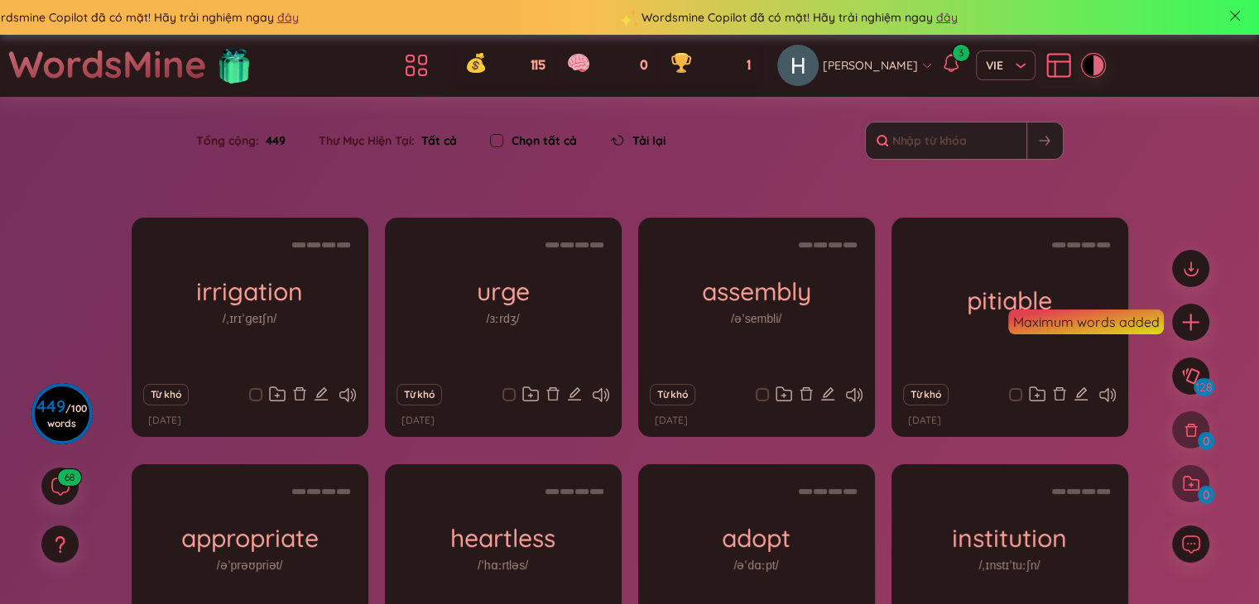
checkbox input "true"
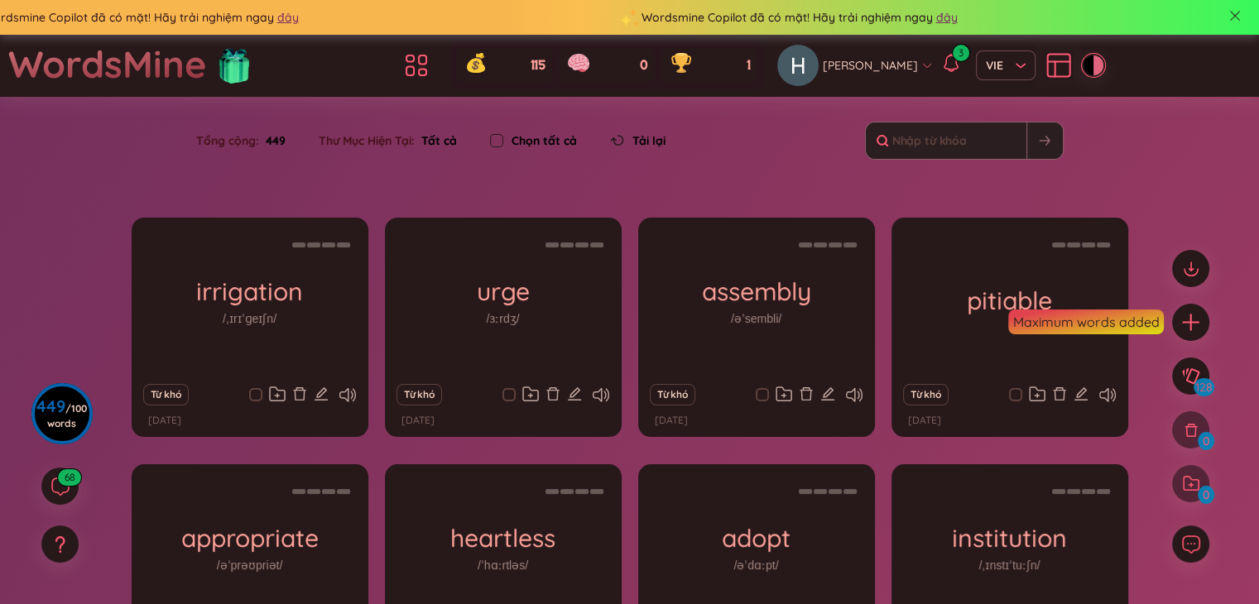
checkbox input "true"
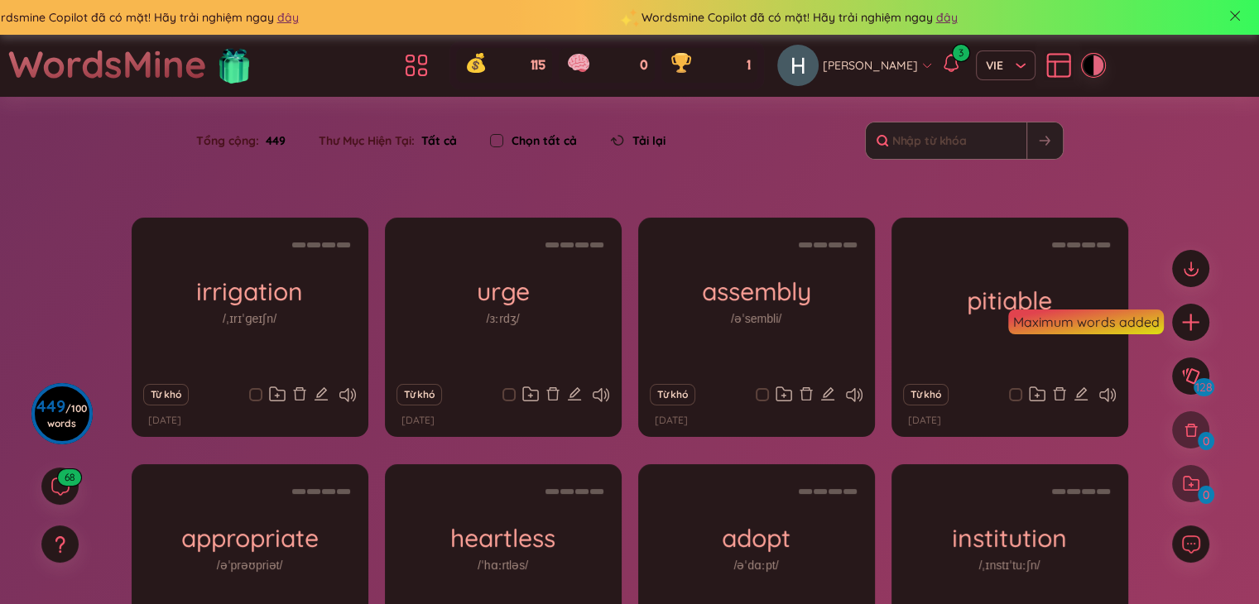
checkbox input "true"
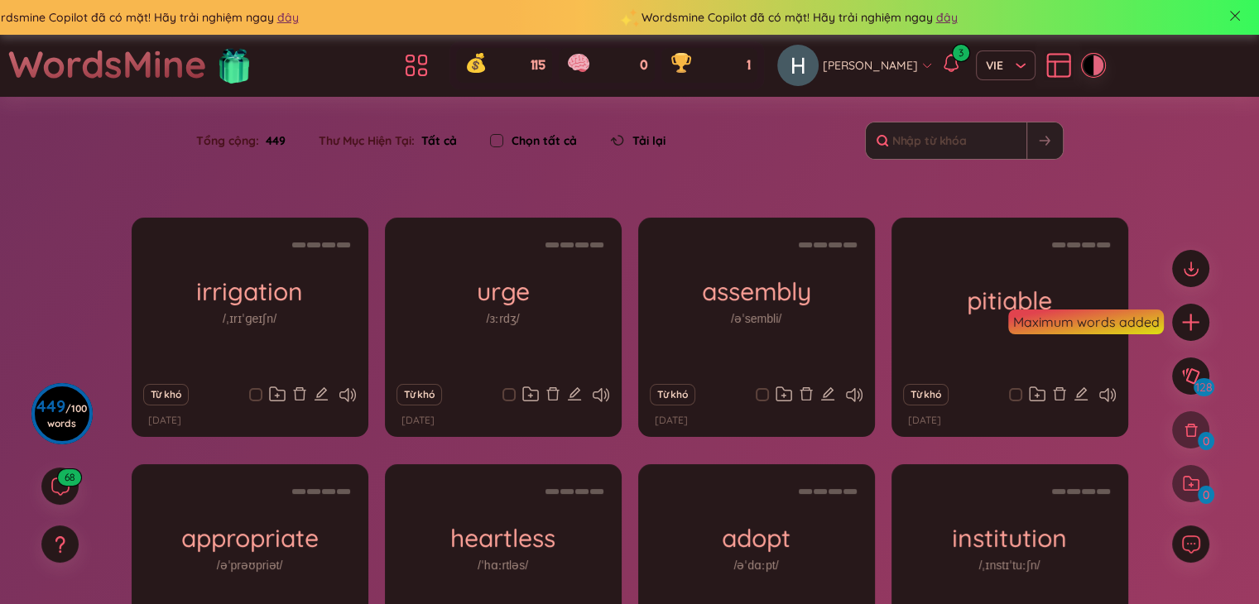
checkbox input "true"
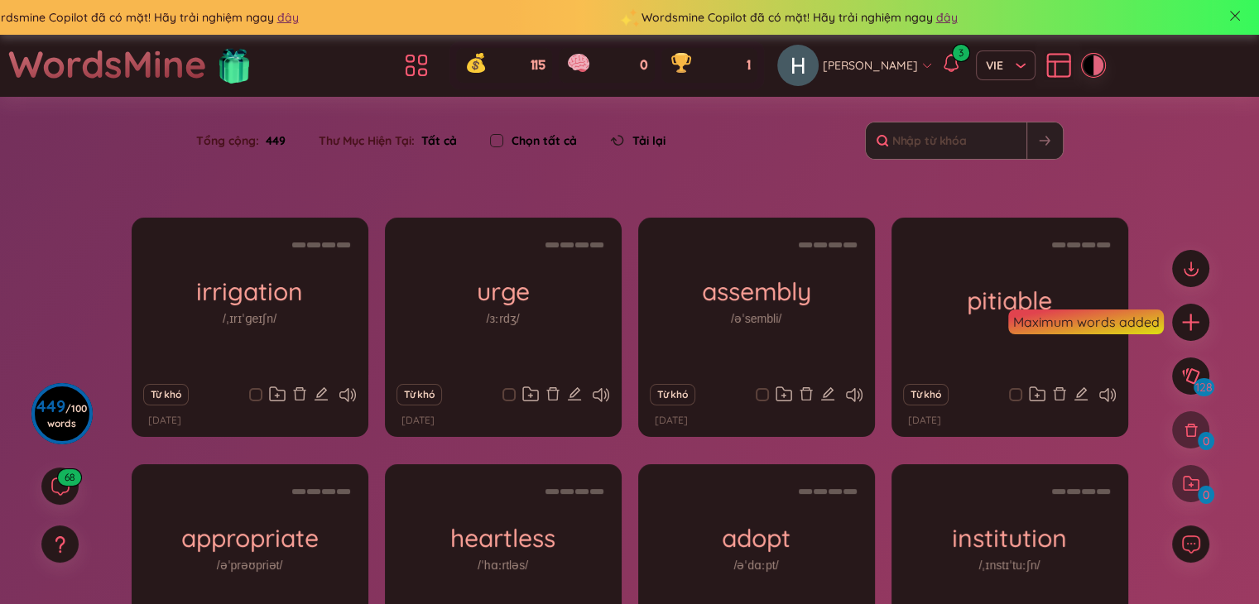
checkbox input "true"
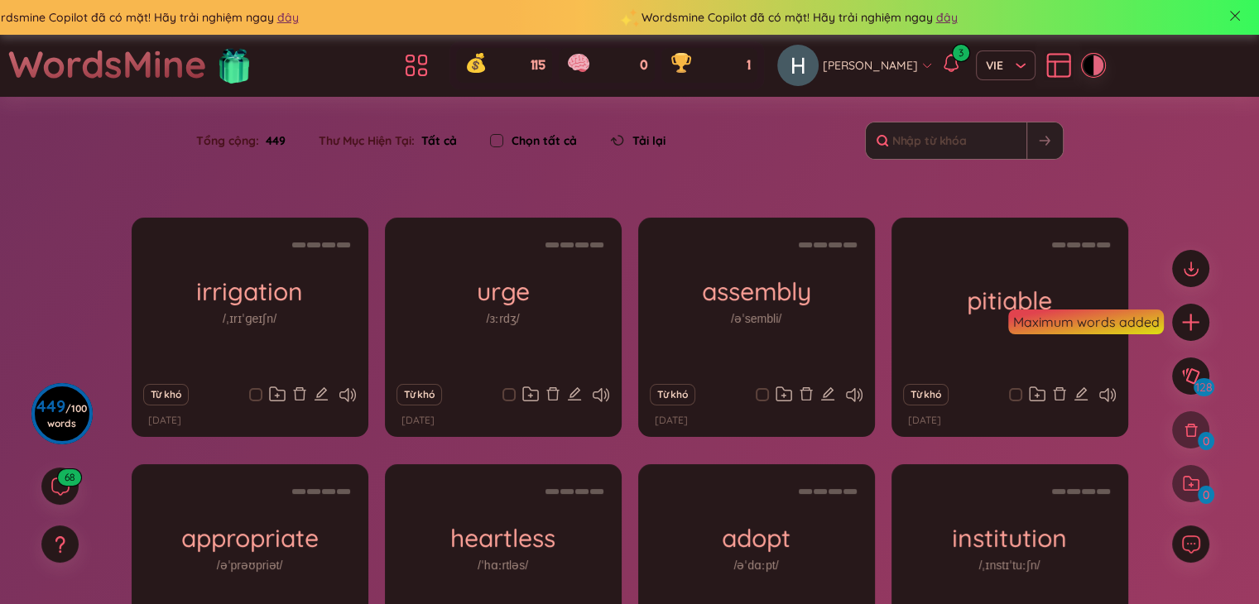
checkbox input "true"
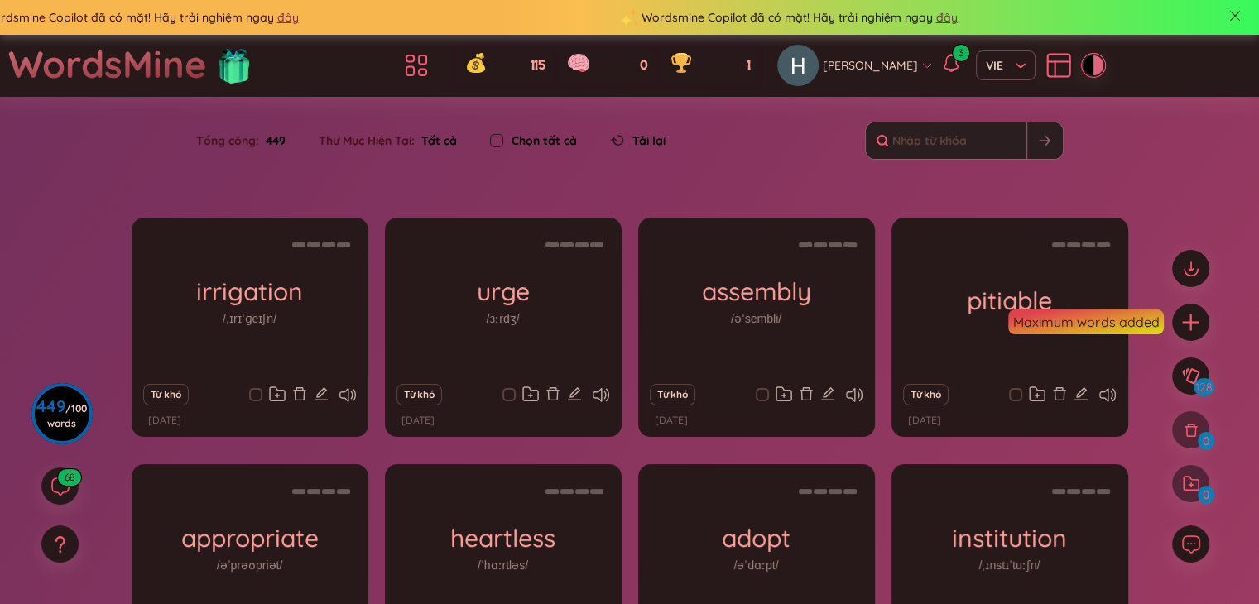
checkbox input "true"
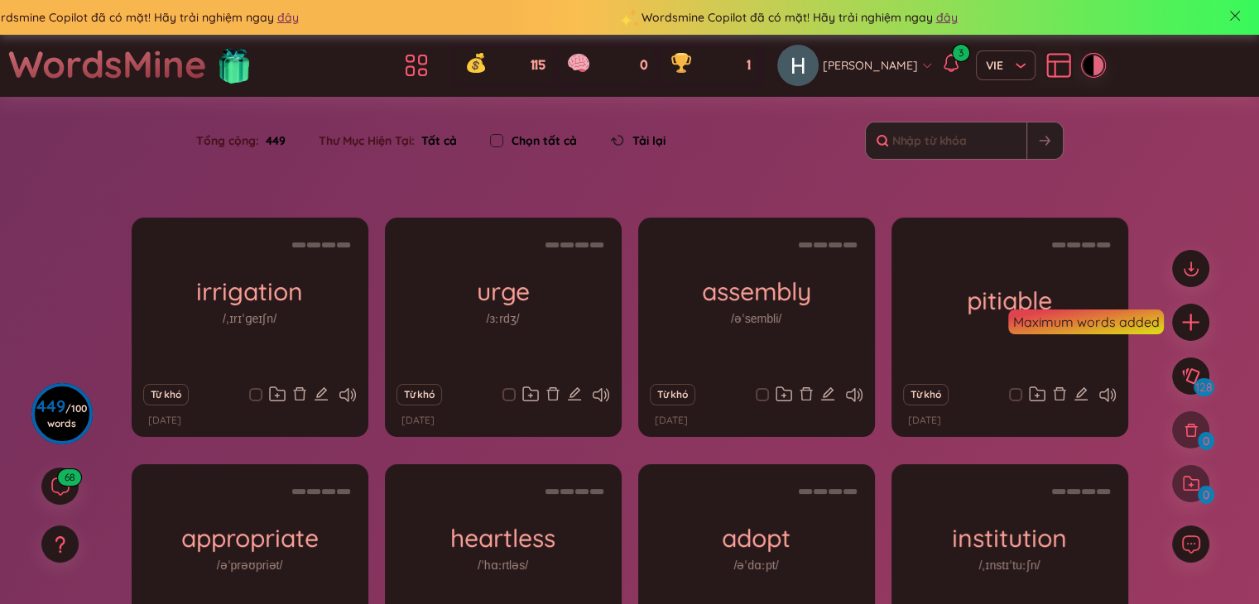
checkbox input "true"
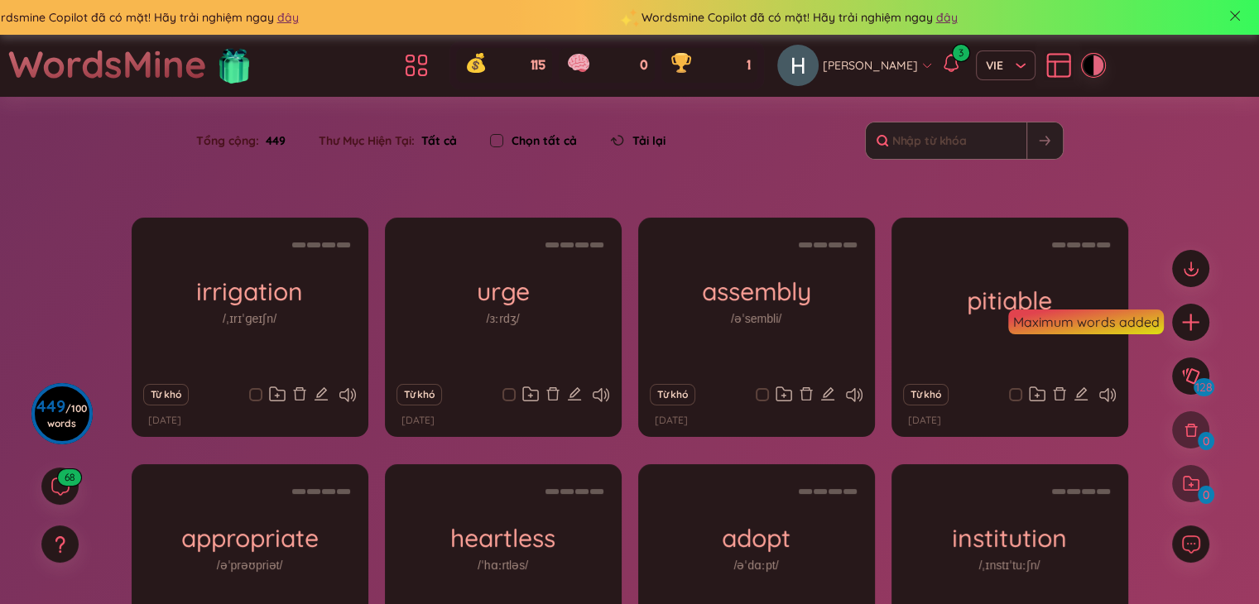
checkbox input "true"
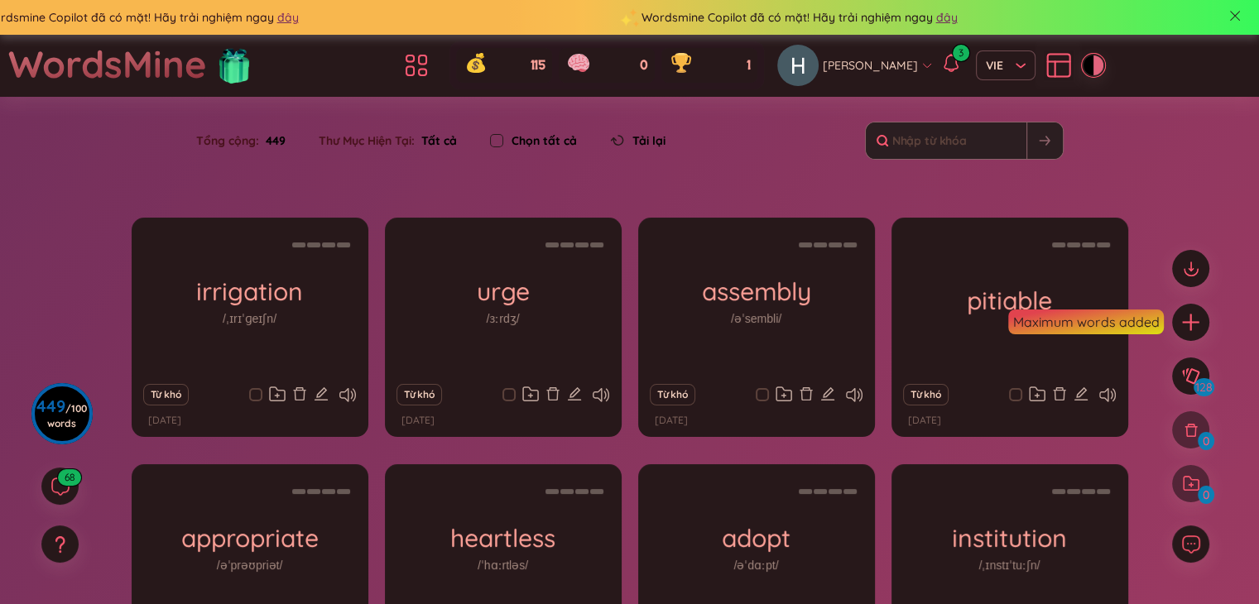
checkbox input "true"
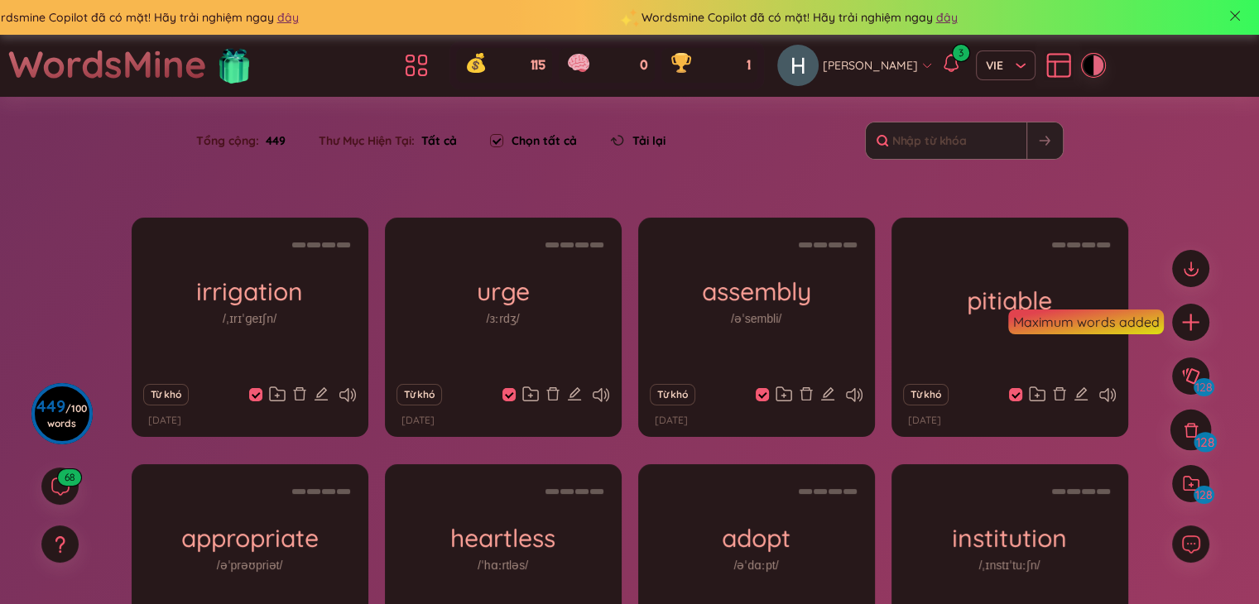
click at [1194, 428] on icon at bounding box center [1191, 430] width 18 height 18
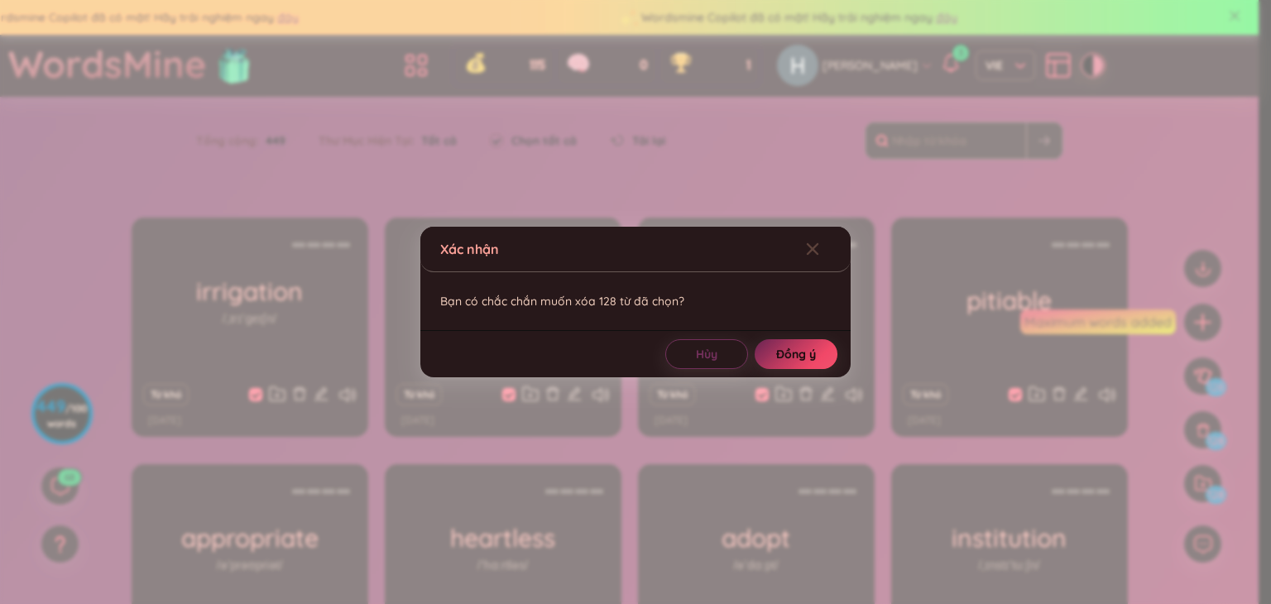
click at [811, 352] on span "Đồng ý" at bounding box center [796, 354] width 40 height 17
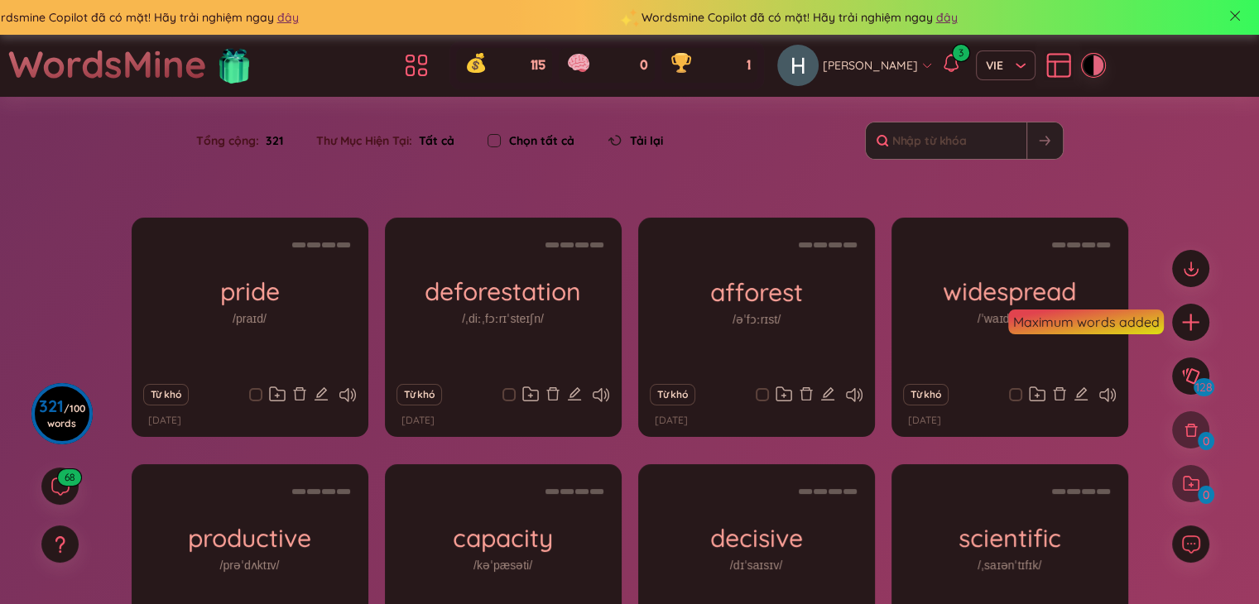
click at [492, 142] on input "checkbox" at bounding box center [493, 140] width 13 height 13
checkbox input "true"
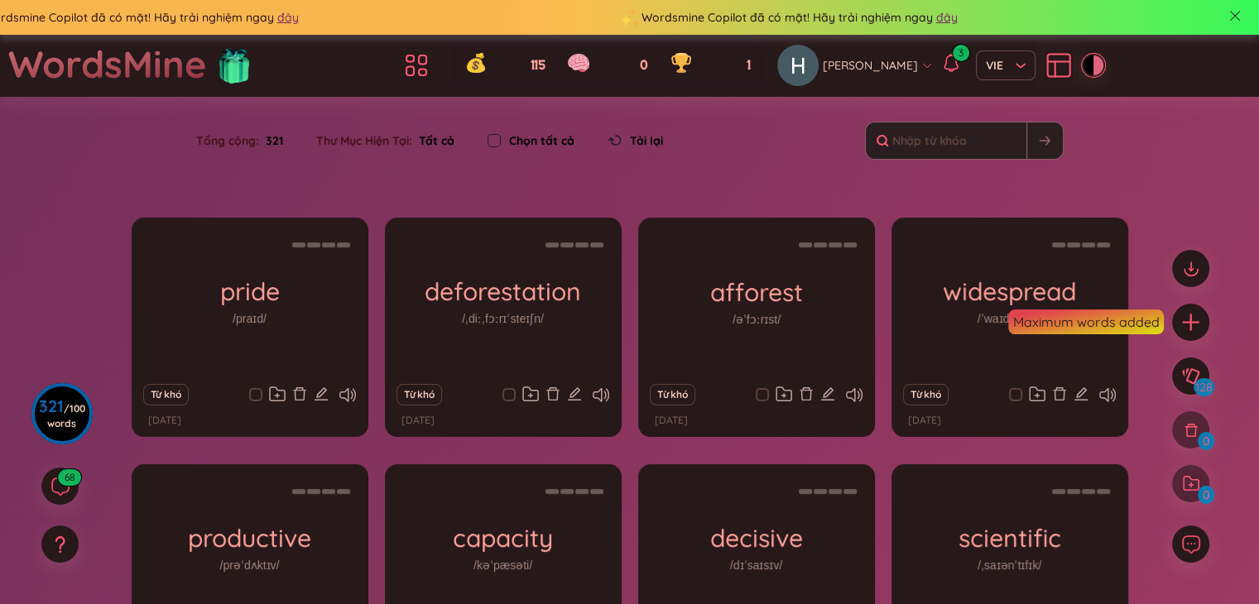
checkbox input "true"
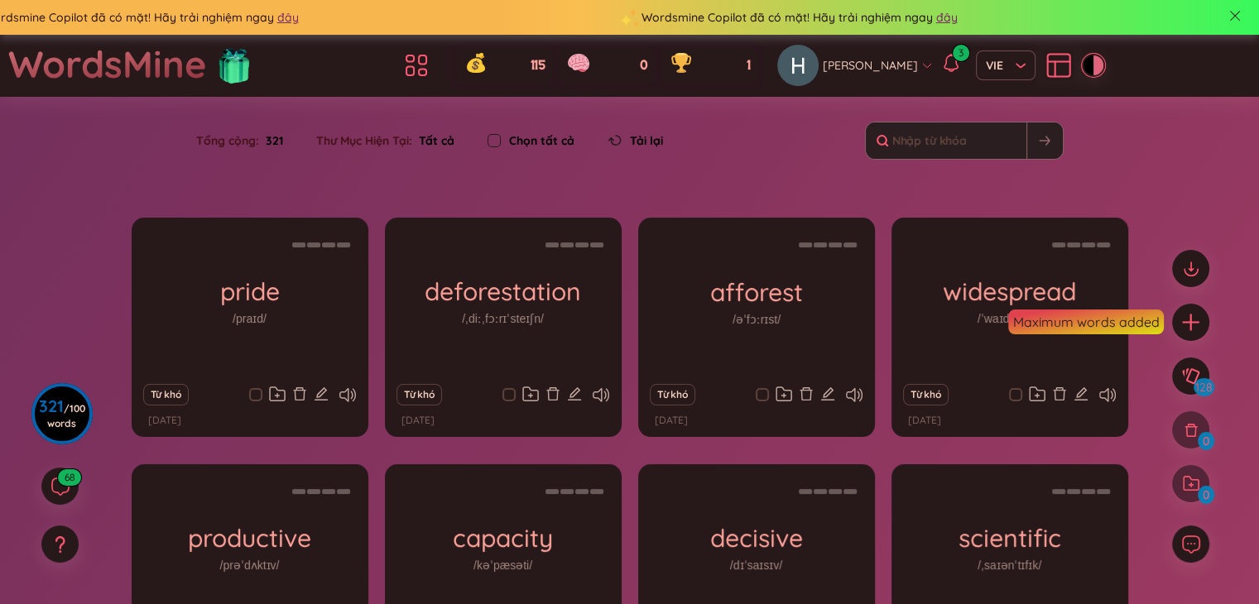
checkbox input "true"
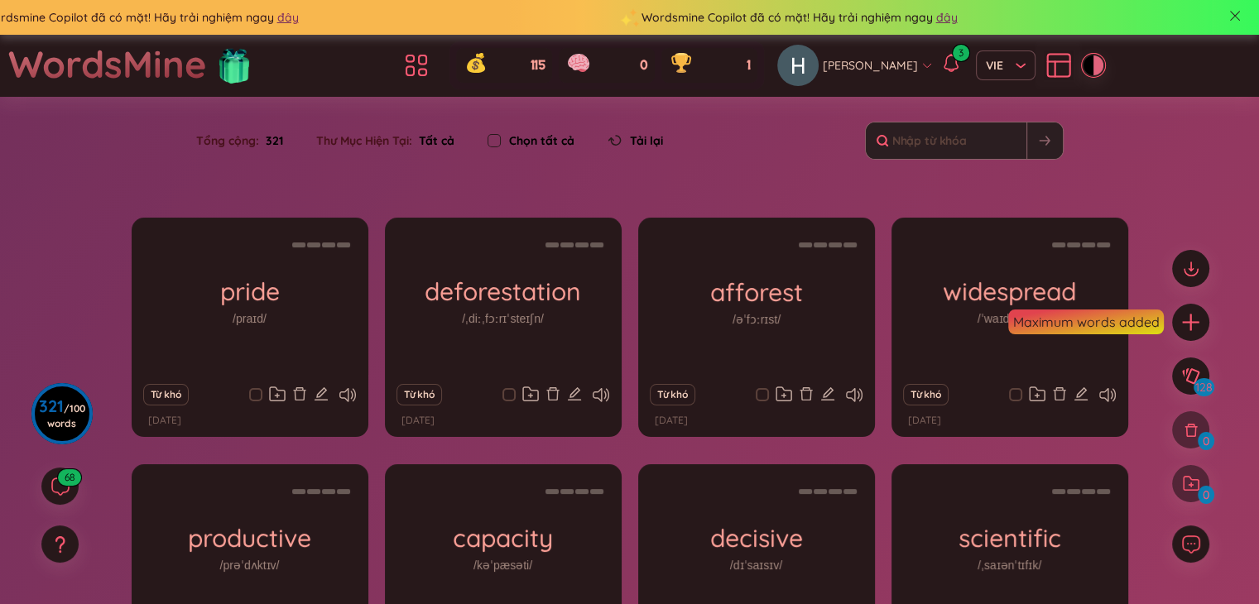
checkbox input "true"
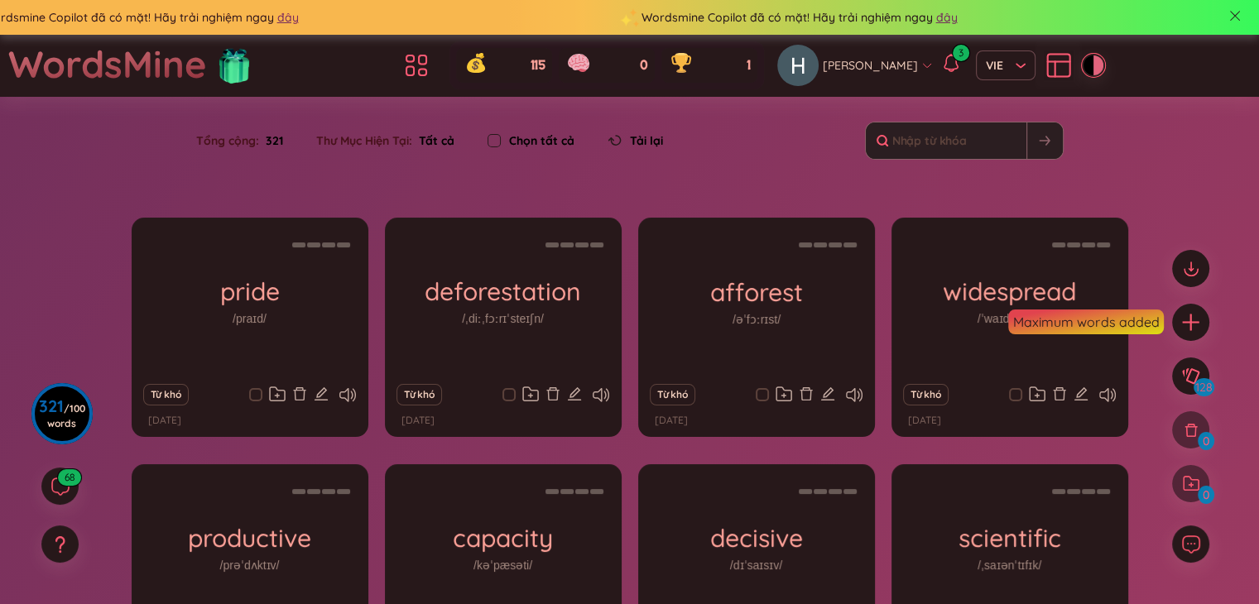
checkbox input "true"
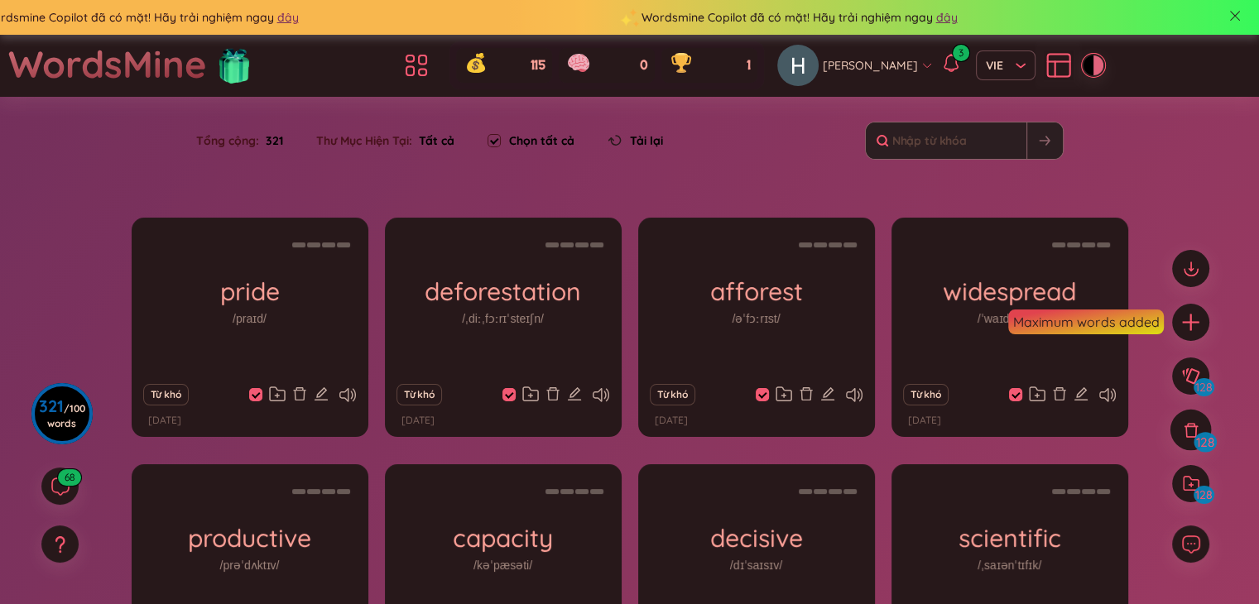
click at [1183, 433] on icon at bounding box center [1191, 430] width 18 height 18
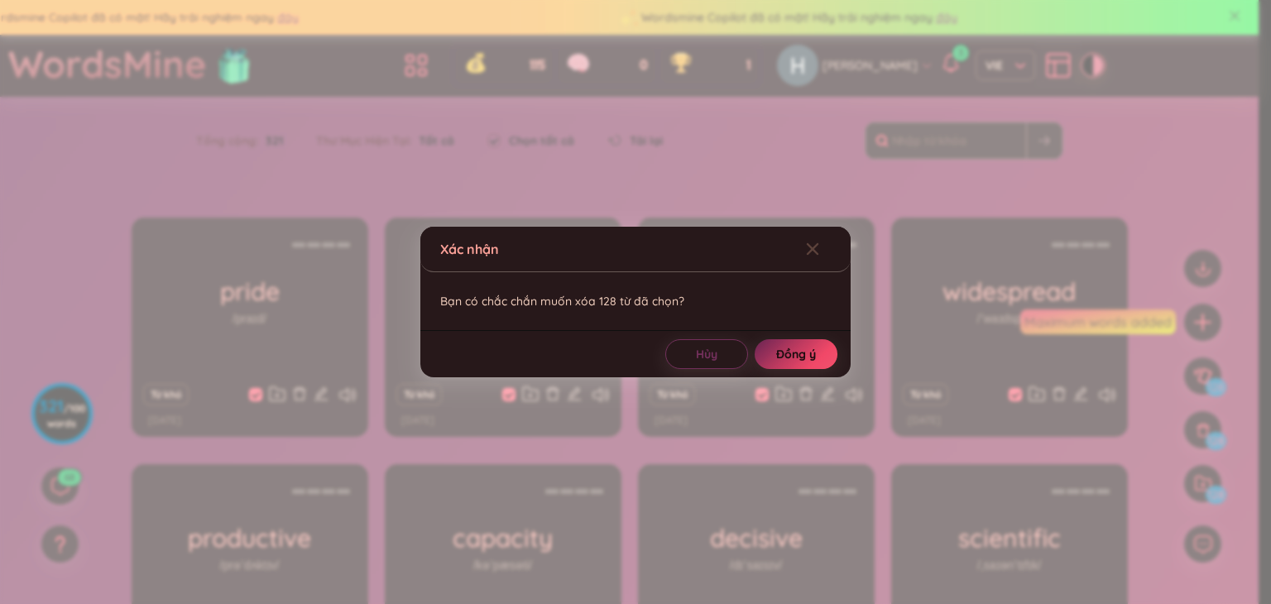
click at [797, 348] on span "Đồng ý" at bounding box center [796, 354] width 40 height 17
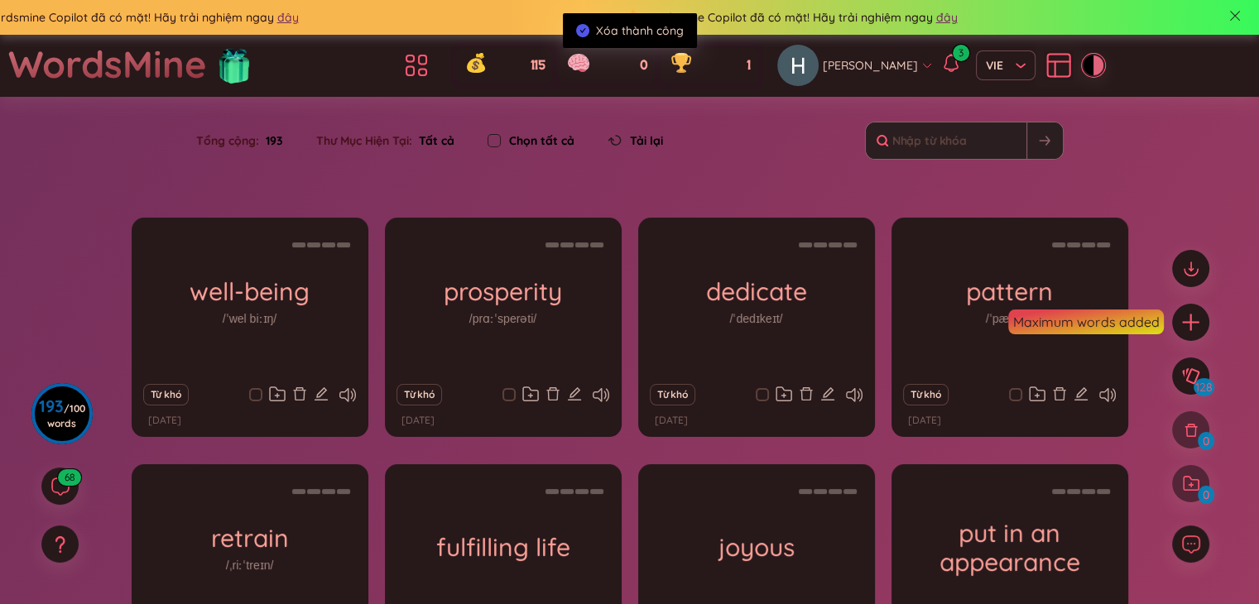
click at [494, 142] on input "checkbox" at bounding box center [493, 140] width 13 height 13
click at [1196, 446] on div at bounding box center [1190, 430] width 41 height 41
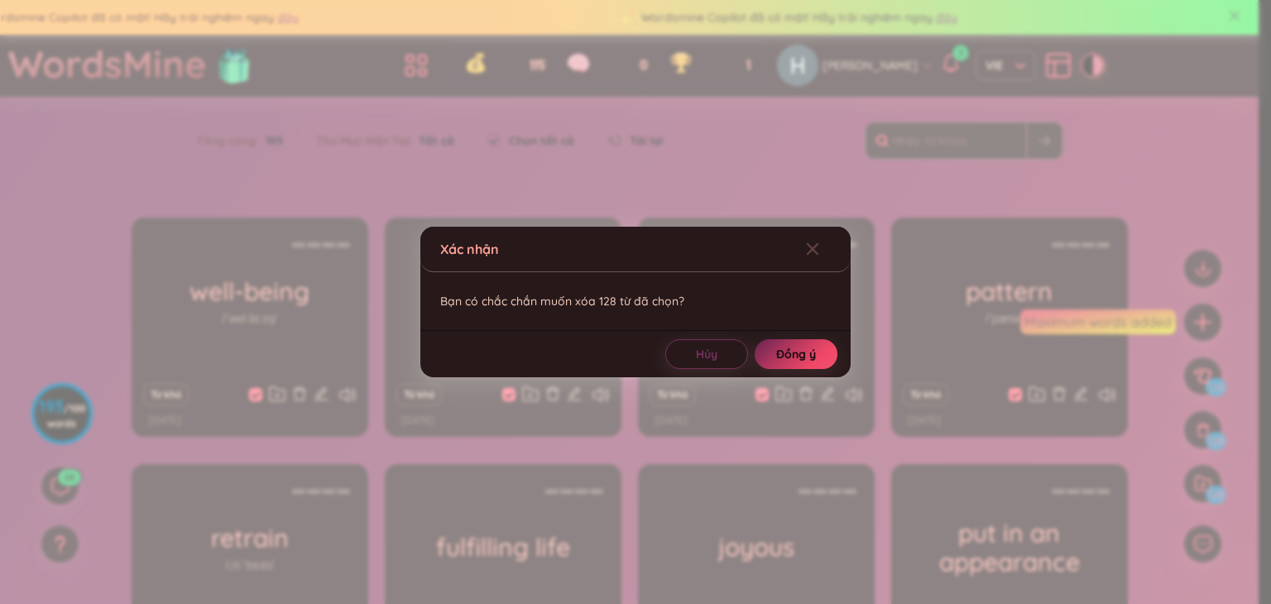
click at [806, 363] on button "Đồng ý" at bounding box center [796, 354] width 83 height 30
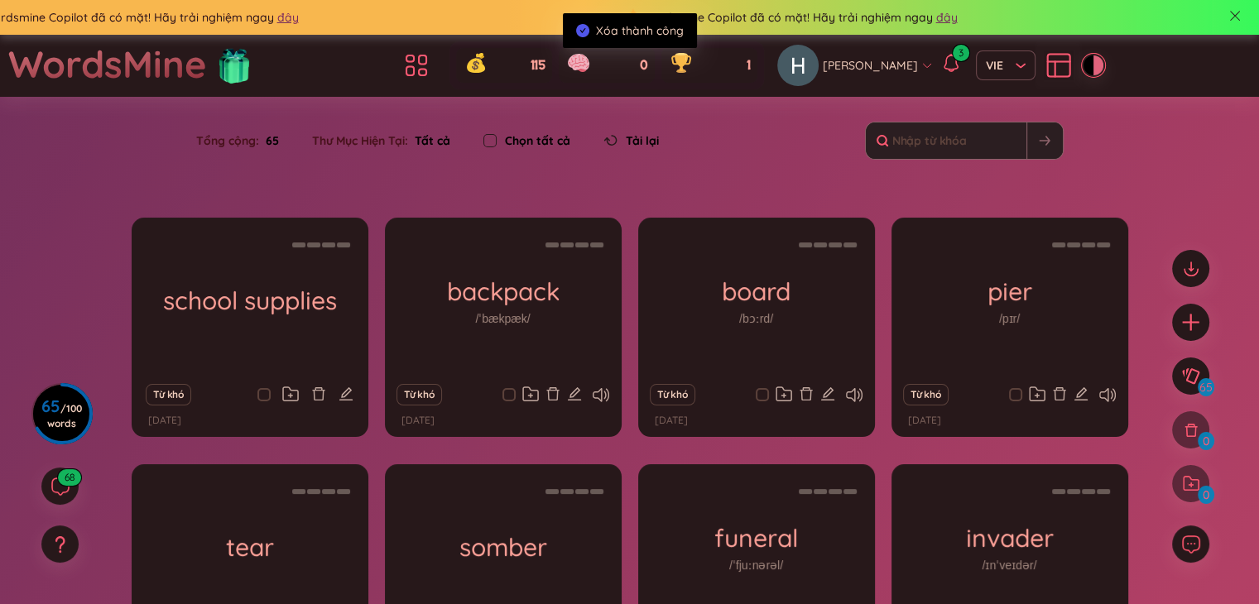
click at [487, 134] on input "checkbox" at bounding box center [489, 140] width 13 height 13
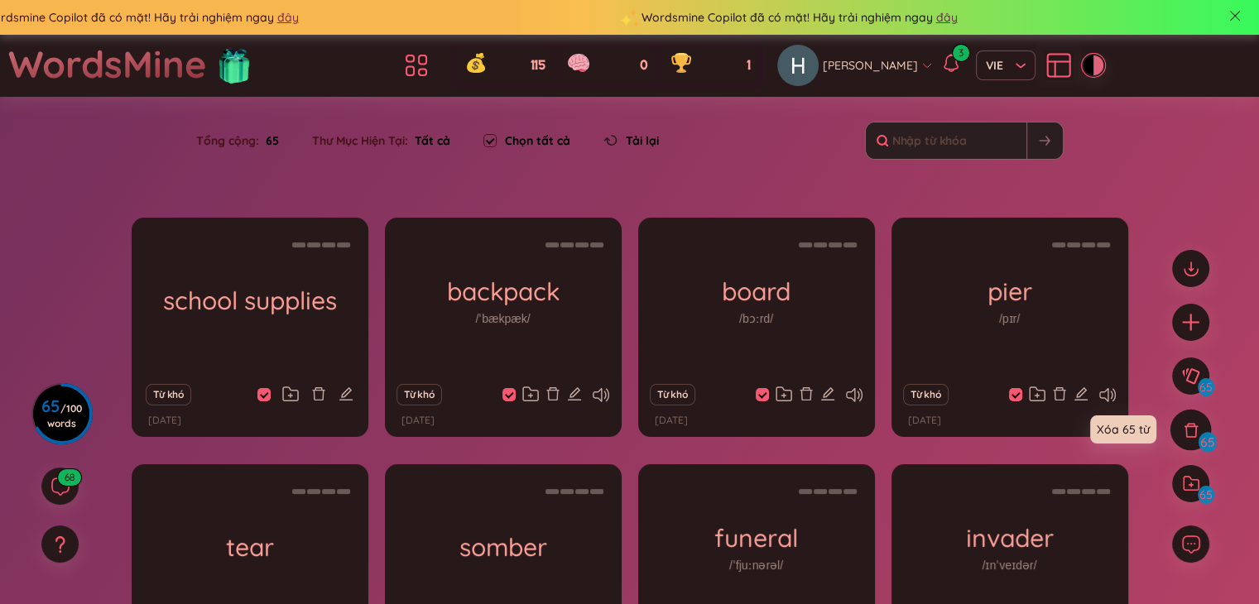
click at [1192, 436] on icon at bounding box center [1190, 430] width 14 height 14
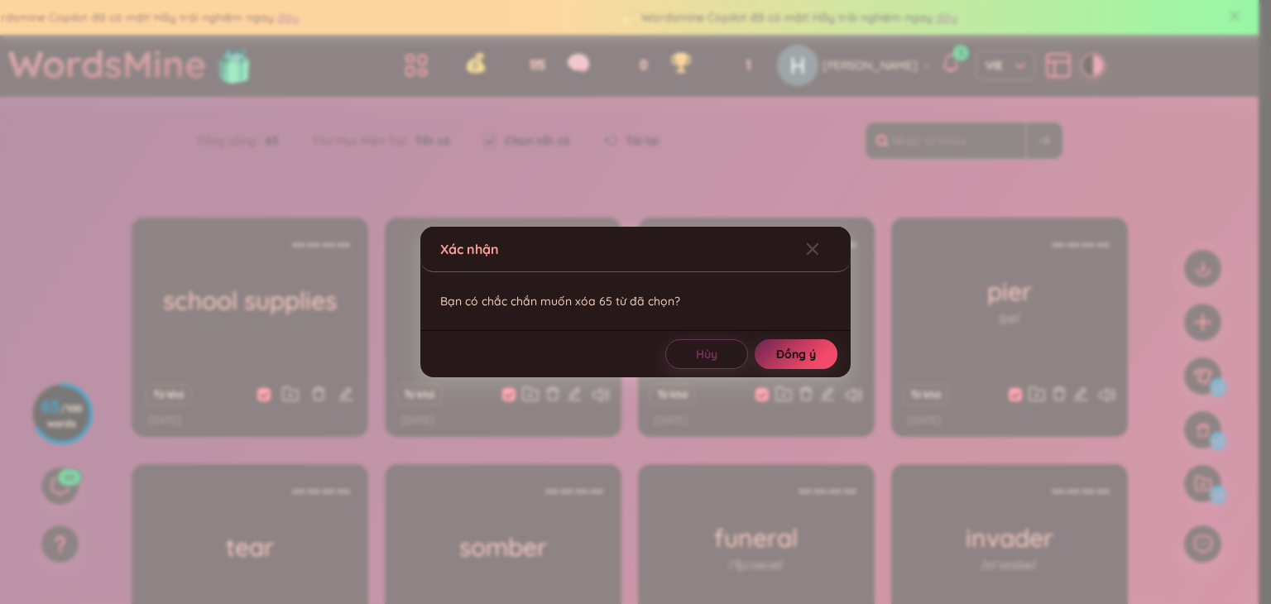
click at [804, 340] on button "Đồng ý" at bounding box center [796, 354] width 83 height 30
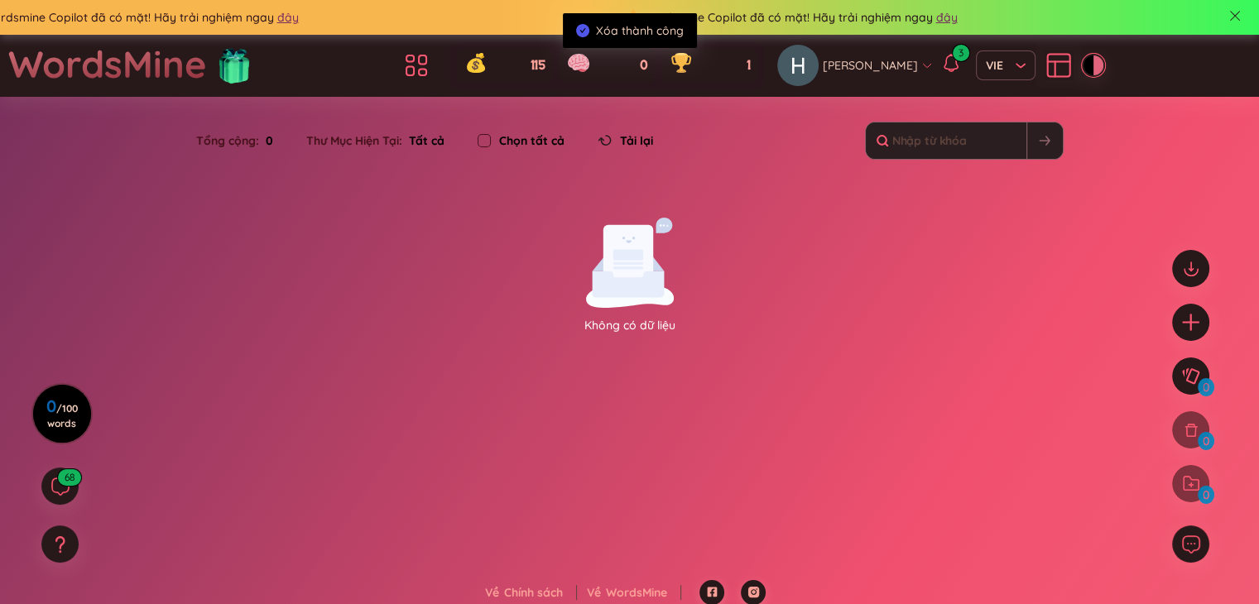
click at [407, 146] on span "Tất cả" at bounding box center [423, 140] width 42 height 15
click at [1048, 66] on icon at bounding box center [1059, 66] width 22 height 22
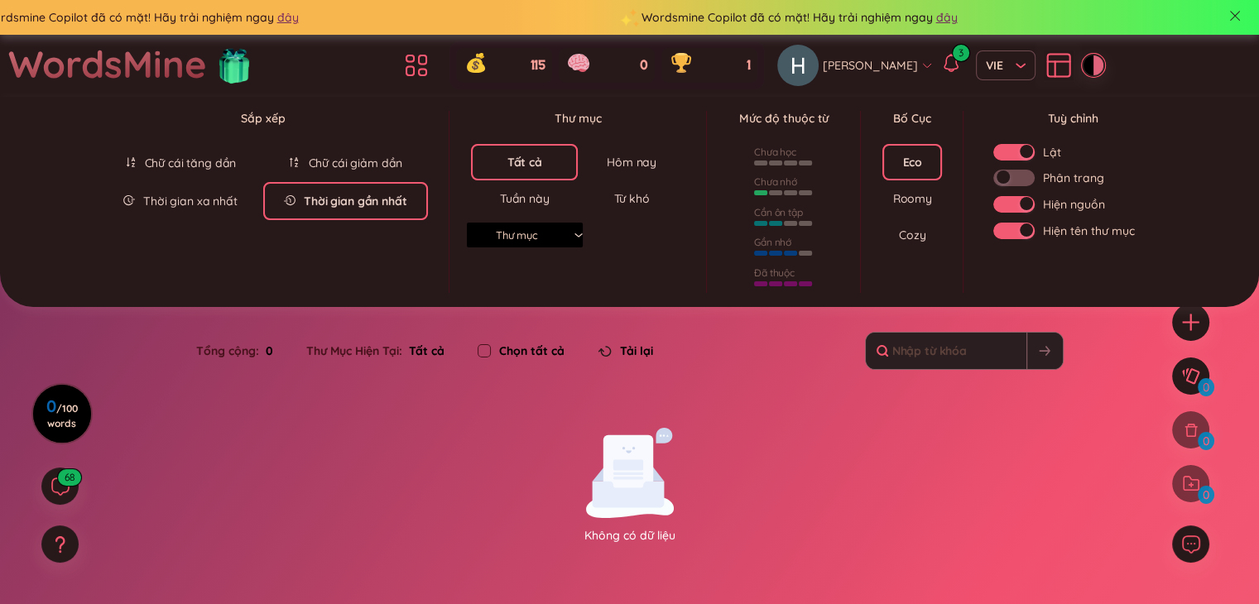
drag, startPoint x: 592, startPoint y: 240, endPoint x: 570, endPoint y: 233, distance: 22.5
click at [570, 233] on div "Tất cả Hôm nay Tuần này Từ khó Thư mục" at bounding box center [578, 198] width 214 height 109
click at [570, 233] on div "Thư mục" at bounding box center [525, 235] width 116 height 25
click at [541, 276] on div "Tiếng Anh giao tiếp" at bounding box center [524, 265] width 116 height 26
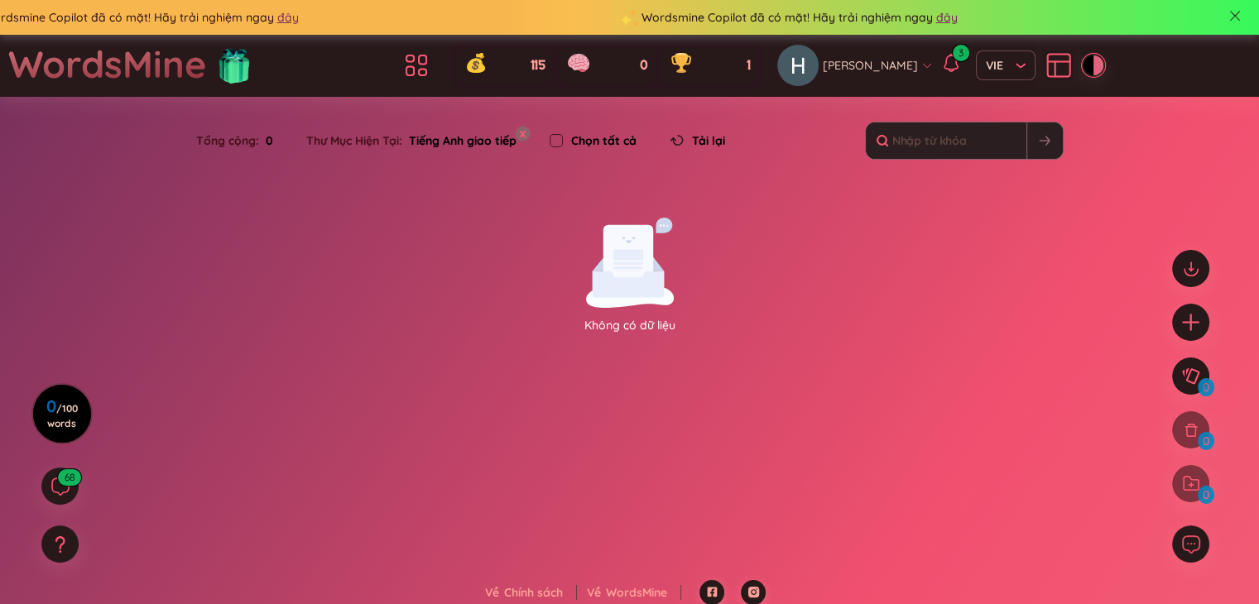
click at [521, 135] on button "x" at bounding box center [522, 133] width 15 height 15
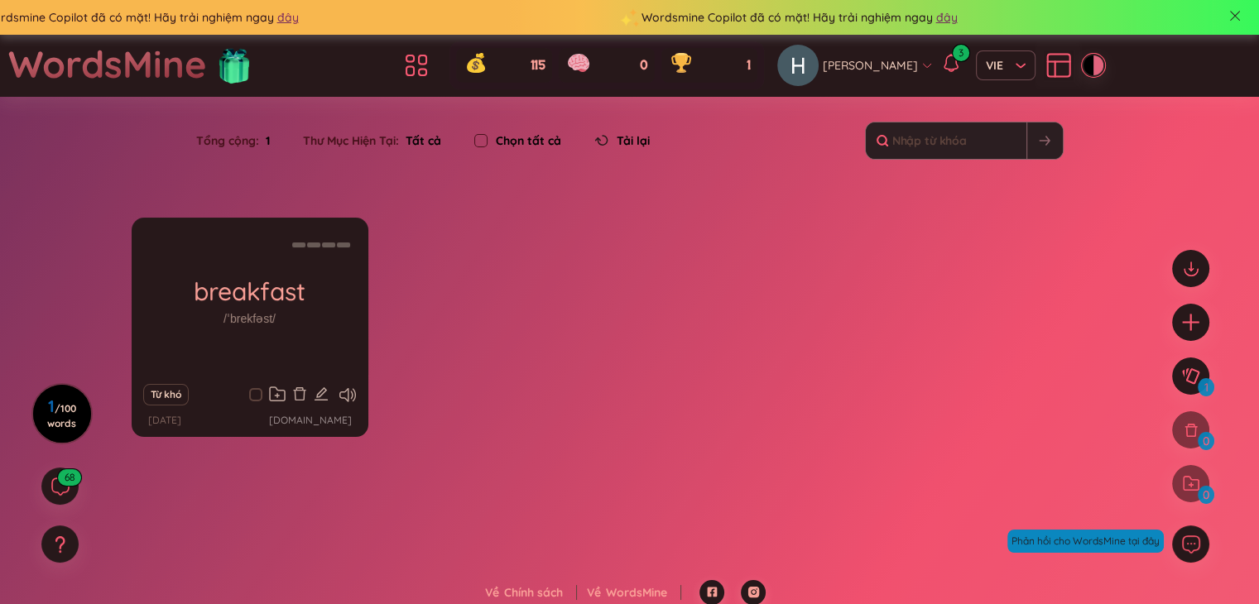
scroll to position [8, 0]
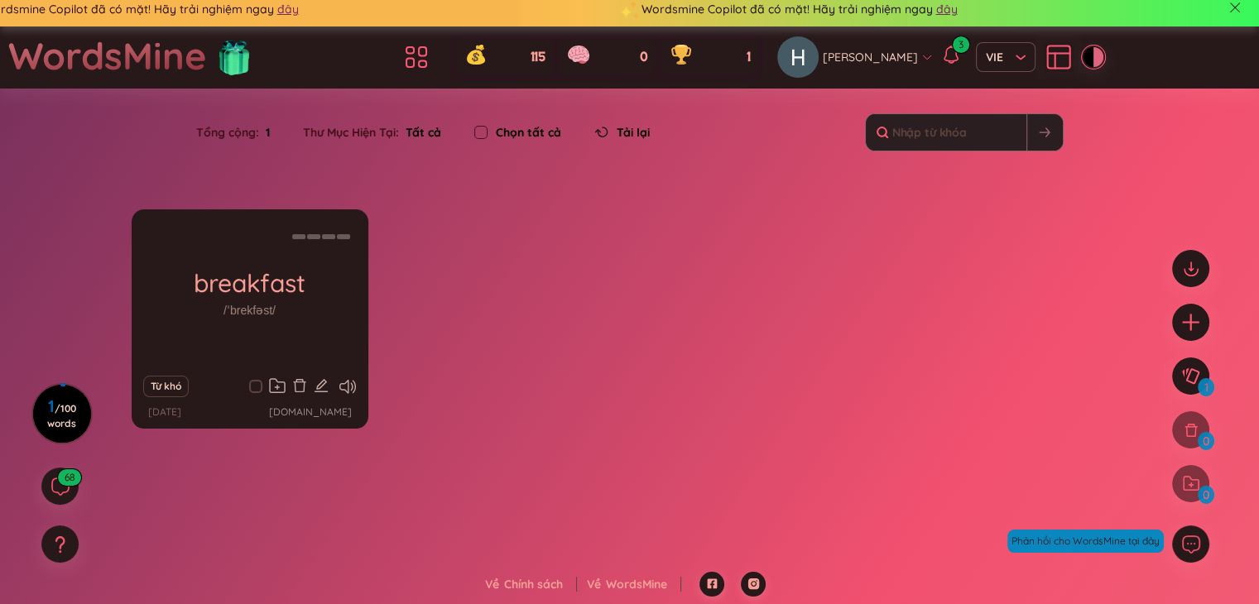
click at [483, 372] on div "breakfast /ˈbrekfəst/ (Definition is empty) Từ khó 21/9/2025 chatgpt.com" at bounding box center [630, 329] width 996 height 240
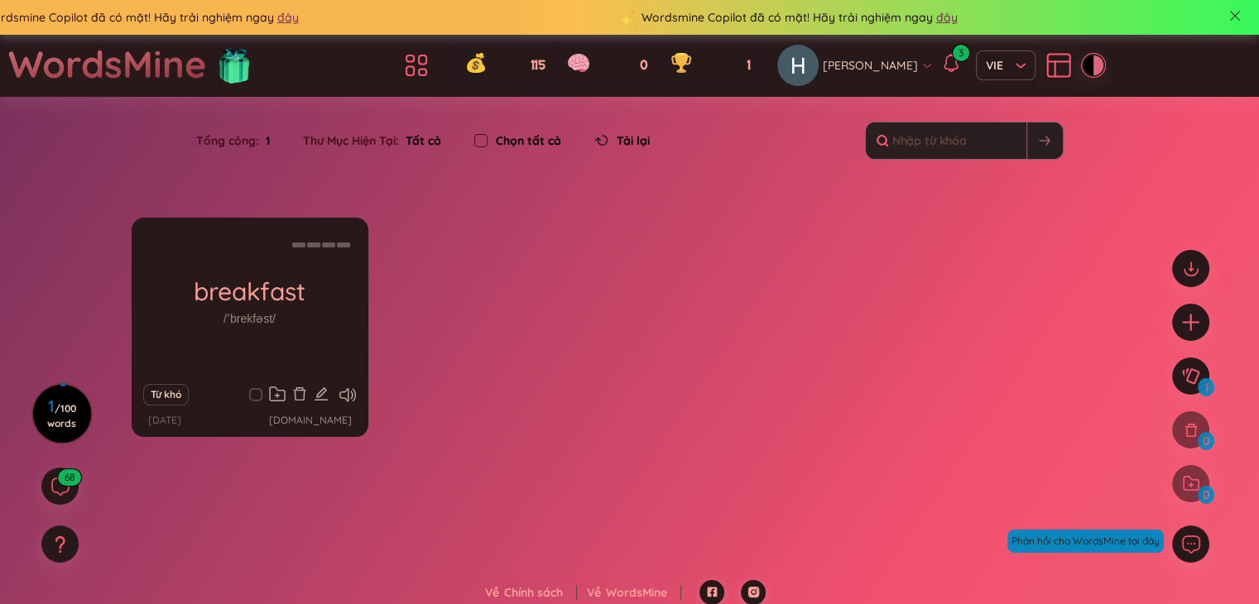
click at [267, 394] on input "checkbox" at bounding box center [263, 394] width 13 height 13
checkbox input "true"
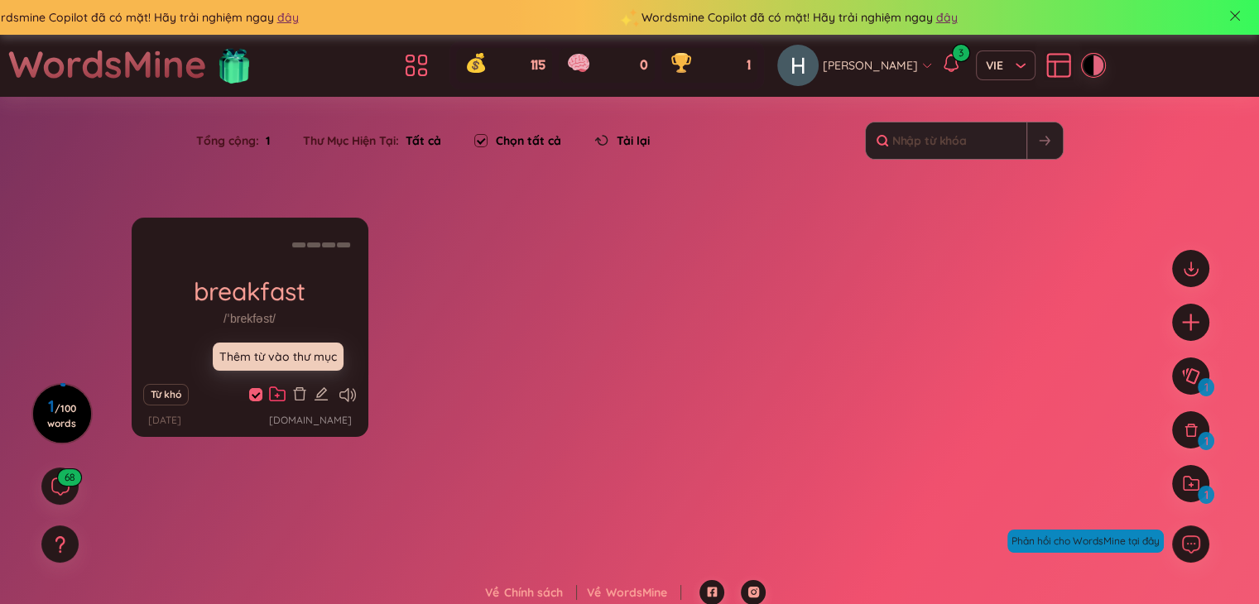
click at [274, 395] on icon at bounding box center [277, 394] width 17 height 16
click at [251, 394] on span at bounding box center [255, 394] width 13 height 13
click at [257, 394] on input "checkbox" at bounding box center [263, 394] width 13 height 13
checkbox input "false"
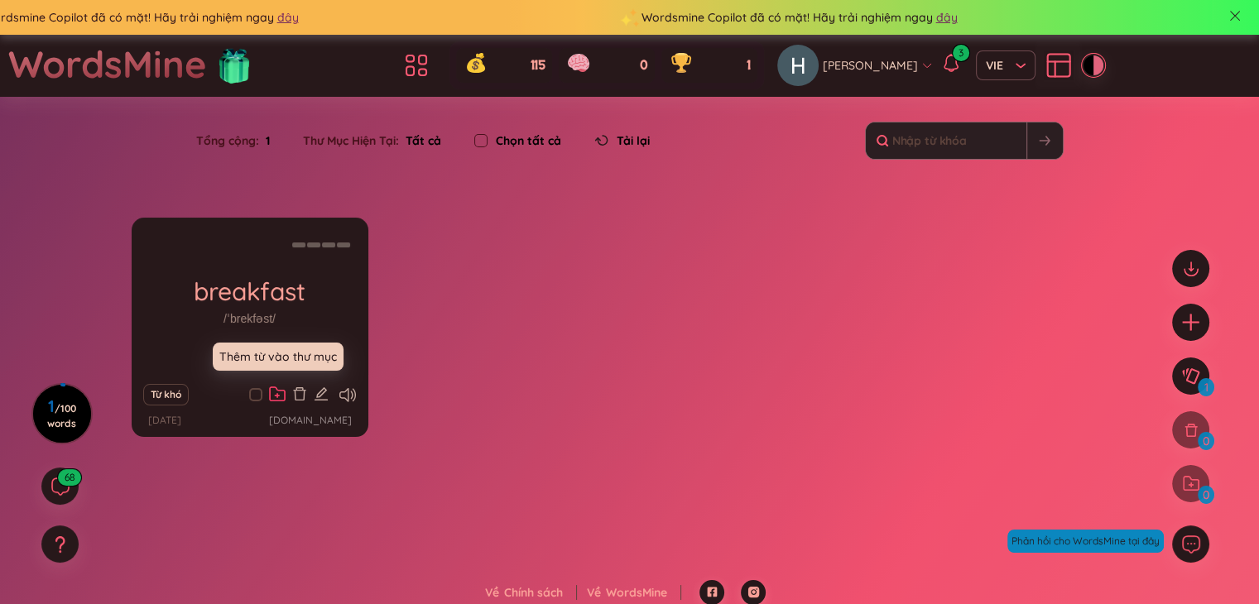
click at [271, 391] on icon at bounding box center [277, 394] width 17 height 16
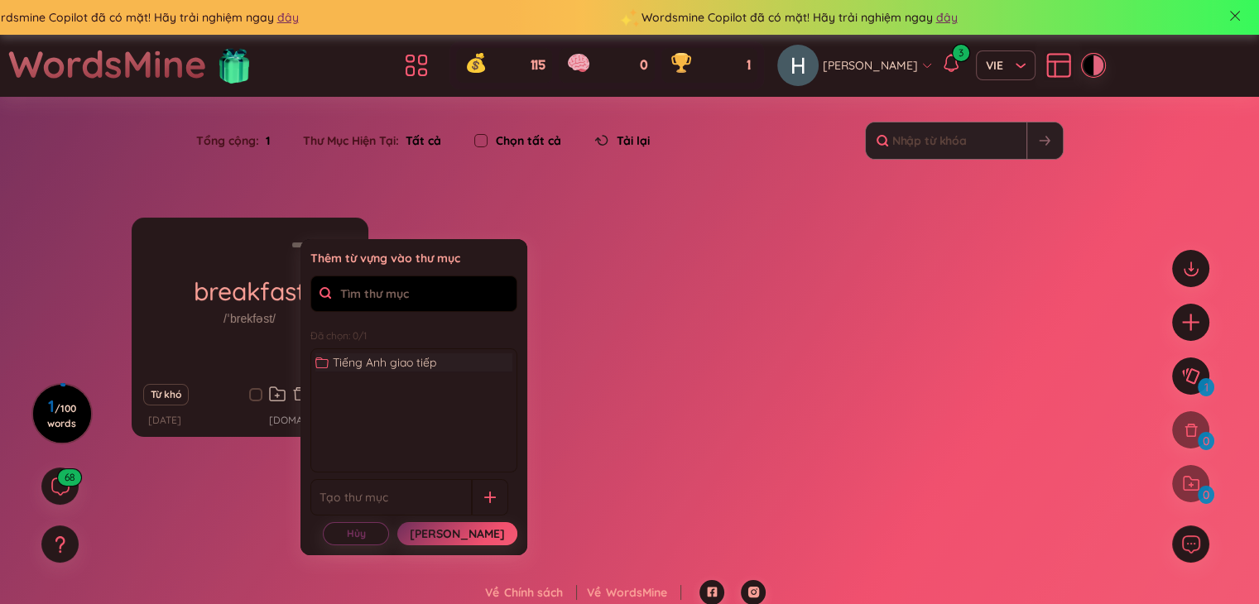
click at [390, 359] on span "Tiếng Anh giao tiếp" at bounding box center [384, 362] width 103 height 18
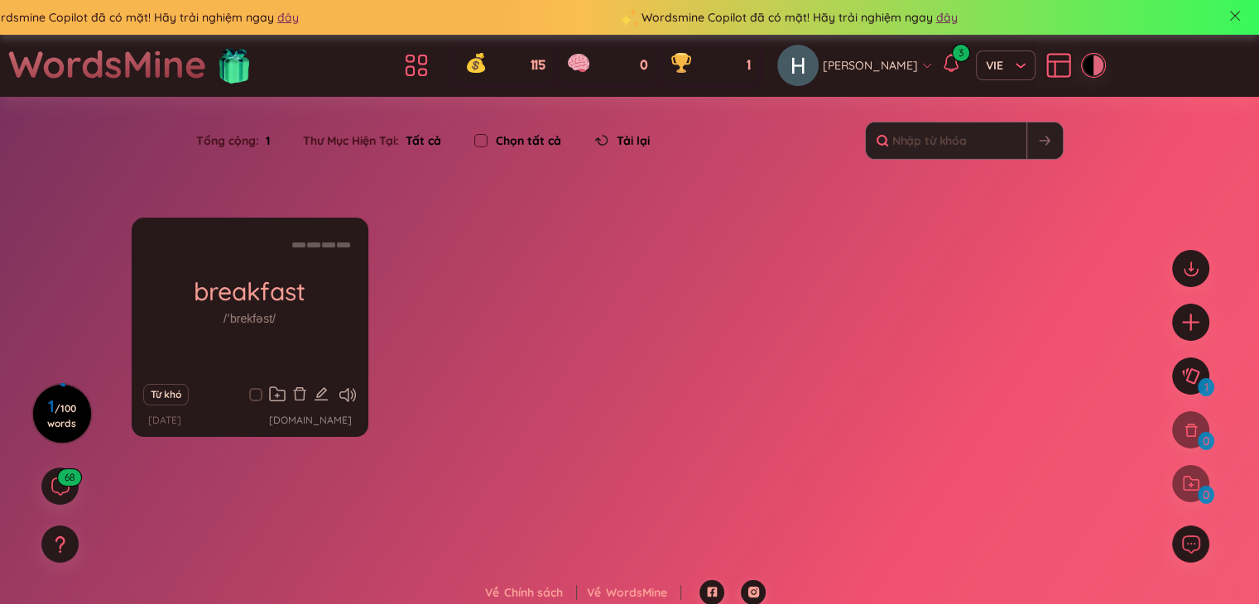
click at [609, 349] on div "breakfast /ˈbrekfəst/ (Definition is empty) Từ khó 21/9/2025 chatgpt.com" at bounding box center [630, 338] width 996 height 240
click at [504, 319] on div "breakfast /ˈbrekfəst/ (Definition is empty) Từ khó 21/9/2025 chatgpt.com" at bounding box center [630, 338] width 996 height 240
